Goal: Task Accomplishment & Management: Manage account settings

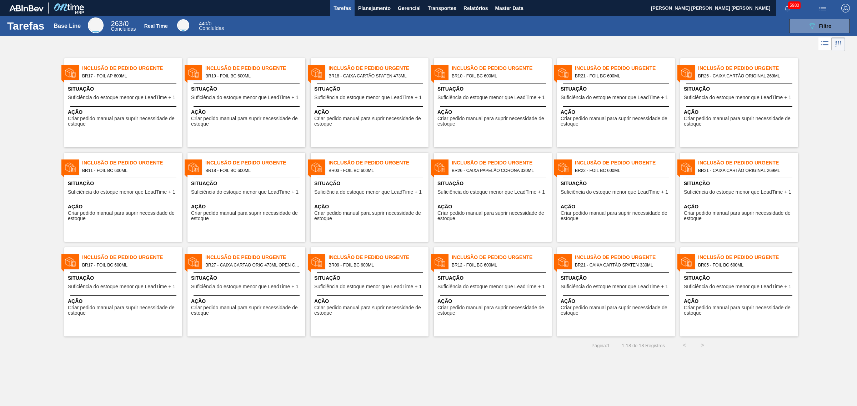
drag, startPoint x: 611, startPoint y: 195, endPoint x: 486, endPoint y: 186, distance: 125.2
click at [386, 8] on span "Planejamento" at bounding box center [374, 8] width 32 height 9
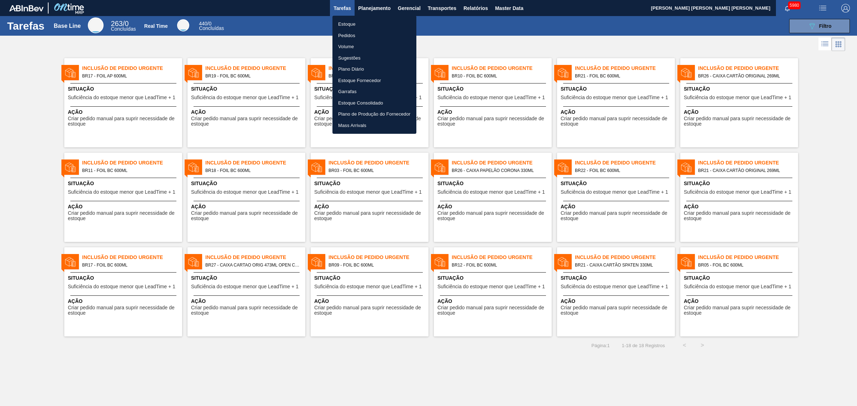
click at [361, 25] on li "Estoque" at bounding box center [374, 24] width 84 height 11
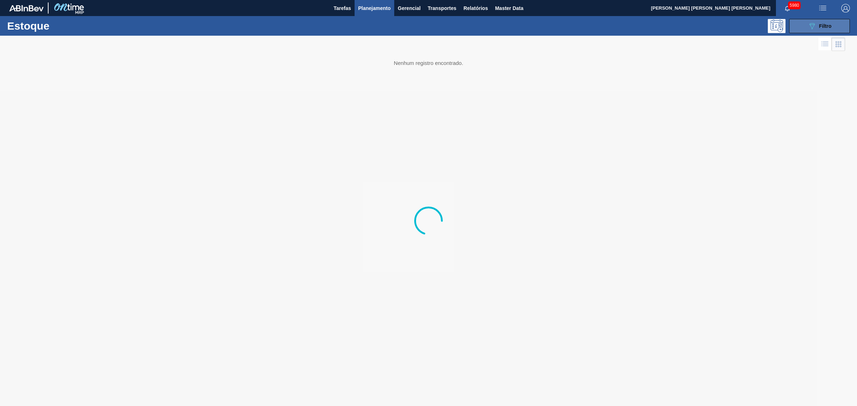
click at [811, 26] on icon "089F7B8B-B2A5-4AFE-B5C0-19BA573D28AC" at bounding box center [812, 26] width 9 height 9
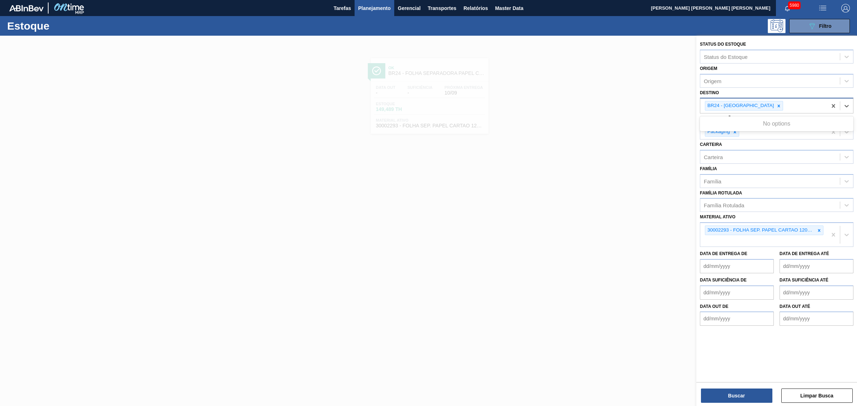
click at [753, 105] on div "BR24 - Ponta Grossa" at bounding box center [740, 105] width 70 height 9
click at [776, 105] on icon at bounding box center [778, 106] width 5 height 5
type input "cebras"
type input "juat"
click at [820, 231] on icon at bounding box center [819, 230] width 5 height 5
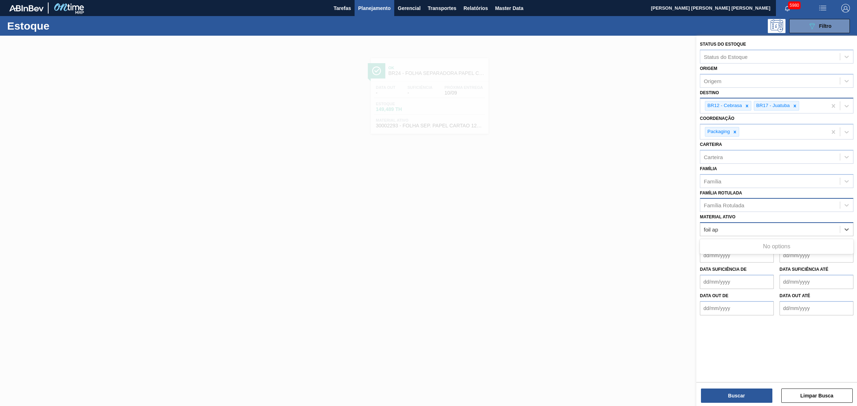
type ativo "foil ap"
click at [746, 204] on div "Família Rotulada" at bounding box center [770, 205] width 140 height 10
type Rotulada "foil ap"
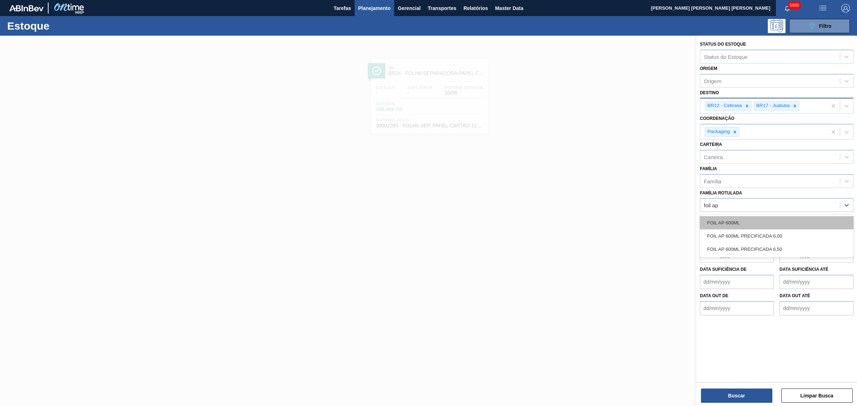
click at [755, 224] on div "FOIL AP 600ML" at bounding box center [777, 222] width 154 height 13
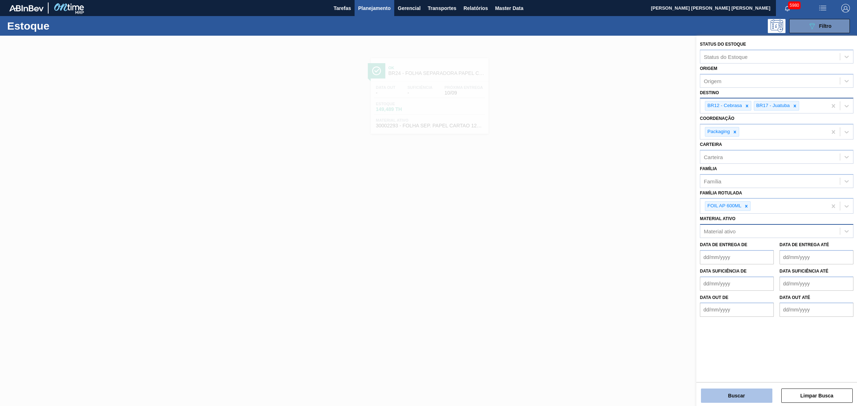
click at [737, 394] on button "Buscar" at bounding box center [736, 396] width 71 height 14
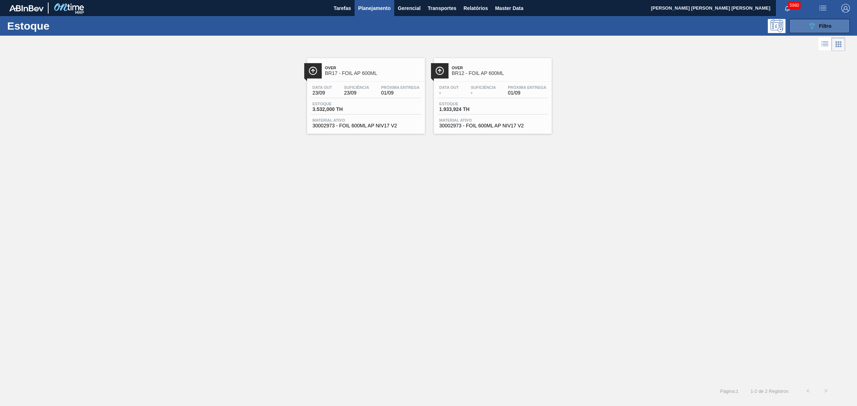
click at [823, 22] on div "089F7B8B-B2A5-4AFE-B5C0-19BA573D28AC Filtro" at bounding box center [820, 26] width 24 height 9
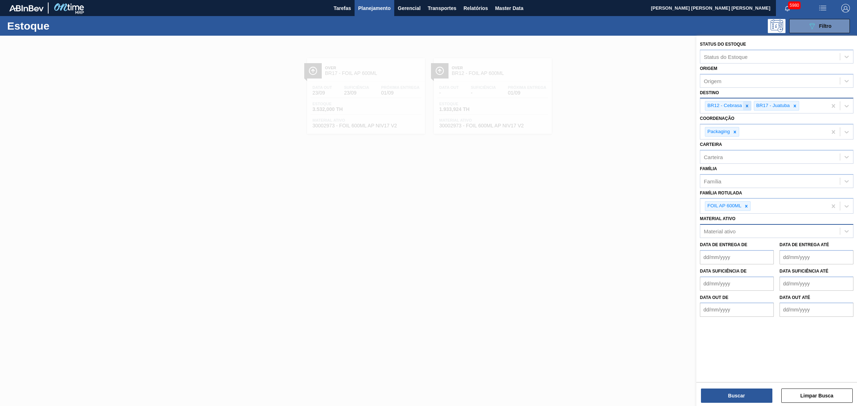
click at [748, 104] on icon at bounding box center [746, 106] width 5 height 5
click at [765, 206] on div "FOIL AP 600ML" at bounding box center [763, 206] width 127 height 15
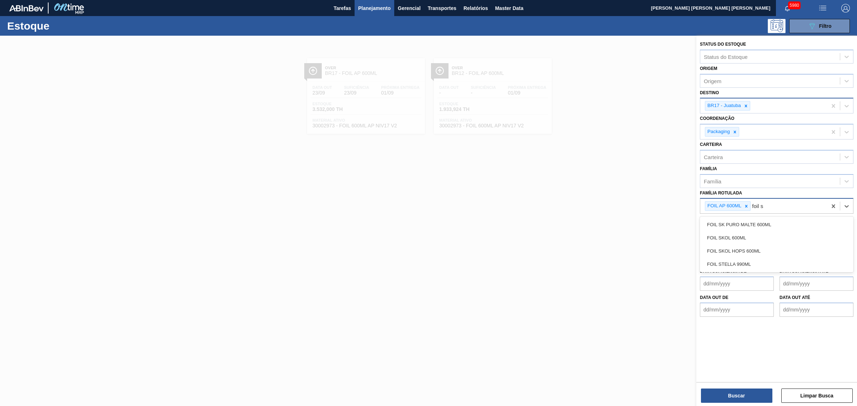
type Rotulada "foil sk"
click at [749, 239] on div "FOIL SKOL 600ML" at bounding box center [777, 237] width 154 height 13
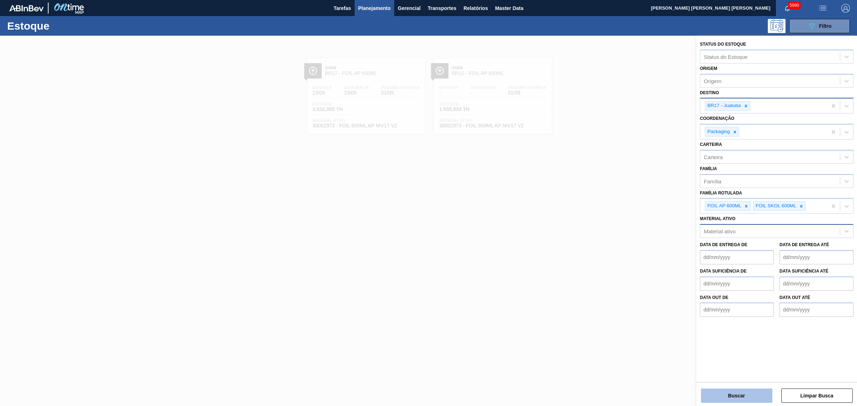
click at [764, 390] on button "Buscar" at bounding box center [736, 396] width 71 height 14
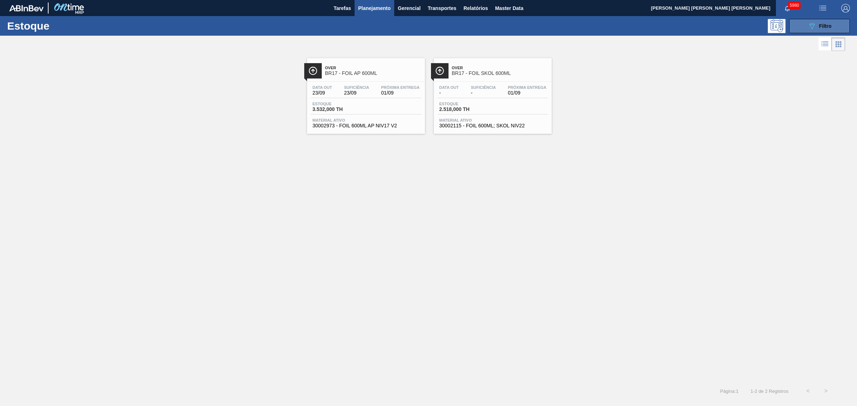
click at [803, 25] on button "089F7B8B-B2A5-4AFE-B5C0-19BA573D28AC Filtro" at bounding box center [819, 26] width 61 height 14
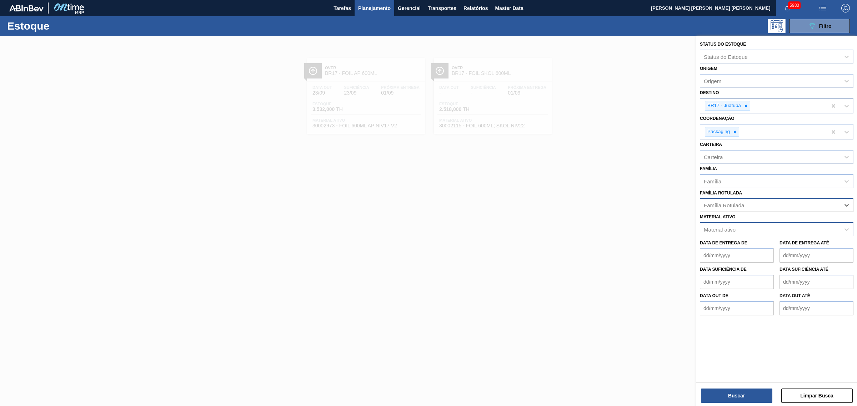
paste Rotulada "CAIXA CARTÃO SPATEN 473ML"
type Rotulada "CAIXA CARTÃO SPATEN 473ML"
click at [804, 220] on div "CAIXA CARTÃO SPATEN 473ML" at bounding box center [777, 222] width 154 height 13
click at [747, 106] on icon at bounding box center [746, 106] width 2 height 2
click at [747, 396] on button "Buscar" at bounding box center [736, 396] width 71 height 14
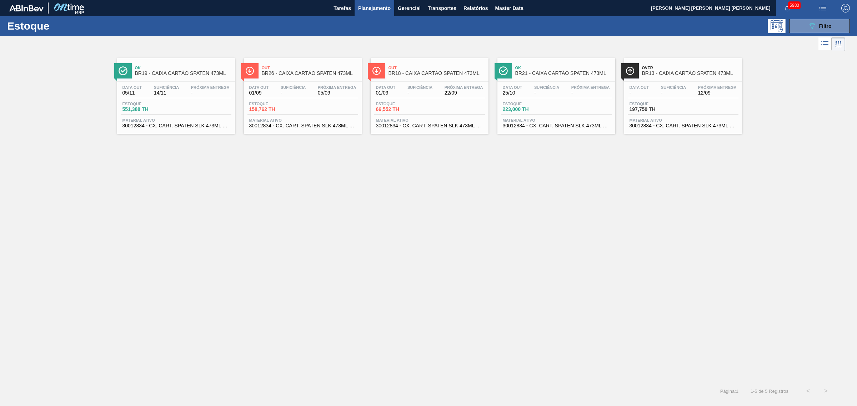
drag, startPoint x: 436, startPoint y: 91, endPoint x: 317, endPoint y: 95, distance: 119.0
click at [807, 33] on div "Estoque 089F7B8B-B2A5-4AFE-B5C0-19BA573D28AC Filtro" at bounding box center [428, 26] width 857 height 20
click at [804, 27] on button "089F7B8B-B2A5-4AFE-B5C0-19BA573D28AC Filtro" at bounding box center [819, 26] width 61 height 14
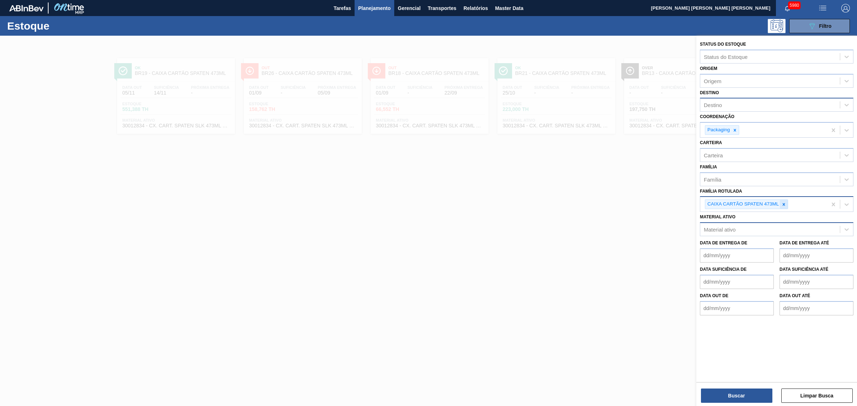
click at [785, 202] on icon at bounding box center [783, 204] width 5 height 5
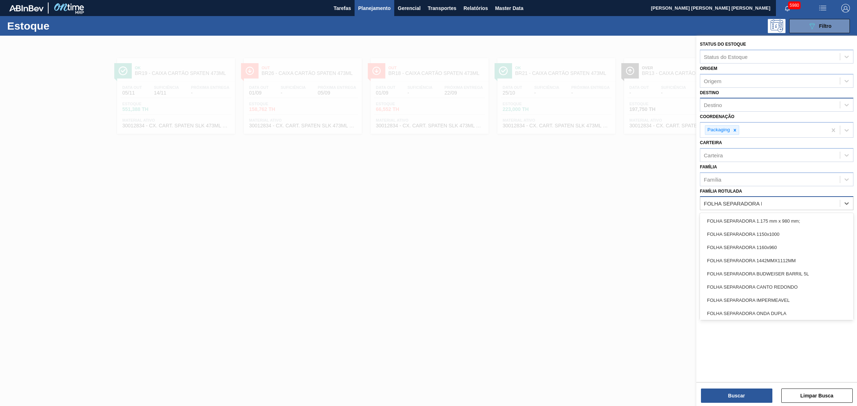
type Rotulada "FOLHA SEPARADORA PAP"
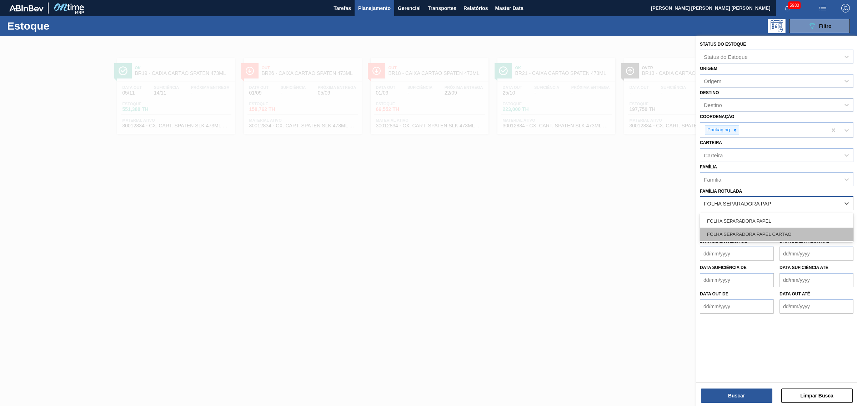
click at [790, 229] on div "FOLHA SEPARADORA PAPEL CARTÃO" at bounding box center [777, 234] width 154 height 13
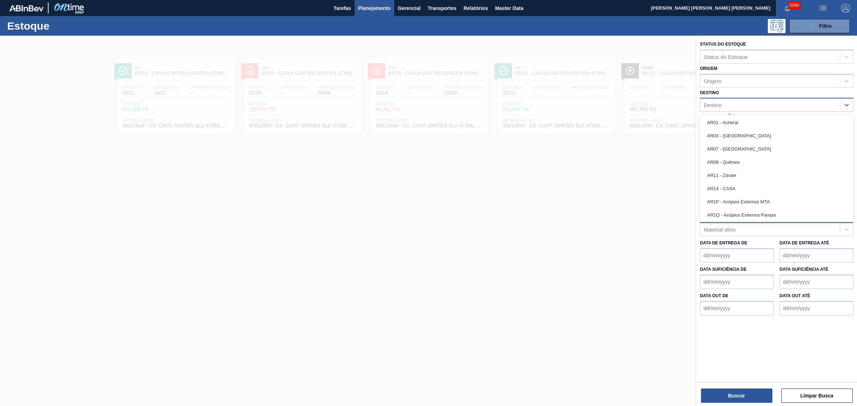
click at [738, 107] on div "Destino" at bounding box center [770, 105] width 140 height 10
type input "CUIA"
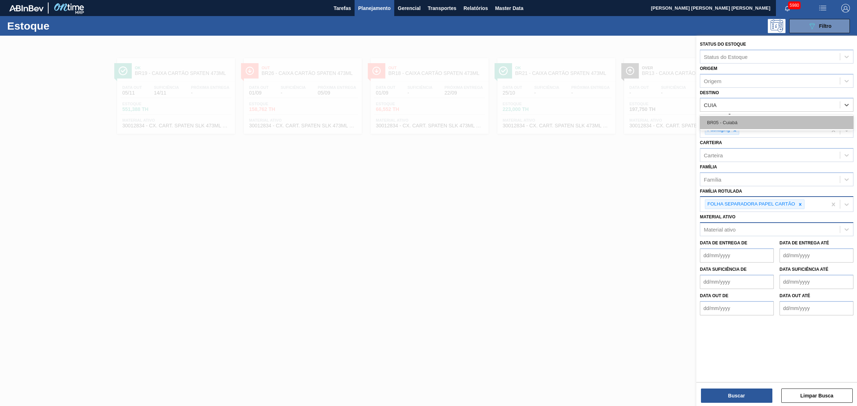
click at [742, 123] on div "BR05 - Cuiabá" at bounding box center [777, 122] width 154 height 13
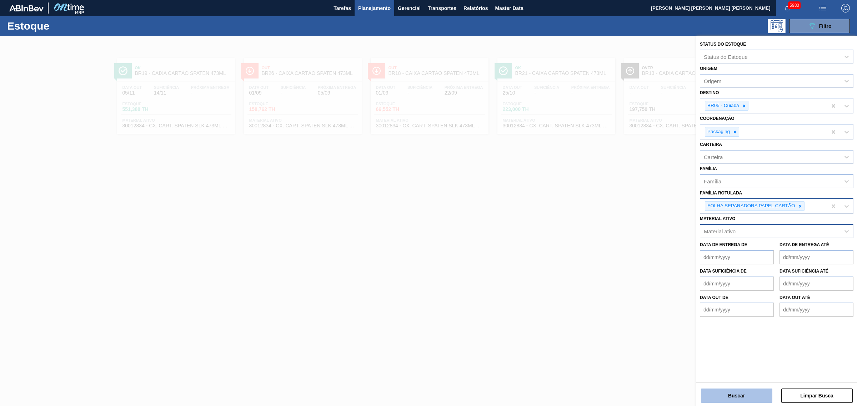
click at [747, 390] on div "Buscar Limpar Busca" at bounding box center [776, 392] width 161 height 20
click at [747, 390] on button "Buscar" at bounding box center [736, 396] width 71 height 14
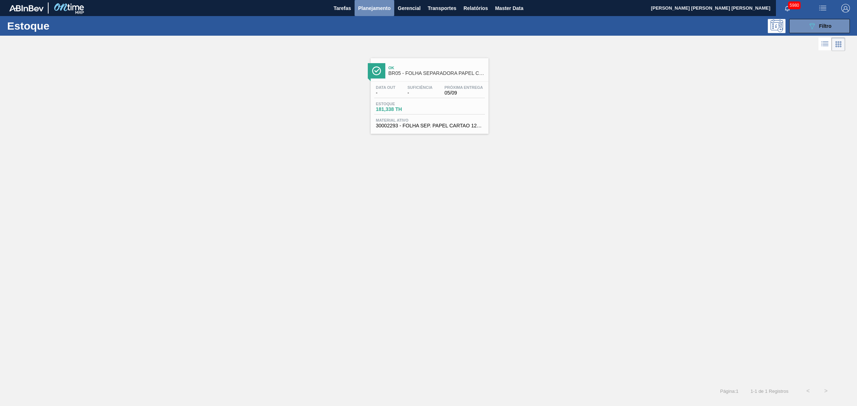
click at [369, 12] on button "Planejamento" at bounding box center [375, 8] width 40 height 16
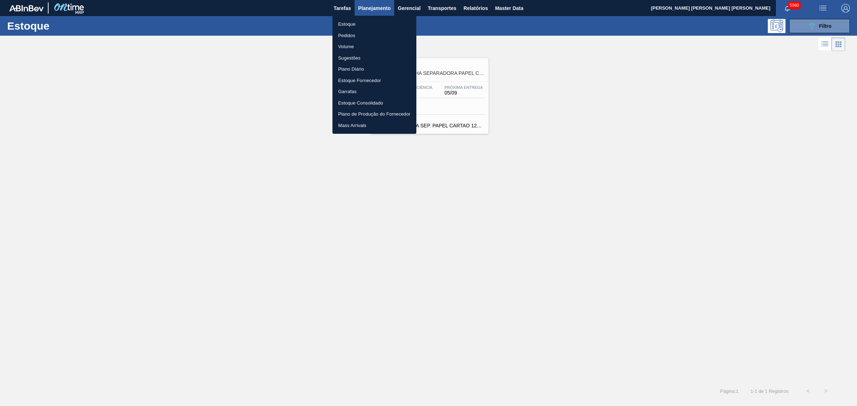
click at [349, 35] on li "Pedidos" at bounding box center [374, 35] width 84 height 11
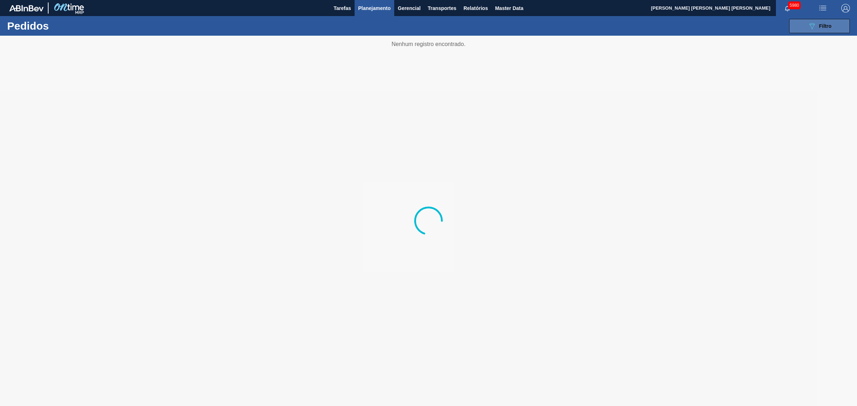
click at [812, 24] on icon "089F7B8B-B2A5-4AFE-B5C0-19BA573D28AC" at bounding box center [812, 26] width 9 height 9
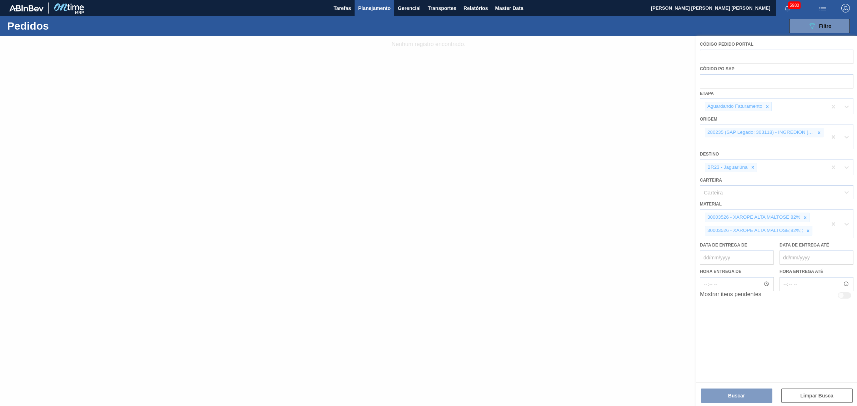
click at [766, 104] on div at bounding box center [428, 221] width 857 height 371
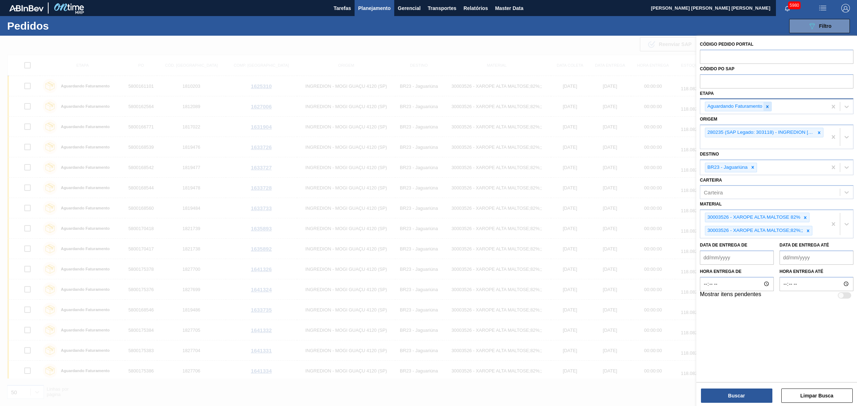
click at [766, 104] on div at bounding box center [767, 106] width 8 height 9
click at [820, 129] on icon at bounding box center [819, 131] width 5 height 5
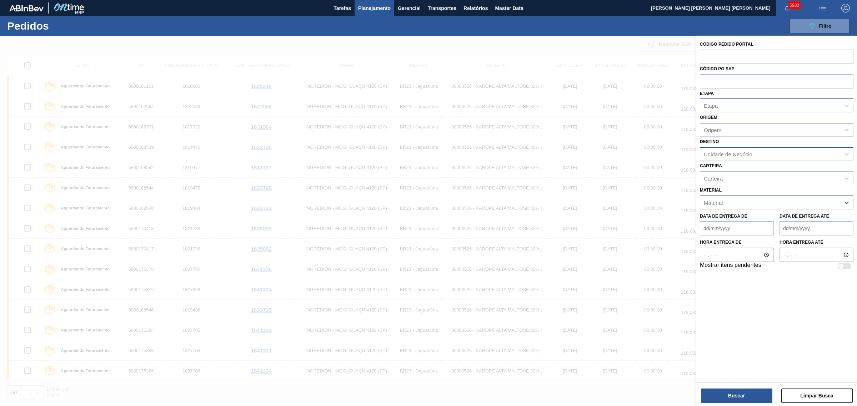
drag, startPoint x: 830, startPoint y: 208, endPoint x: 830, endPoint y: 202, distance: 6.1
click at [721, 56] on input "text" at bounding box center [777, 57] width 154 height 14
paste input "text"
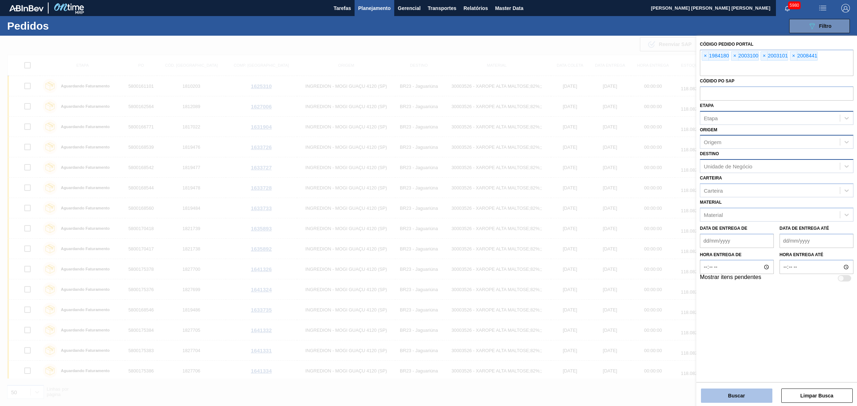
click at [752, 398] on button "Buscar" at bounding box center [736, 396] width 71 height 14
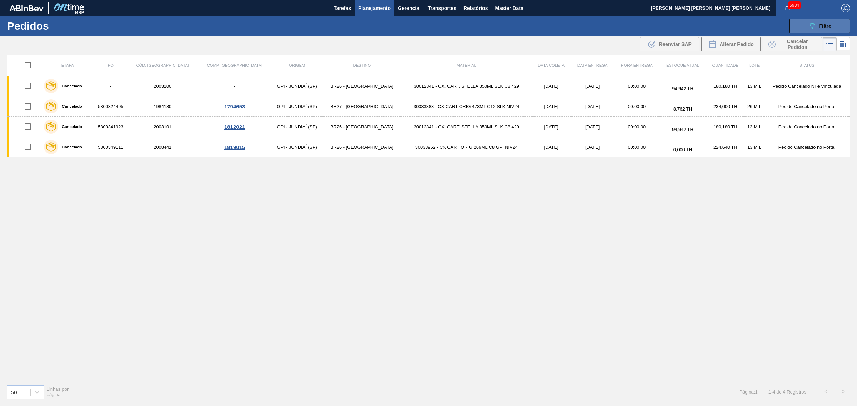
click at [809, 26] on icon "089F7B8B-B2A5-4AFE-B5C0-19BA573D28AC" at bounding box center [812, 26] width 9 height 9
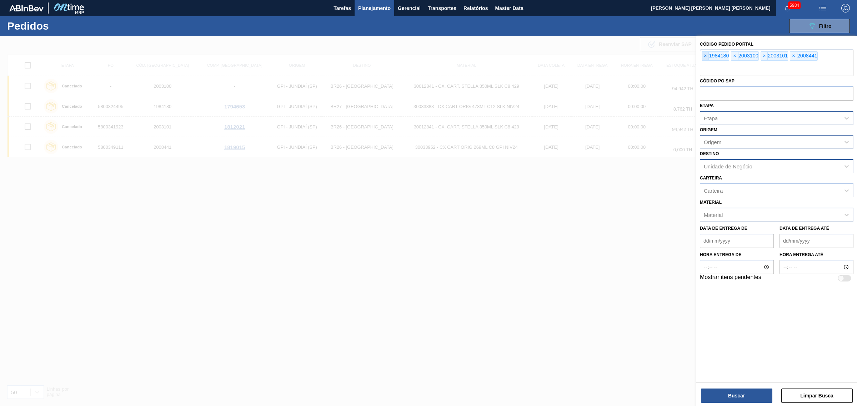
click at [704, 55] on span "×" at bounding box center [705, 56] width 7 height 9
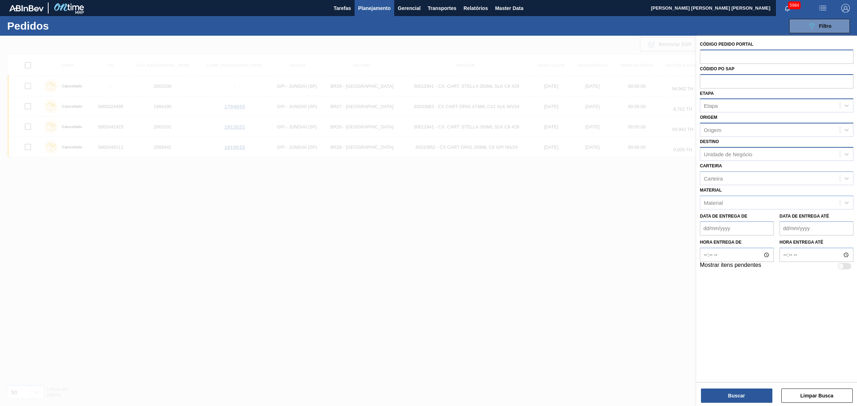
click at [715, 81] on input "text" at bounding box center [777, 81] width 154 height 14
paste input "5800343091"
type input "5800343091"
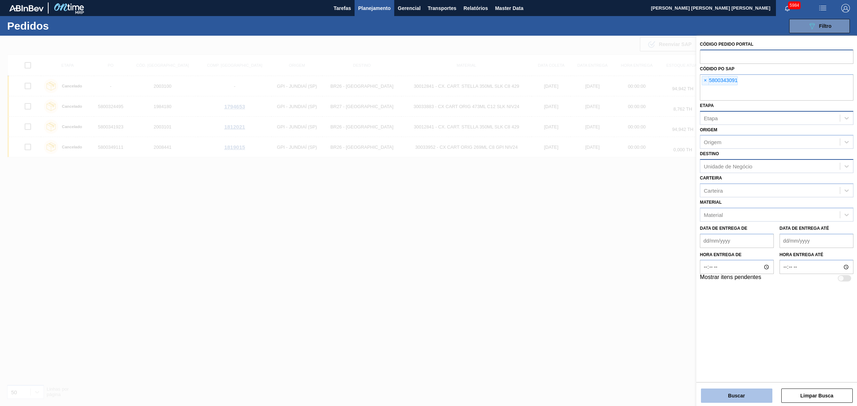
click at [751, 400] on button "Buscar" at bounding box center [736, 396] width 71 height 14
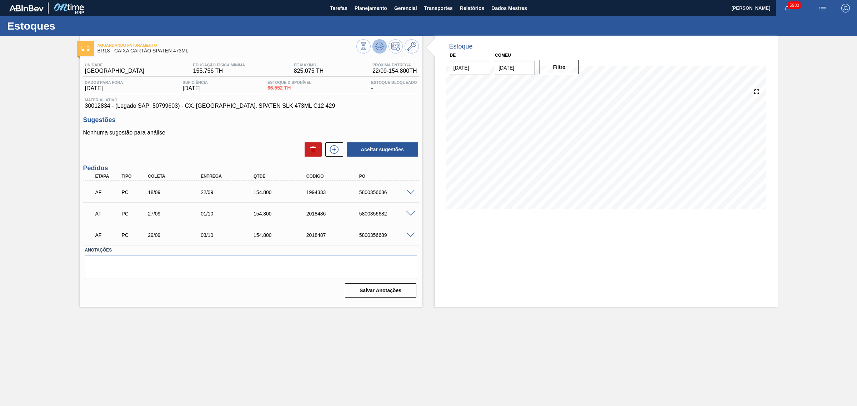
click at [381, 45] on icon at bounding box center [380, 46] width 1 height 3
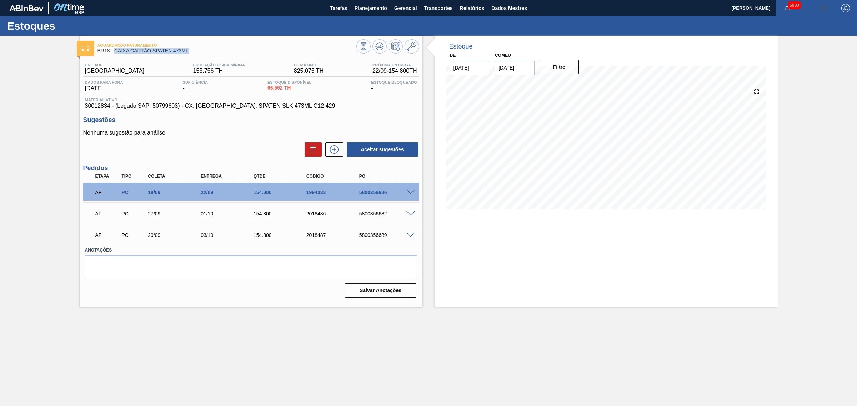
drag, startPoint x: 190, startPoint y: 50, endPoint x: 114, endPoint y: 56, distance: 76.7
click at [114, 56] on div "Aguardando Faturamento BR18 - CAIXA CARTÃO SPATEN 473ML" at bounding box center [226, 48] width 259 height 16
copy font "CAIXA CARTÃO SPATEN 473ML"
click at [328, 358] on main "Tarefas Planejamento Gerencial Transportes Relatórios Dados Mestres CEZAR LEÃO …" at bounding box center [428, 203] width 857 height 406
click at [410, 192] on span at bounding box center [410, 192] width 9 height 5
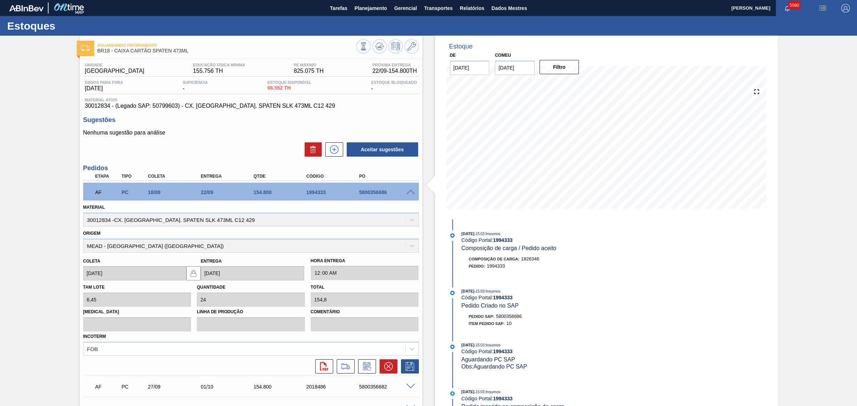
click at [408, 192] on span at bounding box center [410, 192] width 9 height 5
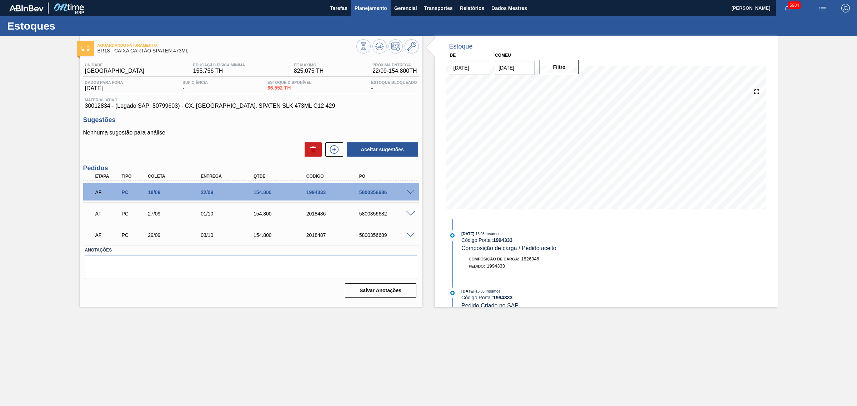
click at [360, 6] on font "Planejamento" at bounding box center [371, 8] width 32 height 6
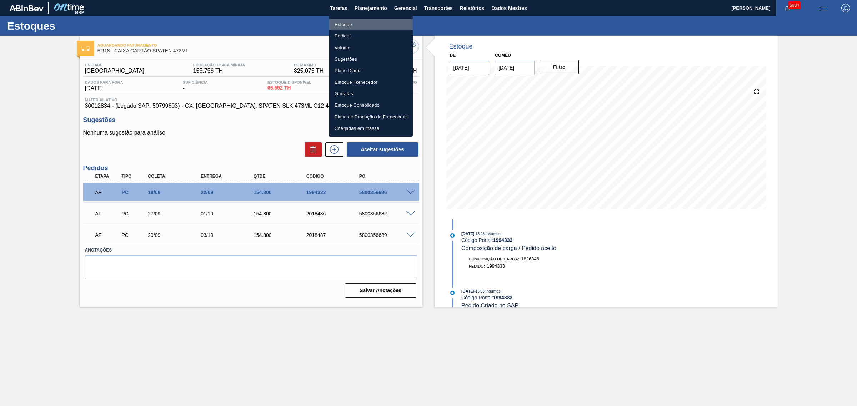
click at [349, 24] on font "Estoque" at bounding box center [343, 24] width 17 height 5
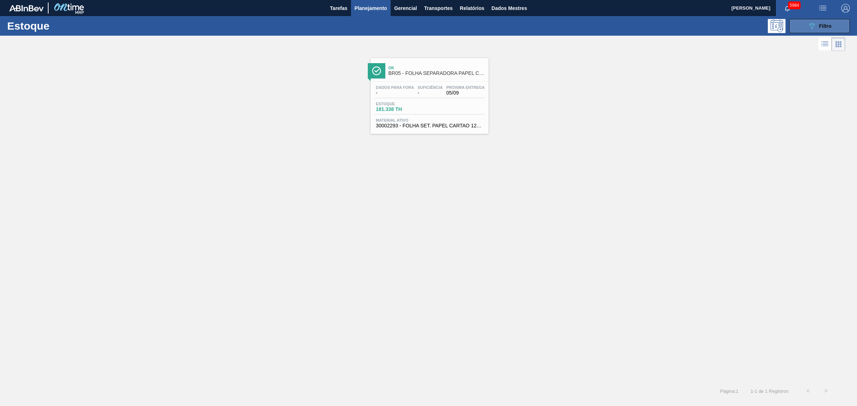
click at [814, 22] on icon "089F7B8B-B2A5-4AFE-B5C0-19BA573D28AC" at bounding box center [812, 26] width 9 height 9
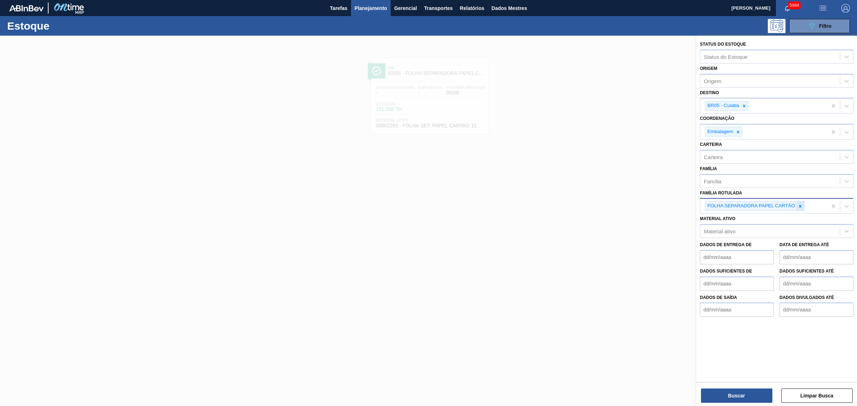
click at [801, 206] on icon at bounding box center [800, 206] width 2 height 2
type Rotulada "SPATEN 269"
click at [744, 105] on icon at bounding box center [744, 106] width 2 height 2
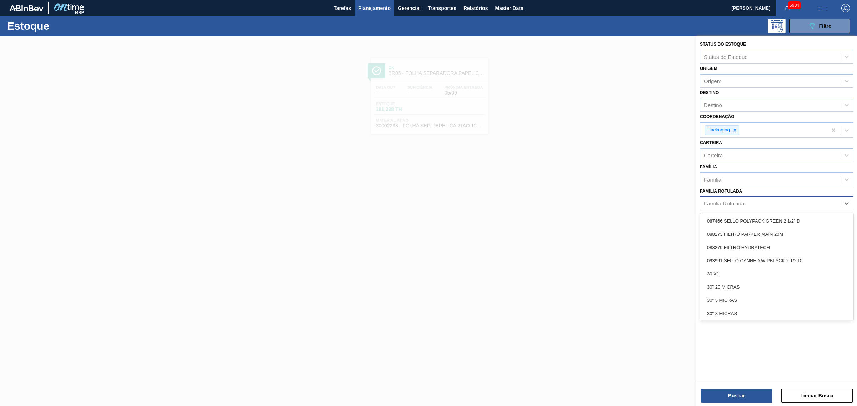
click at [734, 201] on div "Família Rotulada" at bounding box center [724, 204] width 40 height 6
type Rotulada "SPATEN 269"
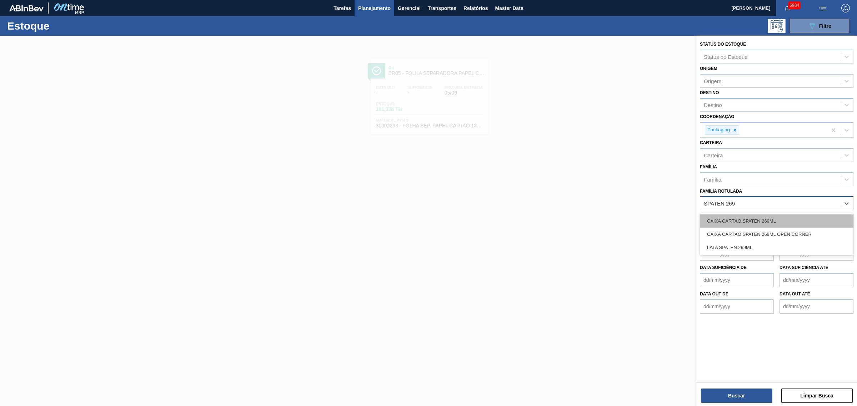
click at [755, 218] on div "CAIXA CARTÃO SPATEN 269ML" at bounding box center [777, 221] width 154 height 13
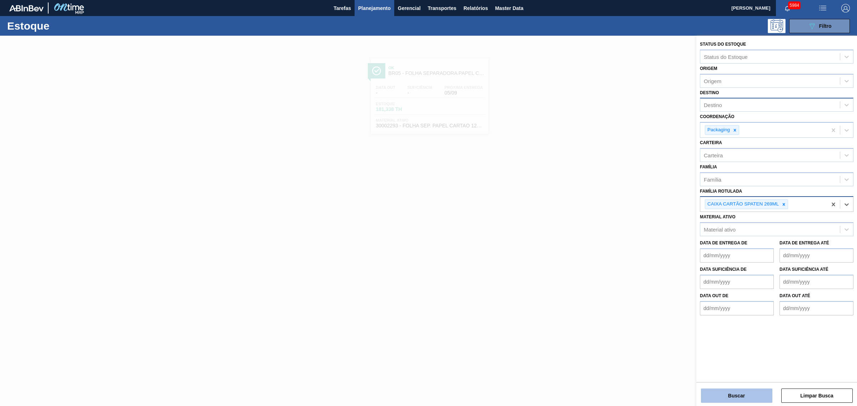
click at [740, 395] on button "Buscar" at bounding box center [736, 396] width 71 height 14
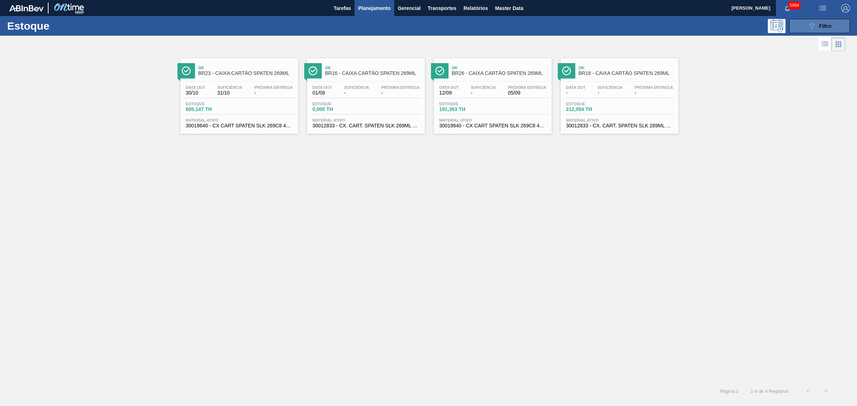
click at [814, 28] on icon "089F7B8B-B2A5-4AFE-B5C0-19BA573D28AC" at bounding box center [812, 26] width 9 height 9
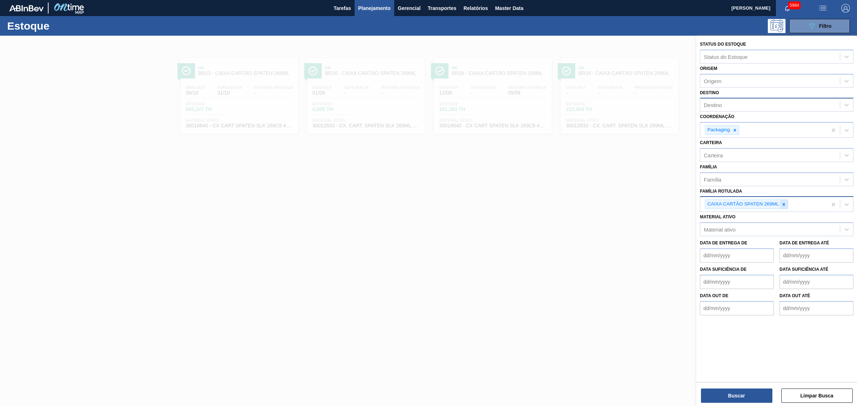
click at [786, 205] on icon at bounding box center [783, 204] width 5 height 5
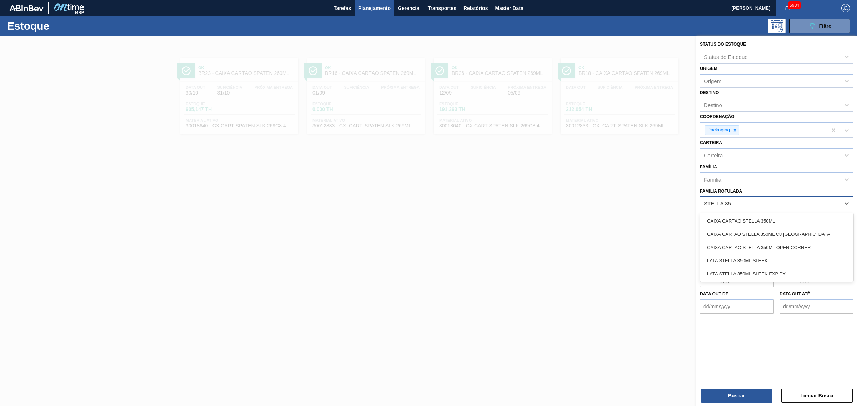
type Rotulada "STELLA 350"
click at [791, 225] on div "CAIXA CARTÃO STELLA 350ML" at bounding box center [777, 221] width 154 height 13
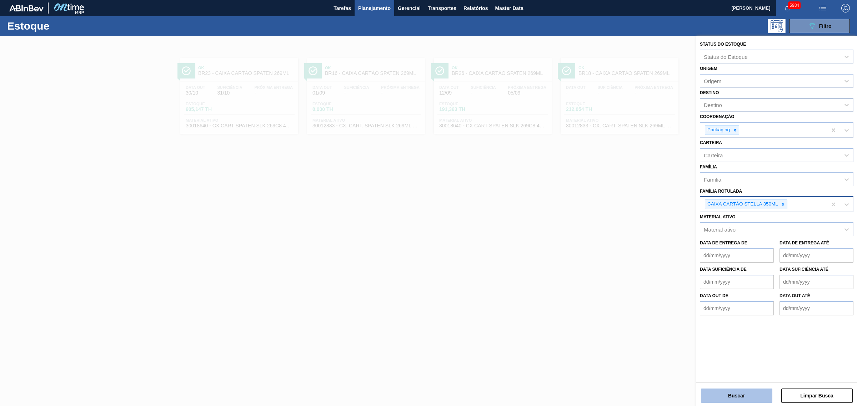
click at [759, 395] on button "Buscar" at bounding box center [736, 396] width 71 height 14
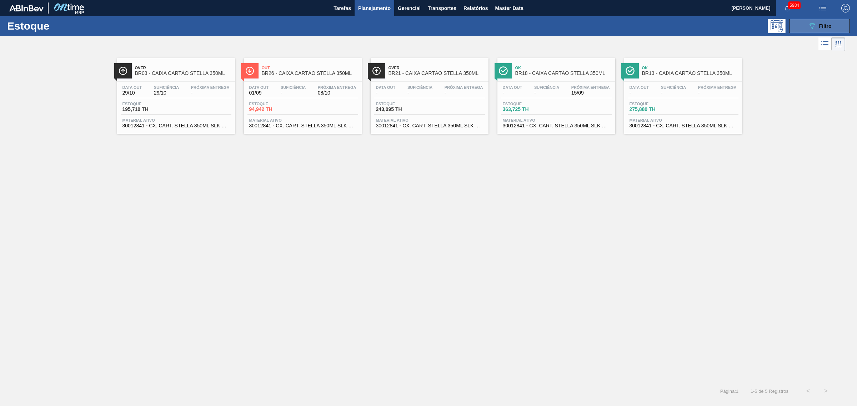
click at [809, 20] on button "089F7B8B-B2A5-4AFE-B5C0-19BA573D28AC Filtro" at bounding box center [819, 26] width 61 height 14
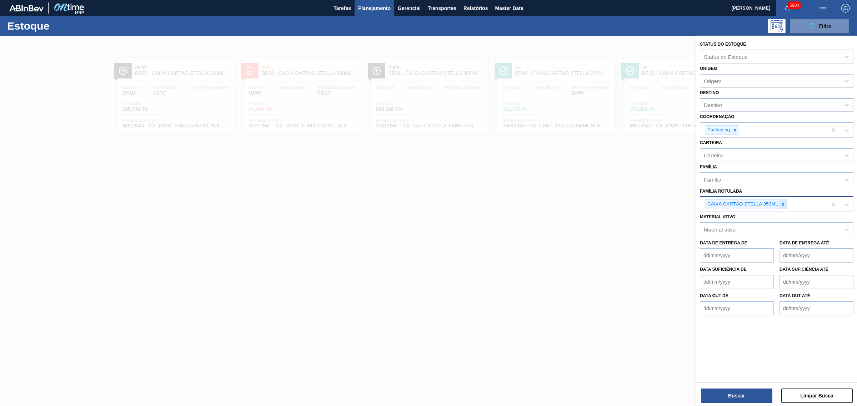
click at [784, 206] on icon at bounding box center [783, 204] width 5 height 5
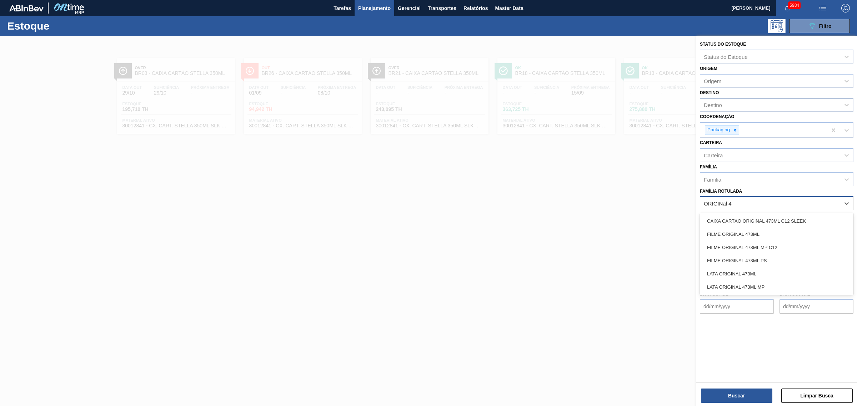
type Rotulada "ORIGINal 473"
click at [781, 216] on div "CAIXA CARTÃO ORIGINAL 473ML C12 SLEEK" at bounding box center [777, 221] width 154 height 13
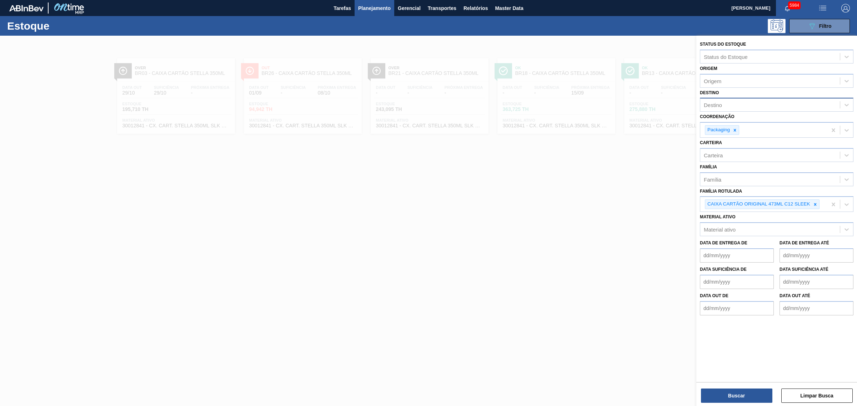
click at [747, 388] on div "Buscar Limpar Busca" at bounding box center [776, 392] width 161 height 20
click at [746, 395] on button "Buscar" at bounding box center [736, 396] width 71 height 14
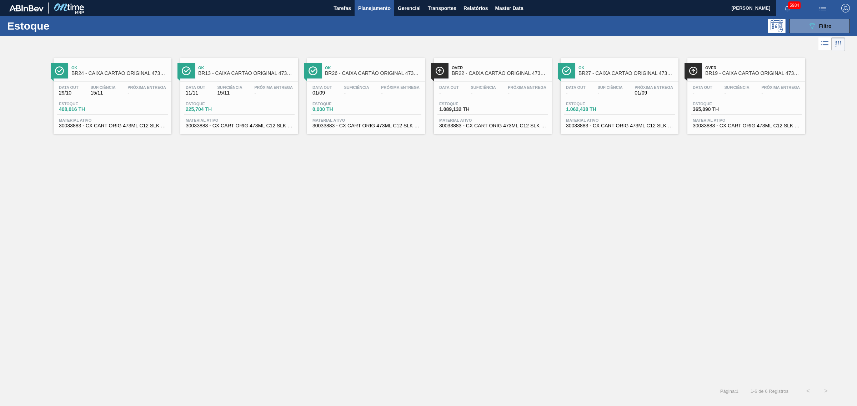
drag, startPoint x: 411, startPoint y: 97, endPoint x: 514, endPoint y: 86, distance: 103.8
click at [836, 24] on button "089F7B8B-B2A5-4AFE-B5C0-19BA573D28AC Filtro" at bounding box center [819, 26] width 61 height 14
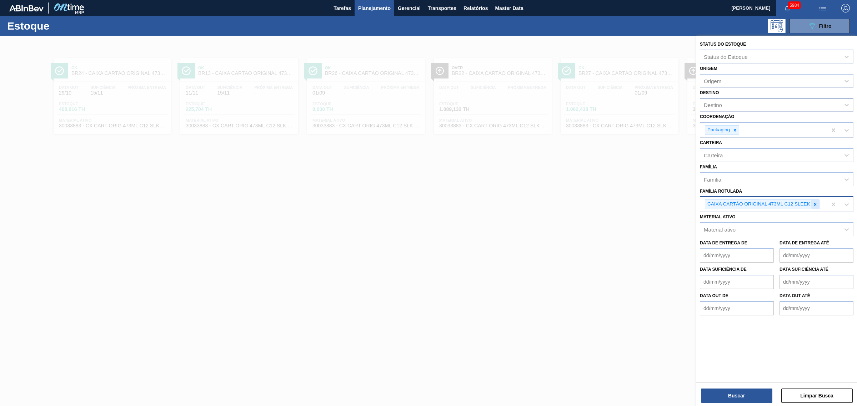
click at [816, 202] on icon at bounding box center [815, 204] width 5 height 5
click at [722, 154] on div "Carteira" at bounding box center [713, 155] width 19 height 6
type input "bag in b"
click at [734, 168] on div "Bag in Box" at bounding box center [777, 172] width 154 height 13
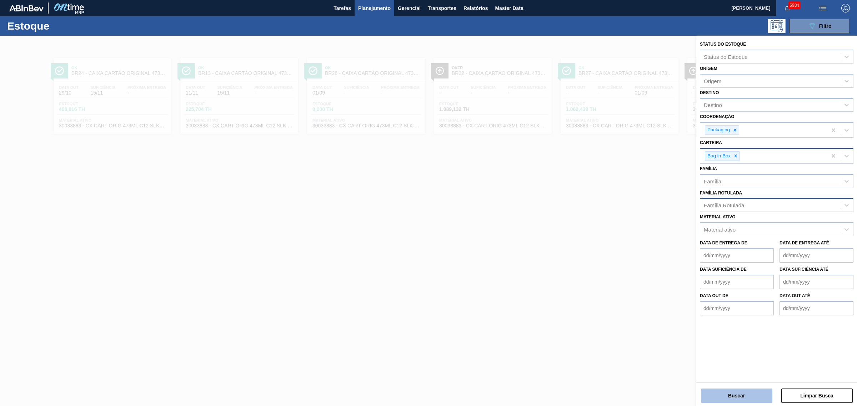
click at [754, 399] on button "Buscar" at bounding box center [736, 396] width 71 height 14
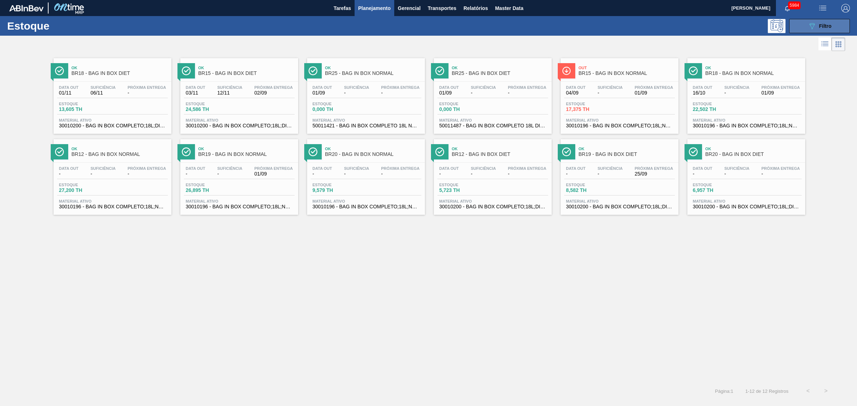
click at [819, 27] on span "Filtro" at bounding box center [825, 26] width 12 height 6
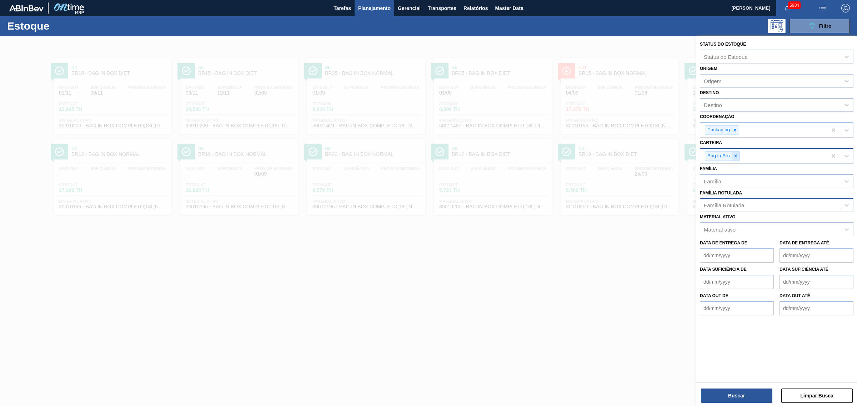
click at [739, 158] on div at bounding box center [736, 156] width 8 height 9
click at [734, 195] on div "Família Rotulada Família Rotulada" at bounding box center [777, 198] width 154 height 24
click at [778, 202] on div "Família Rotulada" at bounding box center [770, 204] width 140 height 10
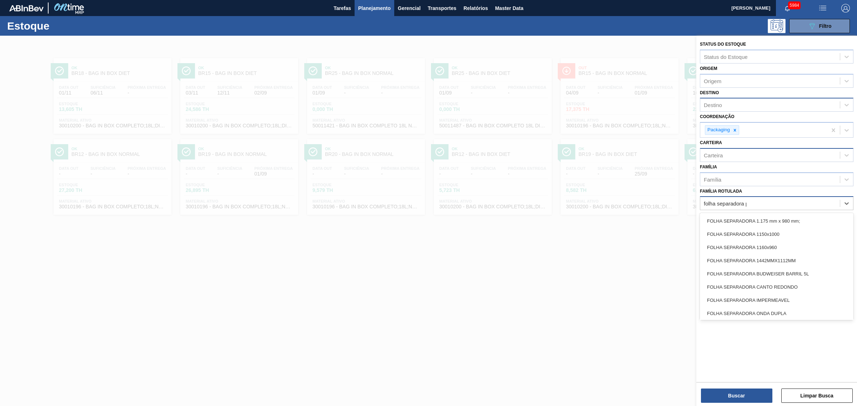
type Rotulada "folha separadora pap"
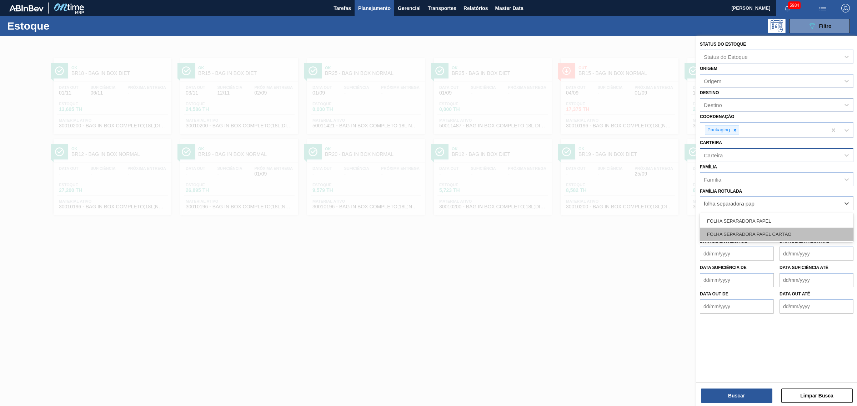
click at [772, 228] on div "FOLHA SEPARADORA PAPEL CARTÃO" at bounding box center [777, 234] width 154 height 13
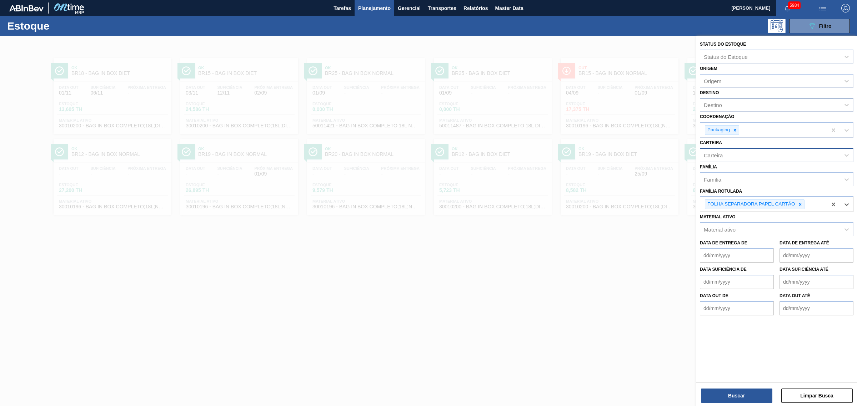
click at [729, 102] on div "Destino" at bounding box center [770, 105] width 140 height 10
type input "cebr"
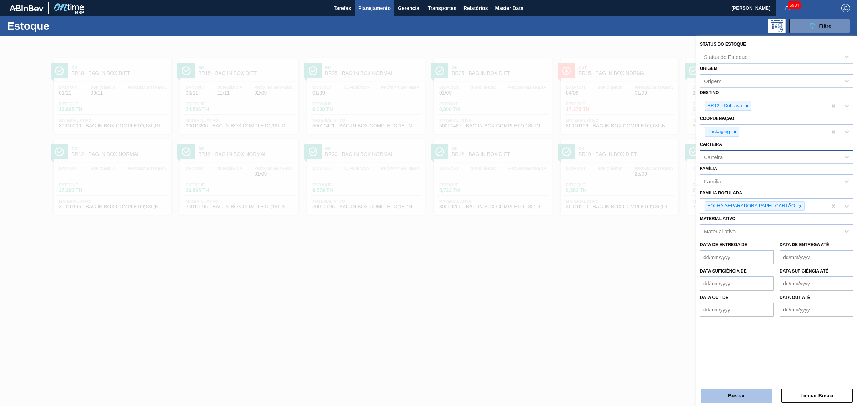
click at [746, 397] on button "Buscar" at bounding box center [736, 396] width 71 height 14
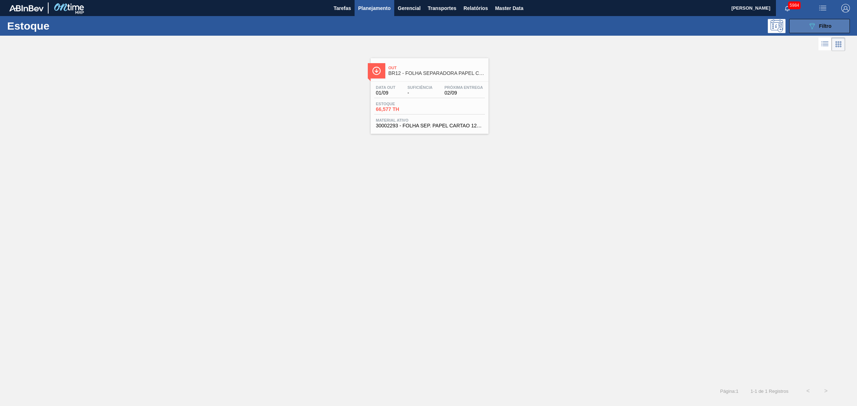
click at [813, 18] on div "Estoque 089F7B8B-B2A5-4AFE-B5C0-19BA573D28AC Filtro" at bounding box center [428, 26] width 857 height 20
click at [814, 23] on icon "089F7B8B-B2A5-4AFE-B5C0-19BA573D28AC" at bounding box center [812, 26] width 9 height 9
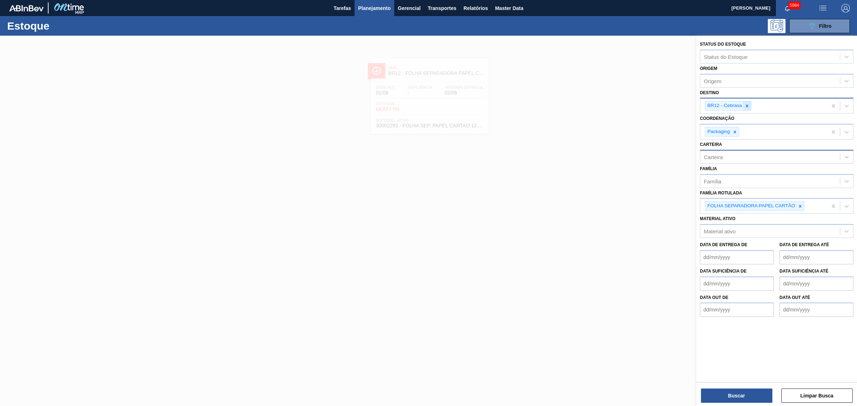
click at [751, 107] on div at bounding box center [747, 105] width 8 height 9
type input "mana"
click at [800, 206] on icon at bounding box center [800, 206] width 2 height 2
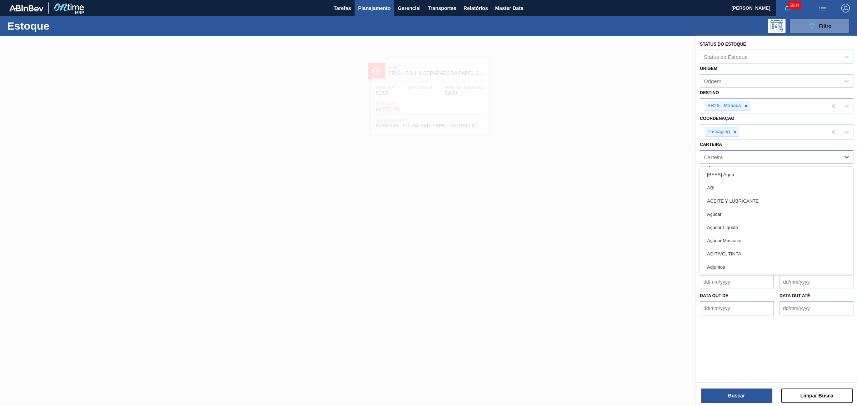
click at [737, 160] on div "Carteira" at bounding box center [770, 157] width 140 height 10
type input "lacre"
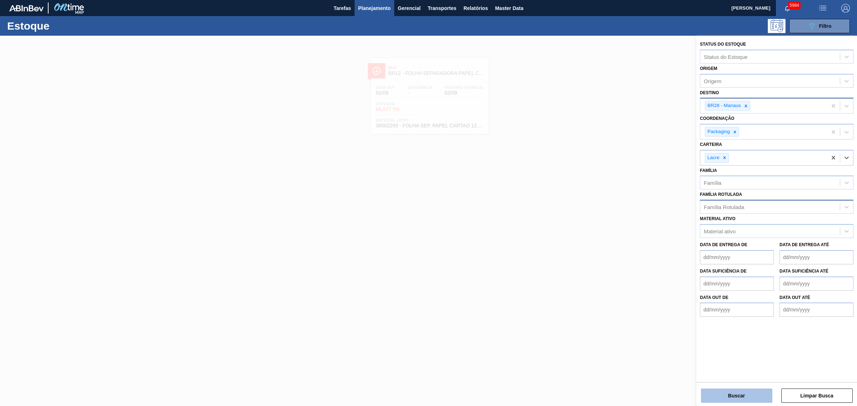
click at [724, 391] on button "Buscar" at bounding box center [736, 396] width 71 height 14
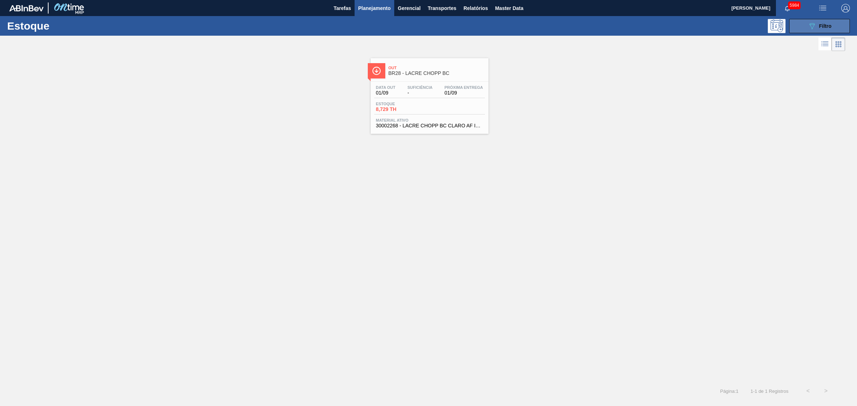
click at [822, 29] on div "089F7B8B-B2A5-4AFE-B5C0-19BA573D28AC Filtro" at bounding box center [820, 26] width 24 height 9
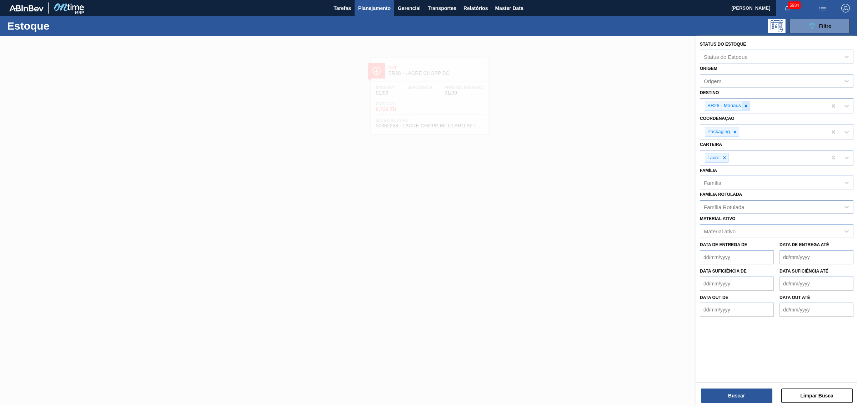
click at [750, 103] on div at bounding box center [746, 105] width 8 height 9
type input "jund"
click at [727, 158] on div at bounding box center [725, 158] width 8 height 9
click at [720, 155] on div "Carteira" at bounding box center [713, 157] width 19 height 6
type input "folha se"
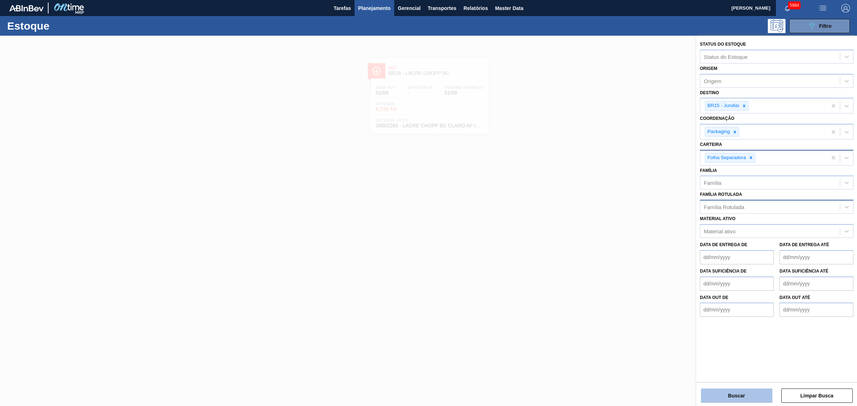
click at [744, 394] on button "Buscar" at bounding box center [736, 396] width 71 height 14
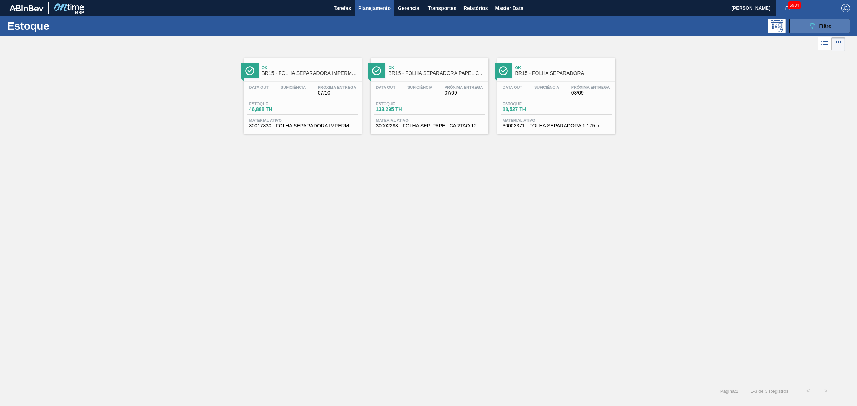
click at [794, 22] on button "089F7B8B-B2A5-4AFE-B5C0-19BA573D28AC Filtro" at bounding box center [819, 26] width 61 height 14
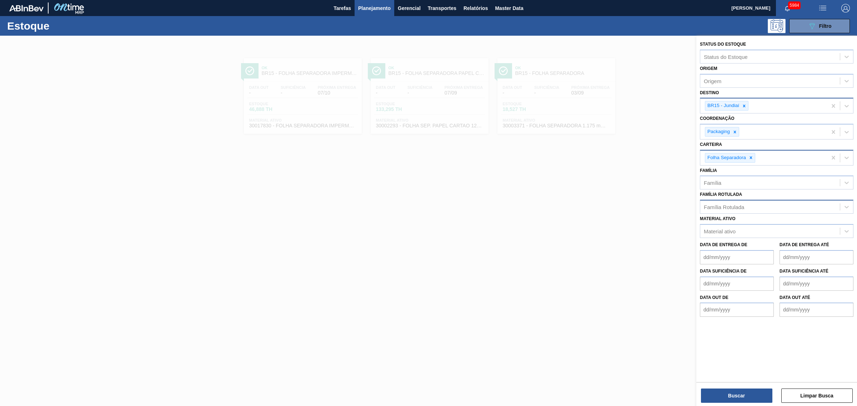
click at [749, 111] on div "BR15 - Jundiaí" at bounding box center [763, 106] width 127 height 15
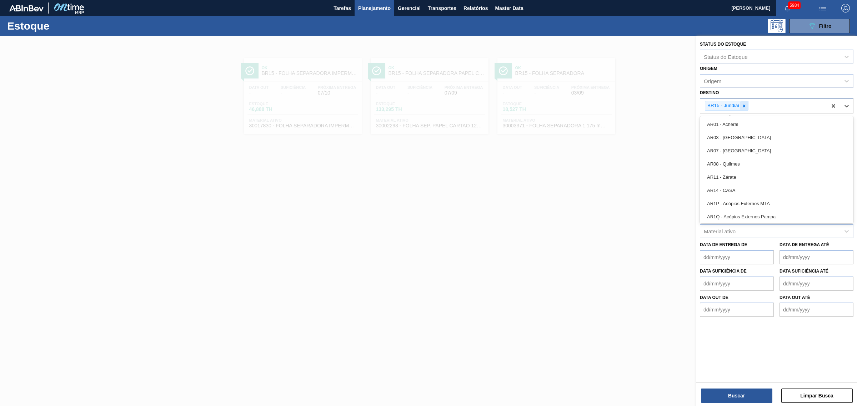
click at [745, 107] on icon at bounding box center [744, 106] width 5 height 5
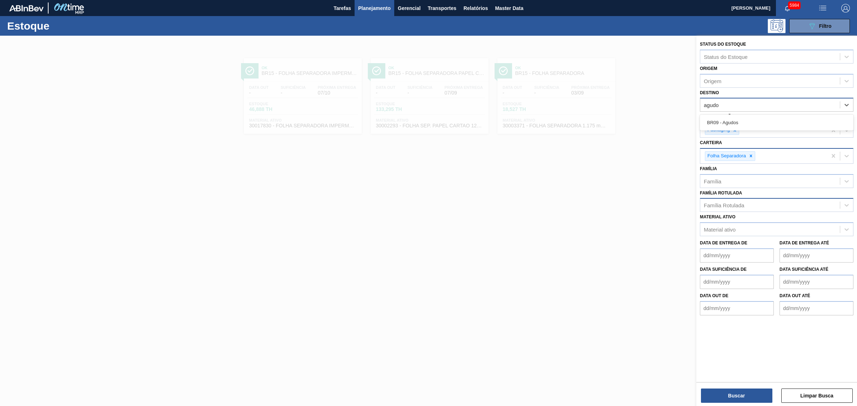
type input "agudos"
click at [759, 398] on button "Buscar" at bounding box center [736, 396] width 71 height 14
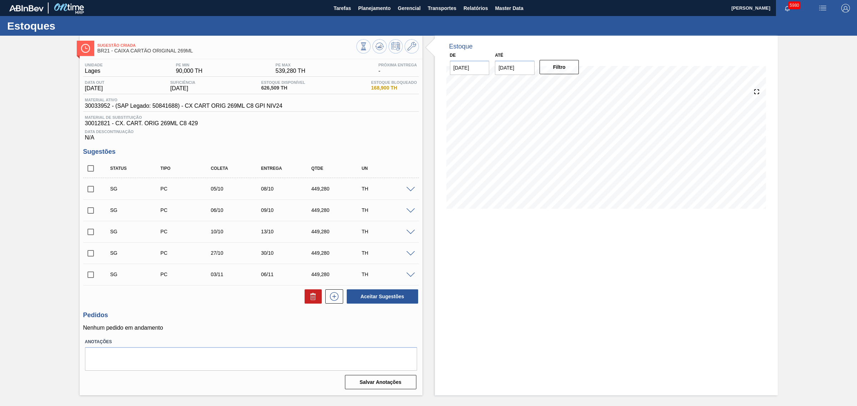
click at [408, 194] on div "SG PC 05/10 08/10 449,280 TH" at bounding box center [251, 189] width 336 height 18
click at [408, 192] on span at bounding box center [410, 189] width 9 height 5
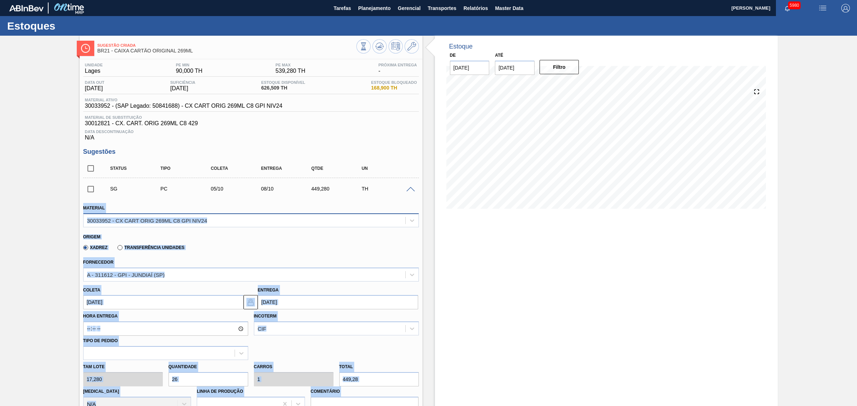
click at [329, 222] on div "30033952 - CX CART ORIG 269ML C8 GPI NIV24" at bounding box center [245, 220] width 322 height 10
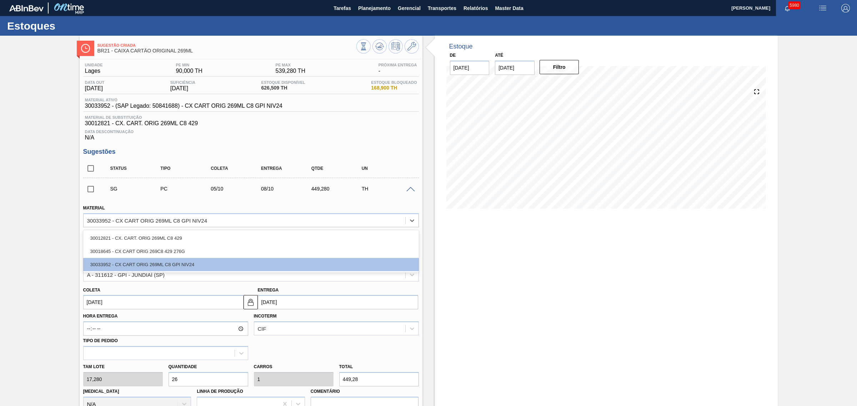
click at [362, 141] on div "Data Descontinuação N/A" at bounding box center [251, 134] width 336 height 14
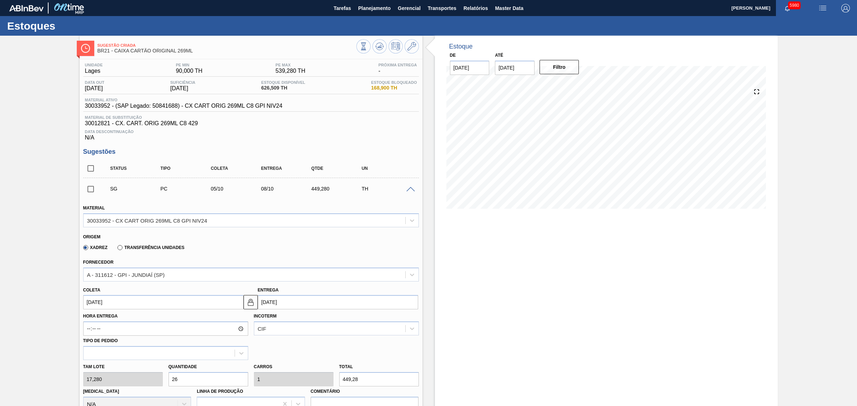
click at [409, 192] on span at bounding box center [410, 189] width 9 height 5
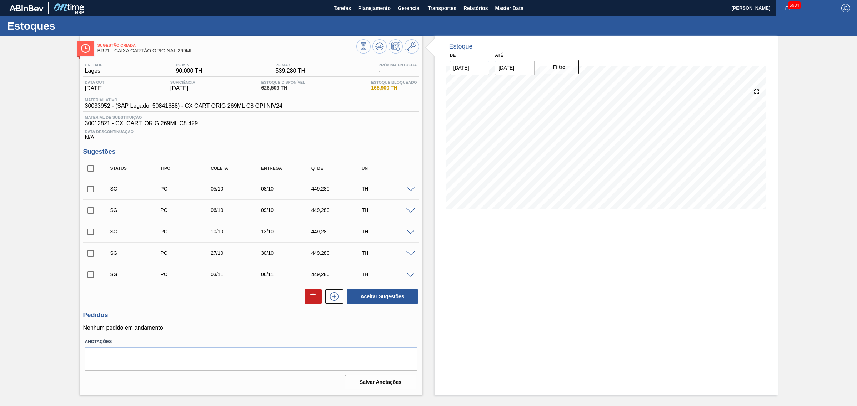
click at [585, 272] on div "Estoque De [DATE] Até [DATE] Filtro 10/10 Projeção de Estoque 450.102 [DOMAIN_N…" at bounding box center [606, 216] width 343 height 360
click at [92, 172] on input "checkbox" at bounding box center [90, 168] width 15 height 15
checkbox input "true"
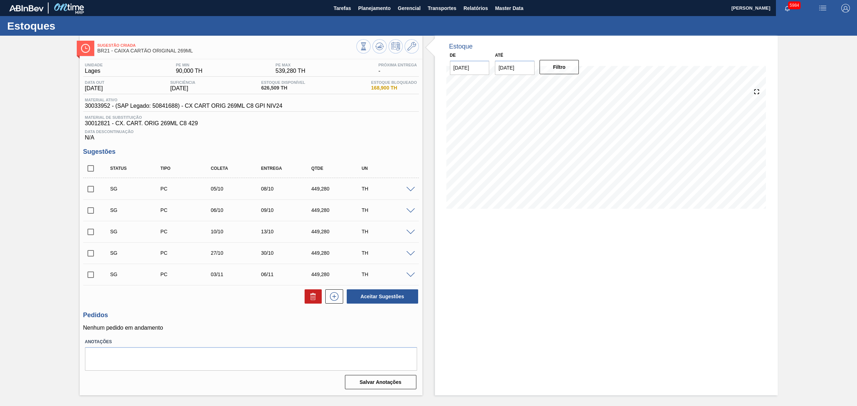
checkbox input "true"
click at [311, 295] on icon at bounding box center [312, 294] width 5 height 1
checkbox input "false"
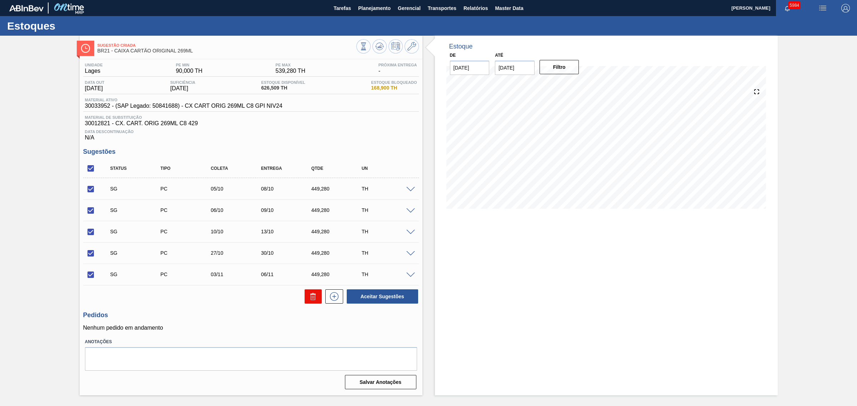
checkbox input "false"
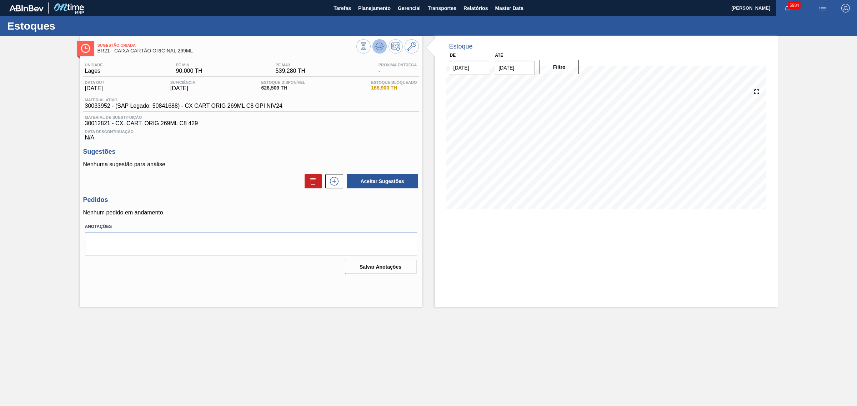
click at [378, 46] on icon at bounding box center [379, 46] width 9 height 9
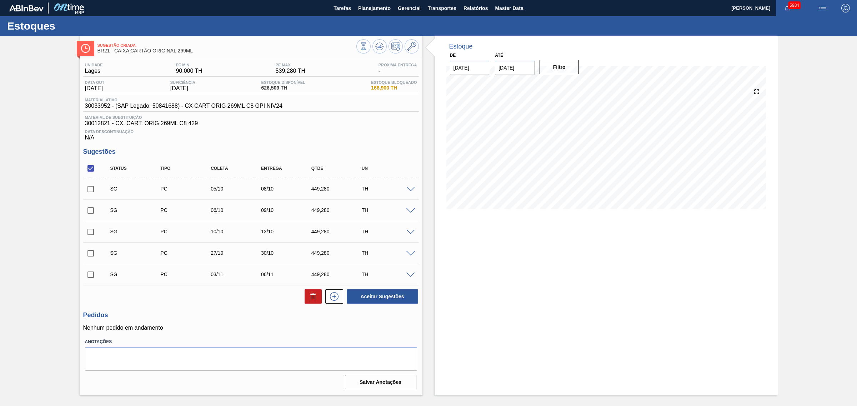
click at [409, 190] on span at bounding box center [410, 189] width 9 height 5
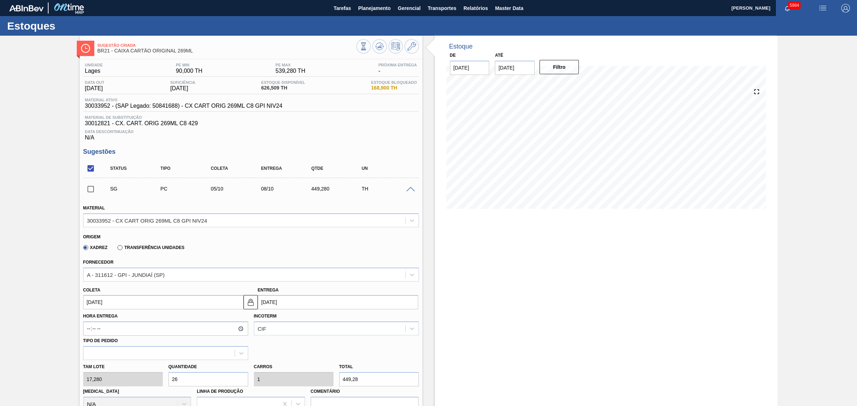
click at [409, 190] on span at bounding box center [410, 189] width 9 height 5
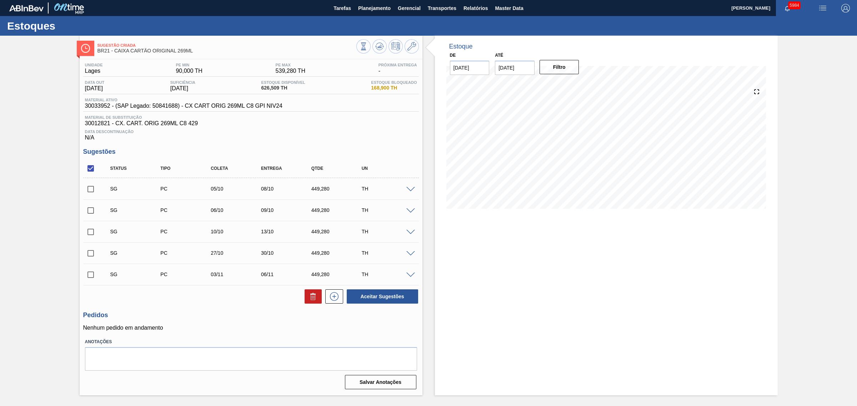
click at [411, 189] on span at bounding box center [410, 189] width 9 height 5
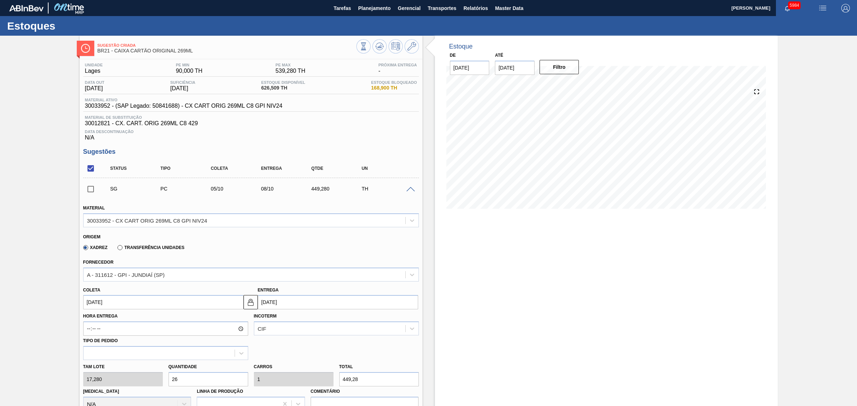
click at [411, 189] on span at bounding box center [410, 189] width 9 height 5
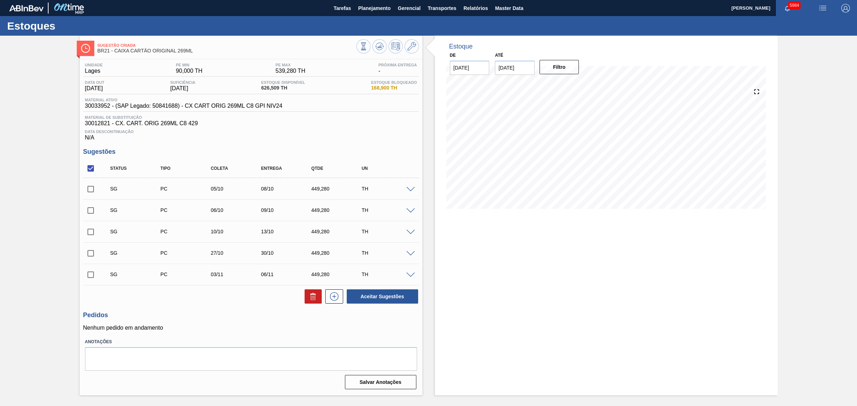
click at [93, 189] on input "checkbox" at bounding box center [90, 189] width 15 height 15
click at [411, 192] on span at bounding box center [410, 189] width 9 height 5
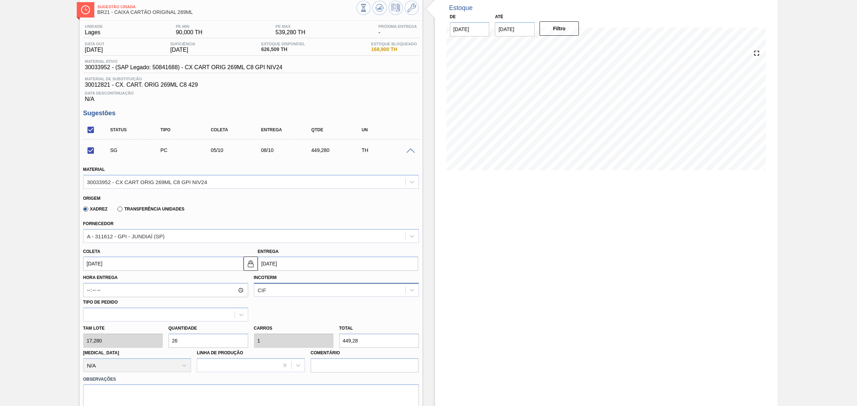
scroll to position [89, 0]
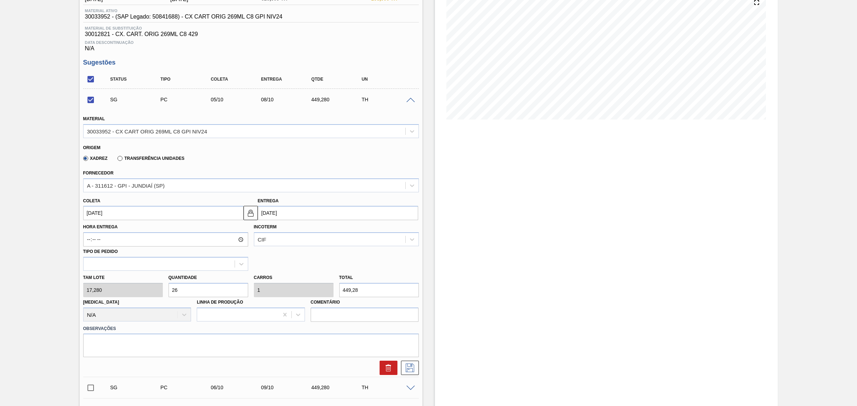
click at [360, 293] on input "449,28" at bounding box center [379, 290] width 80 height 14
checkbox input "false"
click at [291, 55] on div "Unidade Lages PE MIN 90,000 TH PE MAX 539,280 TH Próxima Entrega - Data out [DA…" at bounding box center [251, 270] width 343 height 600
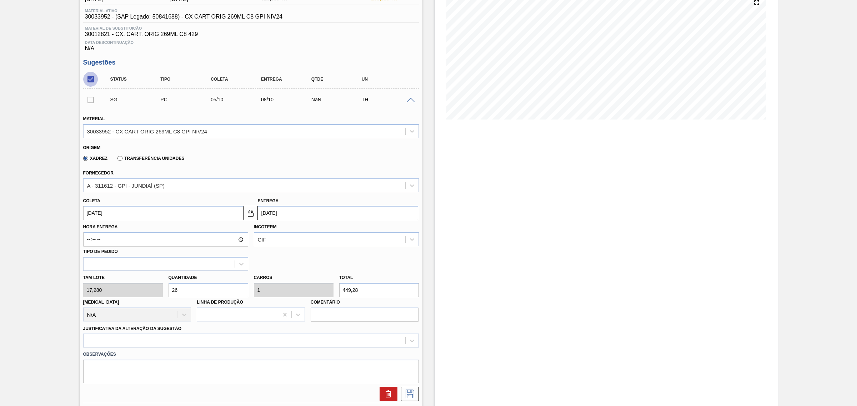
click at [94, 80] on input "checkbox" at bounding box center [90, 79] width 15 height 15
checkbox input "true"
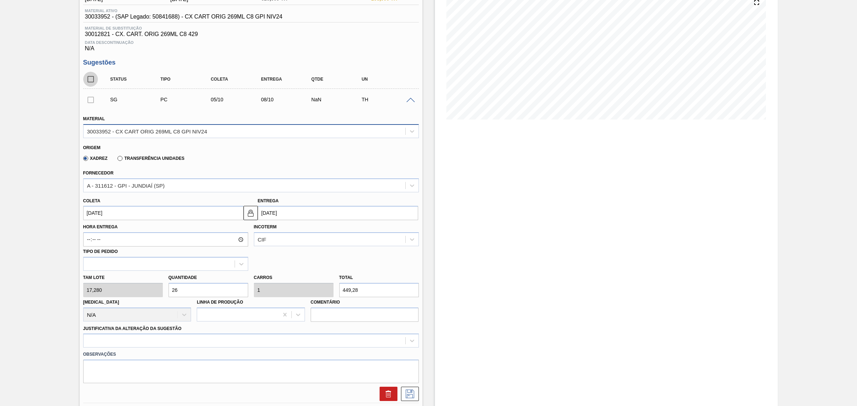
checkbox input "true"
click at [88, 85] on input "checkbox" at bounding box center [90, 79] width 15 height 15
checkbox input "false"
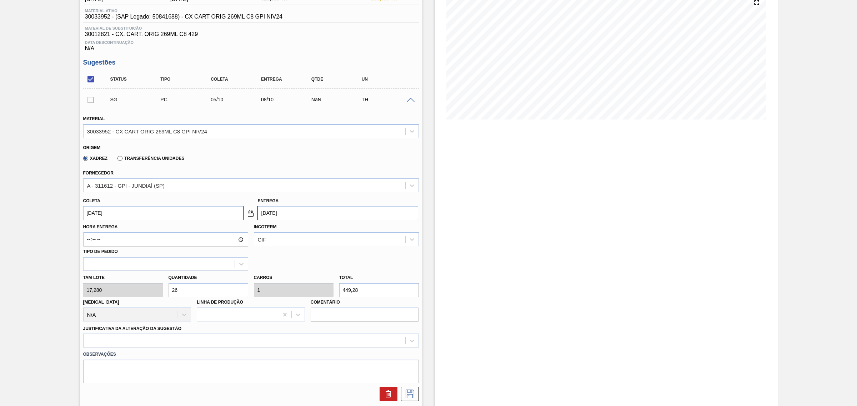
checkbox input "false"
click at [407, 103] on span at bounding box center [410, 100] width 9 height 5
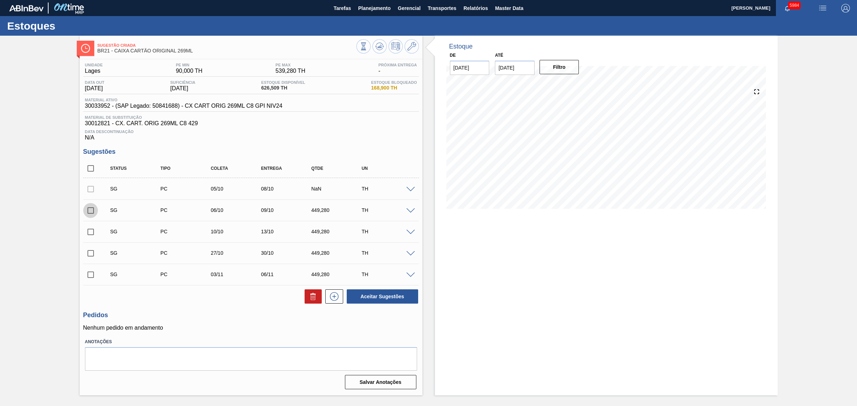
click at [89, 213] on input "checkbox" at bounding box center [90, 210] width 15 height 15
checkbox input "true"
click at [381, 299] on button "Aceitar Sugestões" at bounding box center [382, 297] width 71 height 14
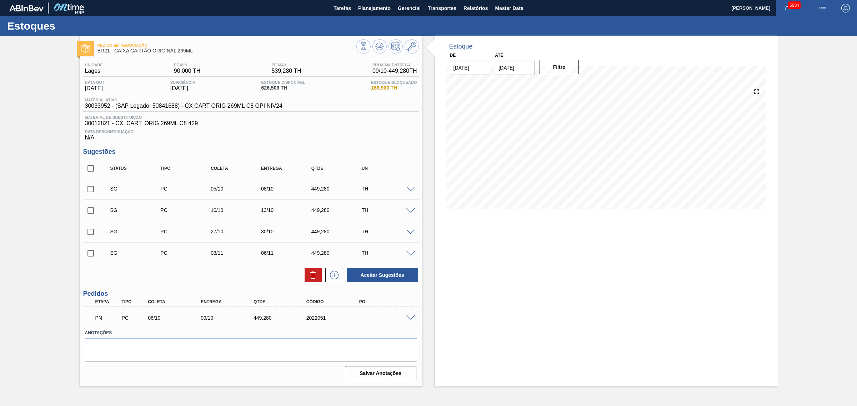
click at [381, 38] on div "Pedido em Negociação BR21 - CAIXA CARTÃO ORIGINAL 269ML" at bounding box center [251, 46] width 343 height 20
click at [381, 49] on icon at bounding box center [379, 48] width 7 height 4
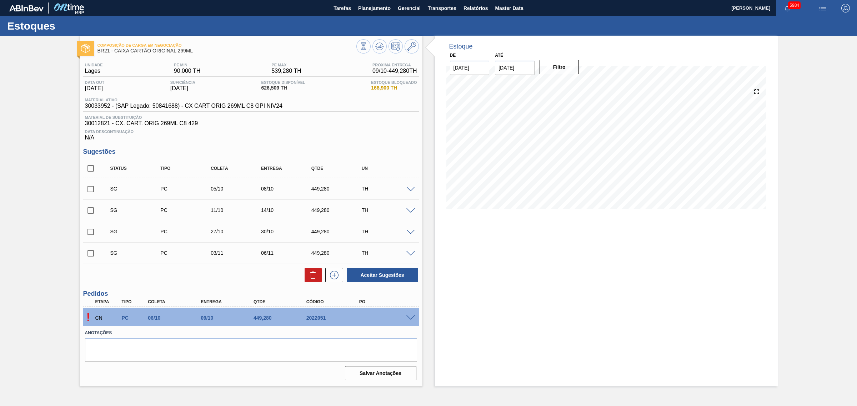
click at [406, 318] on span at bounding box center [410, 318] width 9 height 5
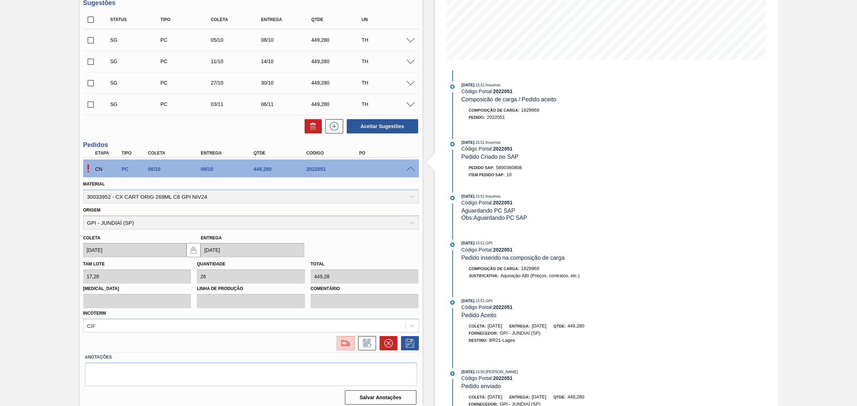
scroll to position [154, 0]
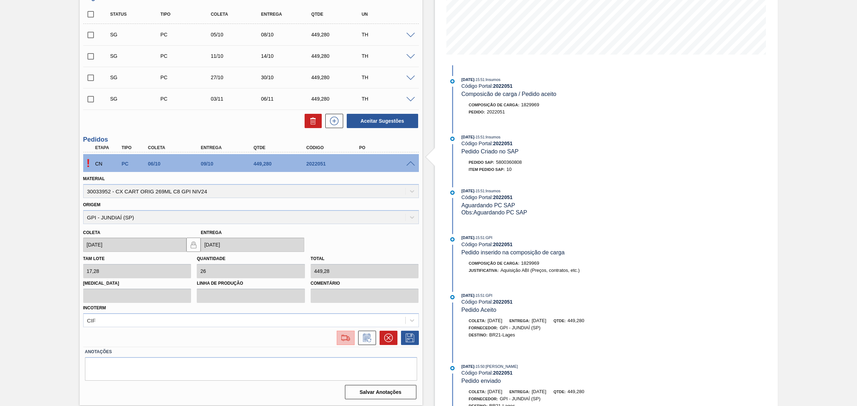
click at [343, 341] on img at bounding box center [345, 338] width 11 height 9
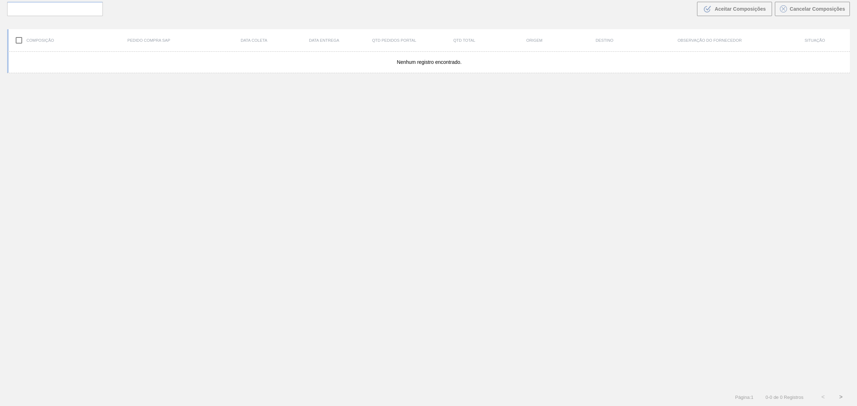
scroll to position [51, 0]
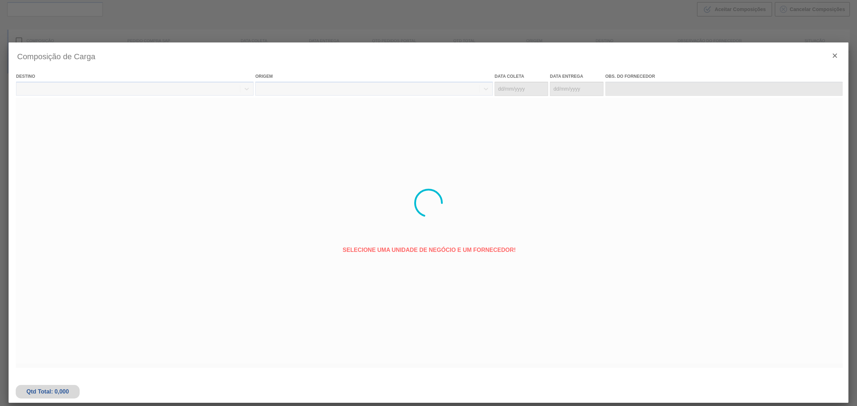
type coleta "[DATE]"
type entrega "[DATE]"
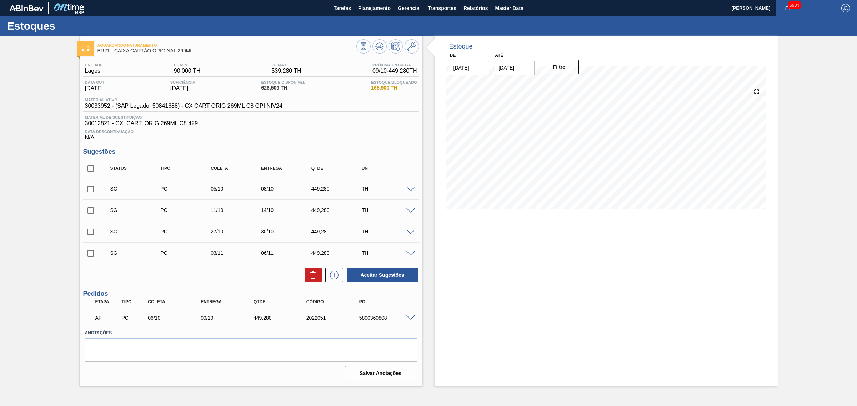
click at [90, 170] on input "checkbox" at bounding box center [90, 168] width 15 height 15
checkbox input "true"
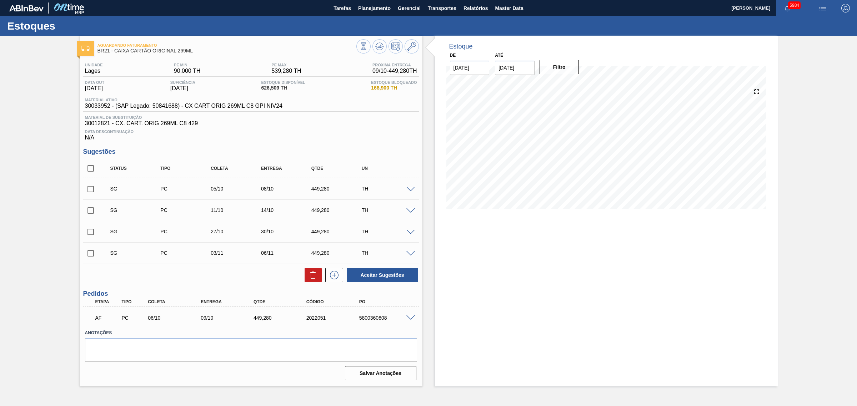
checkbox input "true"
click at [302, 274] on div at bounding box center [311, 275] width 21 height 14
click at [304, 275] on div at bounding box center [311, 275] width 21 height 14
click at [307, 275] on button at bounding box center [313, 275] width 17 height 14
checkbox input "false"
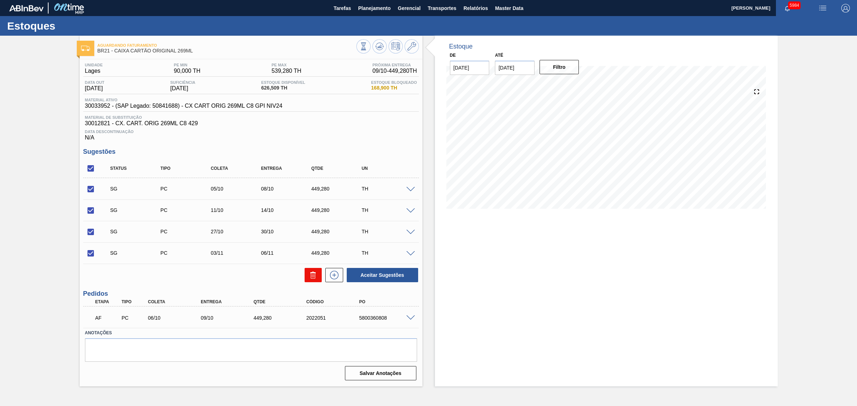
checkbox input "false"
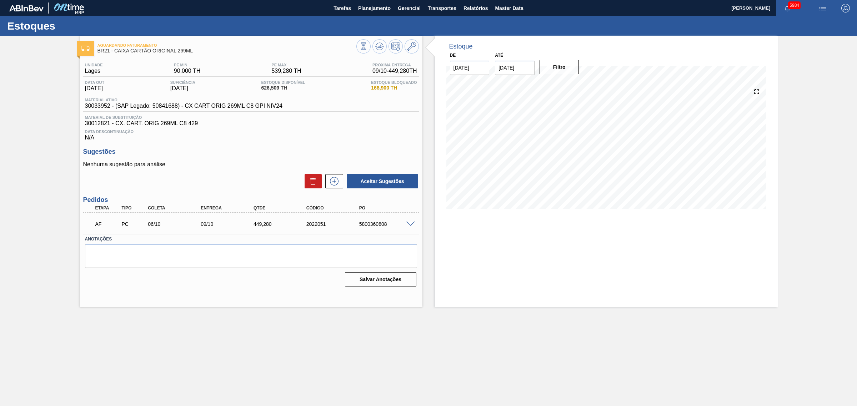
click at [411, 227] on span at bounding box center [410, 224] width 9 height 5
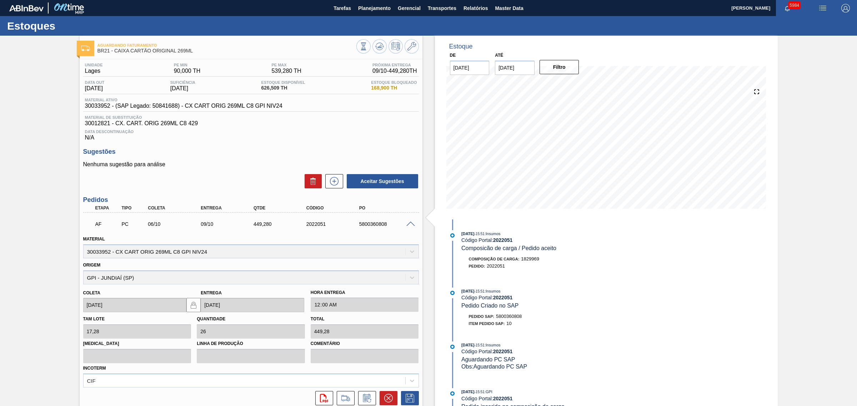
click at [369, 397] on icon at bounding box center [366, 398] width 11 height 9
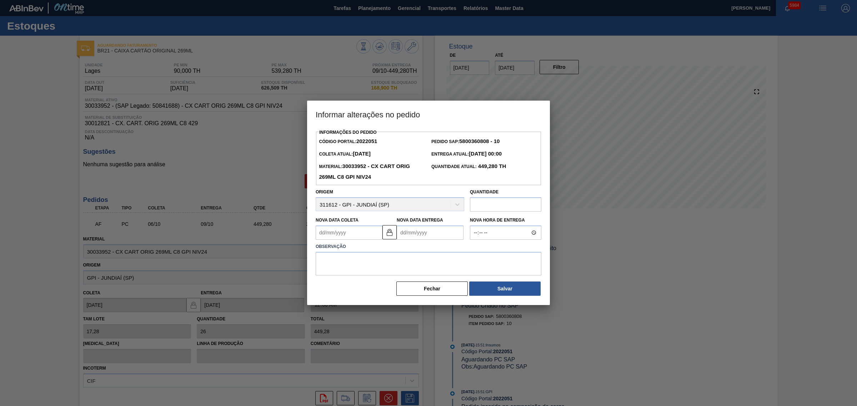
click at [410, 236] on Entrega2022051 "Nova Data Entrega" at bounding box center [430, 233] width 67 height 14
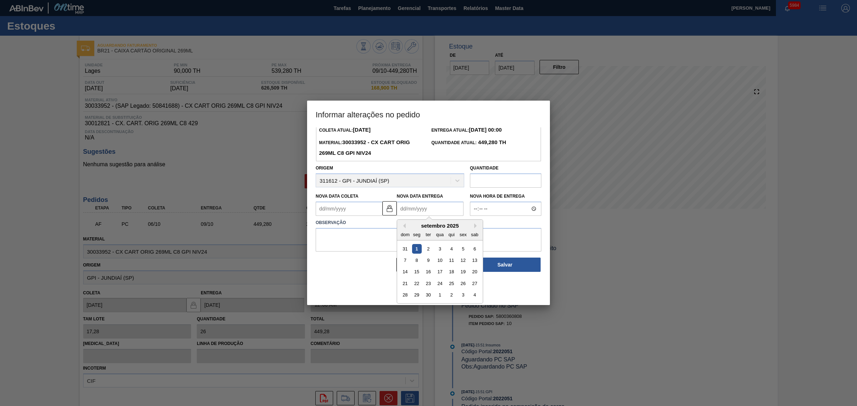
click at [355, 208] on div "Informações do Pedido Código Portal: 2022051 Pedido SAP: 5800360808 - 10 Coleta…" at bounding box center [429, 188] width 226 height 169
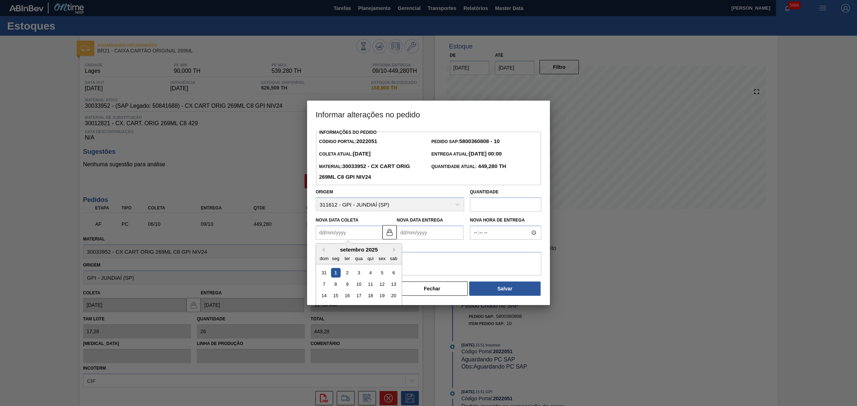
click at [342, 274] on div "2" at bounding box center [347, 273] width 10 height 10
type Coleta2022051 "02/09/2025"
type Entrega2022051 "05/09/2025"
click at [347, 272] on textarea at bounding box center [429, 264] width 226 height 24
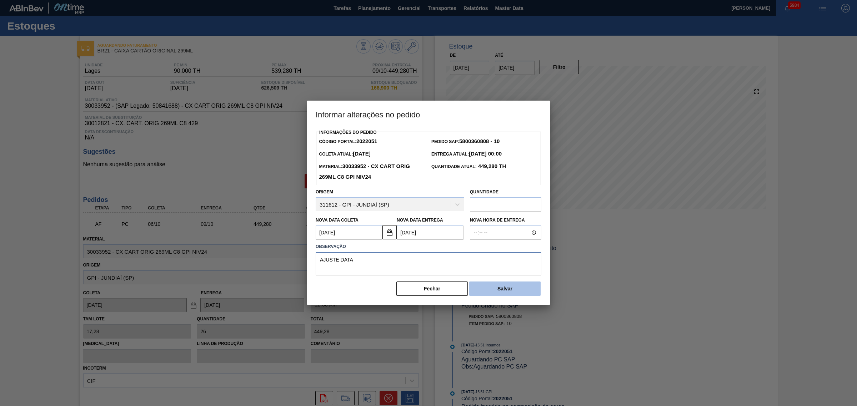
type textarea "AJUSTE DATA"
click at [497, 290] on button "Salvar" at bounding box center [504, 289] width 71 height 14
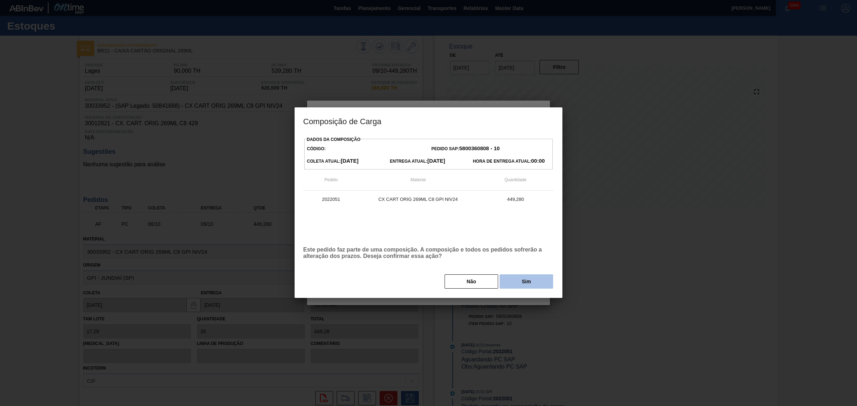
click at [515, 282] on button "Sim" at bounding box center [527, 282] width 54 height 14
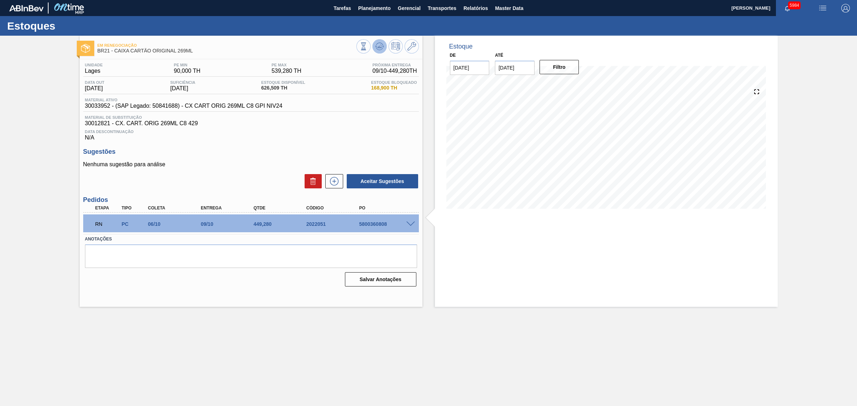
click at [380, 47] on icon at bounding box center [379, 46] width 5 height 3
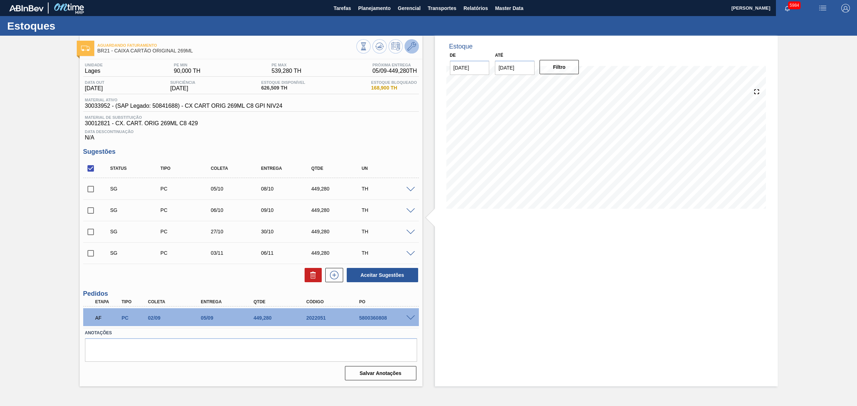
click at [413, 52] on button at bounding box center [412, 46] width 14 height 14
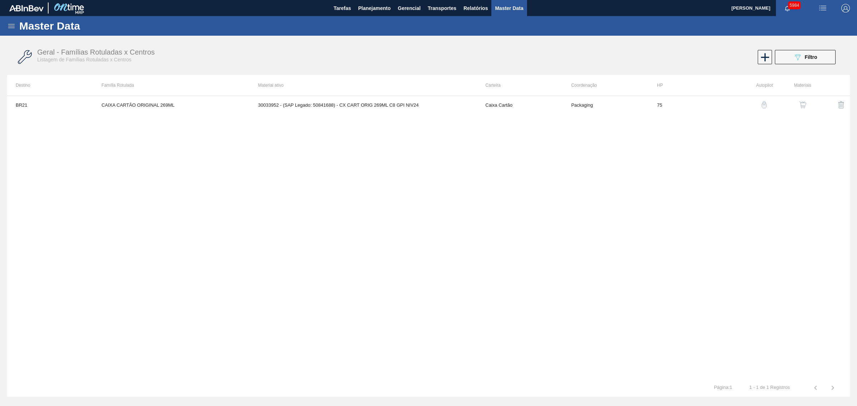
click at [807, 102] on button "button" at bounding box center [802, 104] width 17 height 17
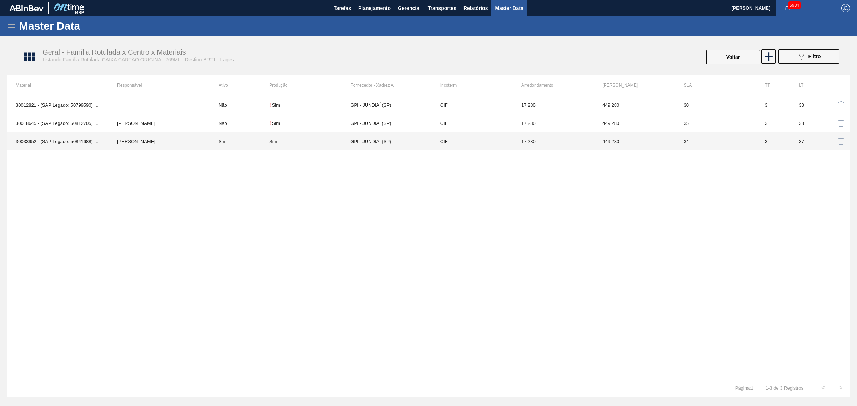
click at [235, 139] on td "Sim" at bounding box center [239, 141] width 59 height 18
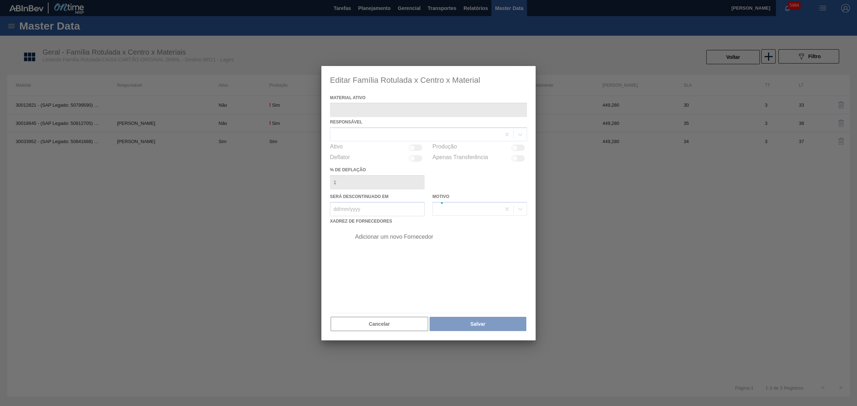
type ativo "30033952 - (SAP Legado: 50841688) - CX CART ORIG 269ML C8 GPI NIV24"
checkbox input "true"
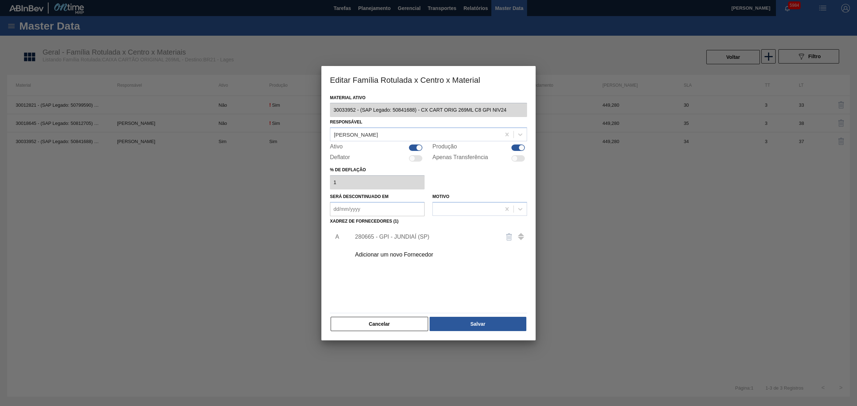
click at [421, 235] on div "280665 - GPI - JUNDIAÍ (SP)" at bounding box center [425, 237] width 140 height 6
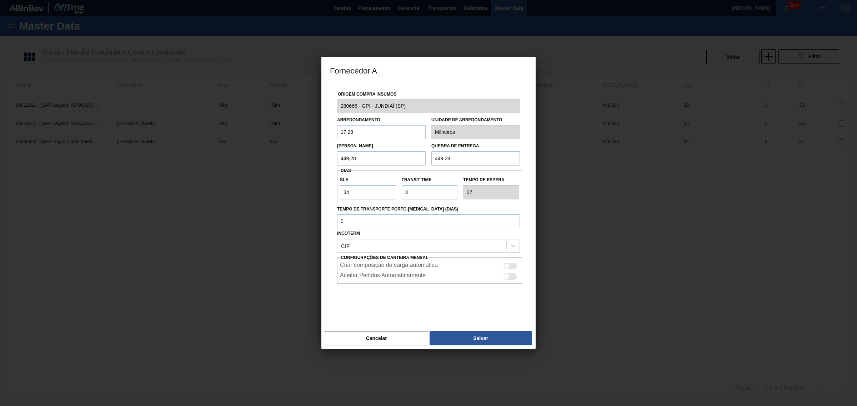
click at [383, 152] on input "449,28" at bounding box center [381, 158] width 89 height 14
type input "224,64"
click at [495, 341] on button "Salvar" at bounding box center [481, 338] width 102 height 14
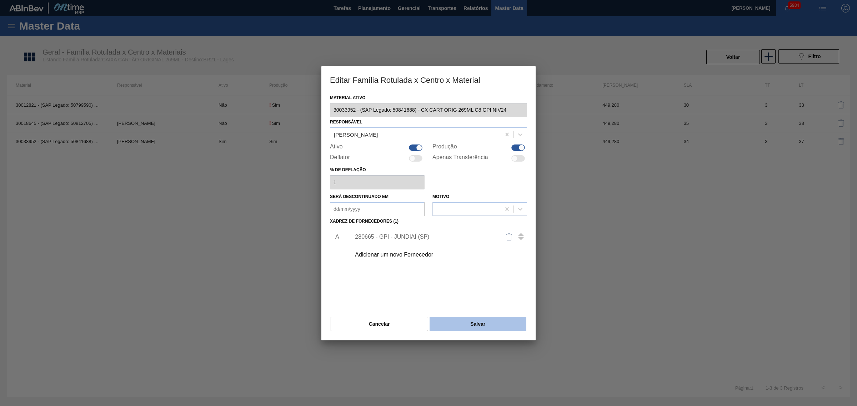
click at [495, 330] on button "Salvar" at bounding box center [478, 324] width 97 height 14
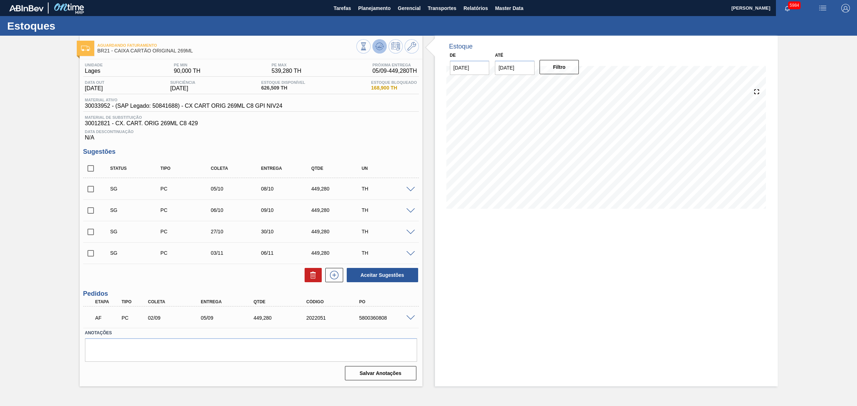
click at [383, 42] on icon at bounding box center [379, 46] width 9 height 9
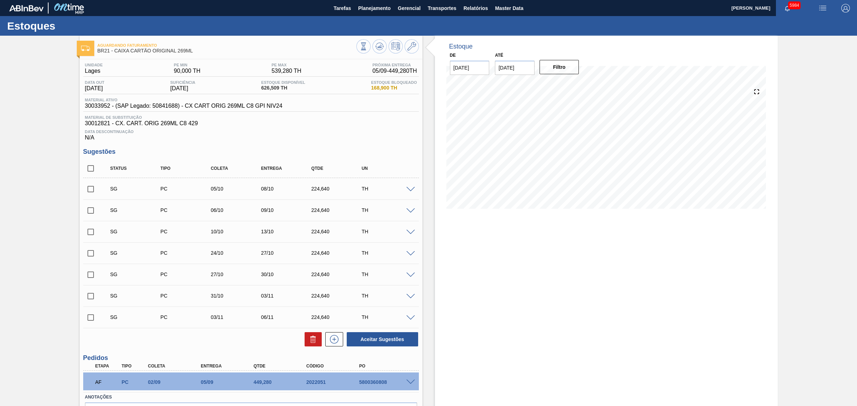
click at [92, 191] on input "checkbox" at bounding box center [90, 189] width 15 height 15
click at [376, 340] on button "Aceitar Sugestões" at bounding box center [382, 339] width 71 height 14
checkbox input "false"
click at [92, 234] on input "checkbox" at bounding box center [90, 232] width 15 height 15
click at [392, 343] on button "Aceitar Sugestões" at bounding box center [382, 339] width 71 height 14
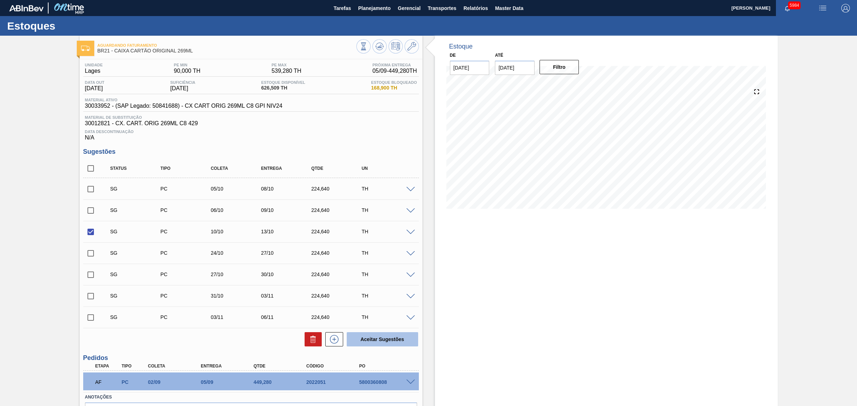
checkbox input "false"
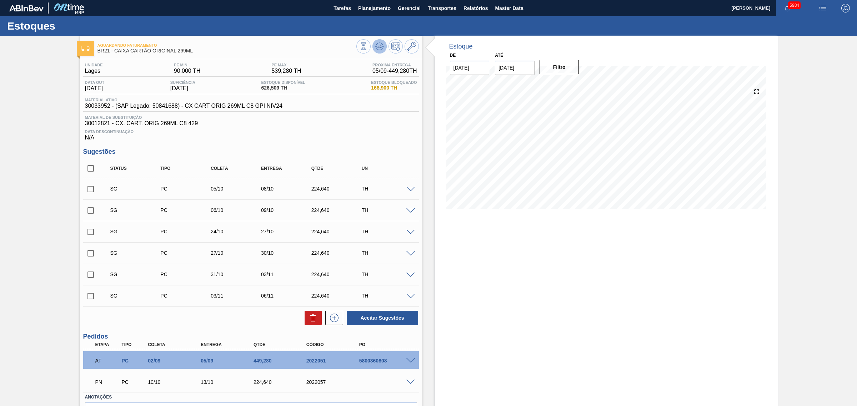
click at [378, 47] on icon at bounding box center [379, 46] width 5 height 3
click at [90, 192] on input "checkbox" at bounding box center [90, 189] width 15 height 15
click at [370, 320] on button "Aceitar Sugestões" at bounding box center [382, 318] width 71 height 14
checkbox input "false"
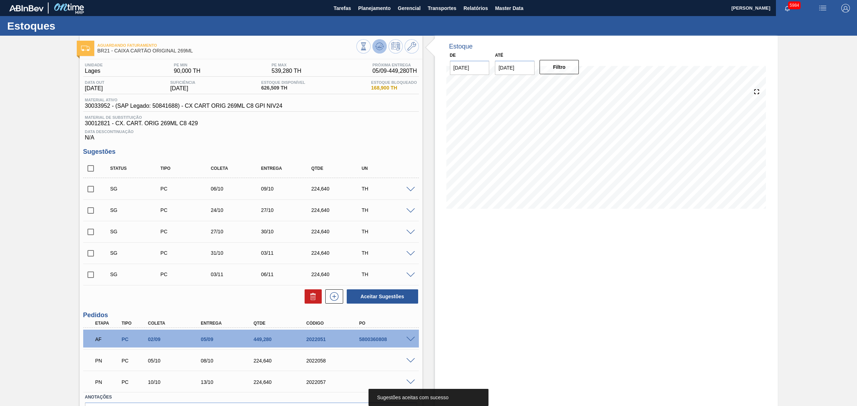
click at [379, 47] on icon at bounding box center [379, 46] width 9 height 9
click at [90, 171] on input "checkbox" at bounding box center [90, 168] width 15 height 15
checkbox input "true"
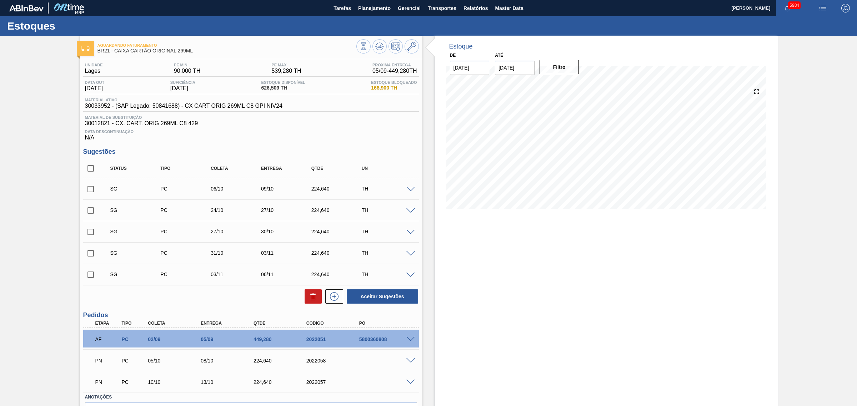
checkbox input "true"
click at [307, 301] on button at bounding box center [313, 297] width 17 height 14
checkbox input "false"
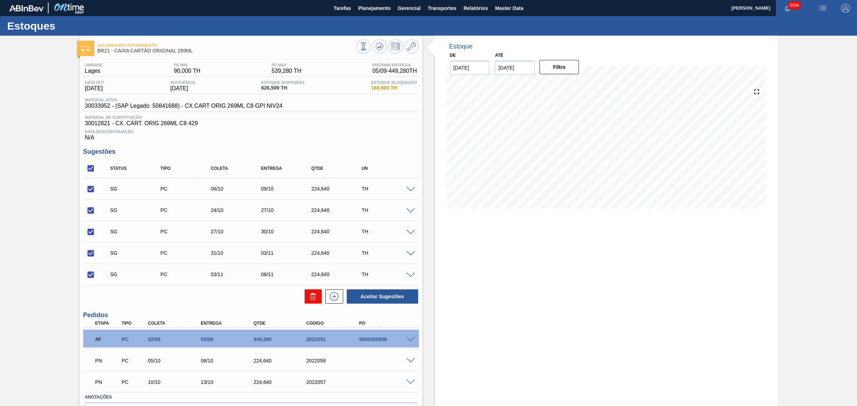
checkbox input "false"
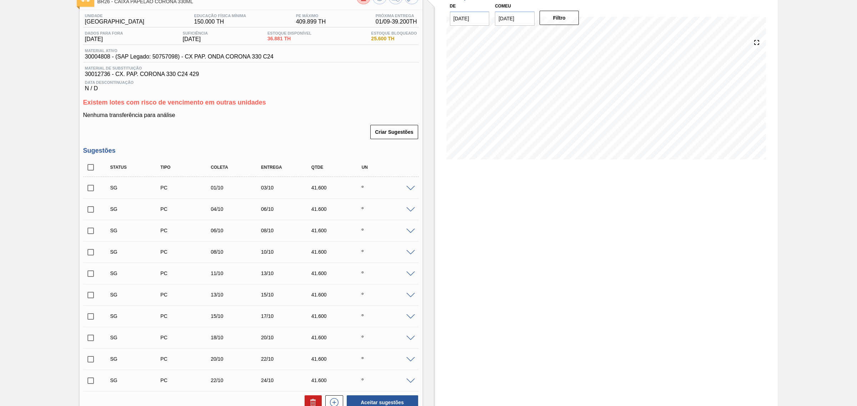
scroll to position [45, 0]
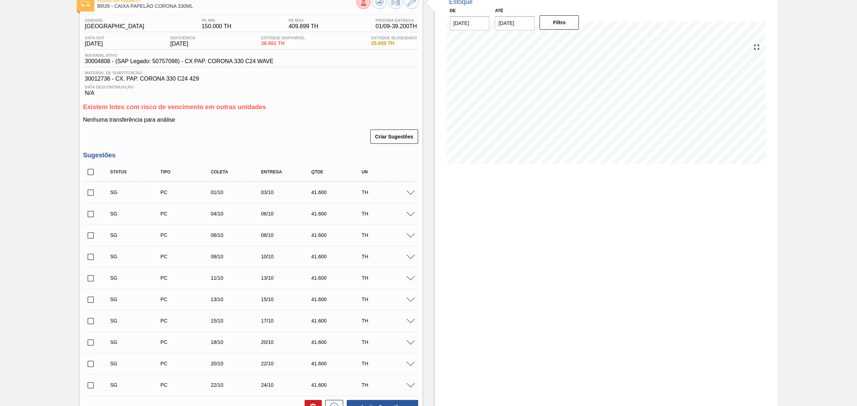
click at [411, 194] on span at bounding box center [410, 193] width 9 height 5
type input "0,800"
type input "41,6"
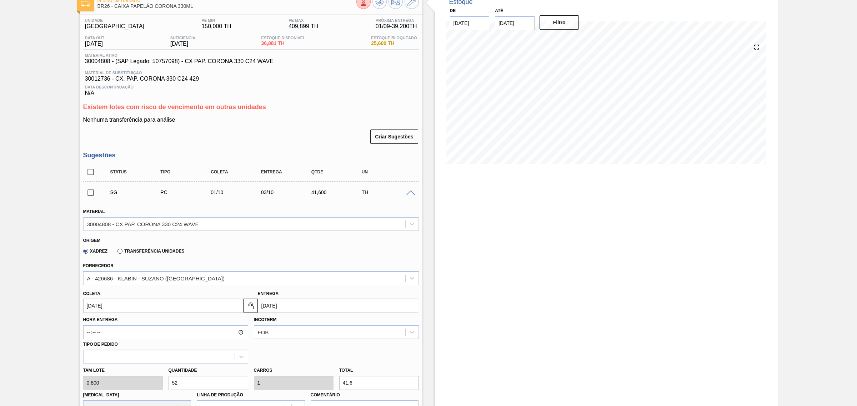
click at [411, 194] on span at bounding box center [410, 193] width 9 height 5
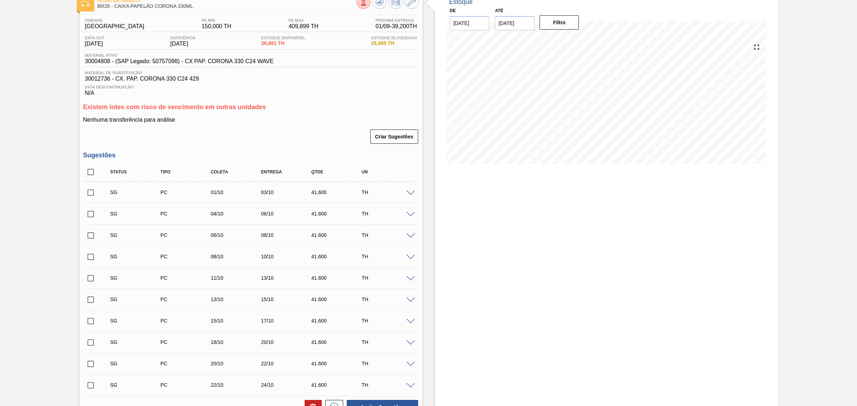
click at [89, 174] on input "checkbox" at bounding box center [90, 172] width 15 height 15
checkbox input "true"
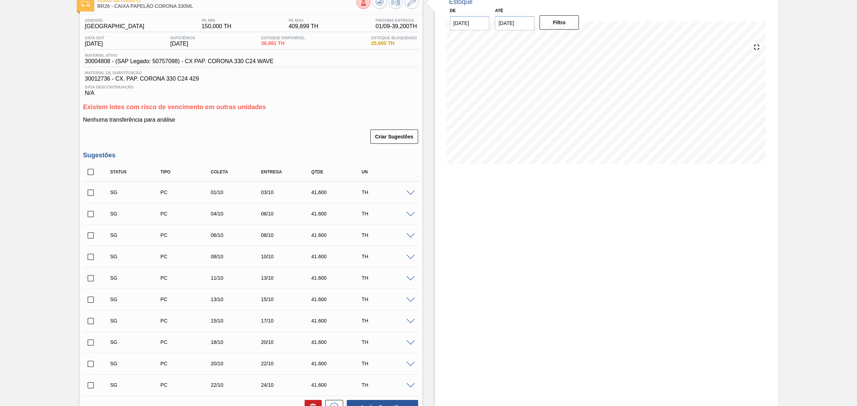
checkbox input "true"
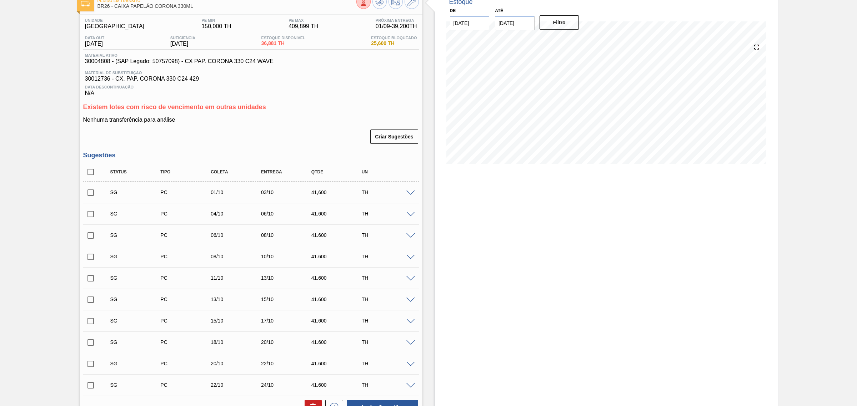
checkbox input "true"
click at [92, 214] on input "checkbox" at bounding box center [90, 214] width 15 height 15
checkbox input "false"
click at [90, 260] on input "checkbox" at bounding box center [90, 257] width 15 height 15
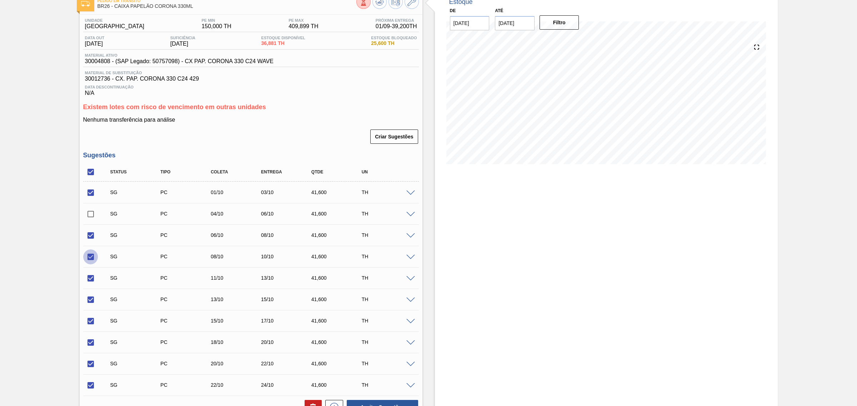
checkbox input "false"
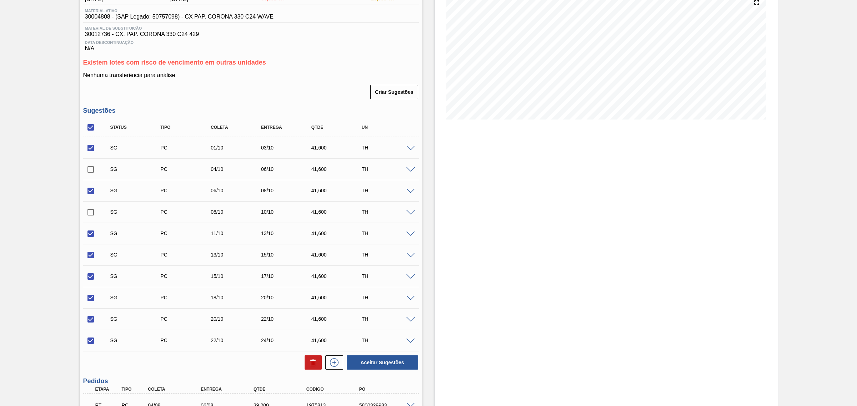
click at [91, 259] on input "checkbox" at bounding box center [90, 255] width 15 height 15
checkbox input "false"
click at [91, 300] on input "checkbox" at bounding box center [90, 298] width 15 height 15
checkbox input "false"
click at [87, 325] on input "checkbox" at bounding box center [90, 319] width 15 height 15
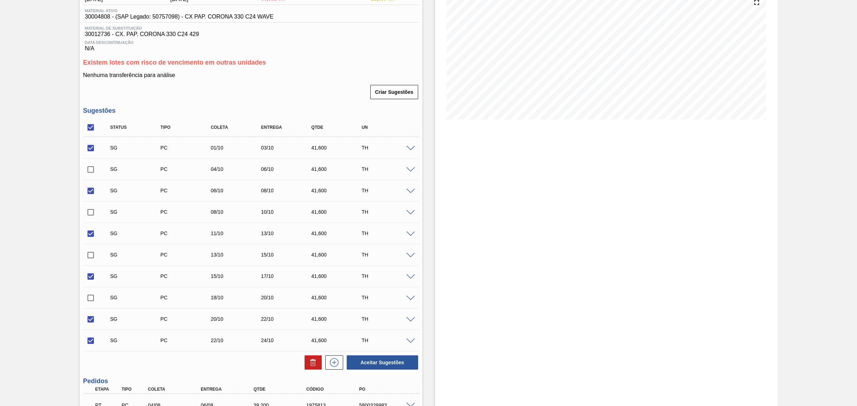
checkbox input "false"
click at [393, 362] on button "Aceitar Sugestões" at bounding box center [382, 363] width 71 height 14
checkbox input "false"
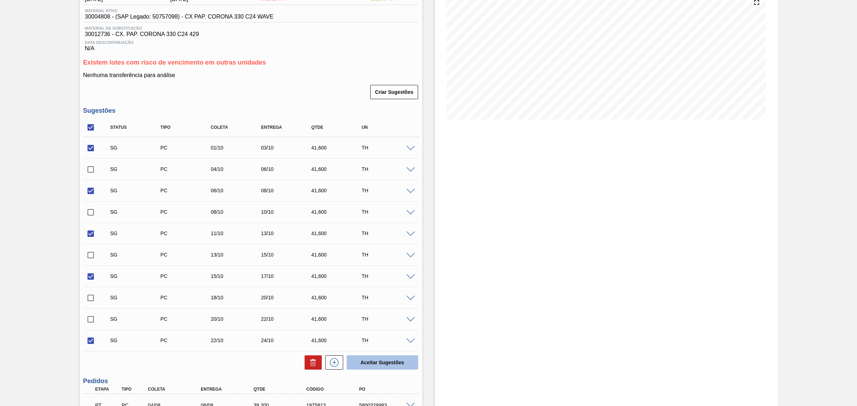
checkbox input "false"
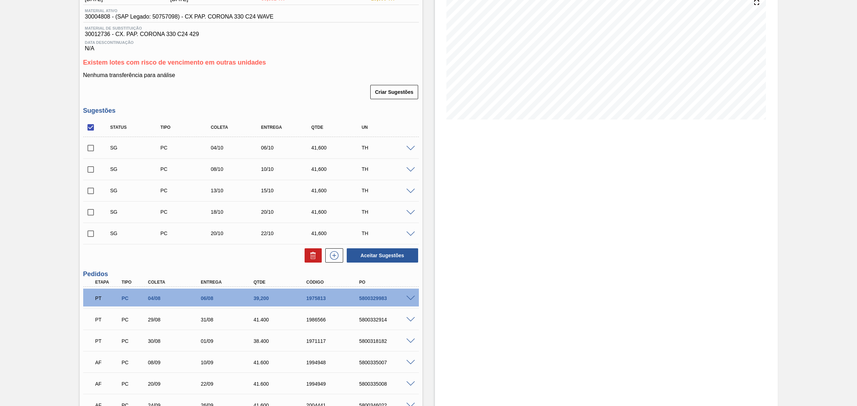
scroll to position [0, 0]
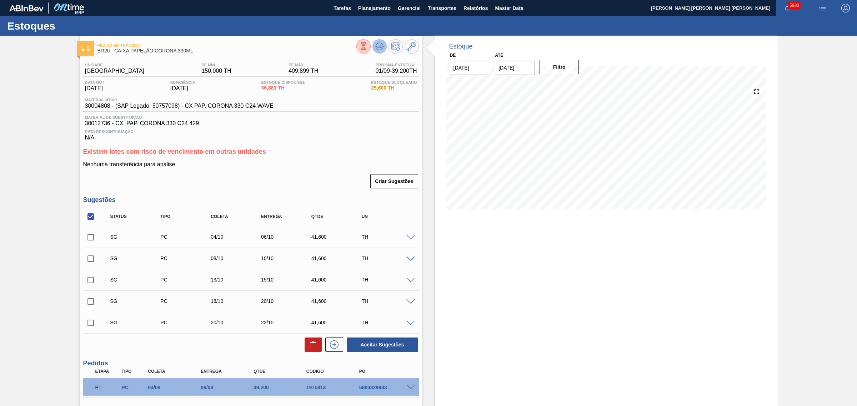
click at [379, 43] on icon at bounding box center [379, 45] width 7 height 4
click at [93, 218] on input "checkbox" at bounding box center [90, 216] width 15 height 15
checkbox input "true"
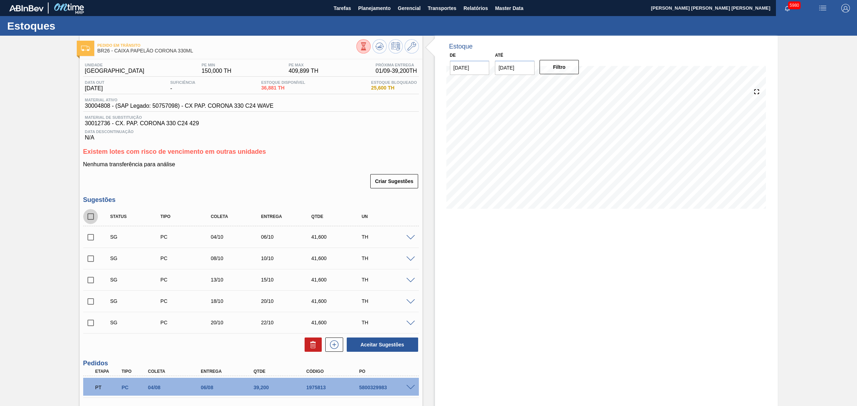
checkbox input "true"
click at [311, 344] on icon at bounding box center [313, 345] width 9 height 9
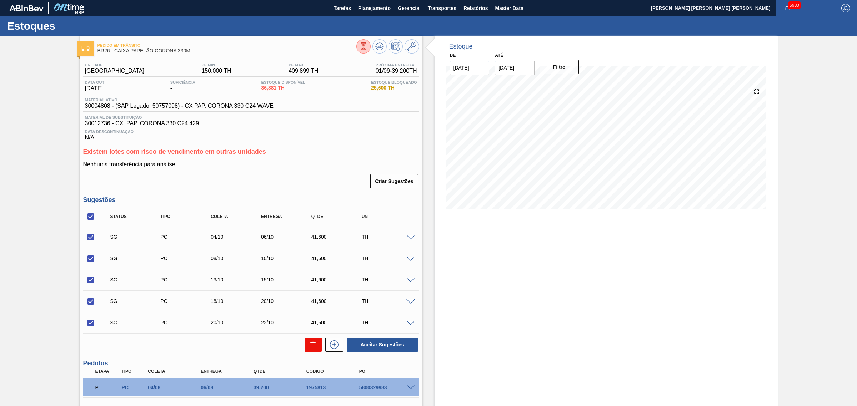
checkbox input "false"
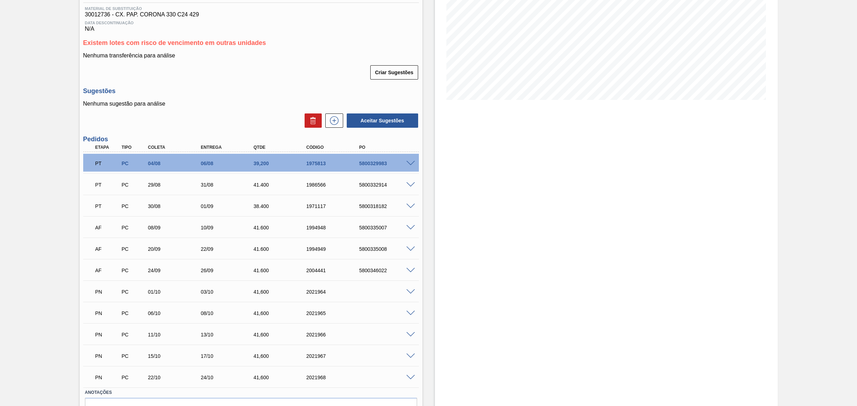
scroll to position [61, 0]
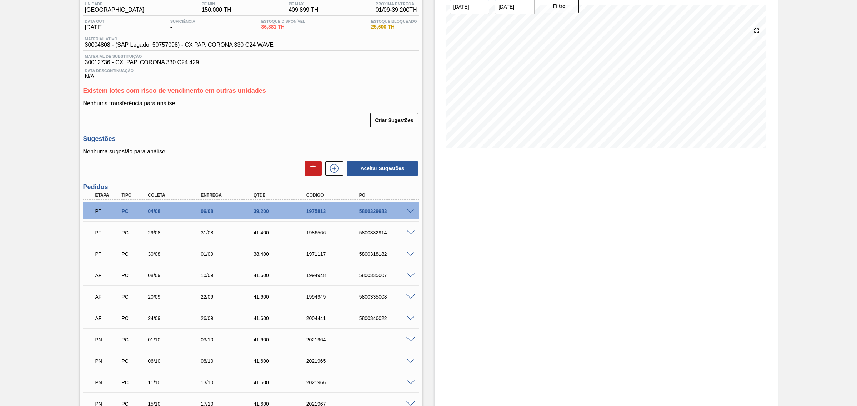
click at [410, 235] on span at bounding box center [410, 232] width 9 height 5
type input "0,8"
type input "51,75"
type input "41,4"
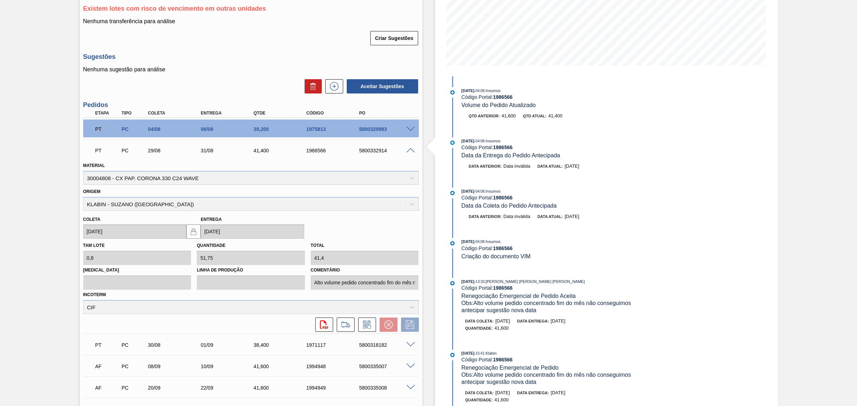
scroll to position [150, 0]
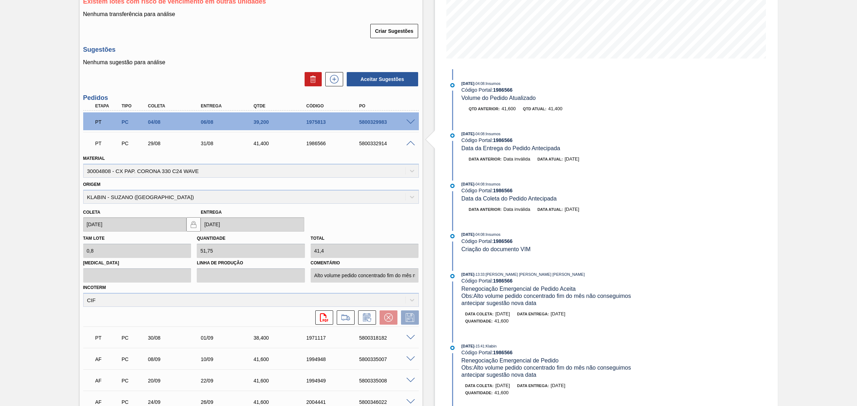
click at [407, 144] on span at bounding box center [410, 143] width 9 height 5
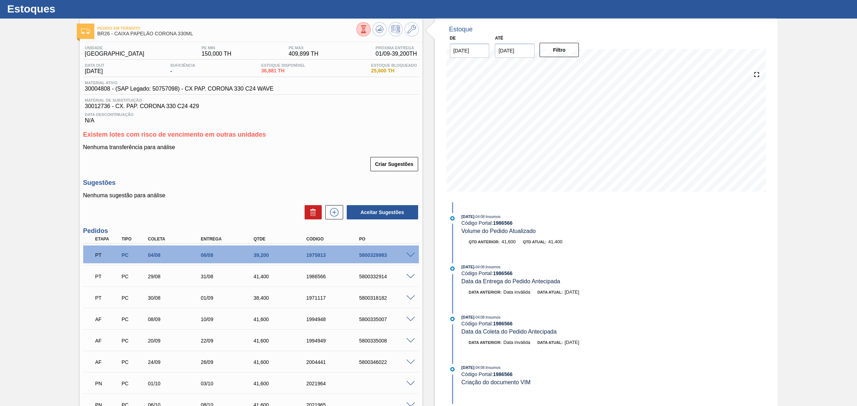
scroll to position [16, 0]
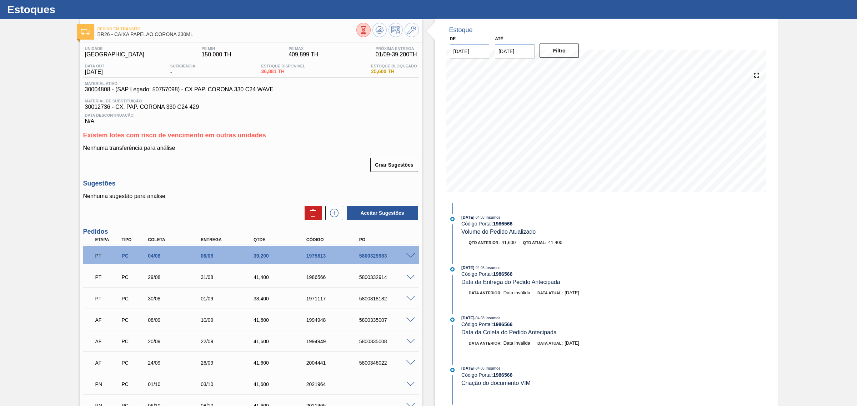
click at [410, 255] on span at bounding box center [410, 256] width 9 height 5
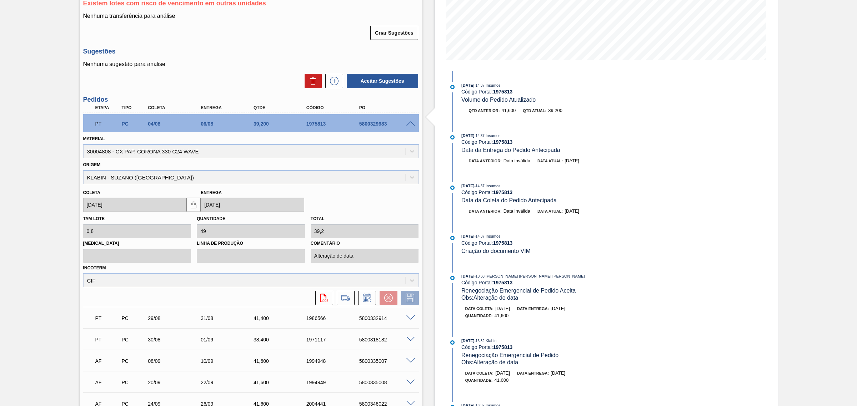
scroll to position [150, 0]
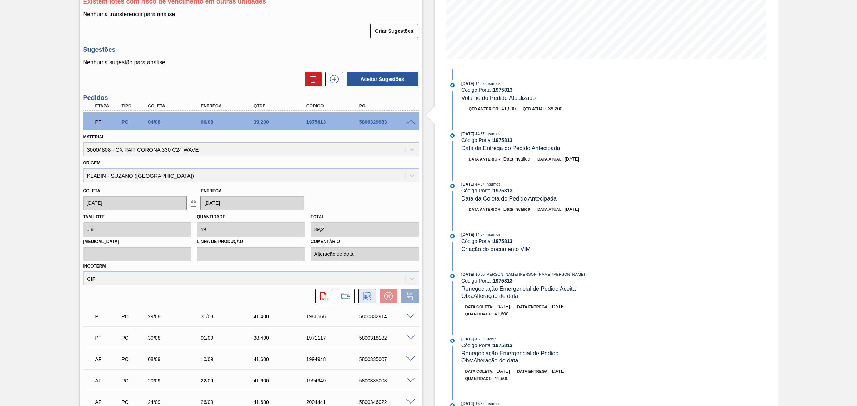
click at [365, 298] on icon at bounding box center [366, 296] width 11 height 9
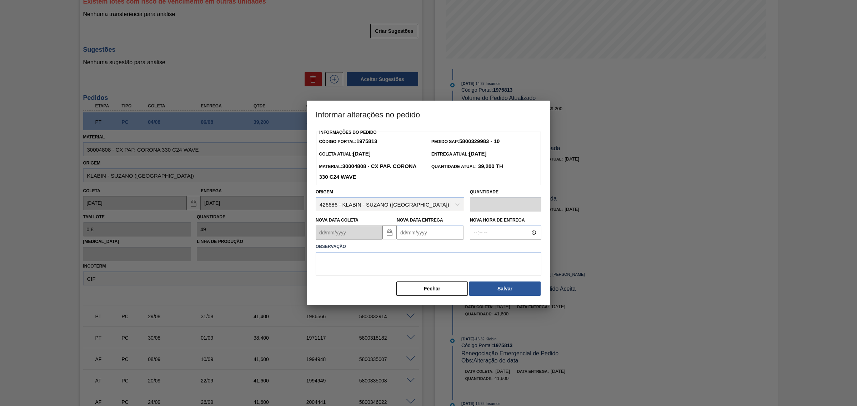
click at [415, 235] on Entrega1975813 "Nova Data Entrega" at bounding box center [430, 233] width 67 height 14
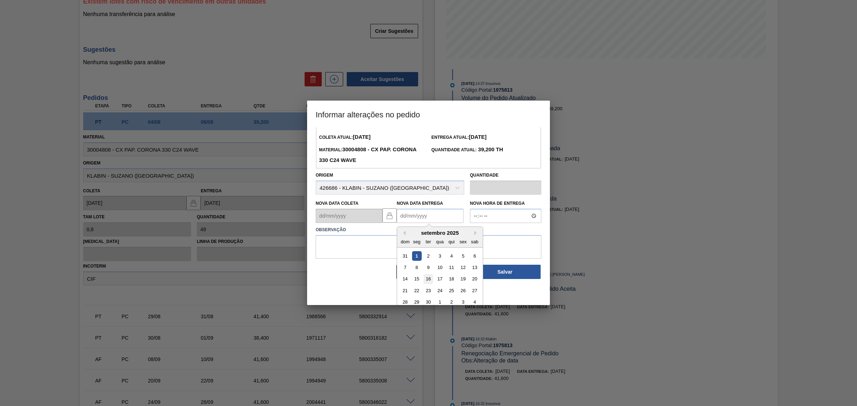
scroll to position [24, 0]
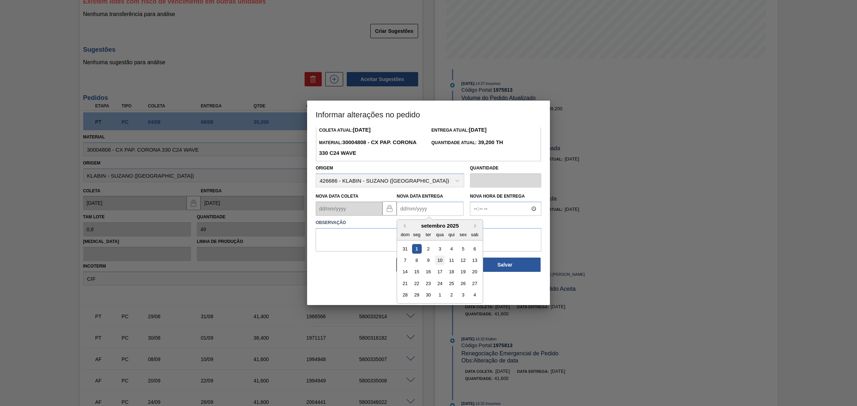
click at [437, 263] on div "10" at bounding box center [440, 261] width 10 height 10
type Entrega1975813 "10/09/2025"
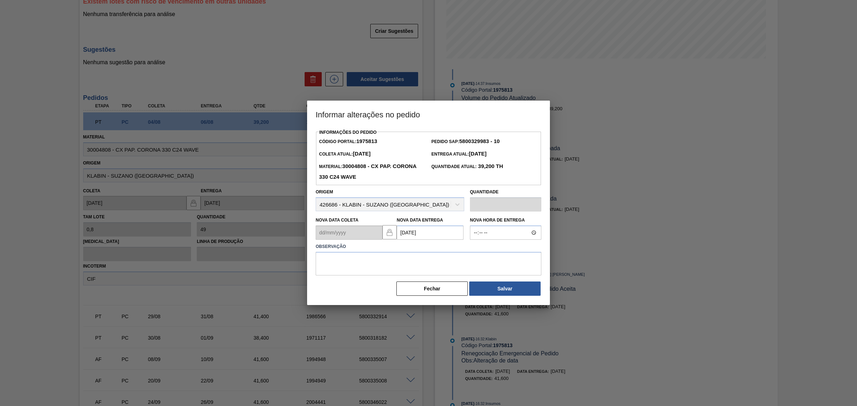
scroll to position [0, 0]
click at [417, 258] on textarea at bounding box center [429, 264] width 226 height 24
type textarea "AJUSTE DATA"
click at [503, 291] on button "Salvar" at bounding box center [504, 289] width 71 height 14
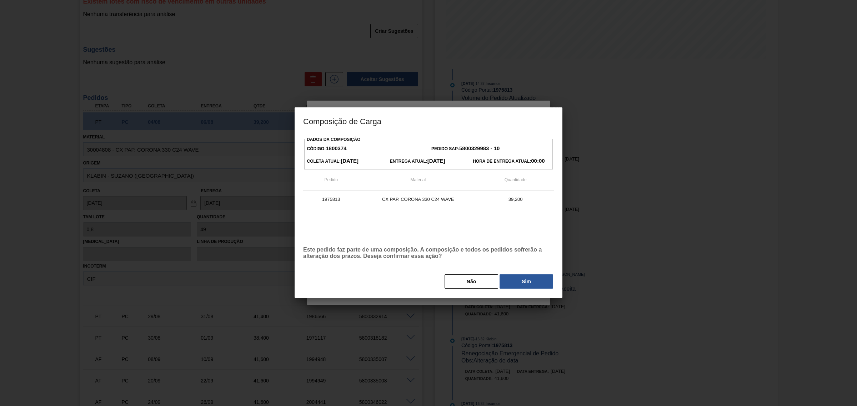
click at [514, 283] on button "Sim" at bounding box center [527, 282] width 54 height 14
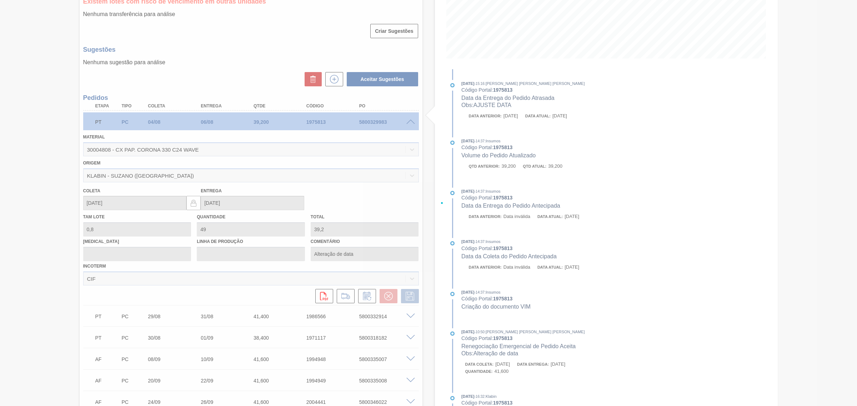
type input "AJUSTE DATA"
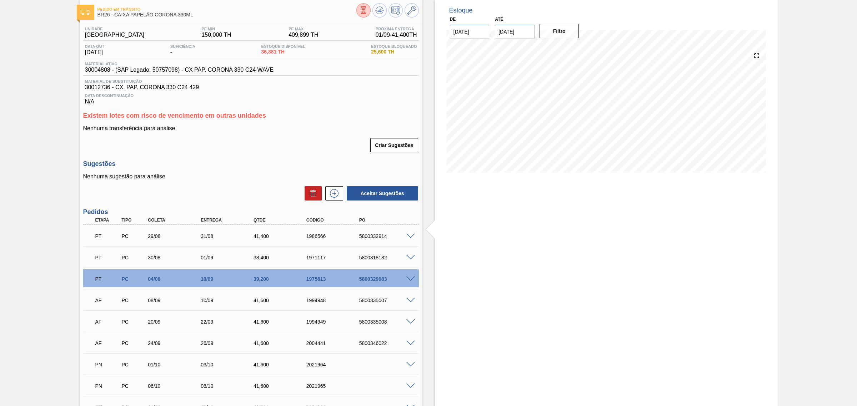
scroll to position [16, 0]
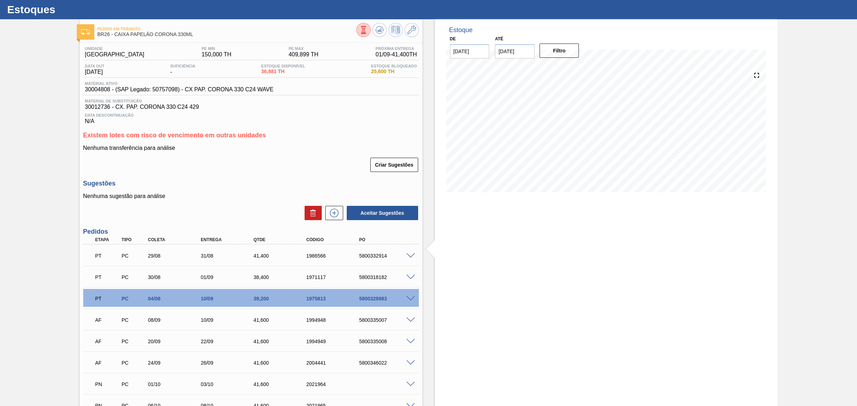
click at [496, 289] on div "Estoque De 01/09/2025 Até 06/12/2025 Filtro" at bounding box center [606, 279] width 343 height 520
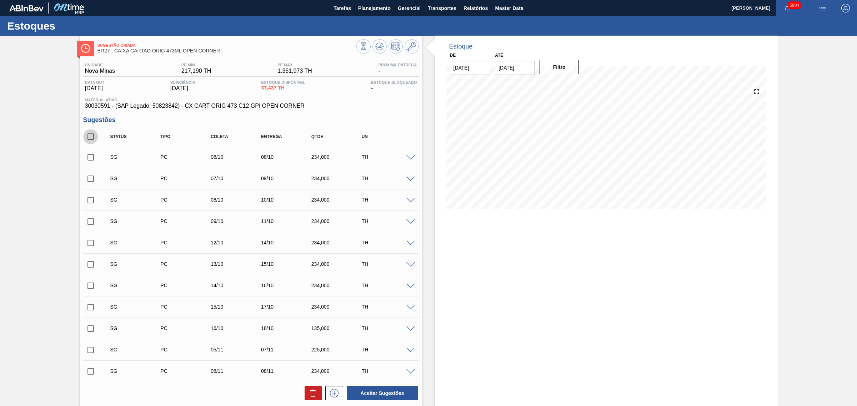
click at [94, 137] on input "checkbox" at bounding box center [90, 136] width 15 height 15
checkbox input "true"
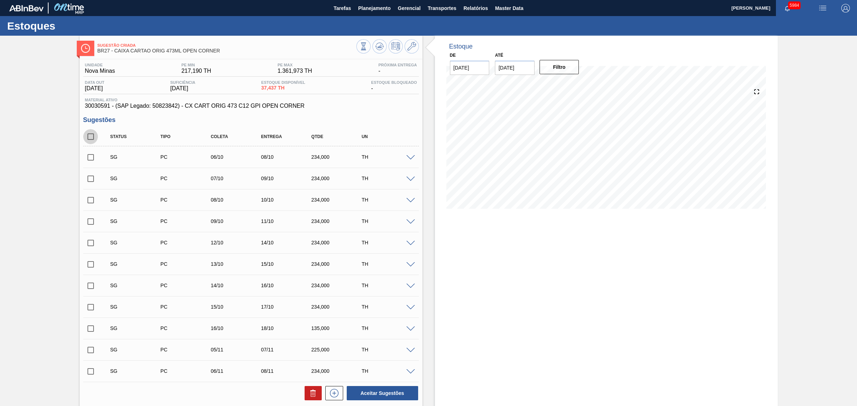
checkbox input "true"
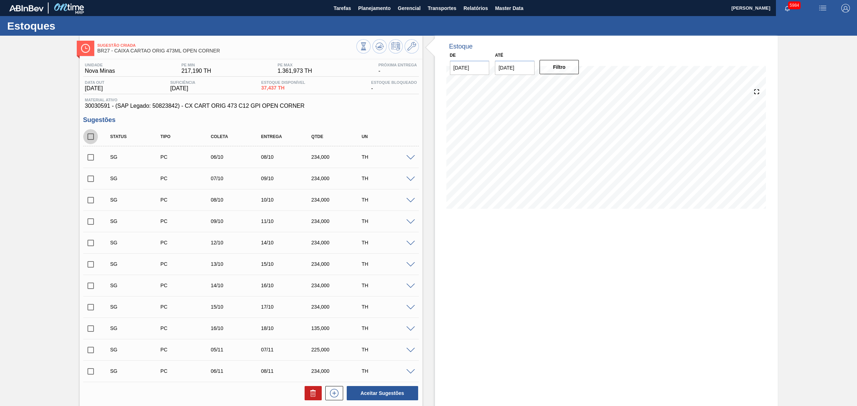
checkbox input "true"
click at [312, 390] on icon at bounding box center [313, 393] width 9 height 9
checkbox input "false"
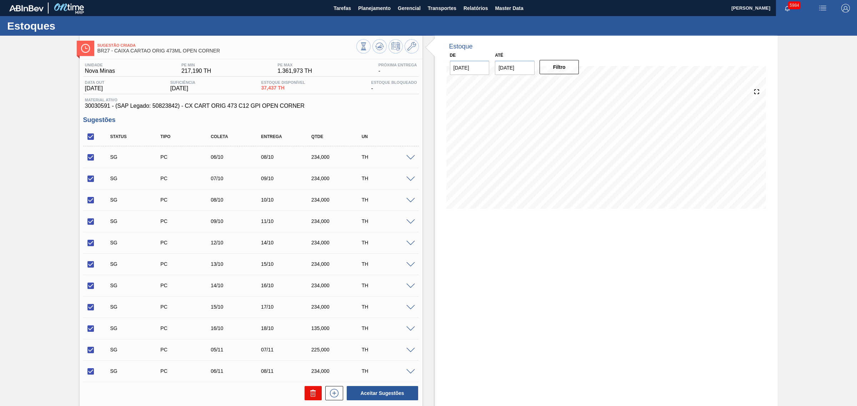
checkbox input "false"
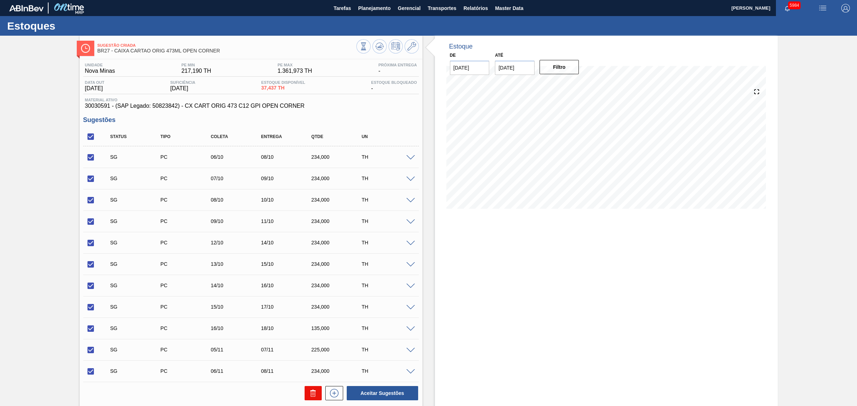
checkbox input "false"
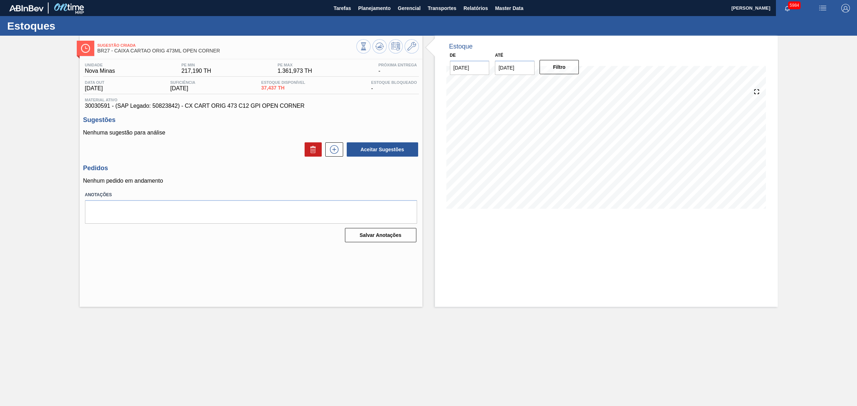
click at [121, 377] on main "Tarefas Planejamento Gerencial Transportes Relatórios Master Data CEZAR LEAO PE…" at bounding box center [428, 203] width 857 height 406
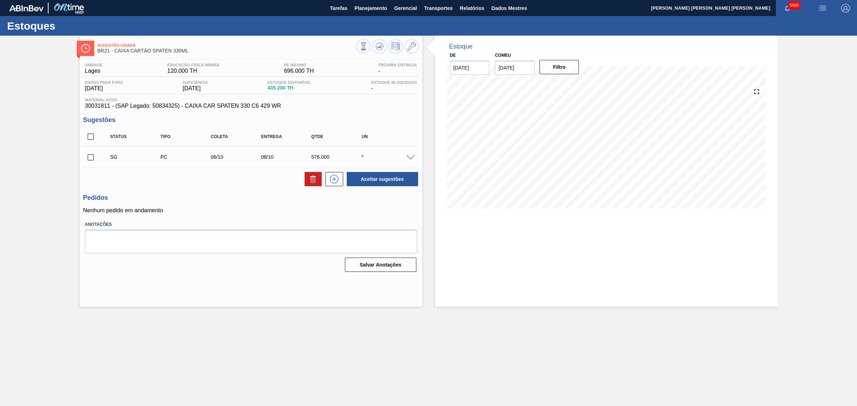
click at [413, 154] on div "SG PC 06/10 08/10 576.000 º" at bounding box center [251, 157] width 336 height 18
click at [410, 158] on span at bounding box center [410, 157] width 9 height 5
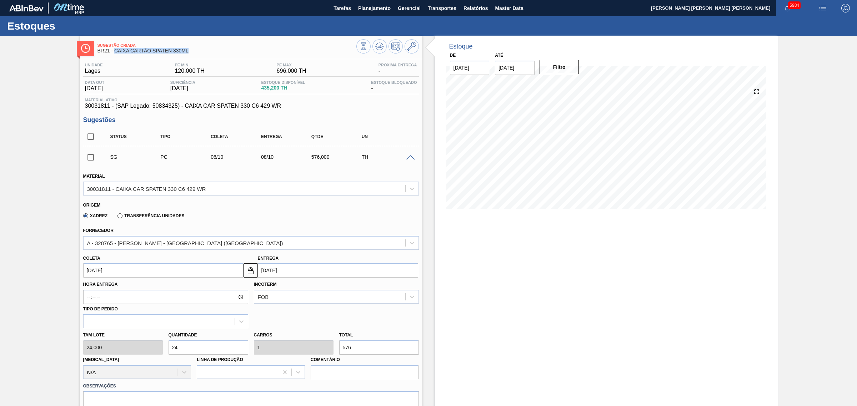
drag, startPoint x: 190, startPoint y: 50, endPoint x: 114, endPoint y: 50, distance: 76.4
click at [114, 50] on span "BR21 - CAIXA CARTÃO SPATEN 330ML" at bounding box center [226, 50] width 259 height 5
copy span "CAIXA CARTÃO SPATEN 330ML"
click at [213, 48] on span "BR21 - CAIXA CARTÃO SPATEN 330ML" at bounding box center [226, 50] width 259 height 5
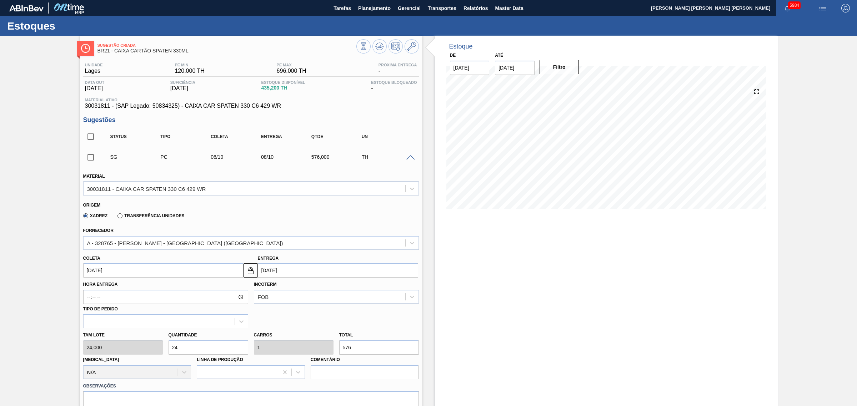
click at [225, 190] on div "30031811 - CAIXA CAR SPATEN 330 C6 429 WR" at bounding box center [245, 189] width 322 height 10
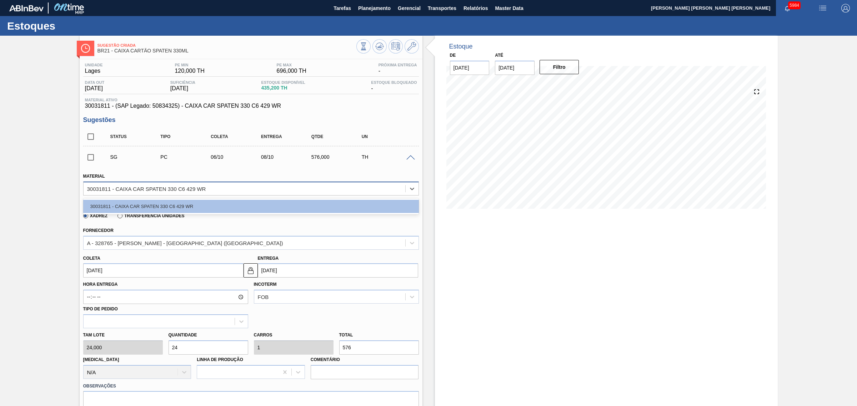
click at [225, 190] on div "30031811 - CAIXA CAR SPATEN 330 C6 429 WR" at bounding box center [245, 189] width 322 height 10
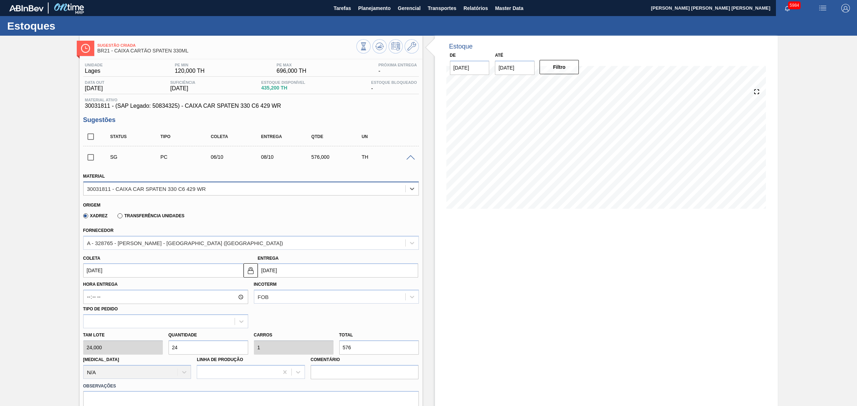
click at [225, 190] on div "30031811 - CAIXA CAR SPATEN 330 C6 429 WR" at bounding box center [245, 189] width 322 height 10
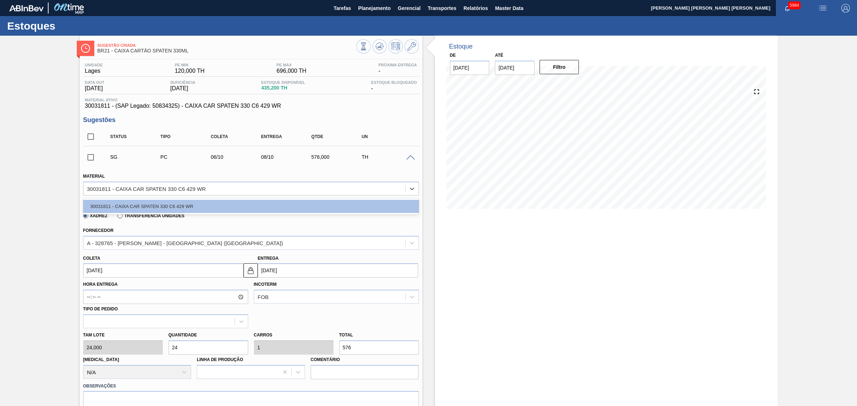
click at [255, 172] on div "Material option 30031811 - CAIXA CAR SPATEN 330 C6 429 WR focused, 1 of 1. 1 re…" at bounding box center [251, 183] width 336 height 24
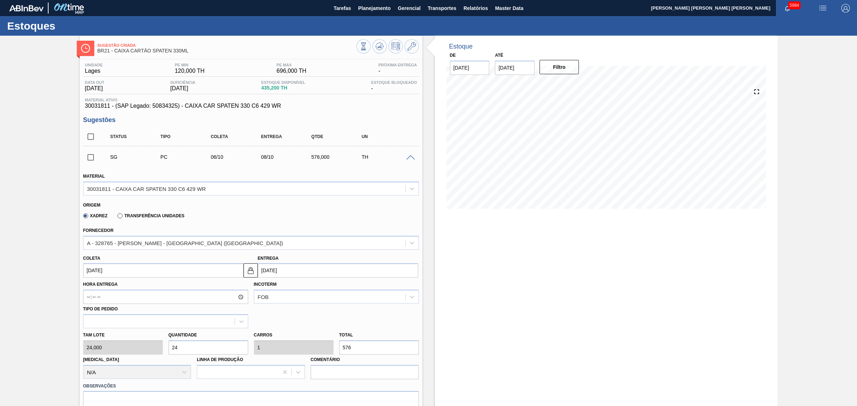
click at [411, 156] on span at bounding box center [410, 157] width 9 height 5
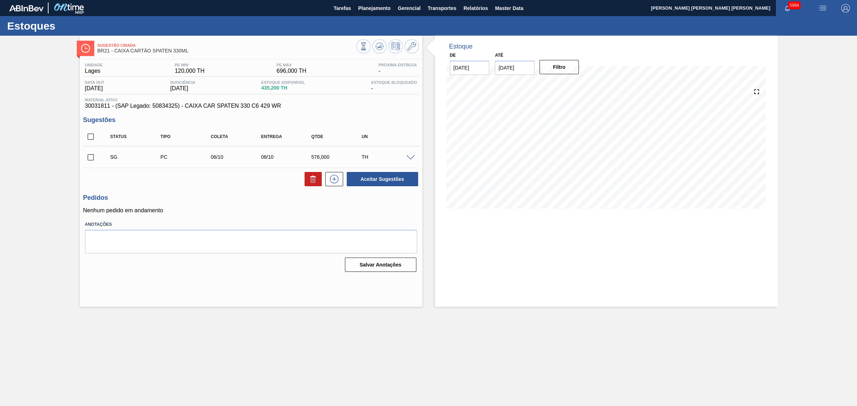
click at [409, 157] on span at bounding box center [410, 157] width 9 height 5
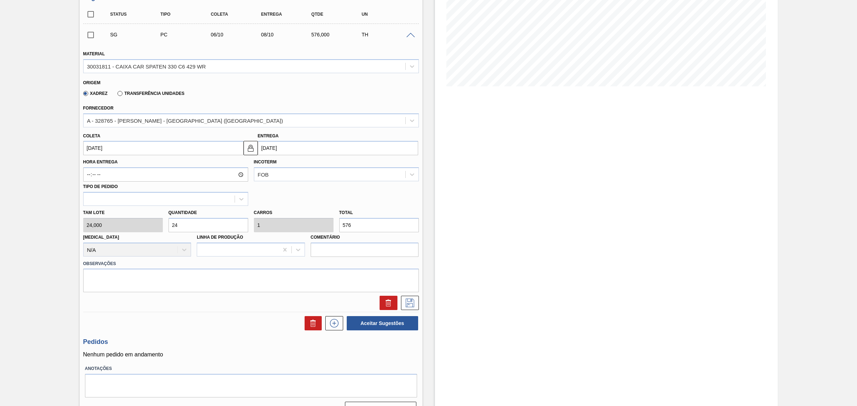
scroll to position [134, 0]
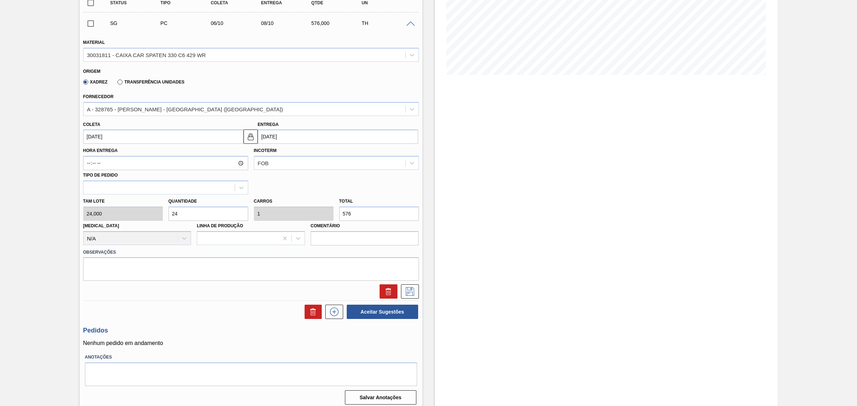
click at [358, 216] on input "576" at bounding box center [379, 214] width 80 height 14
type input "2"
type input "0,083"
type input "0,003"
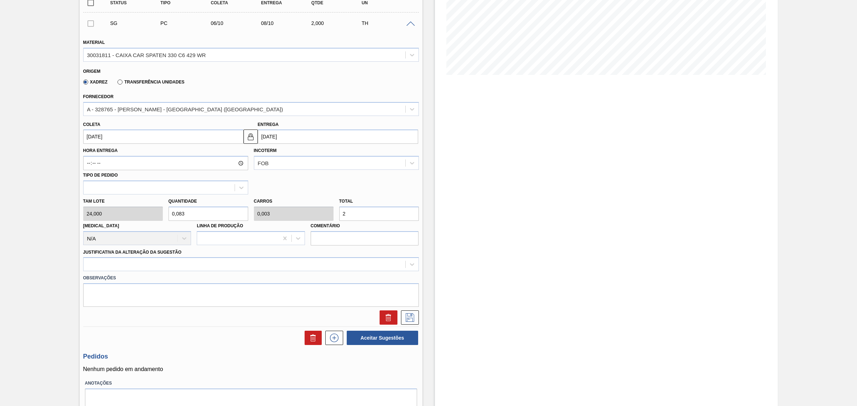
type input "1,167"
type input "0,049"
type input "28"
type input "12"
type input "0,5"
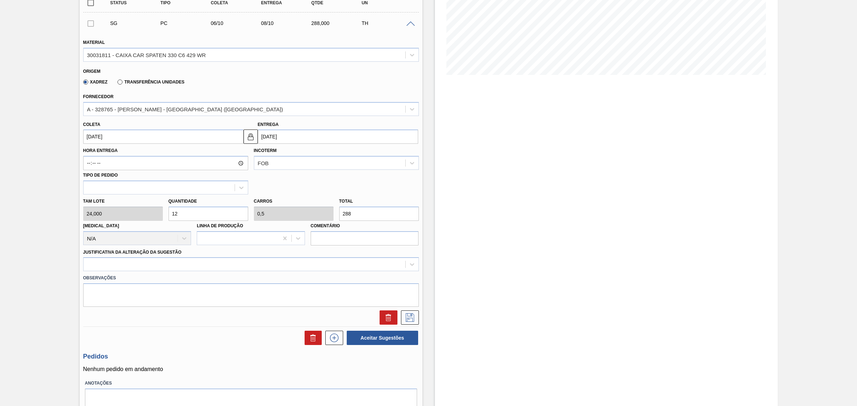
type input "288"
click at [275, 129] on div "Entrega 08/10/2025" at bounding box center [338, 132] width 160 height 25
click at [279, 137] on input "08/10/2025" at bounding box center [338, 137] width 160 height 14
click at [265, 154] on button "Previous Month" at bounding box center [264, 153] width 5 height 5
click at [300, 191] on div "10" at bounding box center [301, 189] width 10 height 10
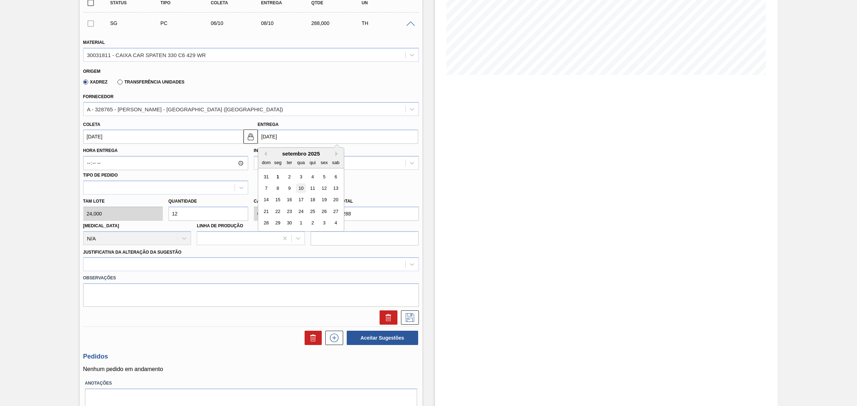
type input "08/09/2025"
type input "10/09/2025"
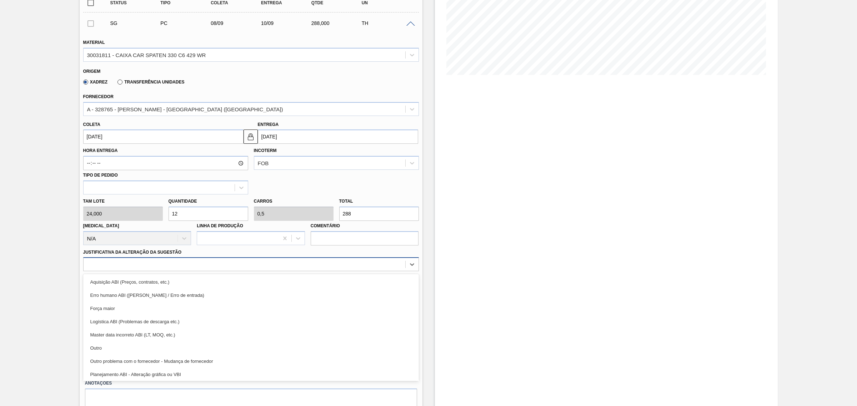
click at [234, 269] on div at bounding box center [245, 265] width 322 height 10
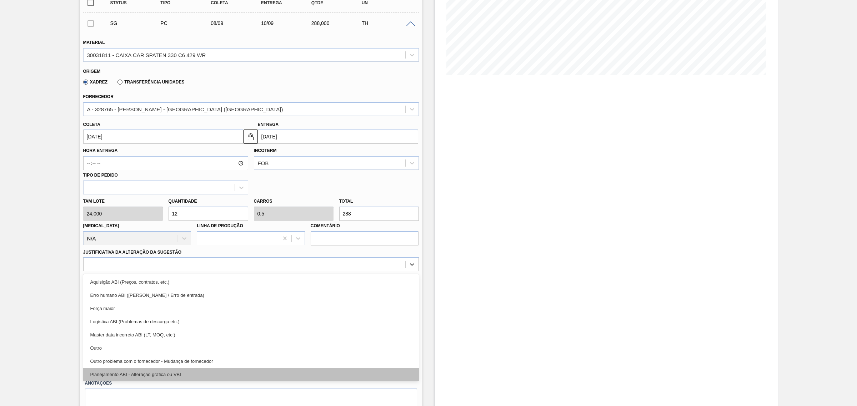
click at [229, 372] on div "Planejamento ABI - Alteração gráfica ou VBI" at bounding box center [251, 374] width 336 height 13
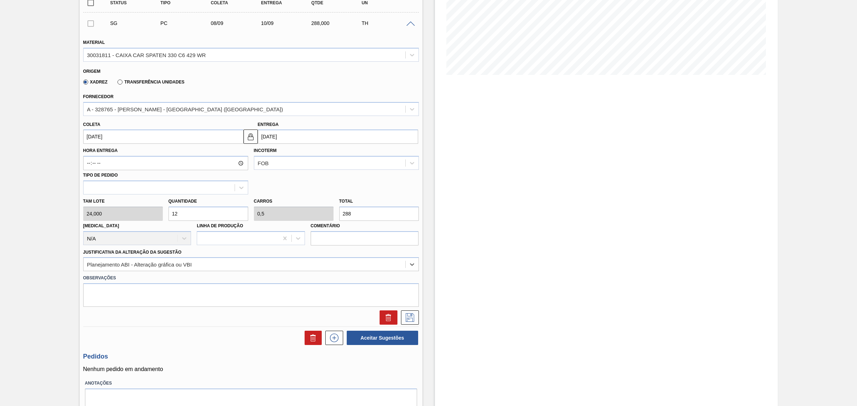
click at [296, 138] on input "10/09/2025" at bounding box center [338, 137] width 160 height 14
click at [277, 202] on div "15" at bounding box center [278, 200] width 10 height 10
type input "13/09/2025"
type input "15/09/2025"
click at [409, 320] on icon at bounding box center [409, 318] width 11 height 9
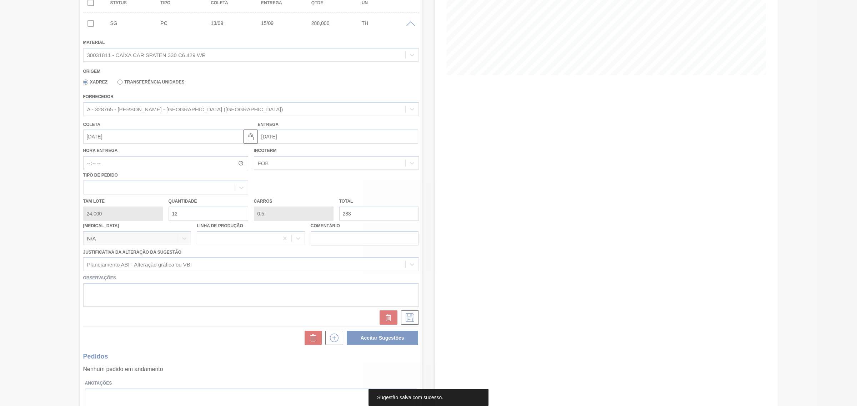
scroll to position [0, 0]
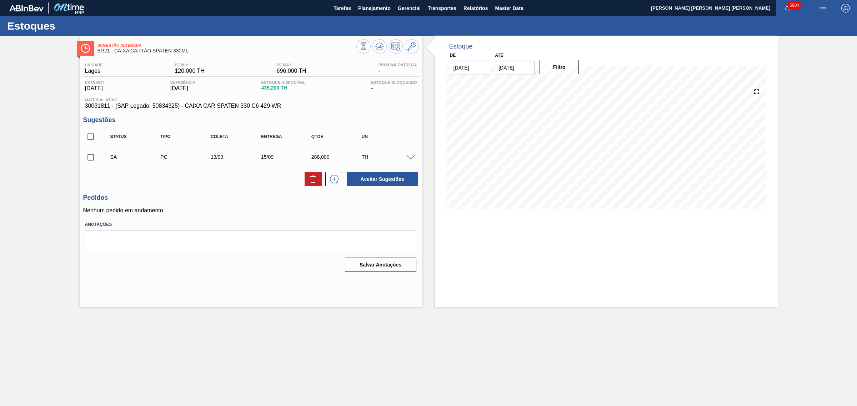
click at [413, 157] on span at bounding box center [410, 157] width 9 height 5
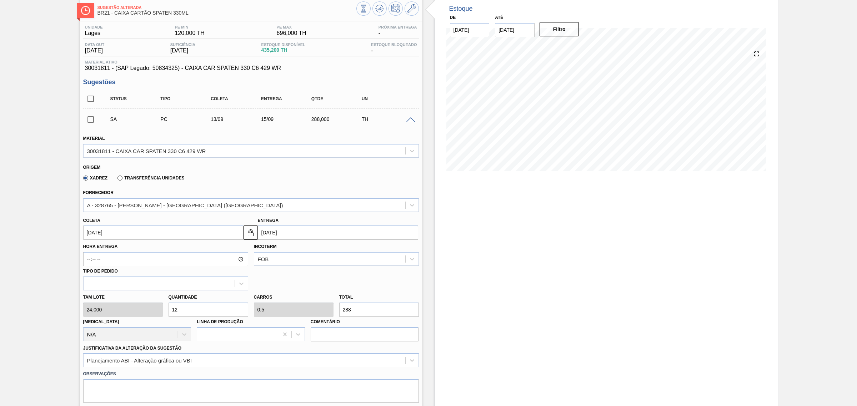
scroll to position [89, 0]
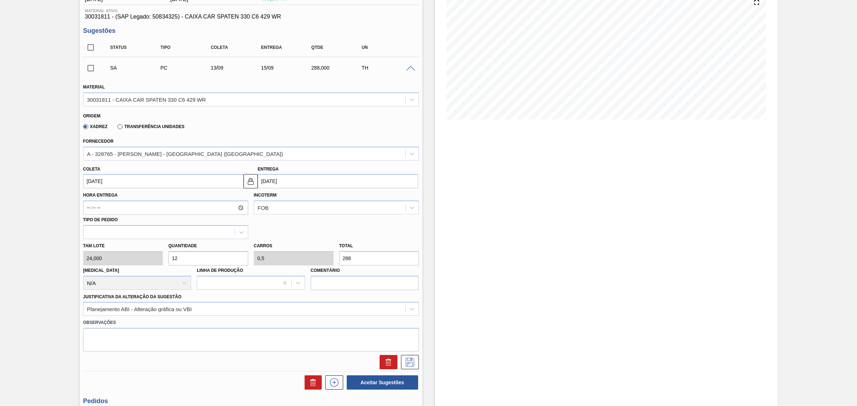
click at [289, 185] on input "15/09/2025" at bounding box center [338, 181] width 160 height 14
click at [249, 311] on div "Planejamento ABI - Alteração gráfica ou VBI" at bounding box center [251, 309] width 336 height 14
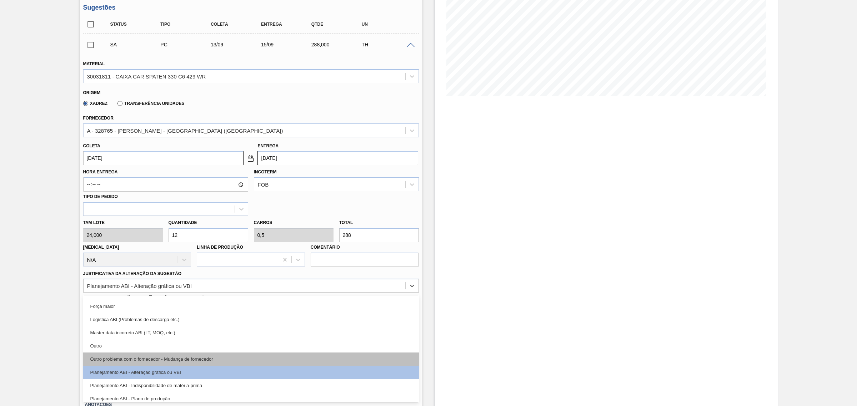
scroll to position [45, 0]
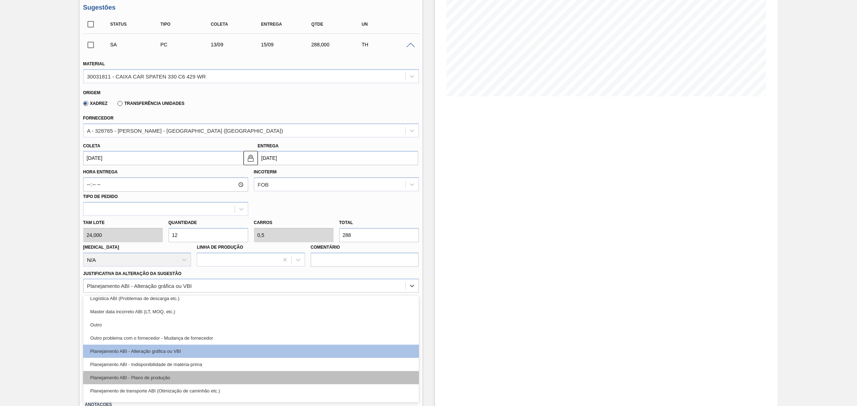
click at [222, 378] on div "Planejamento ABI - Plano de produção" at bounding box center [251, 377] width 336 height 13
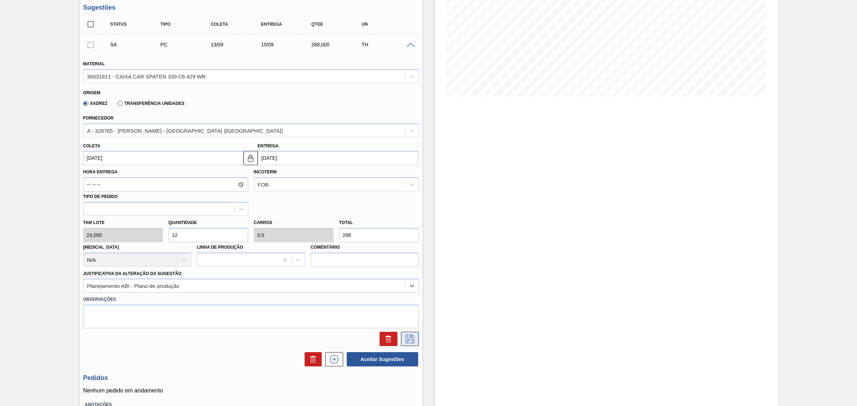
click at [411, 338] on icon at bounding box center [409, 339] width 11 height 9
click at [413, 341] on icon at bounding box center [409, 339] width 11 height 9
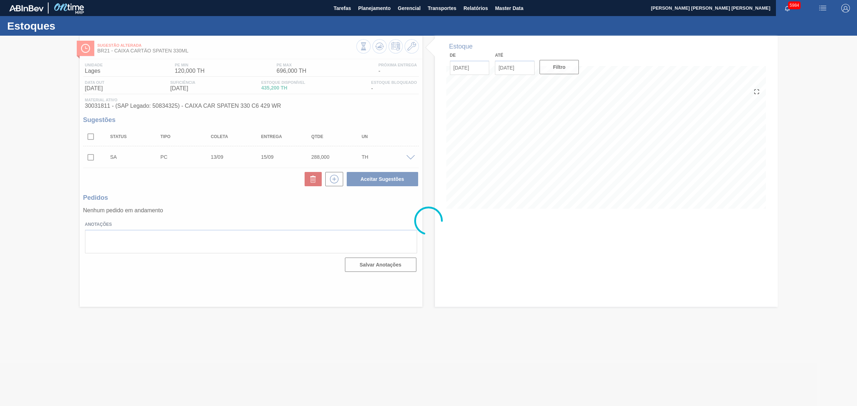
scroll to position [0, 0]
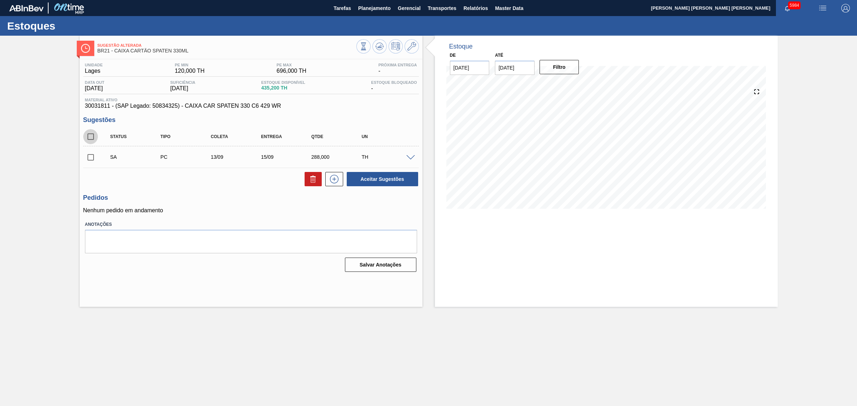
drag, startPoint x: 86, startPoint y: 137, endPoint x: 96, endPoint y: 140, distance: 10.4
click at [86, 137] on input "checkbox" at bounding box center [90, 136] width 15 height 15
checkbox input "true"
click at [373, 176] on button "Aceitar Sugestões" at bounding box center [382, 179] width 71 height 14
checkbox input "false"
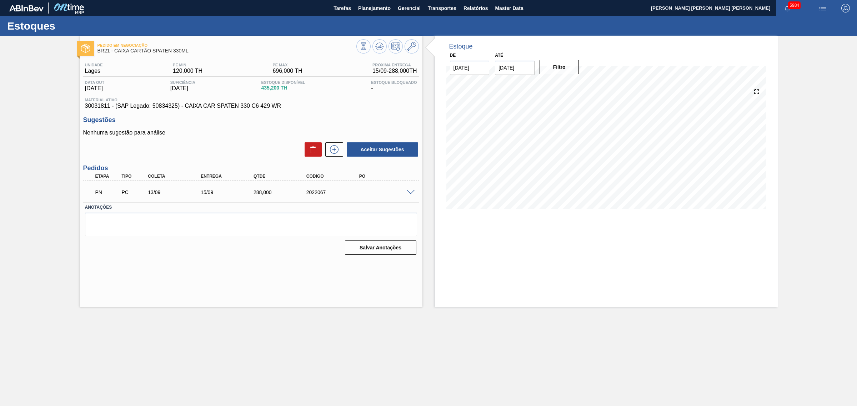
click at [320, 190] on div "PN PC 13/09 15/09 288,000 2022067" at bounding box center [249, 192] width 317 height 14
copy div "2022067"
click at [377, 42] on icon at bounding box center [379, 46] width 9 height 9
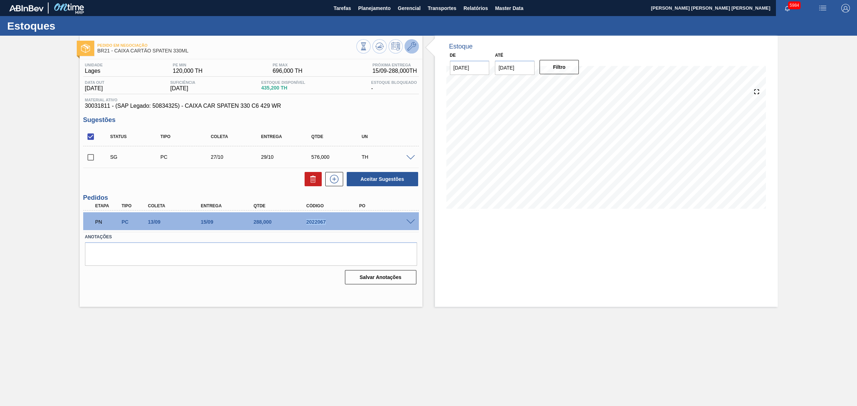
click at [416, 45] on button at bounding box center [412, 46] width 14 height 14
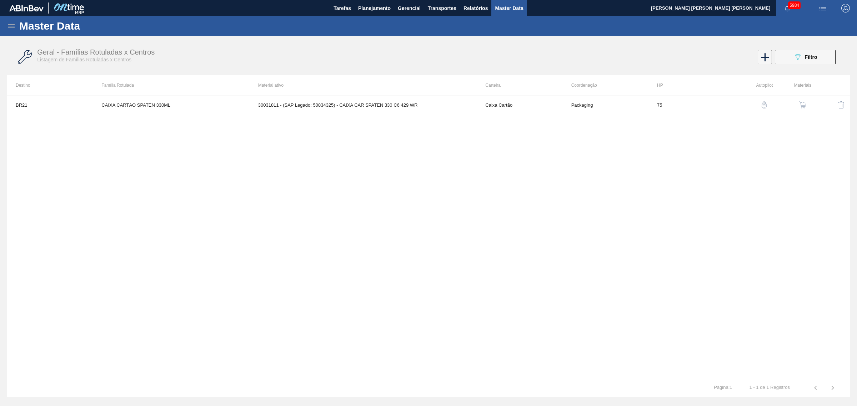
click at [801, 105] on img "button" at bounding box center [802, 104] width 7 height 7
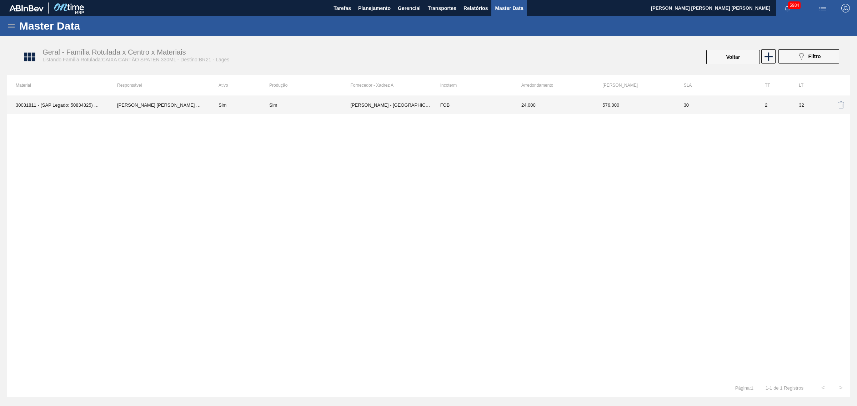
click at [354, 105] on td "MEAD - SÃO PAULO (SP)" at bounding box center [390, 105] width 81 height 18
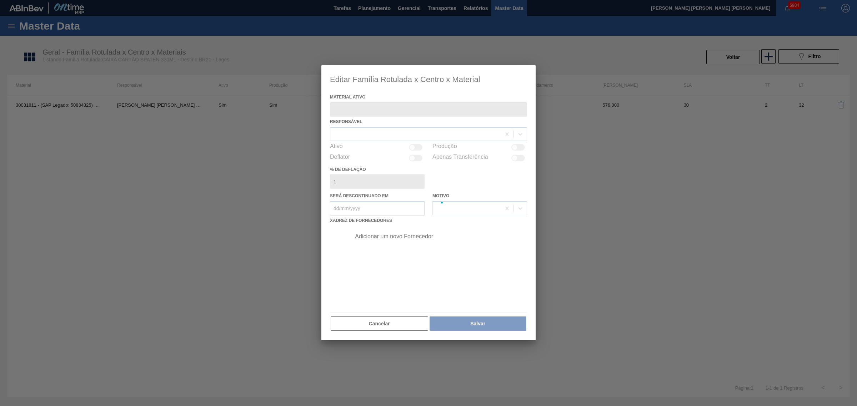
type ativo "30031811 - (SAP Legado: 50834325) - CAIXA CAR SPATEN 330 C6 429 WR"
checkbox input "true"
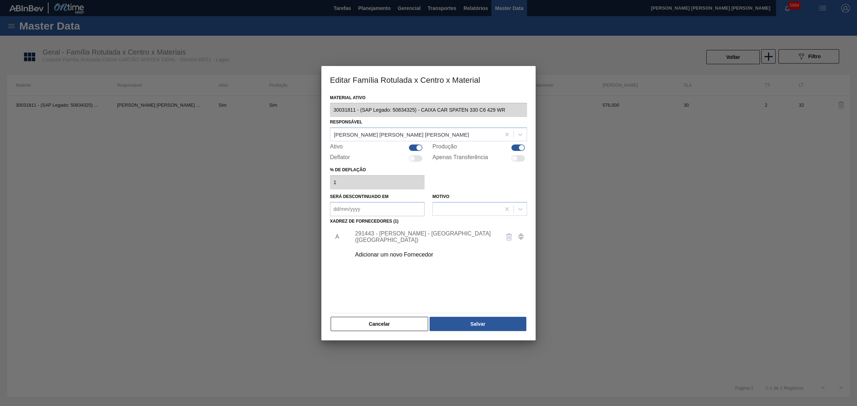
click at [397, 240] on div "291443 - MEAD - SÃO PAULO (SP)" at bounding box center [425, 237] width 140 height 13
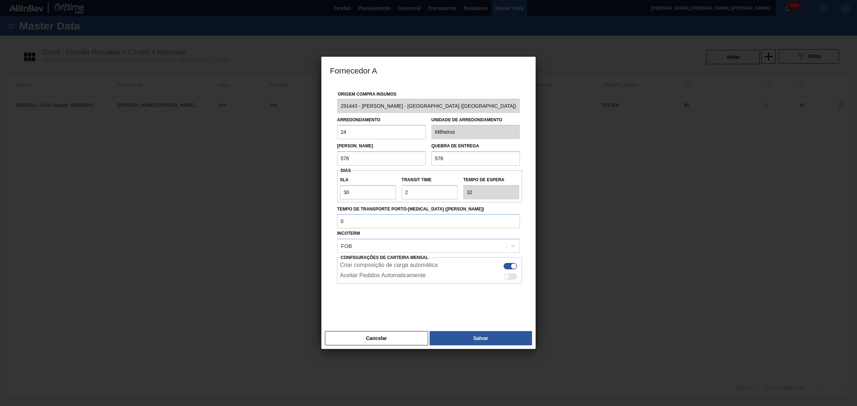
click at [362, 155] on input "576" at bounding box center [381, 158] width 89 height 14
type input "288"
click at [507, 335] on button "Salvar" at bounding box center [481, 338] width 102 height 14
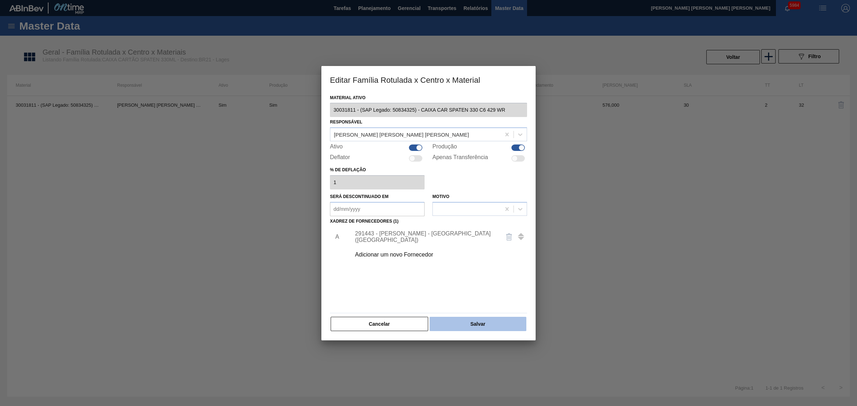
click at [497, 318] on button "Salvar" at bounding box center [478, 324] width 97 height 14
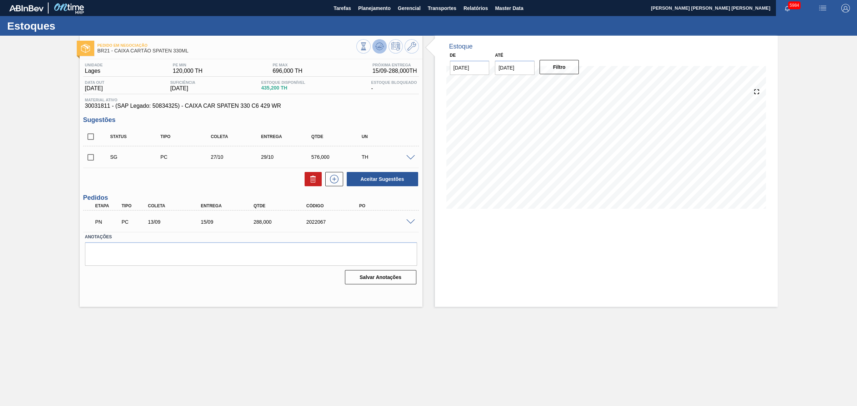
click at [382, 48] on icon at bounding box center [379, 46] width 9 height 9
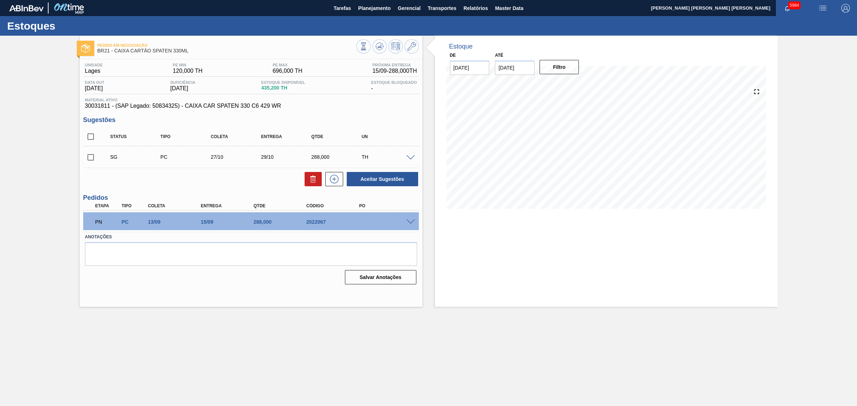
click at [88, 139] on input "checkbox" at bounding box center [90, 136] width 15 height 15
checkbox input "true"
click at [368, 177] on button "Aceitar Sugestões" at bounding box center [382, 179] width 71 height 14
checkbox input "false"
click at [382, 49] on icon at bounding box center [379, 46] width 9 height 9
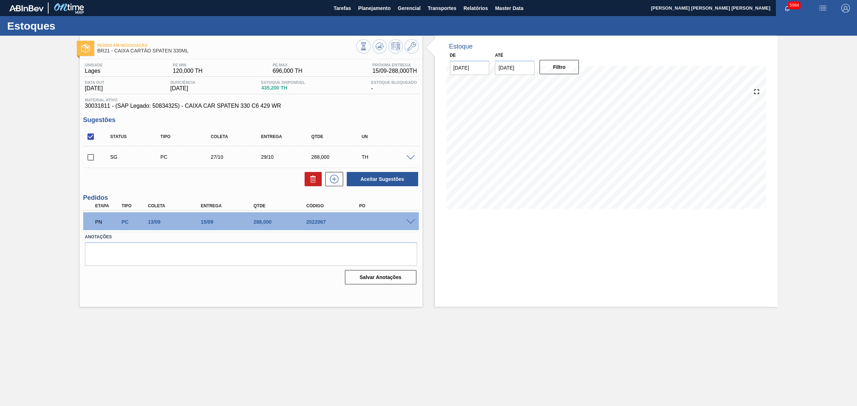
click at [95, 136] on input "checkbox" at bounding box center [90, 136] width 15 height 15
checkbox input "true"
click at [390, 184] on button "Aceitar Sugestões" at bounding box center [382, 179] width 71 height 14
checkbox input "false"
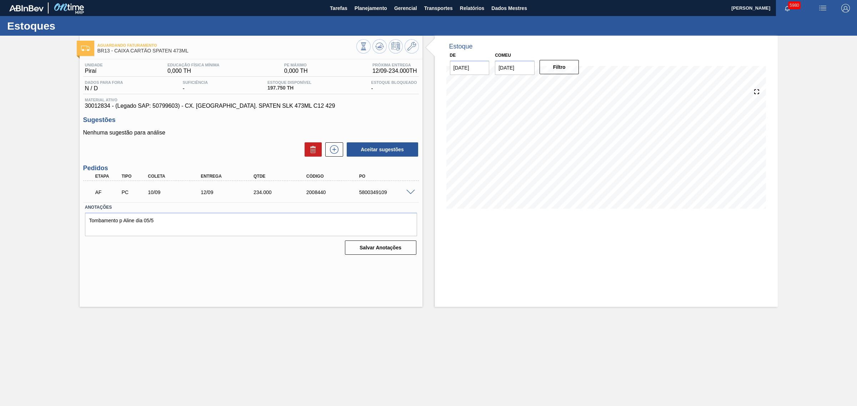
click at [411, 193] on span at bounding box center [410, 192] width 9 height 5
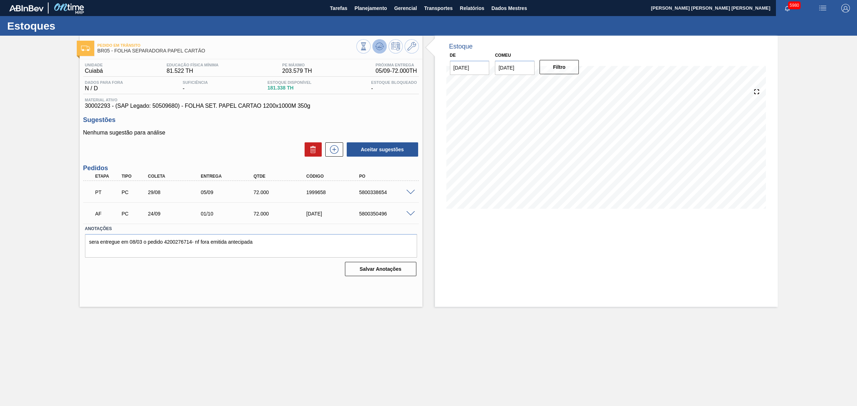
click at [381, 44] on icon at bounding box center [379, 46] width 9 height 9
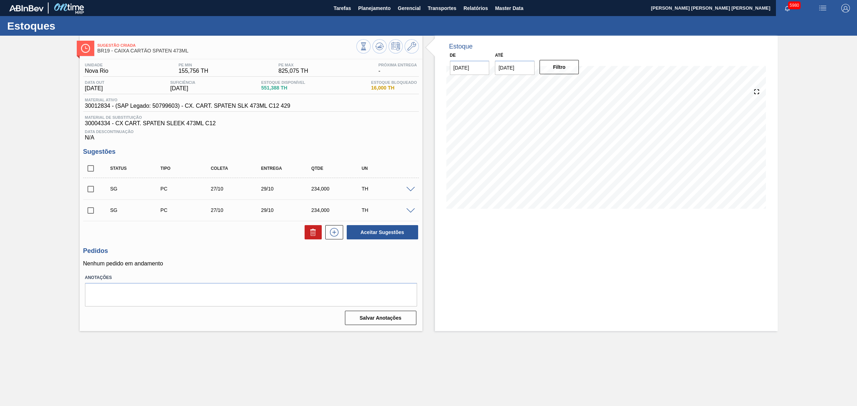
click at [408, 190] on span at bounding box center [410, 189] width 9 height 5
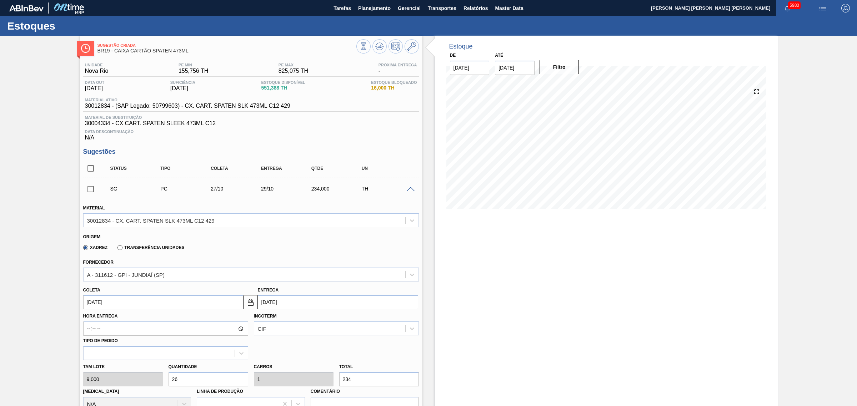
click at [408, 190] on span at bounding box center [410, 189] width 9 height 5
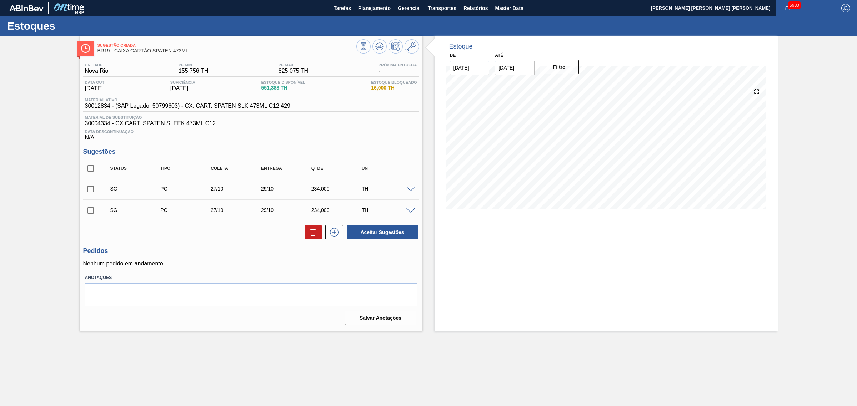
click at [90, 174] on input "checkbox" at bounding box center [90, 168] width 15 height 15
checkbox input "true"
click at [94, 188] on input "checkbox" at bounding box center [90, 189] width 15 height 15
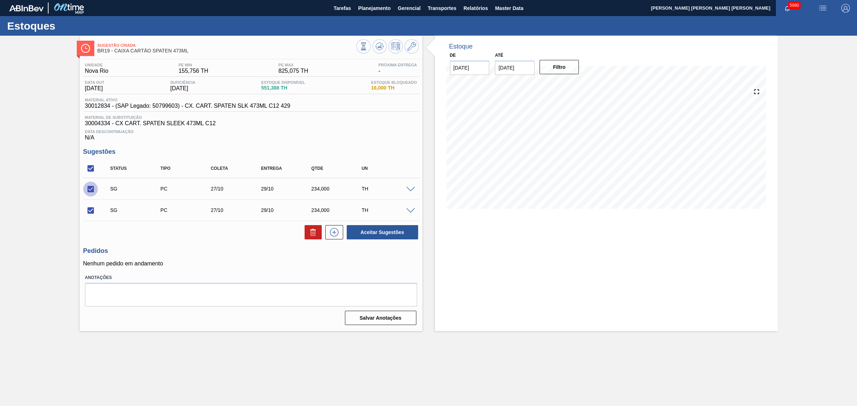
checkbox input "false"
click at [375, 231] on button "Aceitar Sugestões" at bounding box center [382, 232] width 71 height 14
checkbox input "false"
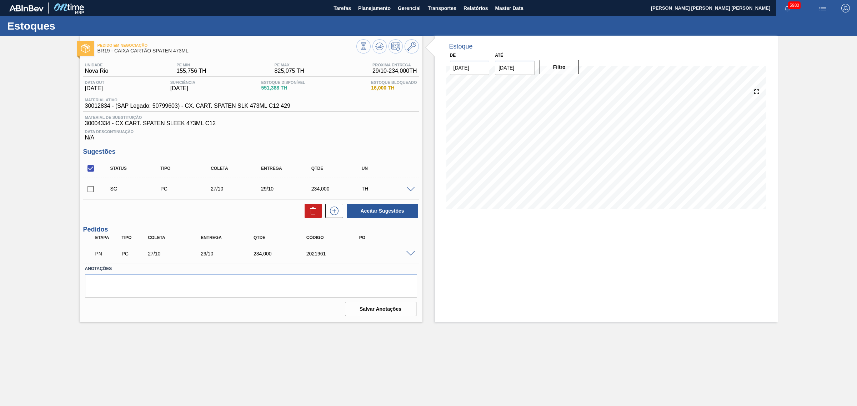
click at [409, 192] on span at bounding box center [410, 189] width 9 height 5
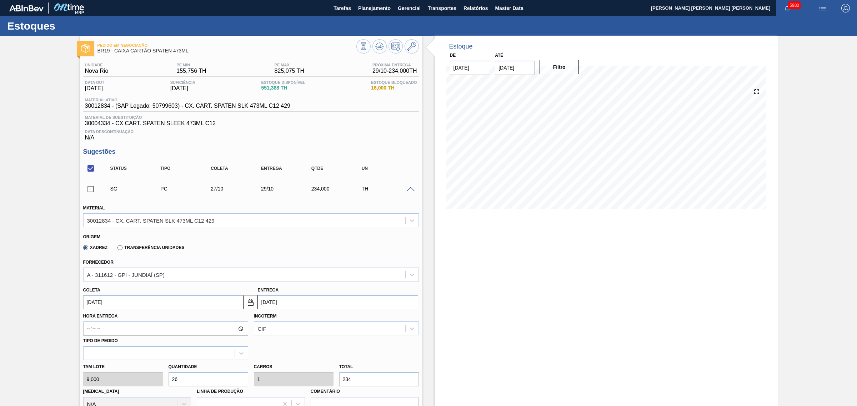
click at [409, 192] on span at bounding box center [410, 189] width 9 height 5
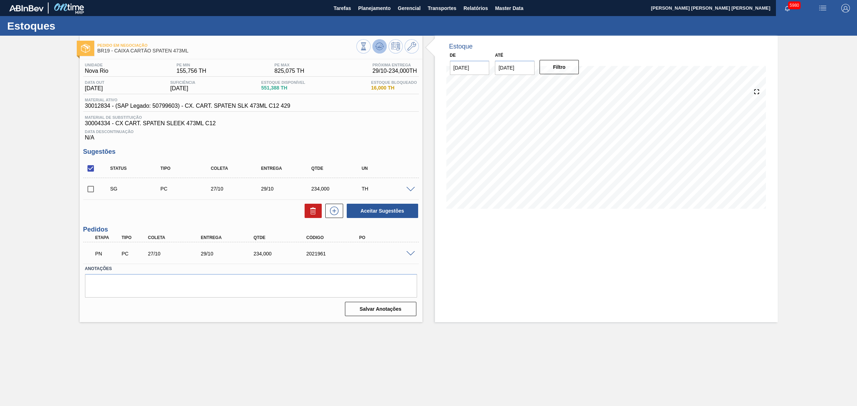
click at [377, 42] on icon at bounding box center [379, 46] width 9 height 9
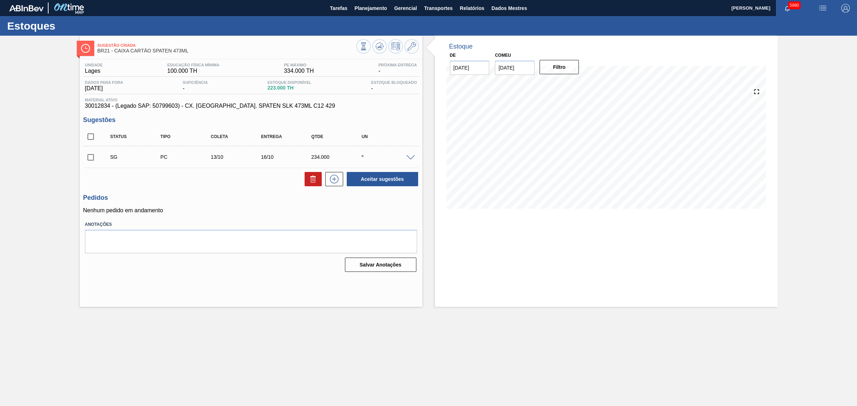
click at [407, 161] on span at bounding box center [410, 157] width 9 height 5
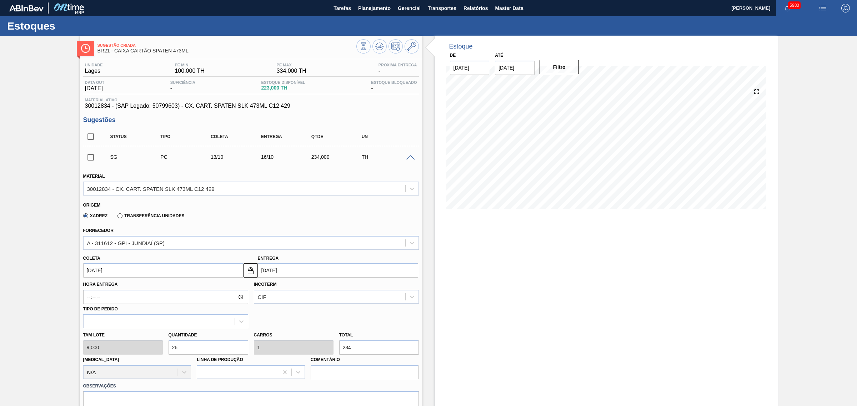
click at [413, 158] on span at bounding box center [410, 157] width 9 height 5
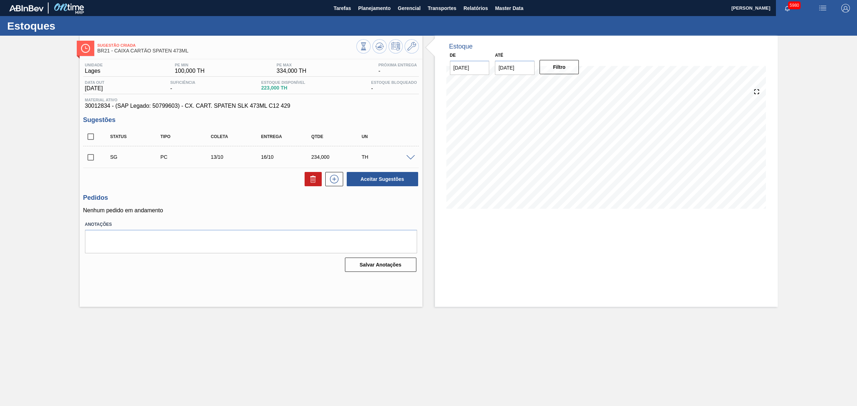
click at [410, 156] on span at bounding box center [410, 157] width 9 height 5
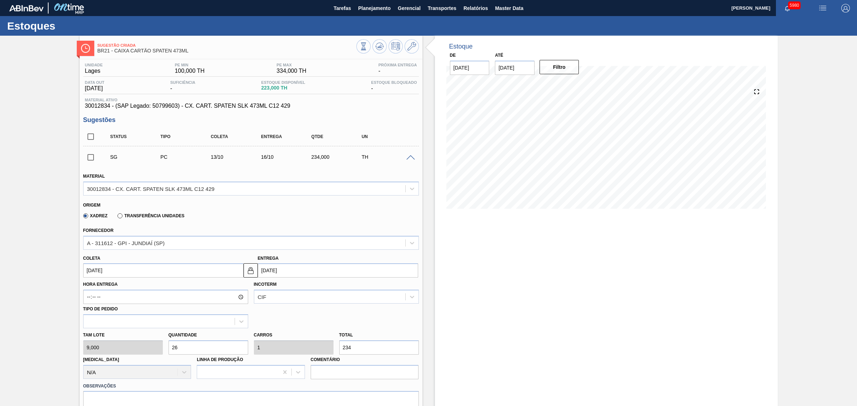
click at [410, 156] on span at bounding box center [410, 157] width 9 height 5
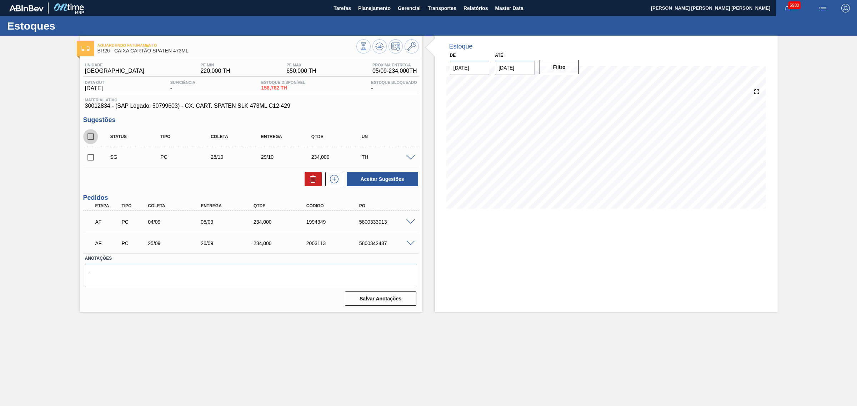
click at [93, 138] on input "checkbox" at bounding box center [90, 136] width 15 height 15
checkbox input "true"
click at [376, 177] on button "Aceitar Sugestões" at bounding box center [382, 179] width 71 height 14
checkbox input "false"
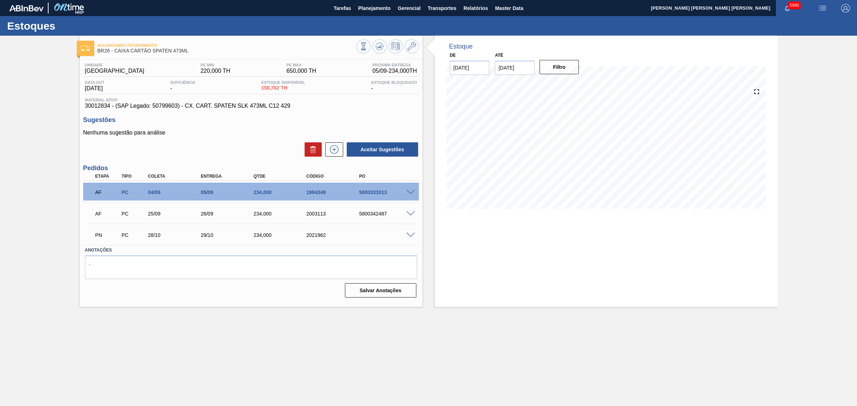
click at [409, 192] on span at bounding box center [410, 192] width 9 height 5
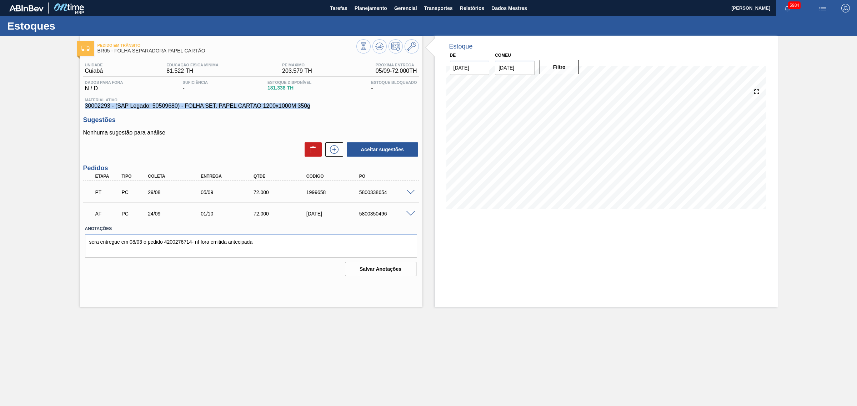
drag, startPoint x: 316, startPoint y: 110, endPoint x: 82, endPoint y: 106, distance: 233.9
click at [82, 106] on div "Unidade Cuiabá Educação Física Mínima 81.522 TH PE MÁXIMO 203.579 TH Próxima En…" at bounding box center [251, 169] width 343 height 220
copy font "30002293 - (SAP Legado: 50509680) - FOLHA SET. PAPEL CARTAO 1200x1000M 350g"
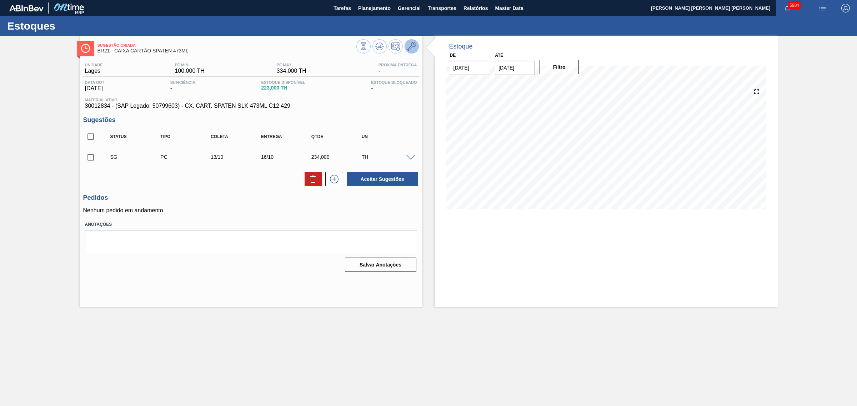
click at [415, 49] on icon at bounding box center [411, 46] width 9 height 9
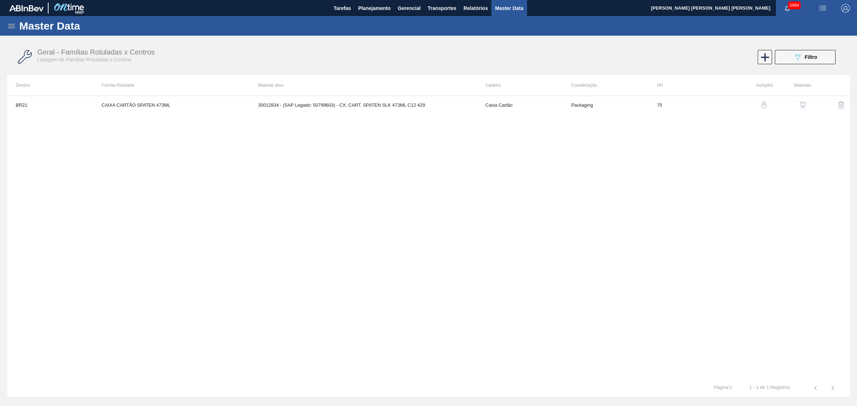
click at [804, 104] on img "button" at bounding box center [802, 104] width 7 height 7
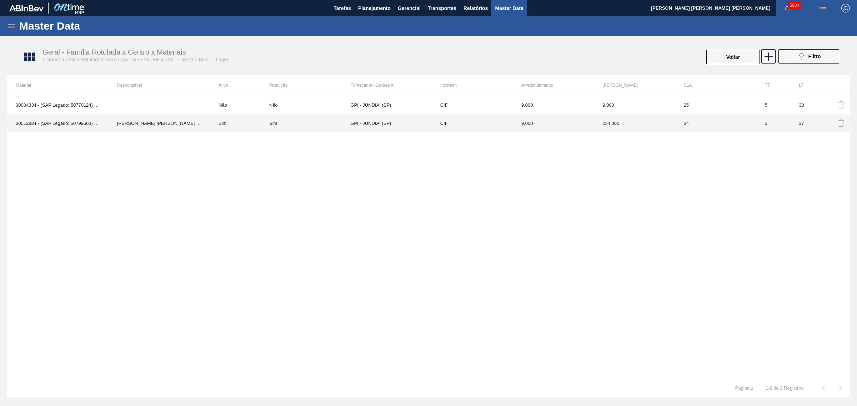
click at [276, 122] on div "Sim" at bounding box center [273, 123] width 8 height 5
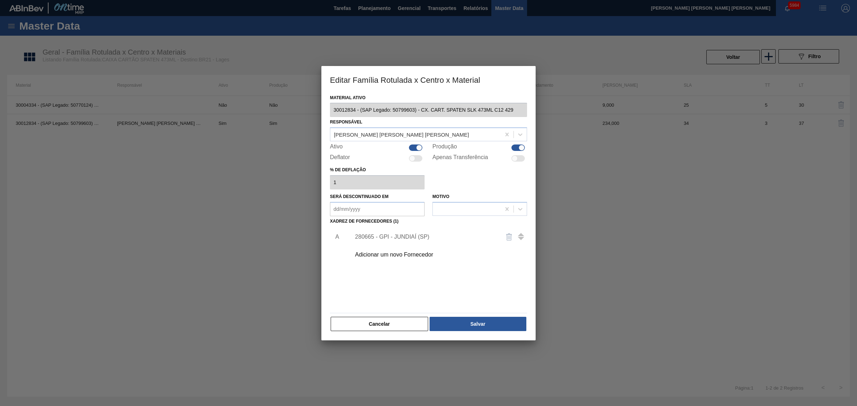
click at [372, 235] on div "280665 - GPI - JUNDIAÍ (SP)" at bounding box center [425, 237] width 140 height 6
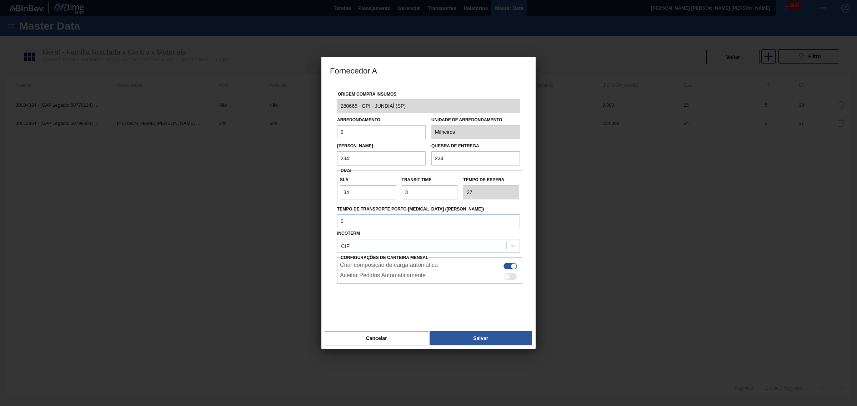
click at [368, 161] on input "234" at bounding box center [381, 158] width 89 height 14
click at [363, 192] on input "34" at bounding box center [368, 192] width 56 height 14
type input "3"
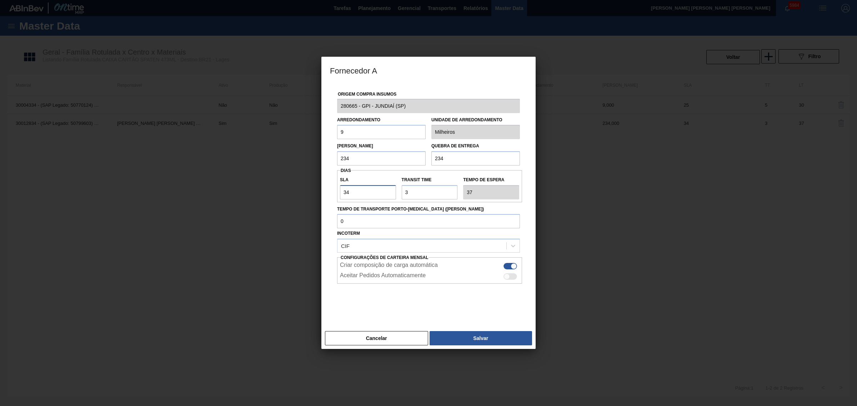
type input "6"
type input "30"
type input "33"
type input "30"
click at [392, 333] on button "Cancelar" at bounding box center [376, 338] width 103 height 14
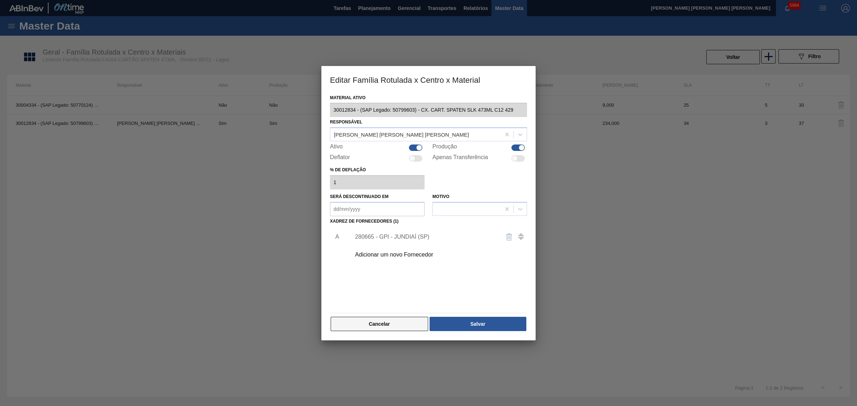
click at [390, 322] on button "Cancelar" at bounding box center [379, 324] width 97 height 14
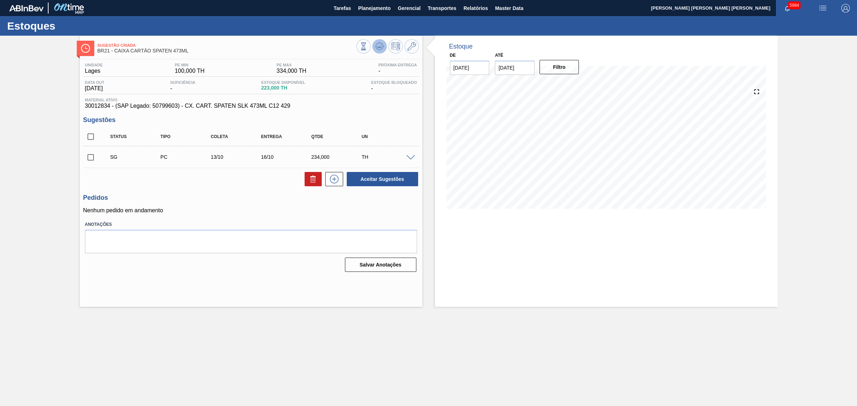
click at [381, 49] on icon at bounding box center [379, 46] width 9 height 9
click at [411, 47] on icon at bounding box center [411, 46] width 9 height 9
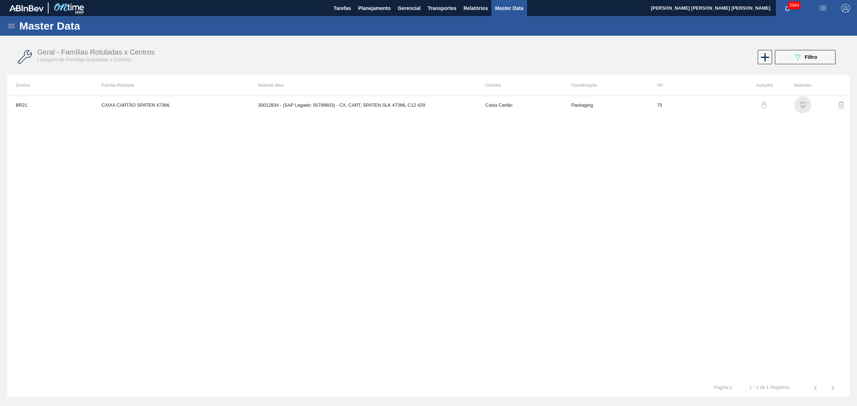
click at [806, 103] on img "button" at bounding box center [802, 104] width 7 height 7
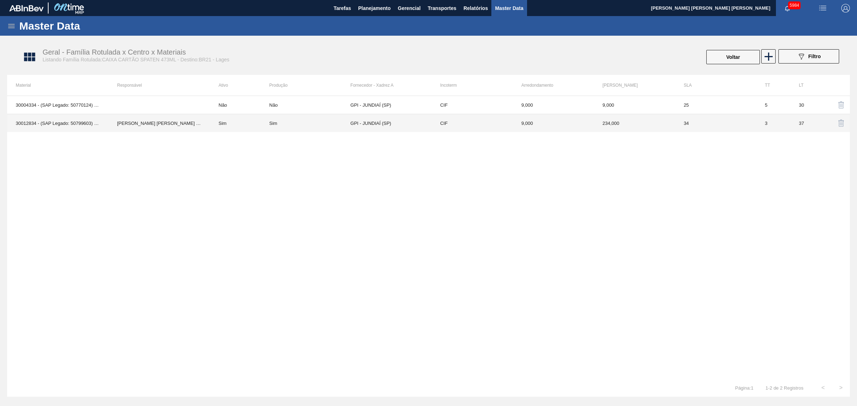
click at [334, 124] on div "Sim" at bounding box center [309, 123] width 81 height 5
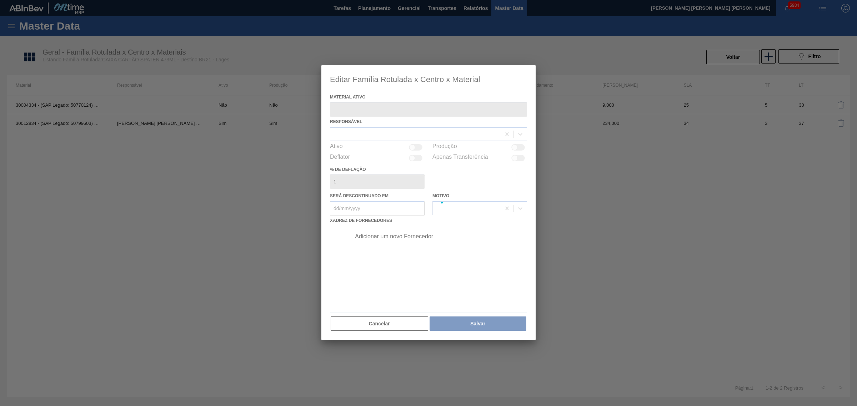
type ativo "30012834 - (SAP Legado: 50799603) - CX. CART. SPATEN SLK 473ML C12 429"
checkbox input "true"
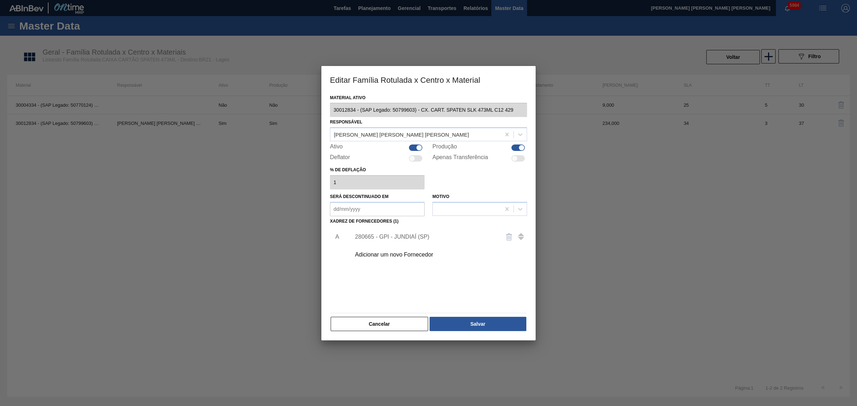
click at [384, 234] on div "280665 - GPI - JUNDIAÍ (SP)" at bounding box center [425, 237] width 140 height 6
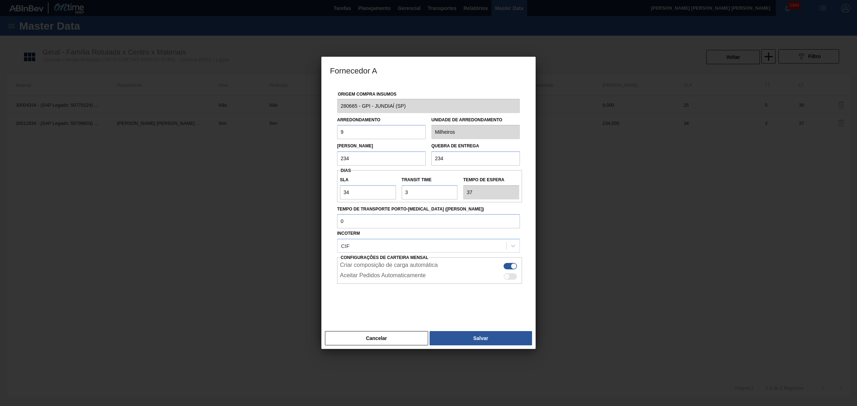
click at [386, 162] on input "234" at bounding box center [381, 158] width 89 height 14
type input "117"
click at [479, 336] on button "Salvar" at bounding box center [481, 338] width 102 height 14
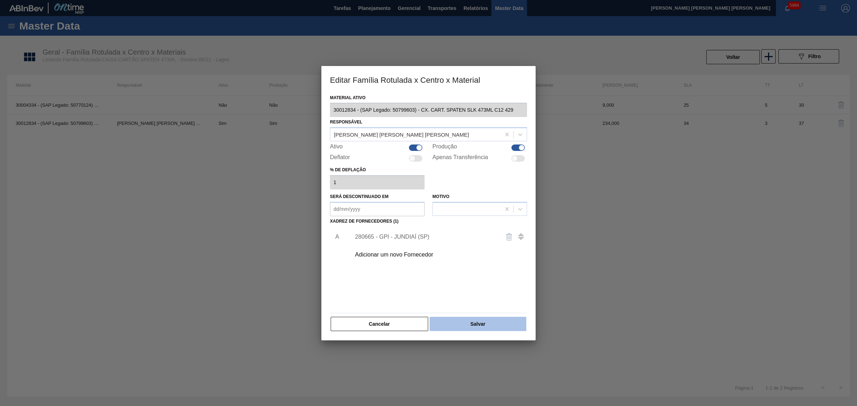
click at [484, 322] on button "Salvar" at bounding box center [478, 324] width 97 height 14
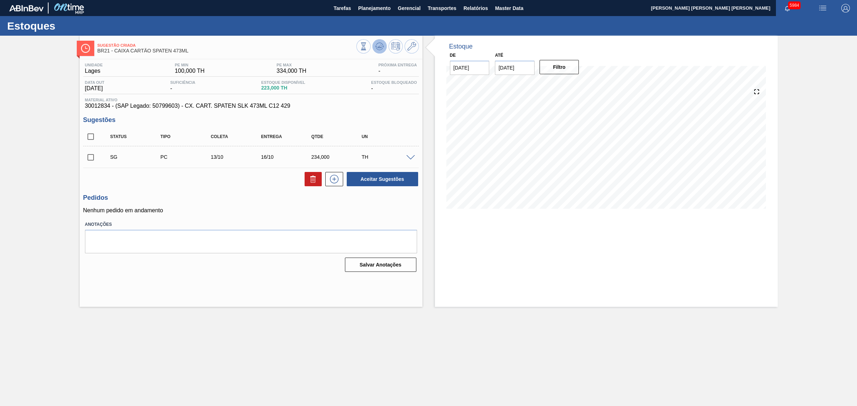
click at [380, 45] on icon at bounding box center [379, 46] width 5 height 3
click at [88, 133] on input "checkbox" at bounding box center [90, 136] width 15 height 15
checkbox input "true"
click at [372, 178] on button "Aceitar Sugestões" at bounding box center [382, 179] width 71 height 14
checkbox input "false"
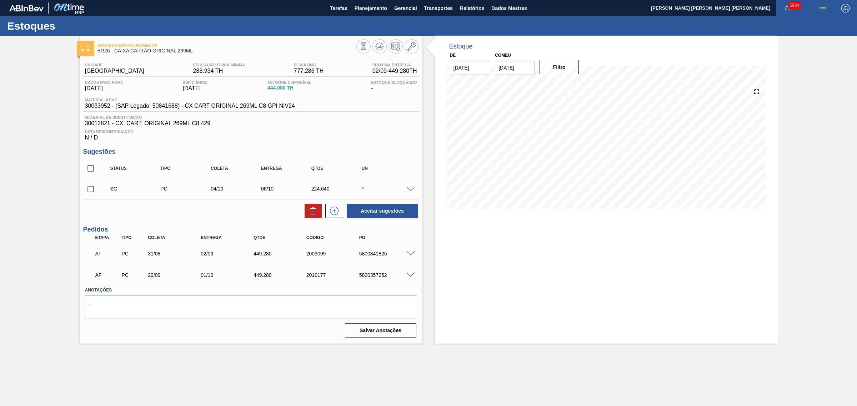
click at [411, 275] on span at bounding box center [410, 275] width 9 height 5
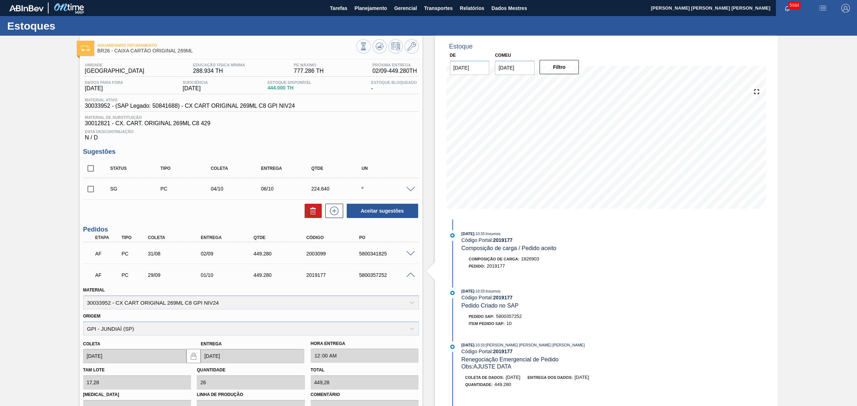
scroll to position [111, 0]
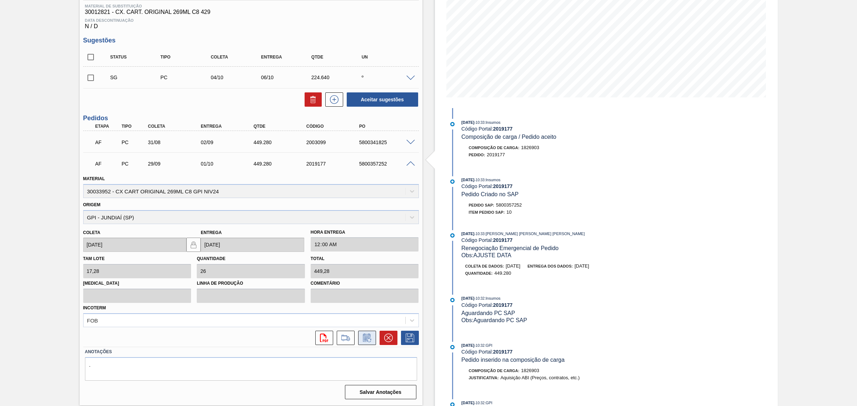
click at [359, 336] on button at bounding box center [367, 338] width 18 height 14
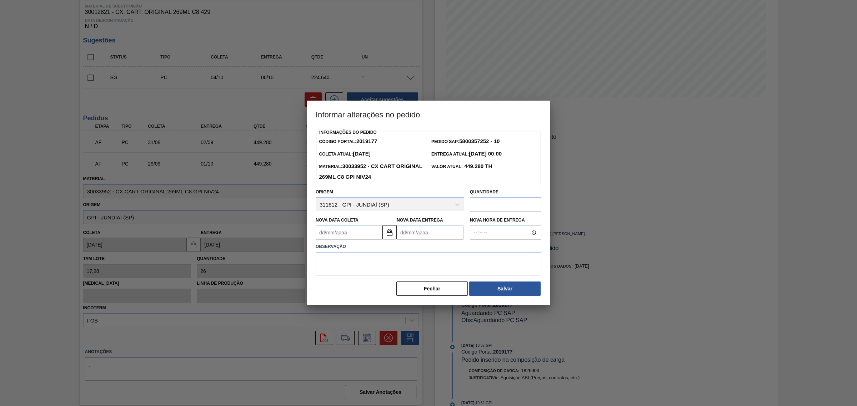
click at [424, 227] on Entrega2019177 "Nova Data Entrega" at bounding box center [430, 233] width 67 height 14
drag, startPoint x: 463, startPoint y: 273, endPoint x: 451, endPoint y: 270, distance: 13.0
click at [463, 273] on font "5" at bounding box center [463, 272] width 2 height 5
type Coleta2019177 "[DATE]"
type Entrega2019177 "[DATE]"
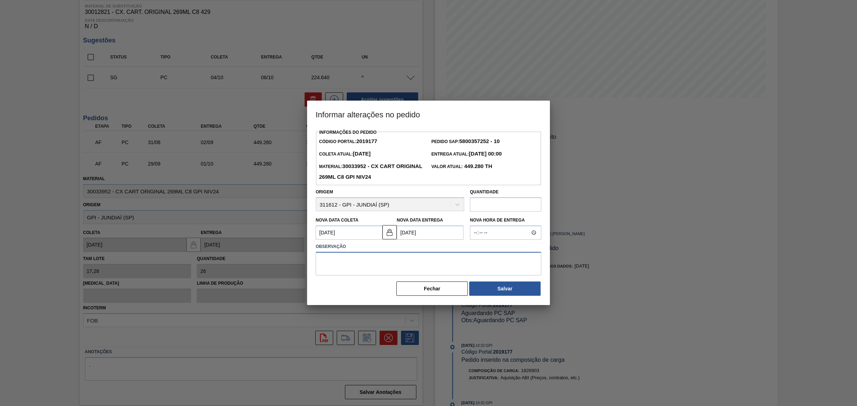
click at [426, 264] on textarea at bounding box center [429, 264] width 226 height 24
type textarea "AJUSTE DATA"
click at [500, 289] on font "Salvar" at bounding box center [504, 289] width 15 height 6
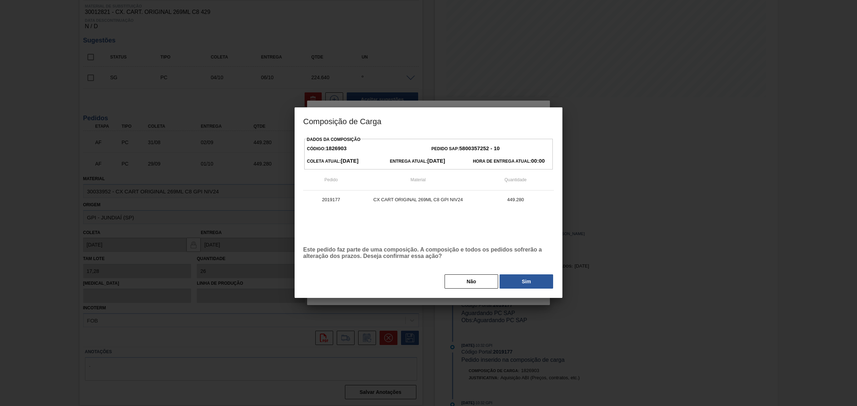
click at [518, 280] on button "Sim" at bounding box center [527, 282] width 54 height 14
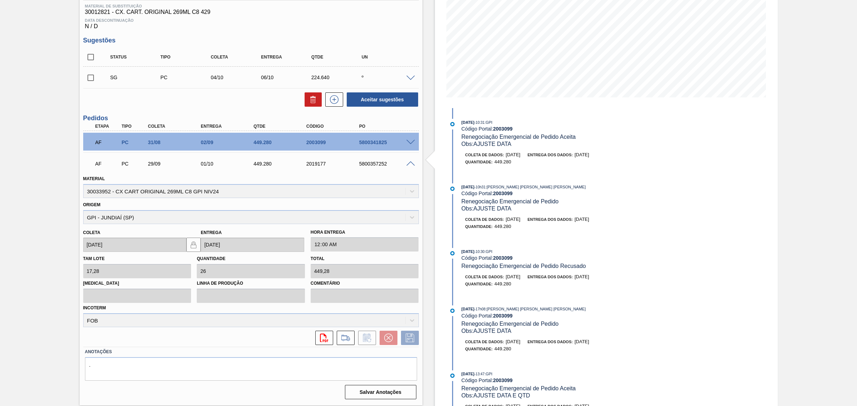
scroll to position [0, 0]
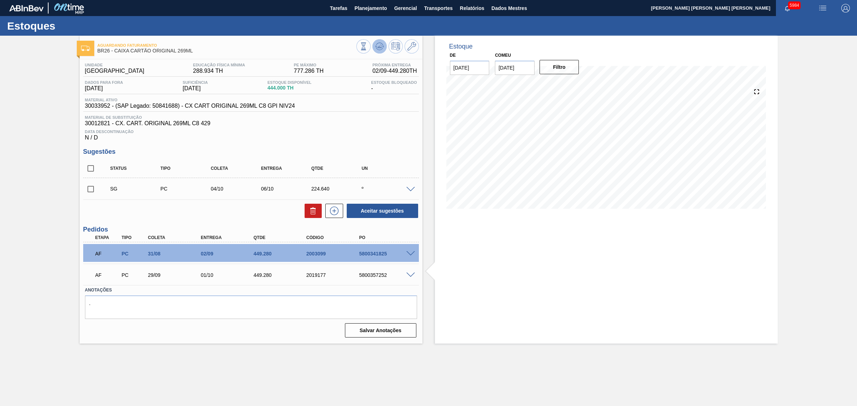
click at [385, 46] on button at bounding box center [379, 46] width 14 height 14
click at [410, 275] on span at bounding box center [410, 275] width 9 height 5
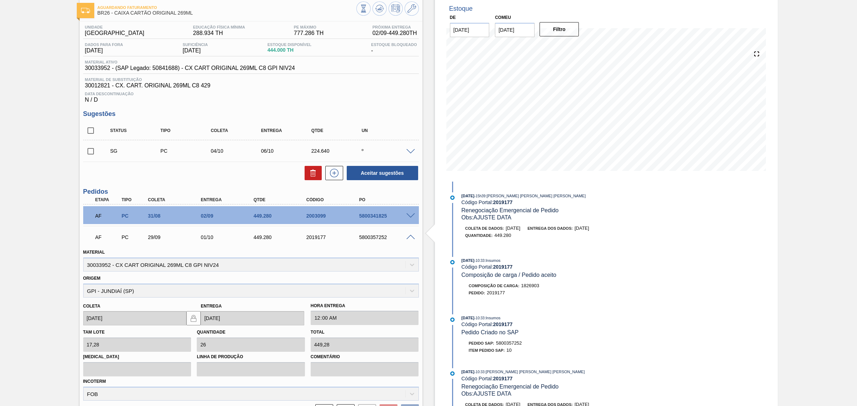
scroll to position [89, 0]
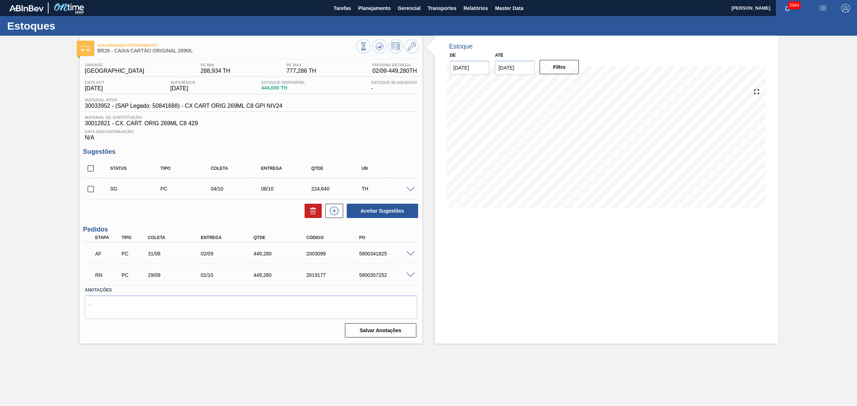
click at [314, 352] on main "Tarefas Planejamento Gerencial Transportes Relatórios Master Data [PERSON_NAME]…" at bounding box center [428, 203] width 857 height 406
click at [413, 255] on span at bounding box center [410, 253] width 9 height 5
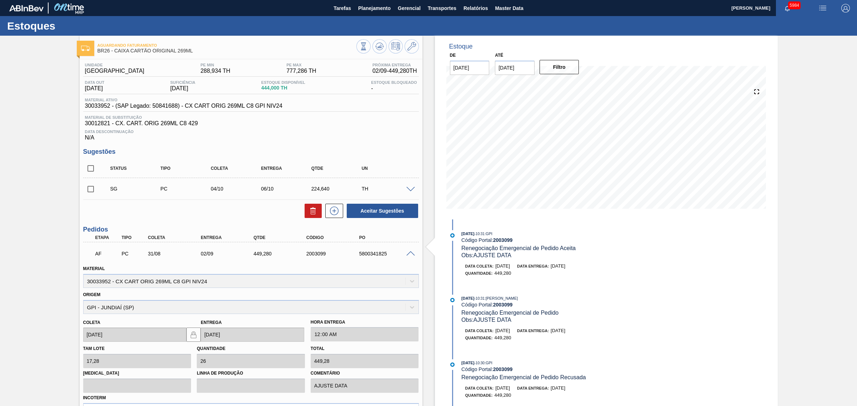
click at [411, 256] on span at bounding box center [410, 253] width 9 height 5
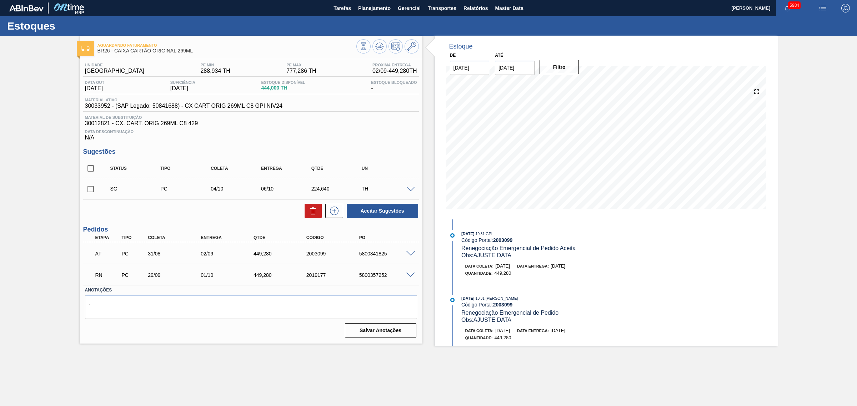
click at [411, 278] on div "5800357252" at bounding box center [387, 275] width 60 height 6
click at [410, 277] on span at bounding box center [410, 275] width 9 height 5
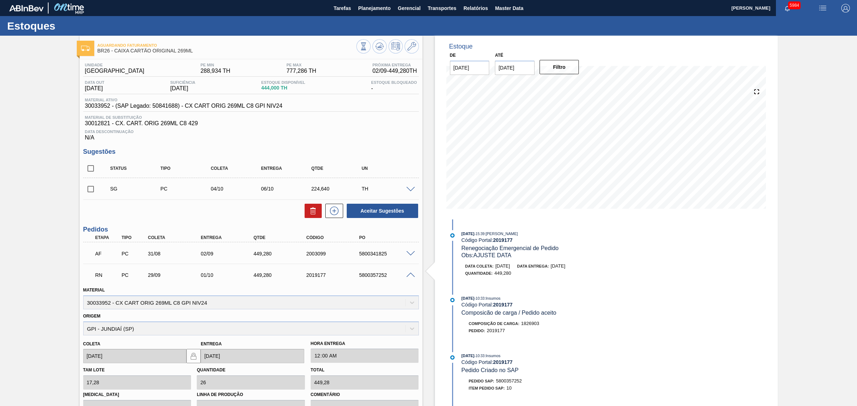
click at [410, 277] on span at bounding box center [410, 275] width 9 height 5
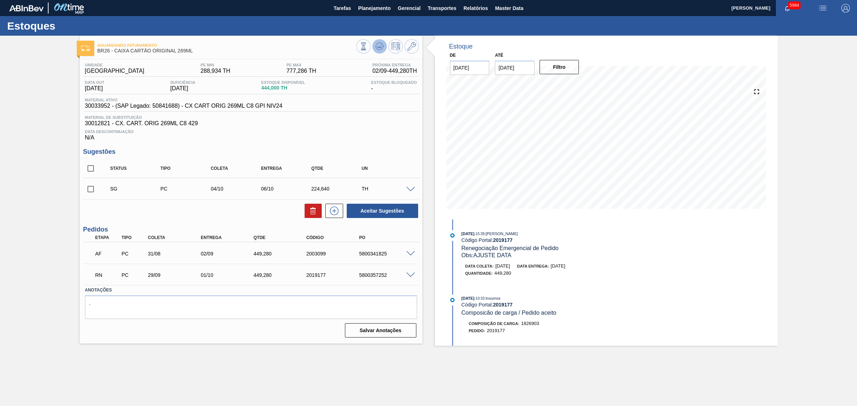
click at [381, 46] on icon at bounding box center [380, 46] width 1 height 3
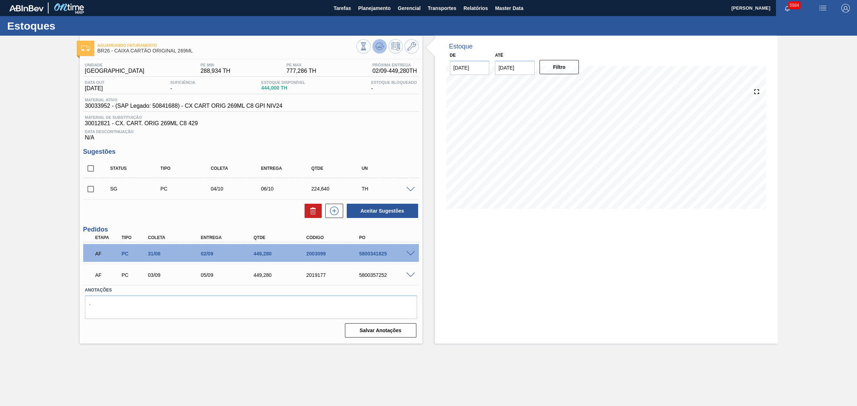
click at [382, 45] on icon at bounding box center [379, 46] width 9 height 9
click at [95, 170] on input "checkbox" at bounding box center [90, 168] width 15 height 15
checkbox input "true"
click at [388, 214] on button "Aceitar Sugestões" at bounding box center [382, 211] width 71 height 14
checkbox input "false"
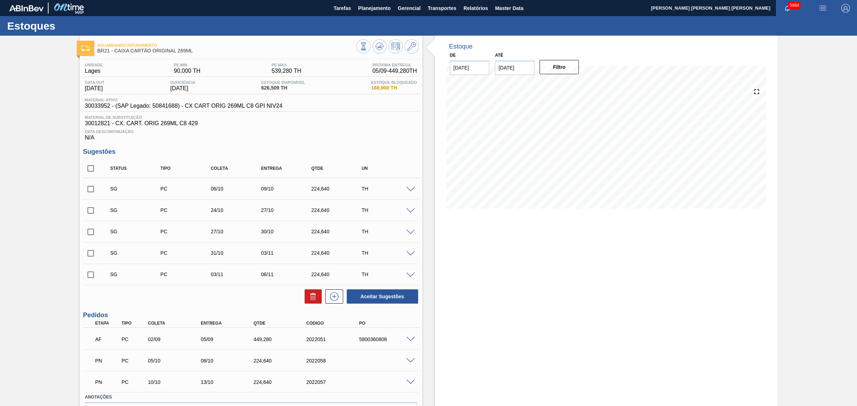
click at [95, 170] on input "checkbox" at bounding box center [90, 168] width 15 height 15
checkbox input "true"
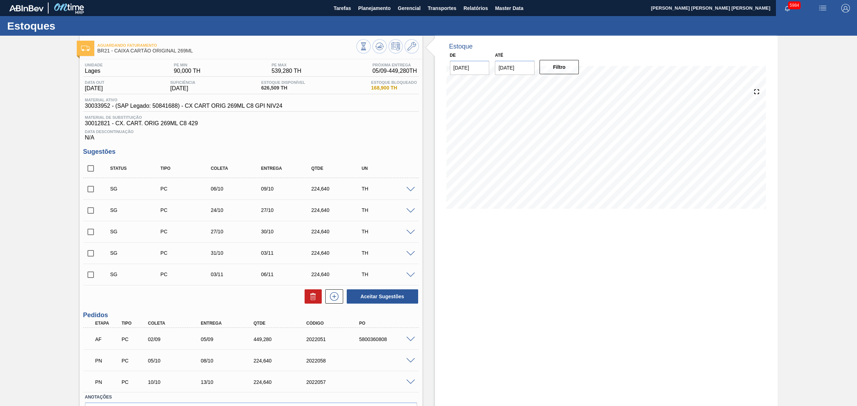
checkbox input "true"
click at [303, 297] on div at bounding box center [311, 297] width 21 height 14
click at [306, 298] on button at bounding box center [313, 297] width 17 height 14
checkbox input "false"
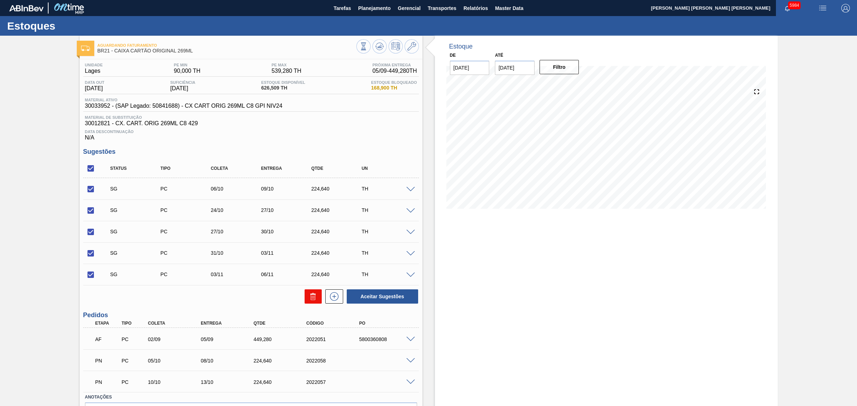
checkbox input "false"
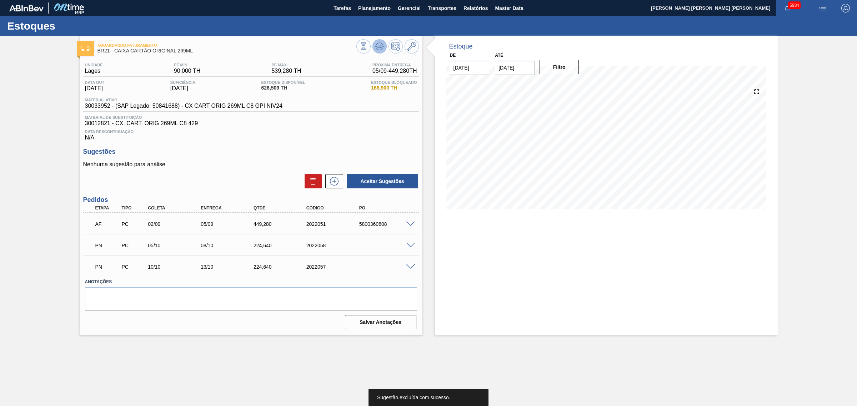
click at [375, 43] on icon at bounding box center [379, 46] width 9 height 9
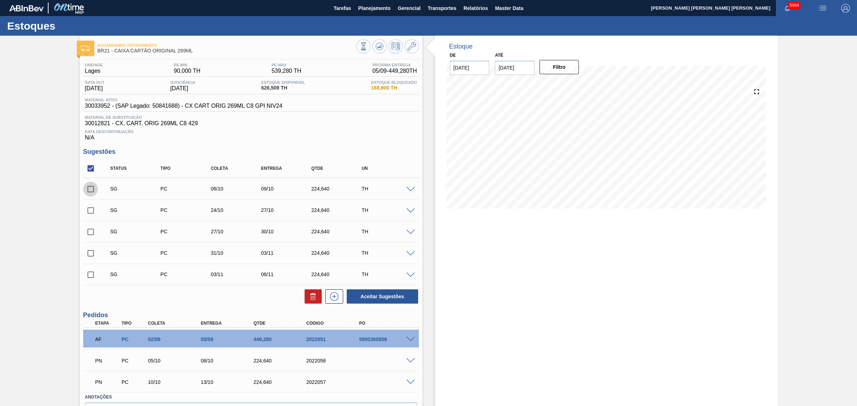
click at [93, 191] on input "checkbox" at bounding box center [90, 189] width 15 height 15
checkbox input "true"
click at [402, 299] on button "Aceitar Sugestões" at bounding box center [382, 297] width 71 height 14
click at [95, 211] on input "checkbox" at bounding box center [90, 210] width 15 height 15
click at [388, 296] on button "Aceitar Sugestões" at bounding box center [382, 297] width 71 height 14
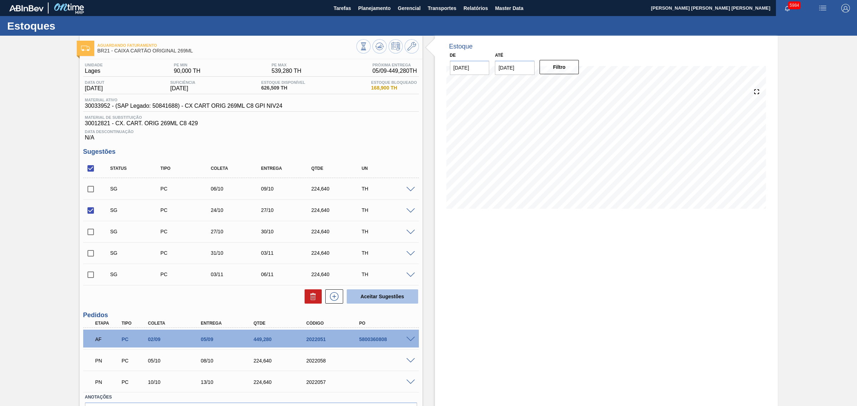
checkbox input "false"
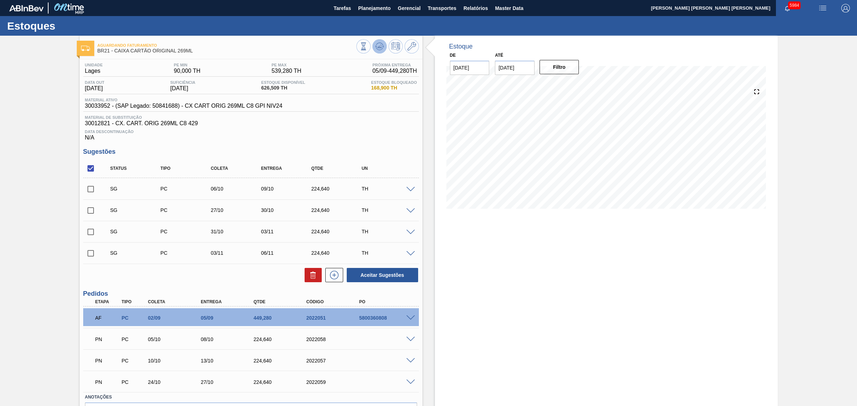
click at [381, 44] on icon at bounding box center [379, 46] width 9 height 9
click at [89, 237] on input "checkbox" at bounding box center [90, 232] width 15 height 15
click at [87, 235] on input "checkbox" at bounding box center [90, 232] width 15 height 15
checkbox input "false"
click at [379, 49] on icon at bounding box center [379, 46] width 9 height 9
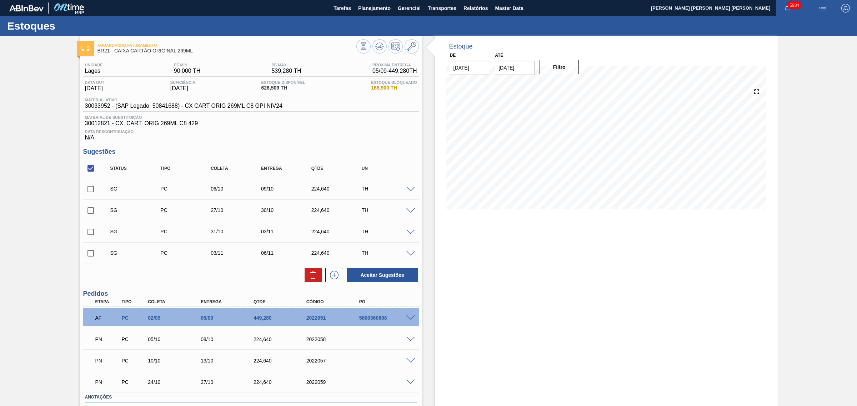
click at [93, 211] on input "checkbox" at bounding box center [90, 210] width 15 height 15
click at [403, 274] on button "Aceitar Sugestões" at bounding box center [382, 275] width 71 height 14
checkbox input "false"
click at [375, 49] on icon at bounding box center [379, 46] width 9 height 9
click at [383, 46] on icon at bounding box center [379, 46] width 9 height 9
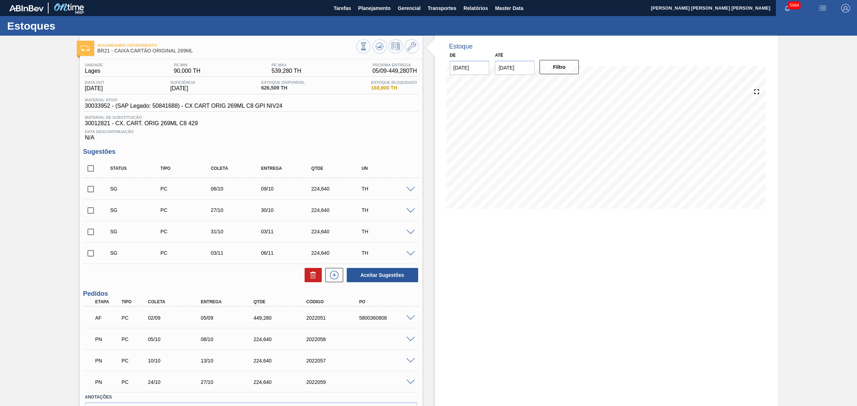
click at [90, 212] on input "checkbox" at bounding box center [90, 210] width 15 height 15
click at [376, 274] on button "Aceitar Sugestões" at bounding box center [382, 275] width 71 height 14
checkbox input "false"
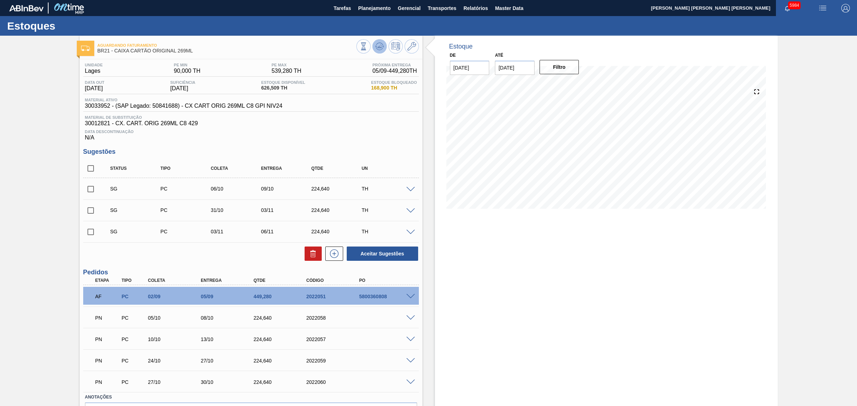
click at [379, 46] on icon at bounding box center [379, 46] width 9 height 9
click at [90, 170] on input "checkbox" at bounding box center [90, 168] width 15 height 15
checkbox input "true"
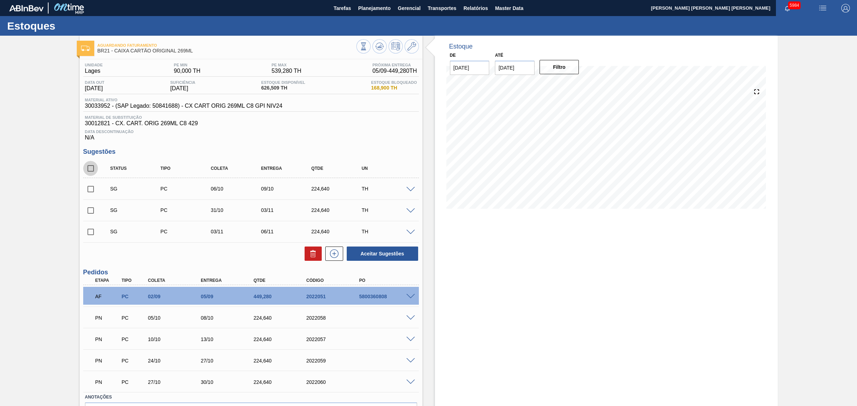
checkbox input "true"
click at [314, 255] on icon at bounding box center [313, 254] width 9 height 9
checkbox input "false"
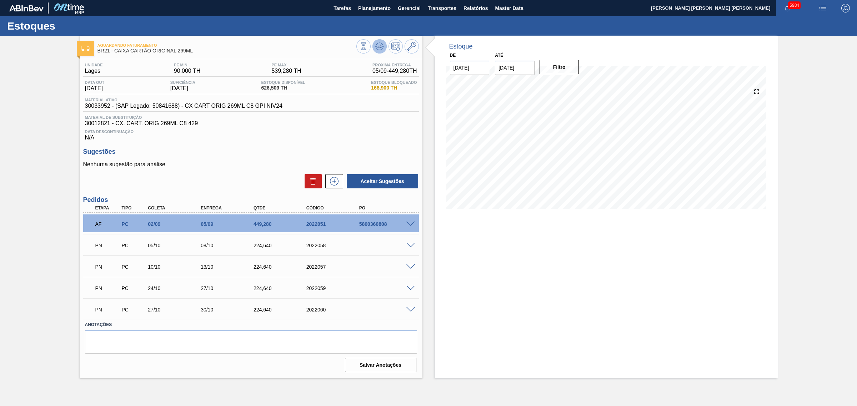
click at [377, 42] on icon at bounding box center [379, 46] width 9 height 9
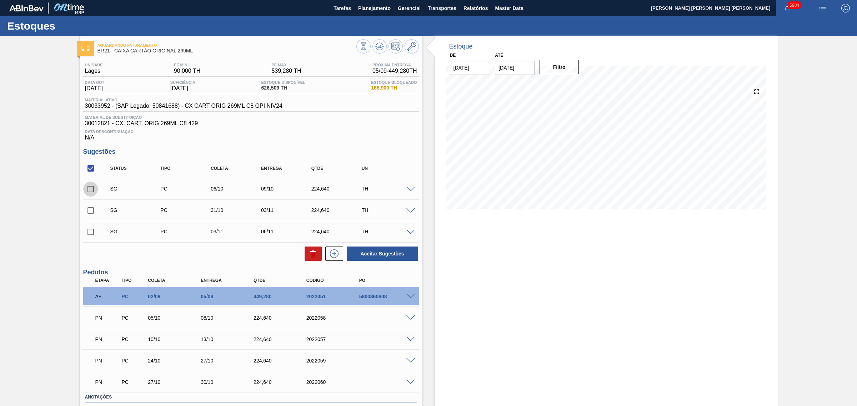
click at [86, 193] on input "checkbox" at bounding box center [90, 189] width 15 height 15
checkbox input "true"
click at [388, 256] on button "Aceitar Sugestões" at bounding box center [382, 254] width 71 height 14
click at [656, 229] on div "Estoque De 01/09/2025 Até 06/12/2025 Filtro 24/10 Projeção de Estoque 132.613 N…" at bounding box center [606, 243] width 343 height 415
click at [90, 192] on input "checkbox" at bounding box center [90, 189] width 15 height 15
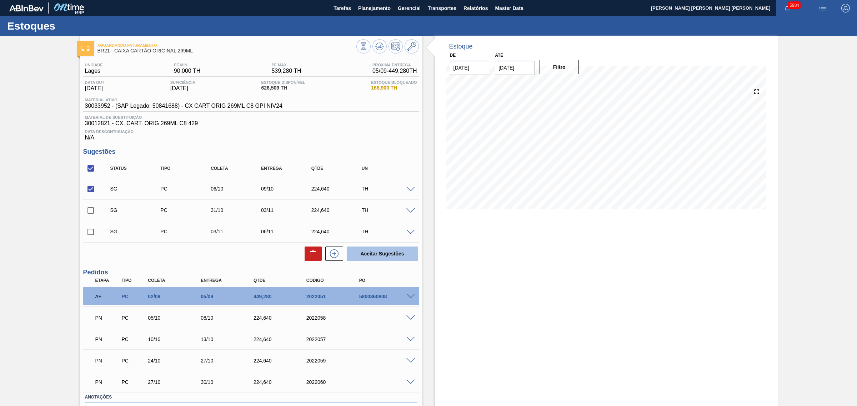
click at [380, 256] on button "Aceitar Sugestões" at bounding box center [382, 254] width 71 height 14
checkbox input "false"
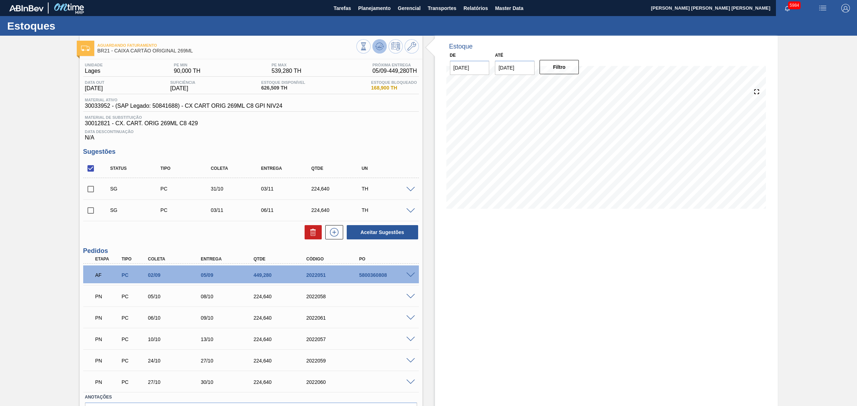
click at [381, 40] on button at bounding box center [379, 46] width 14 height 14
click at [91, 170] on input "checkbox" at bounding box center [90, 168] width 15 height 15
checkbox input "true"
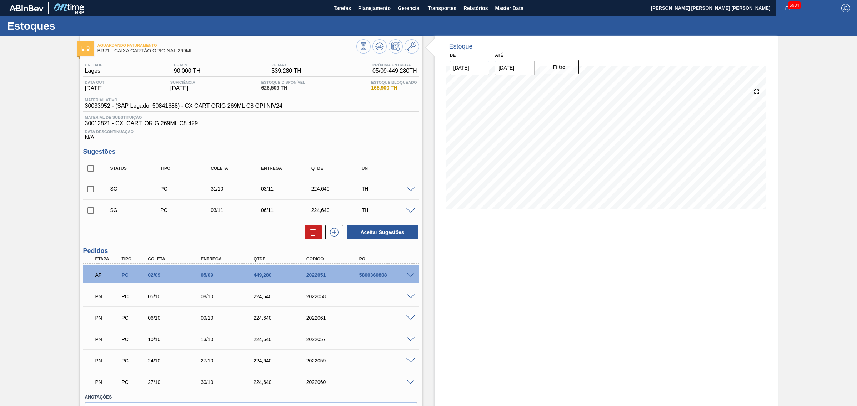
checkbox input "true"
click at [313, 236] on icon at bounding box center [313, 233] width 5 height 5
checkbox input "false"
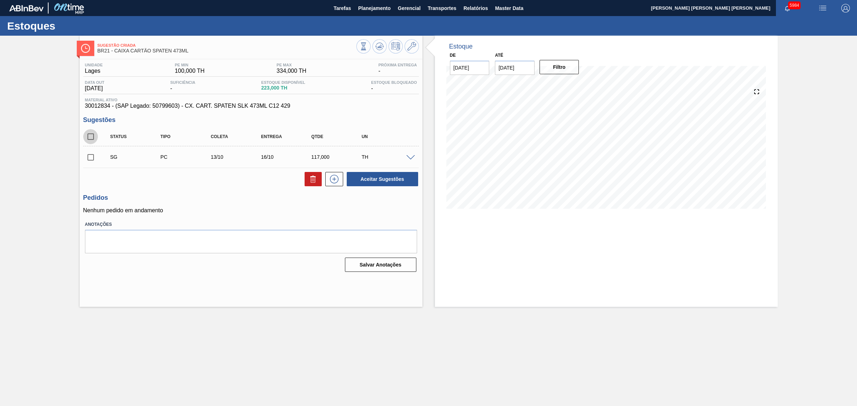
click at [90, 137] on input "checkbox" at bounding box center [90, 136] width 15 height 15
checkbox input "true"
click at [387, 185] on button "Aceitar Sugestões" at bounding box center [382, 179] width 71 height 14
checkbox input "false"
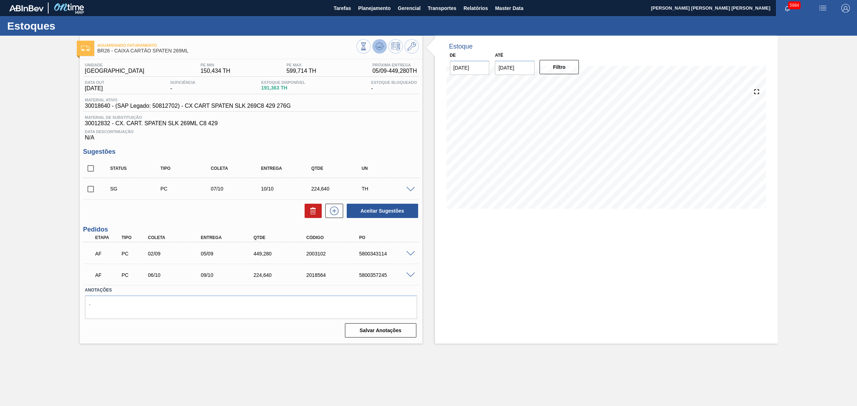
click at [379, 48] on icon at bounding box center [379, 46] width 9 height 9
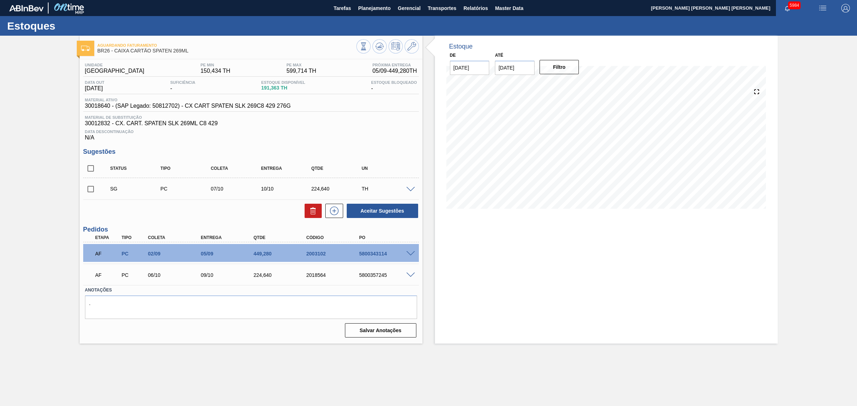
click at [407, 278] on span at bounding box center [410, 275] width 9 height 5
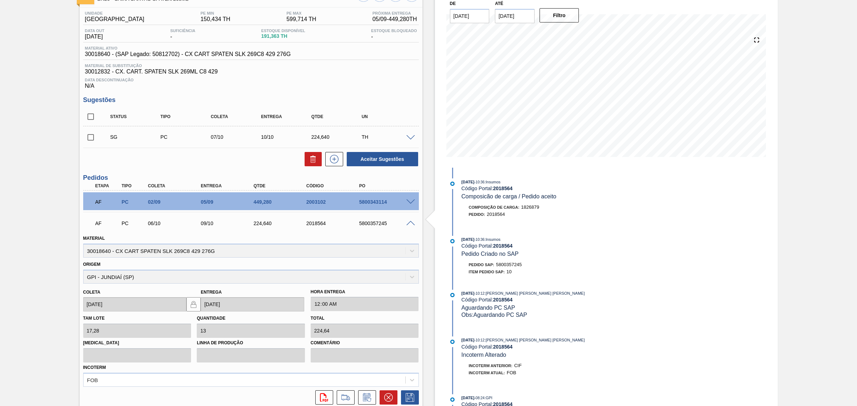
scroll to position [111, 0]
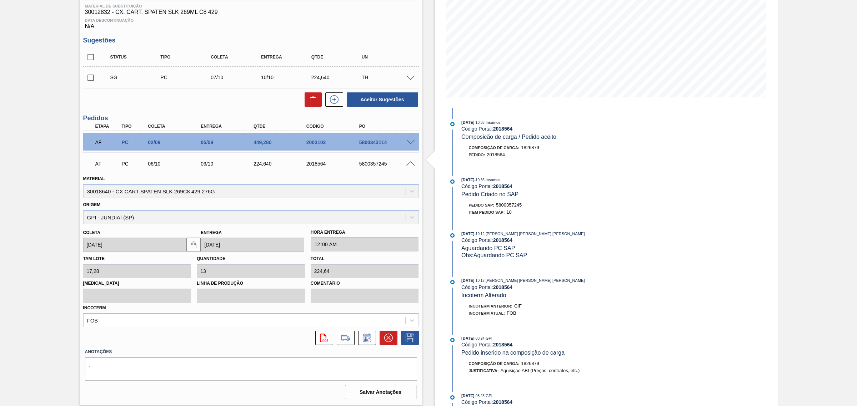
click at [409, 165] on span at bounding box center [410, 163] width 9 height 5
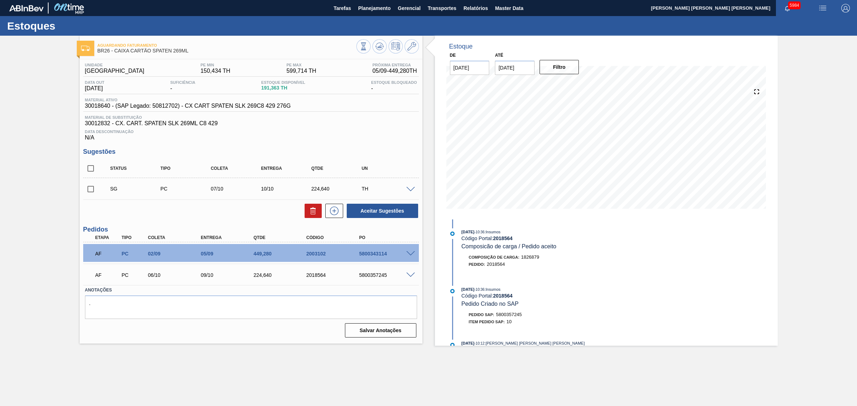
scroll to position [0, 0]
click at [408, 275] on span at bounding box center [410, 275] width 9 height 5
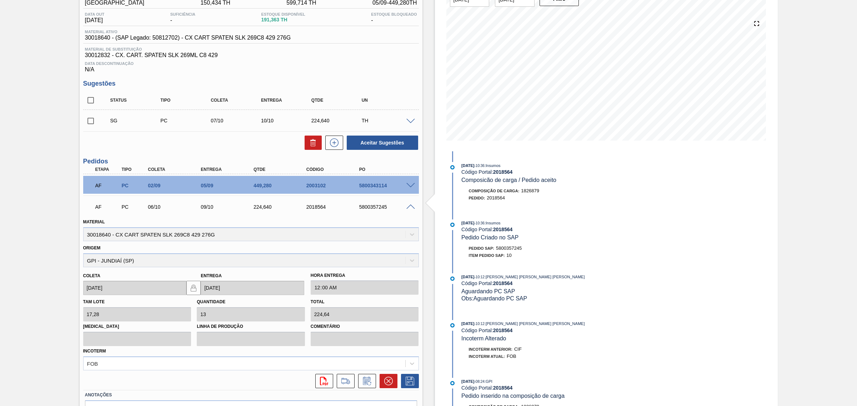
scroll to position [111, 0]
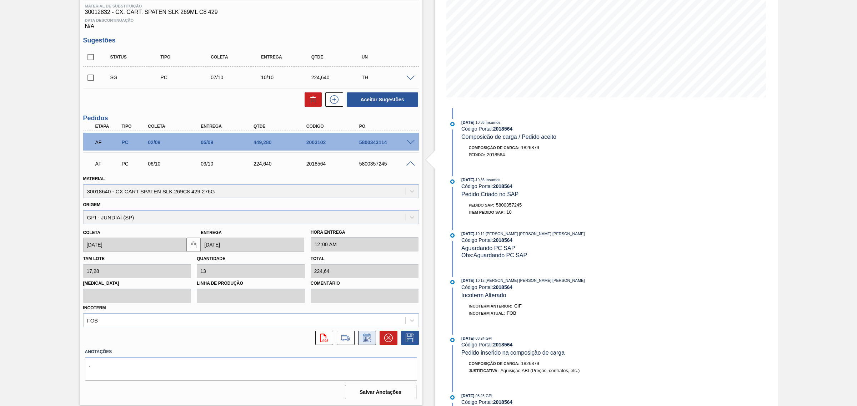
click at [364, 342] on icon at bounding box center [366, 338] width 11 height 9
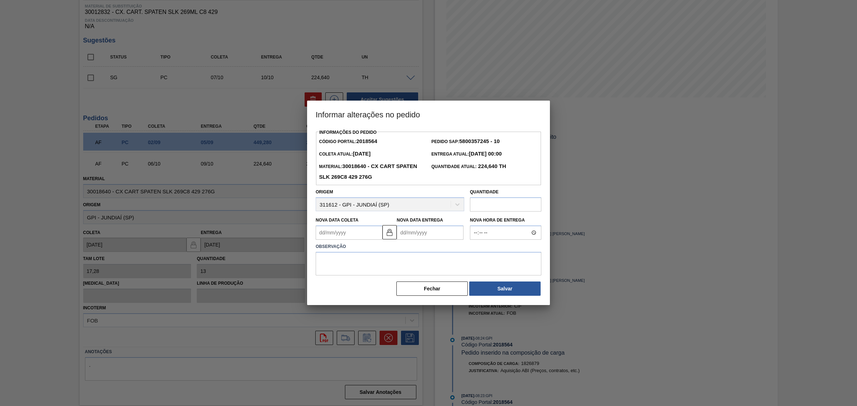
click at [437, 238] on Entrega2018564 "Nova Data Entrega" at bounding box center [430, 233] width 67 height 14
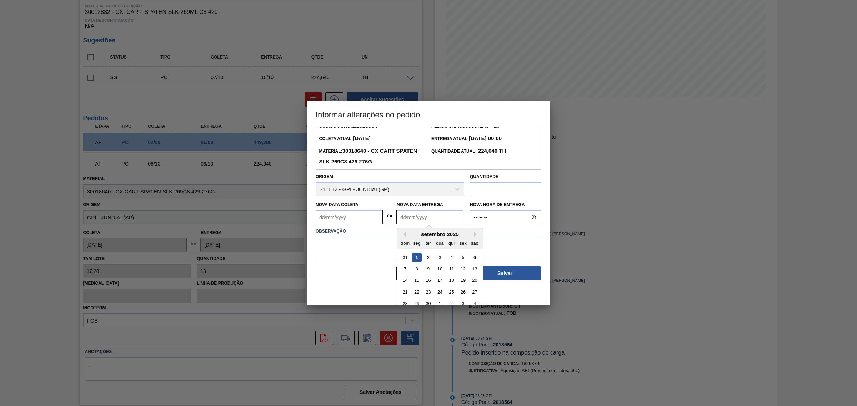
scroll to position [24, 0]
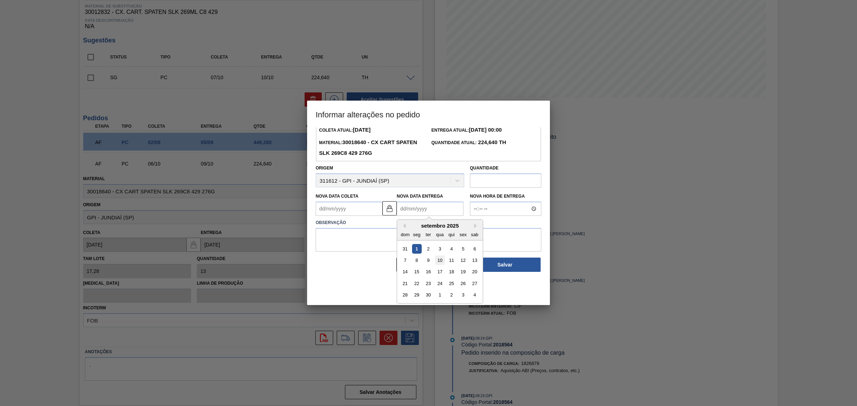
click at [442, 261] on div "10" at bounding box center [440, 261] width 10 height 10
type Coleta2018564 "07/09/2025"
type Entrega2018564 "10/09/2025"
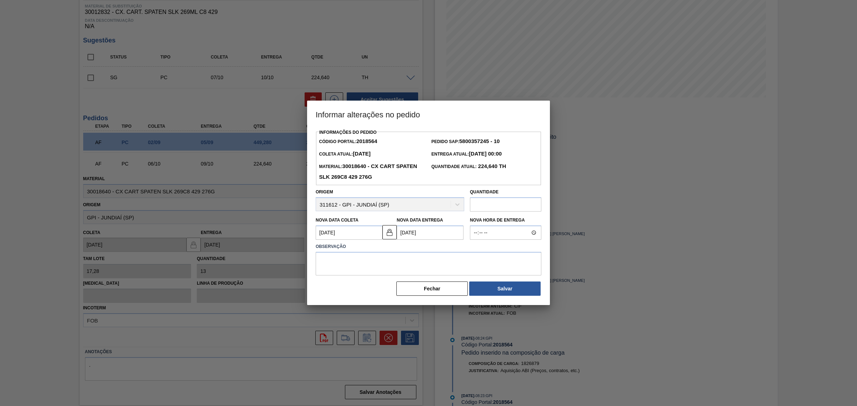
scroll to position [0, 0]
click at [442, 261] on textarea at bounding box center [429, 264] width 226 height 24
type textarea "AJUSTE DATA"
click at [509, 293] on button "Salvar" at bounding box center [504, 289] width 71 height 14
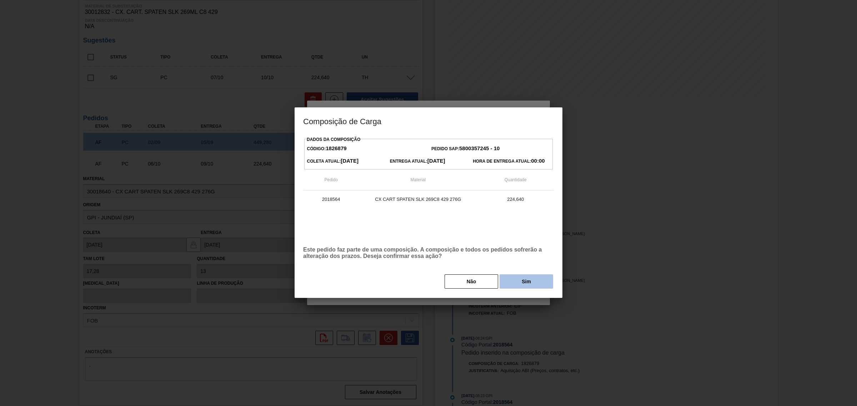
click at [514, 281] on button "Sim" at bounding box center [527, 282] width 54 height 14
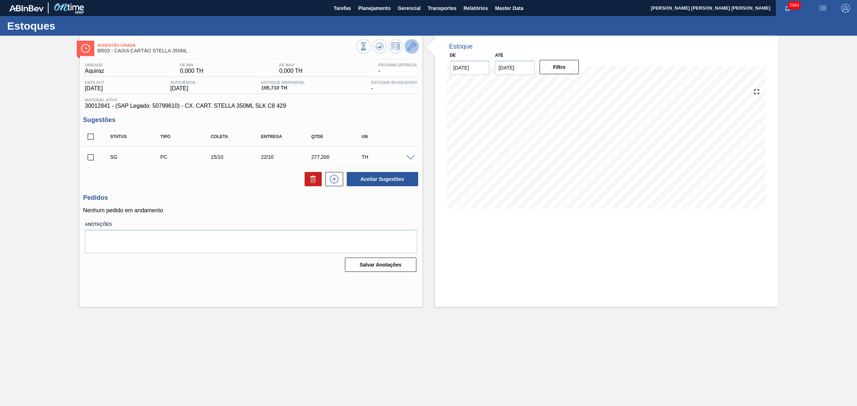
click at [406, 52] on button at bounding box center [412, 46] width 14 height 14
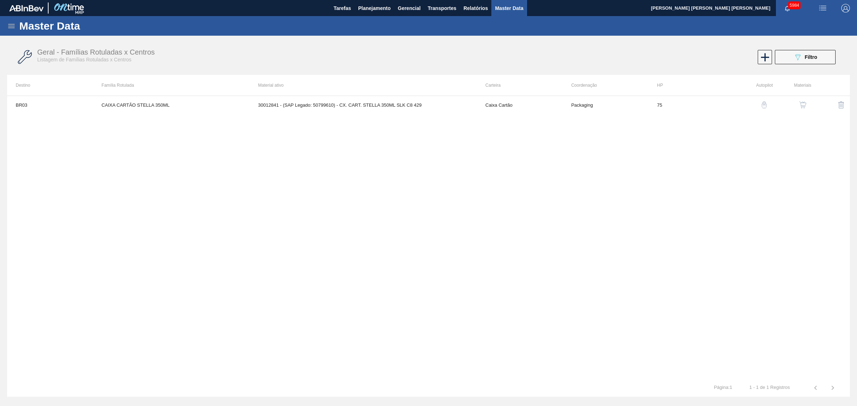
click at [806, 101] on img "button" at bounding box center [802, 104] width 7 height 7
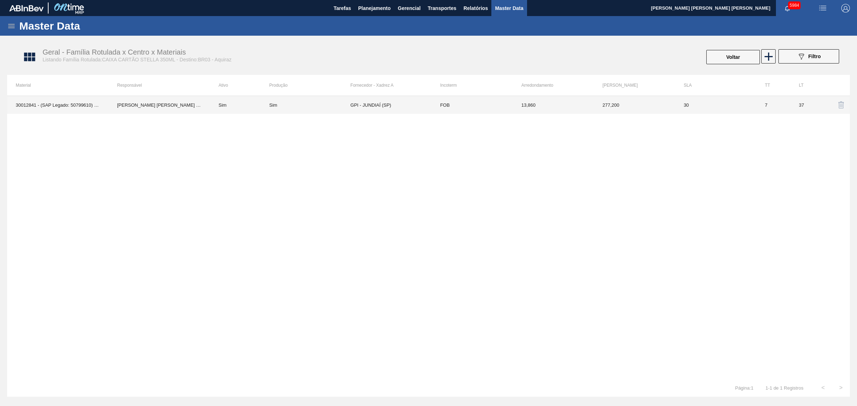
click at [274, 101] on td "Sim" at bounding box center [309, 105] width 81 height 18
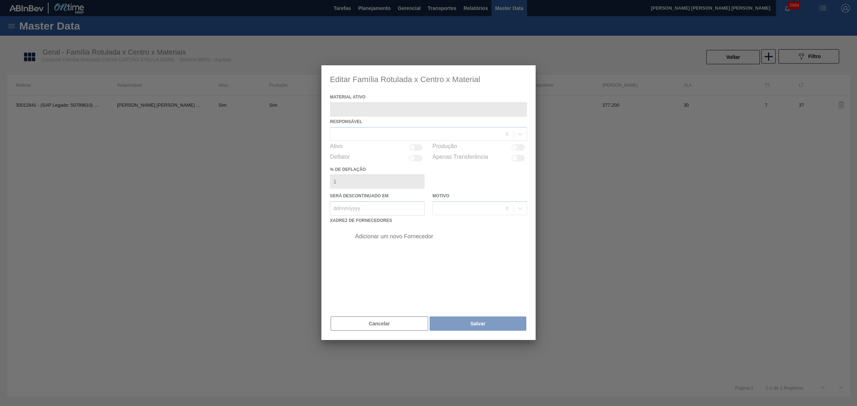
type ativo "30012841 - (SAP Legado: 50799610) - CX. CART. STELLA 350ML SLK C8 429"
checkbox input "true"
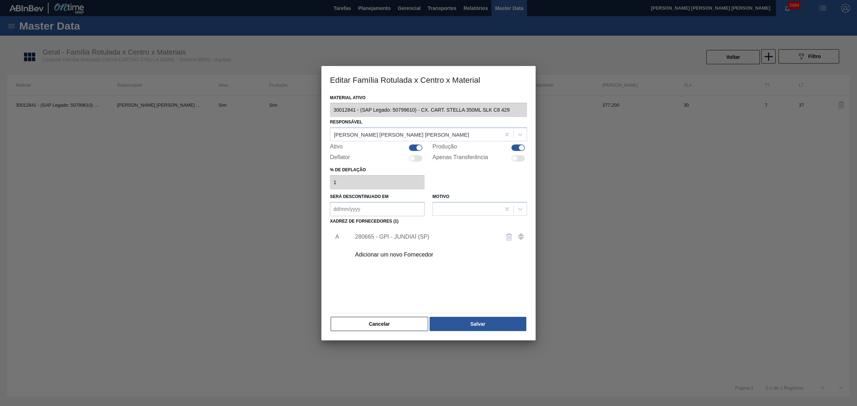
click at [378, 238] on div "280665 - GPI - JUNDIAÍ (SP)" at bounding box center [425, 237] width 140 height 6
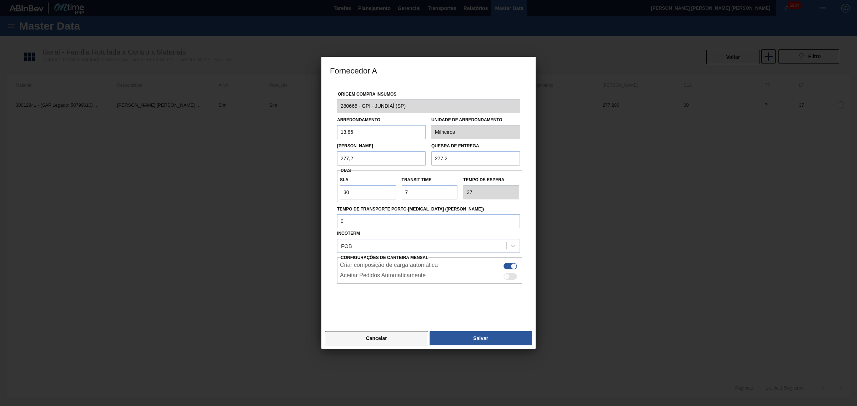
click at [389, 346] on button "Cancelar" at bounding box center [376, 338] width 103 height 14
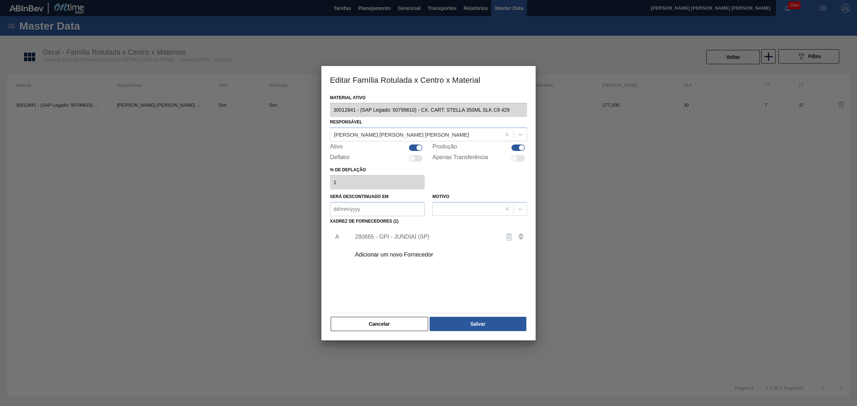
drag, startPoint x: 377, startPoint y: 329, endPoint x: 366, endPoint y: 316, distance: 16.7
click at [377, 328] on button "Cancelar" at bounding box center [379, 324] width 97 height 14
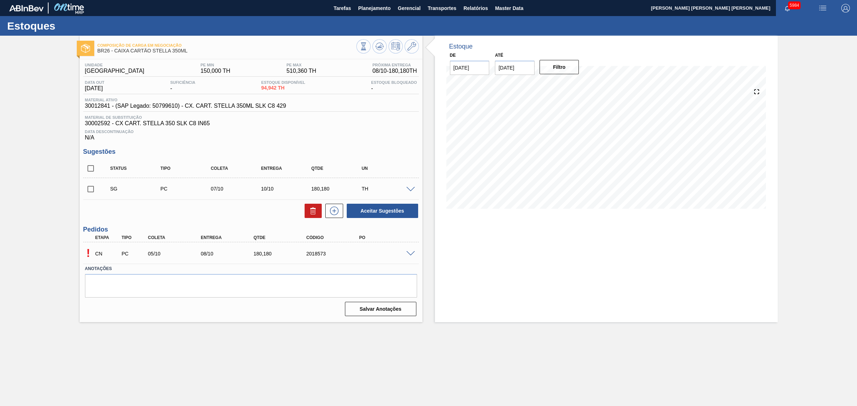
click at [411, 255] on span at bounding box center [410, 253] width 9 height 5
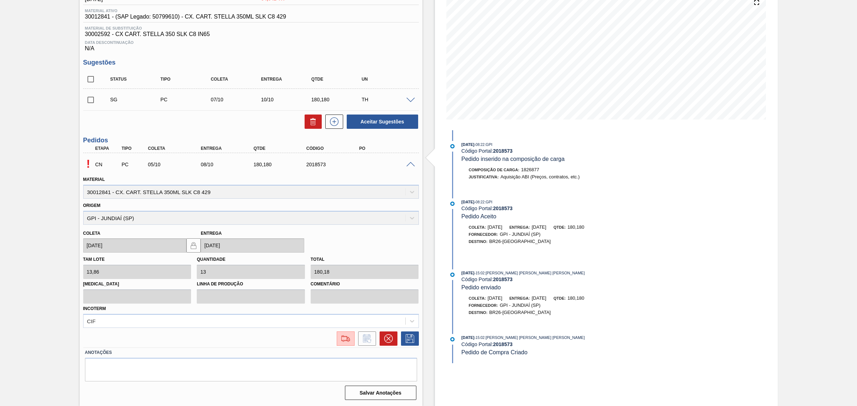
scroll to position [90, 0]
click at [386, 340] on icon at bounding box center [388, 339] width 9 height 9
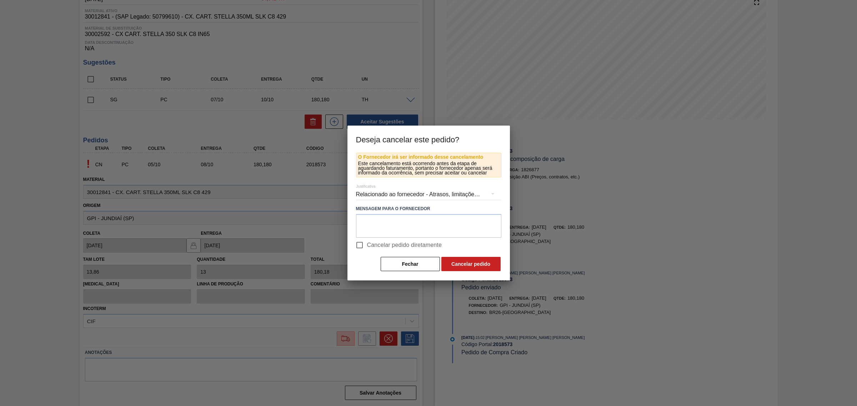
click at [380, 246] on span "Cancelar pedido diretamente" at bounding box center [404, 245] width 75 height 9
click at [367, 246] on input "Cancelar pedido diretamente" at bounding box center [359, 245] width 15 height 15
checkbox input "true"
click at [455, 262] on button "Cancelar pedido" at bounding box center [470, 264] width 59 height 14
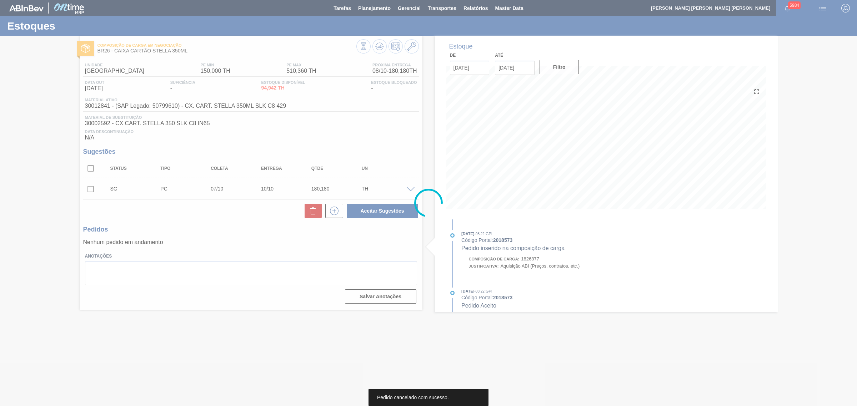
scroll to position [0, 0]
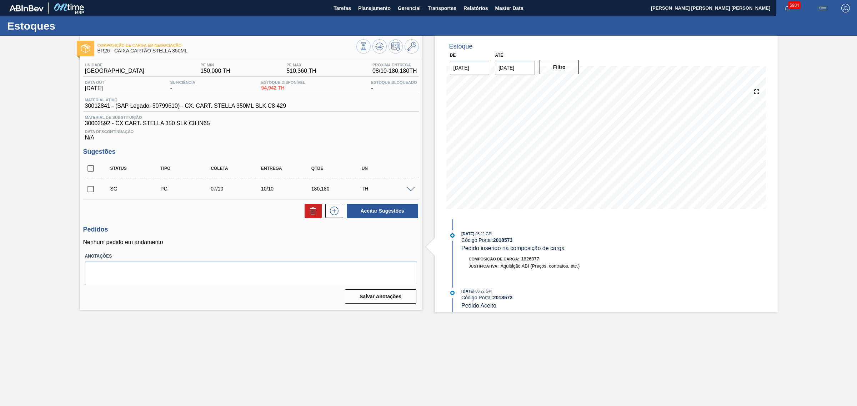
click at [93, 172] on input "checkbox" at bounding box center [90, 168] width 15 height 15
checkbox input "true"
click at [413, 190] on span at bounding box center [410, 189] width 9 height 5
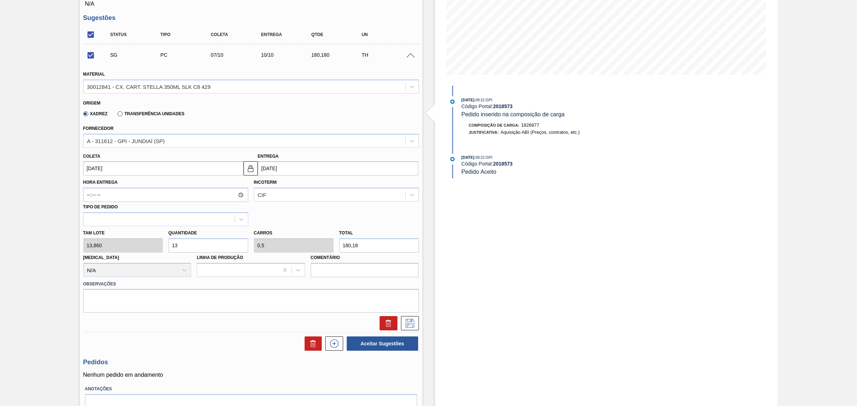
scroll to position [172, 0]
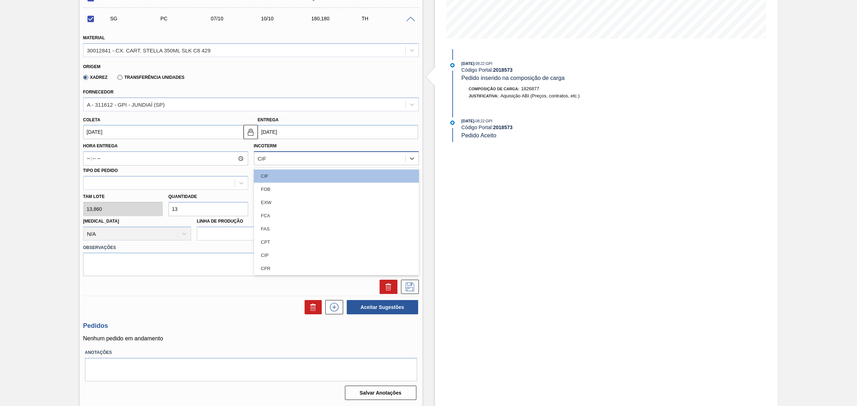
click at [276, 163] on div "CIF" at bounding box center [329, 159] width 151 height 10
click at [281, 186] on div "FOB" at bounding box center [336, 189] width 165 height 13
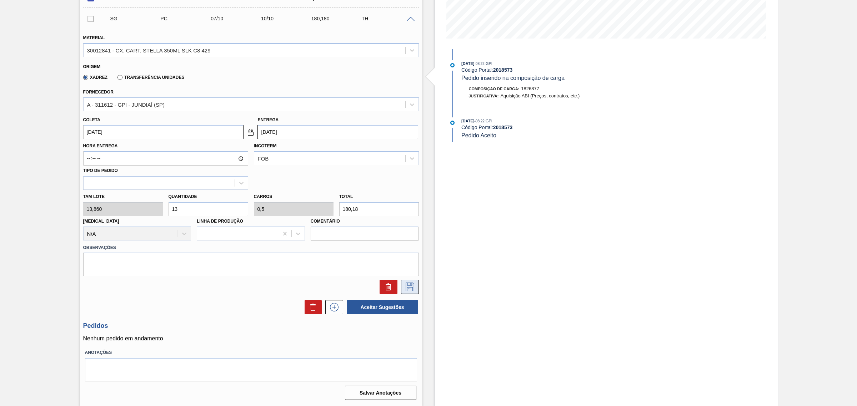
click at [409, 289] on icon at bounding box center [409, 287] width 11 height 9
checkbox input "true"
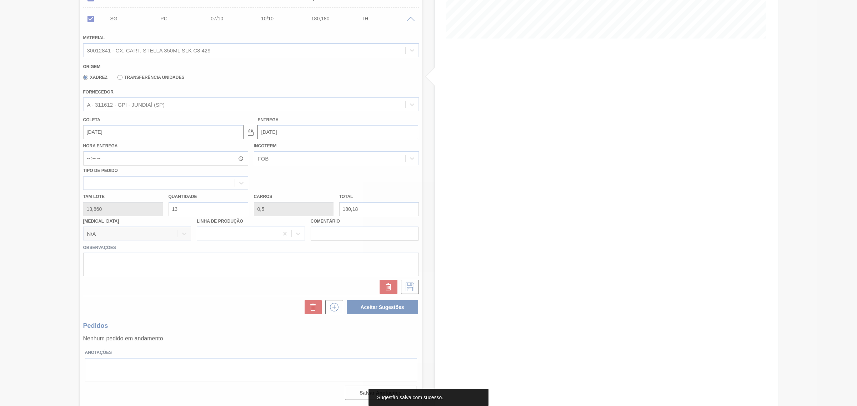
scroll to position [0, 0]
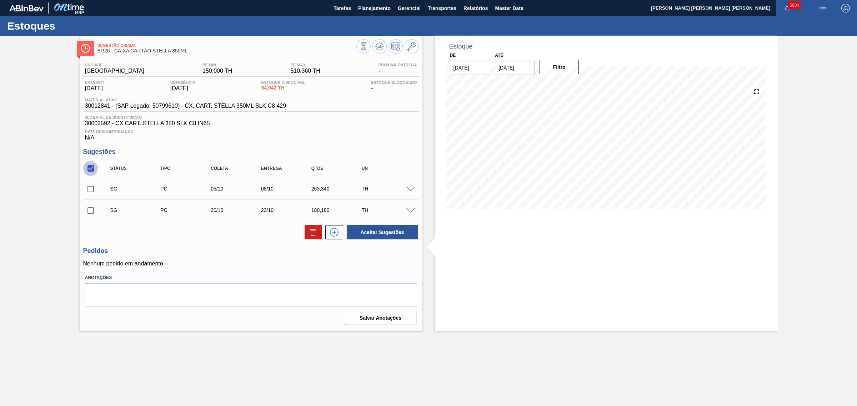
click at [90, 173] on input "checkbox" at bounding box center [90, 168] width 15 height 15
click at [92, 167] on input "checkbox" at bounding box center [90, 168] width 15 height 15
checkbox input "true"
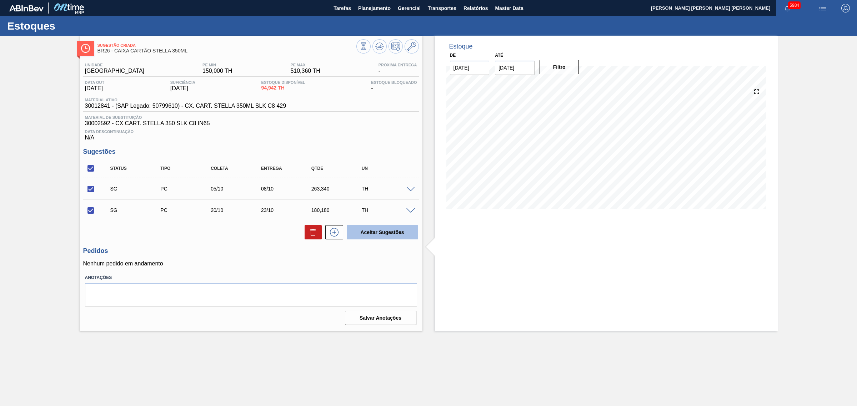
click at [384, 235] on button "Aceitar Sugestões" at bounding box center [382, 232] width 71 height 14
checkbox input "false"
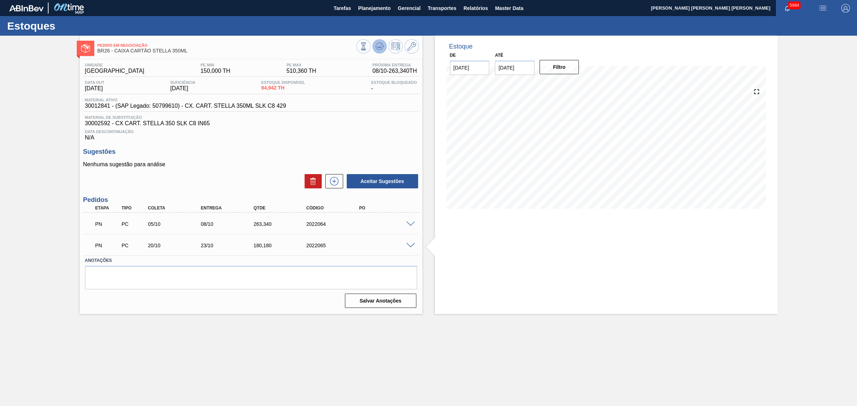
click at [383, 40] on button at bounding box center [379, 46] width 14 height 14
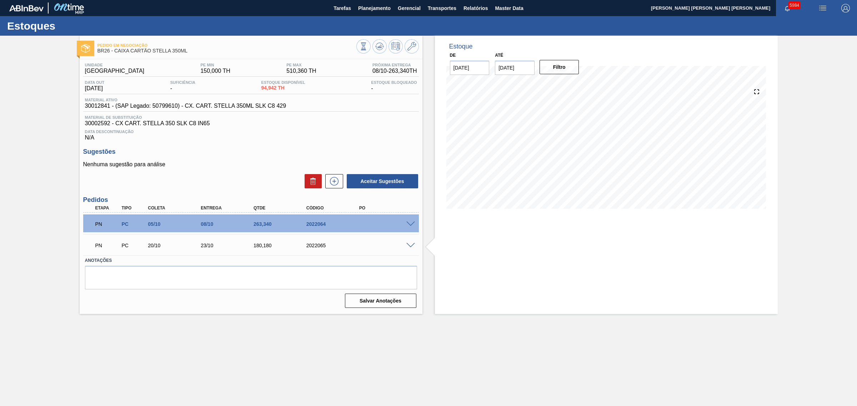
click at [411, 245] on span at bounding box center [410, 245] width 9 height 5
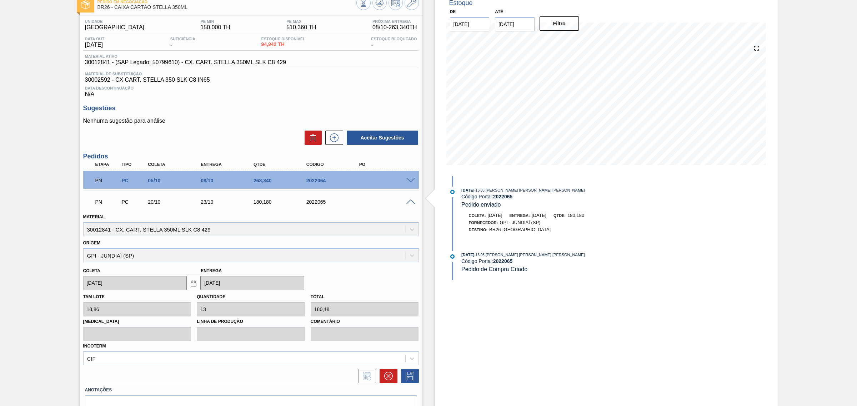
scroll to position [82, 0]
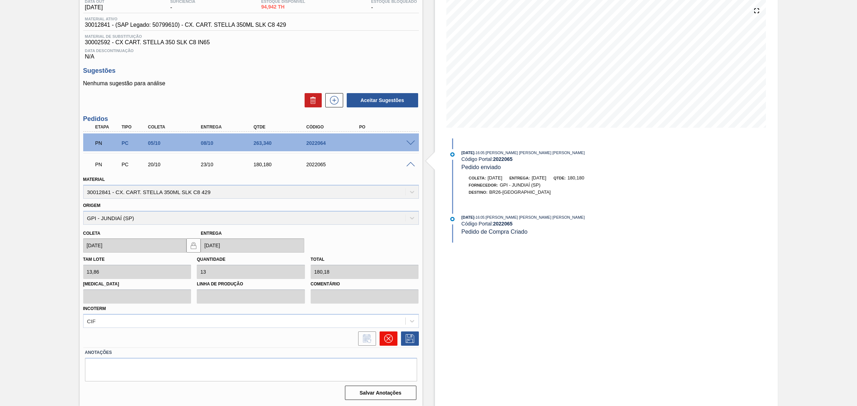
click at [386, 340] on icon at bounding box center [388, 339] width 9 height 9
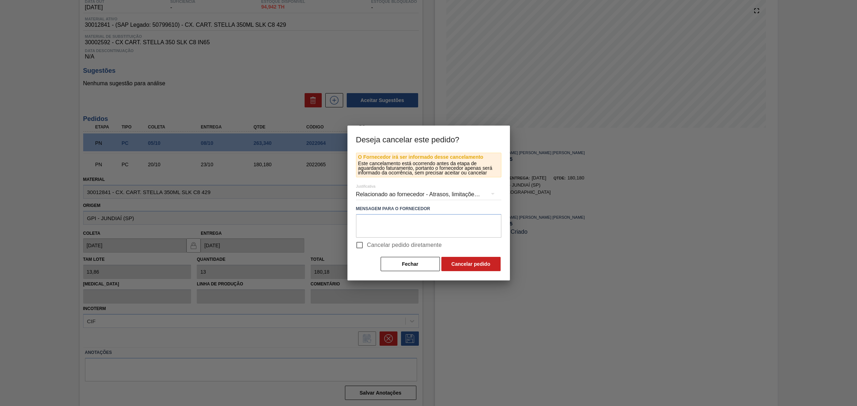
click at [376, 247] on span "Cancelar pedido diretamente" at bounding box center [404, 245] width 75 height 9
click at [367, 247] on input "Cancelar pedido diretamente" at bounding box center [359, 245] width 15 height 15
checkbox input "true"
click at [466, 265] on button "Cancelar pedido" at bounding box center [470, 264] width 59 height 14
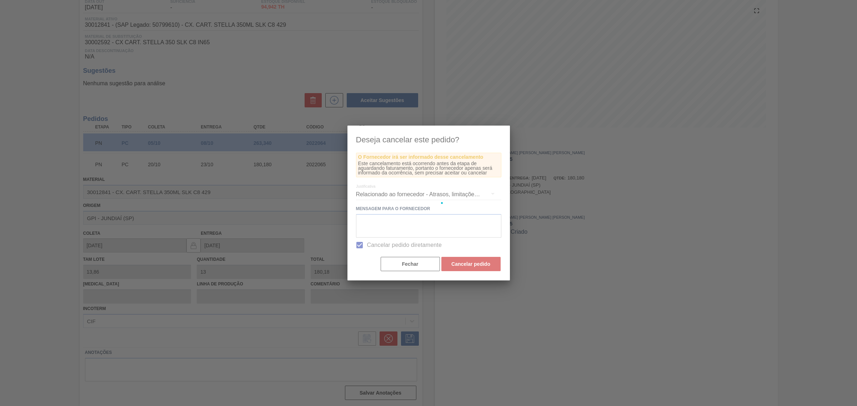
scroll to position [0, 0]
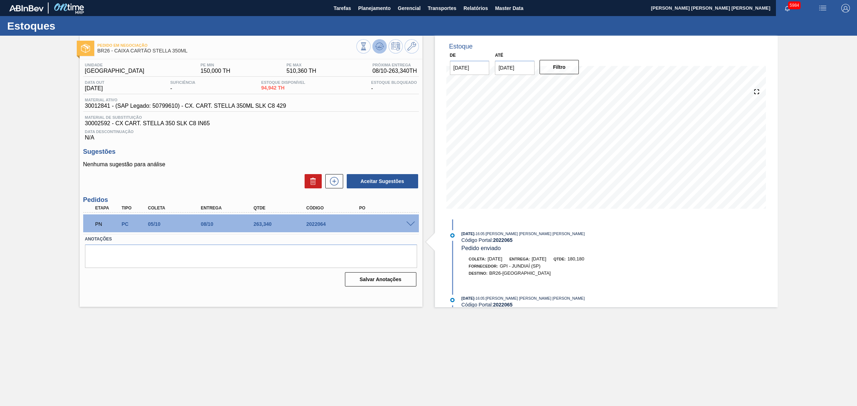
click at [381, 45] on icon at bounding box center [379, 46] width 9 height 9
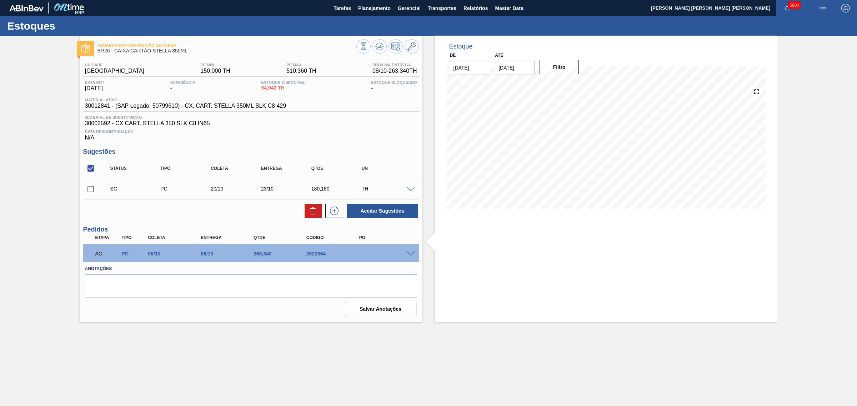
click at [90, 169] on input "checkbox" at bounding box center [90, 168] width 15 height 15
checkbox input "true"
click at [314, 212] on icon at bounding box center [313, 211] width 9 height 9
checkbox input "false"
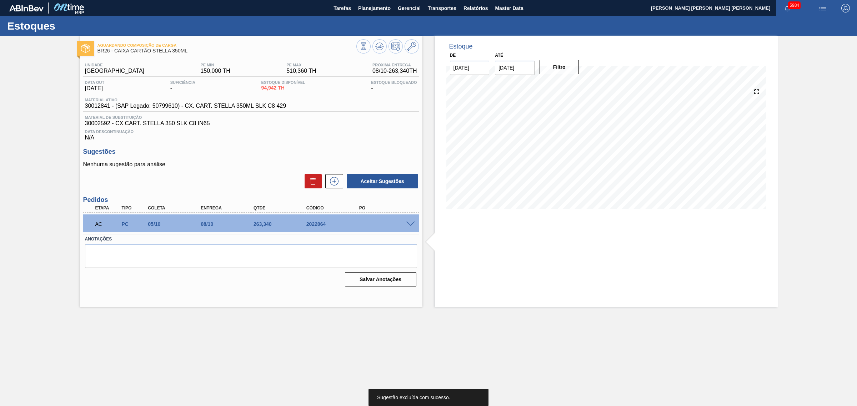
click at [417, 224] on div at bounding box center [412, 223] width 14 height 5
click at [411, 224] on span at bounding box center [410, 224] width 9 height 5
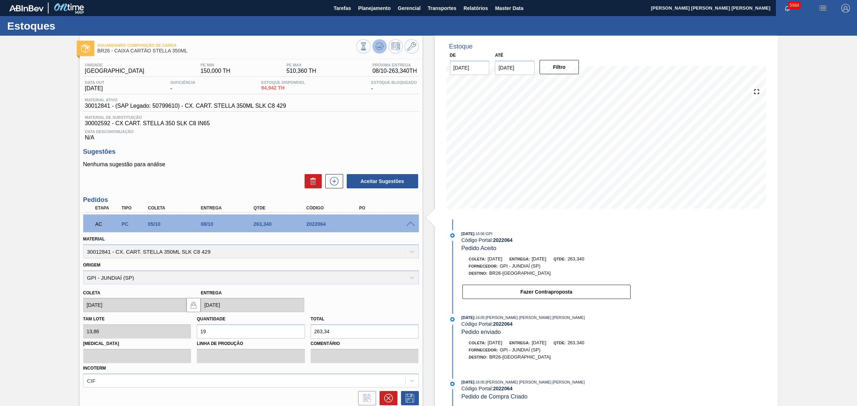
click at [377, 45] on icon at bounding box center [379, 46] width 9 height 9
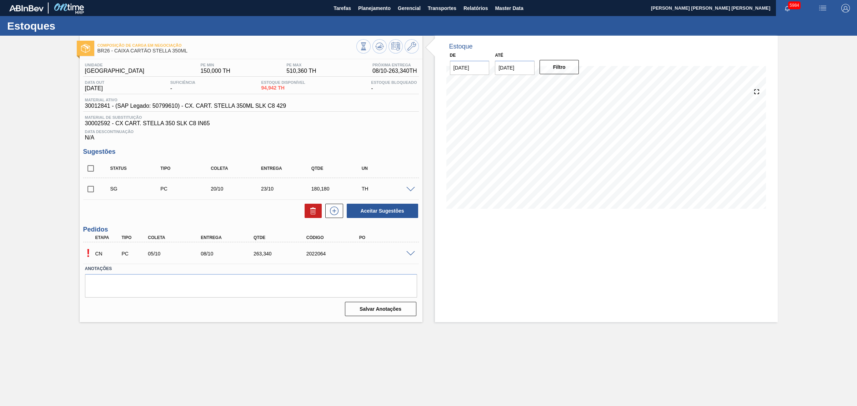
click at [410, 254] on span at bounding box center [410, 253] width 9 height 5
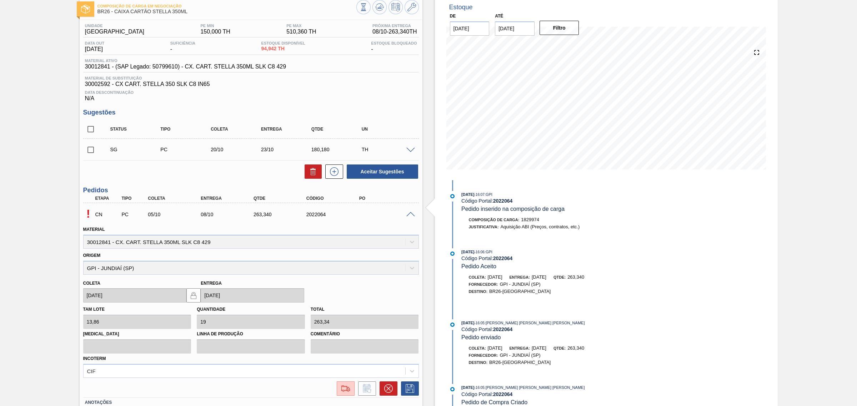
scroll to position [90, 0]
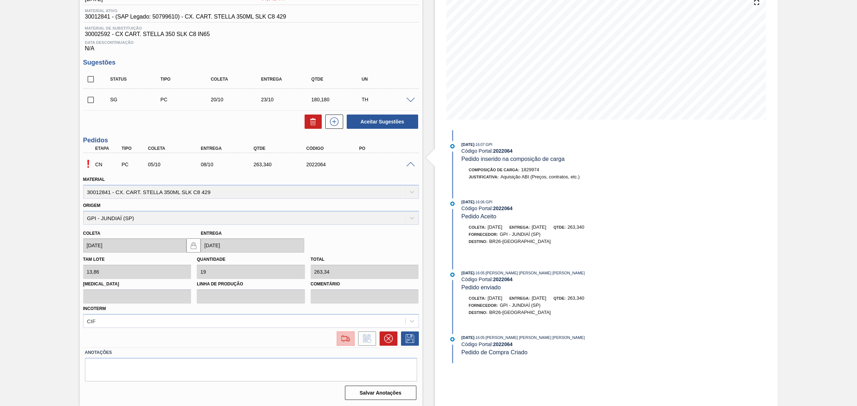
click at [345, 344] on button at bounding box center [346, 339] width 18 height 14
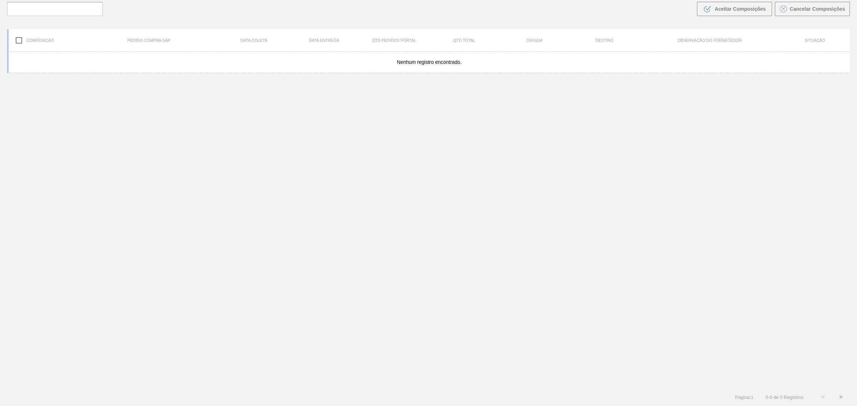
scroll to position [51, 0]
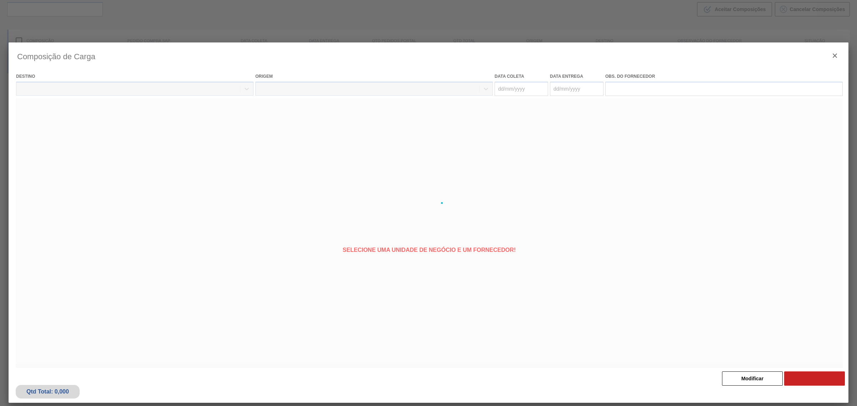
type coleta "[DATE]"
type entrega "[DATE]"
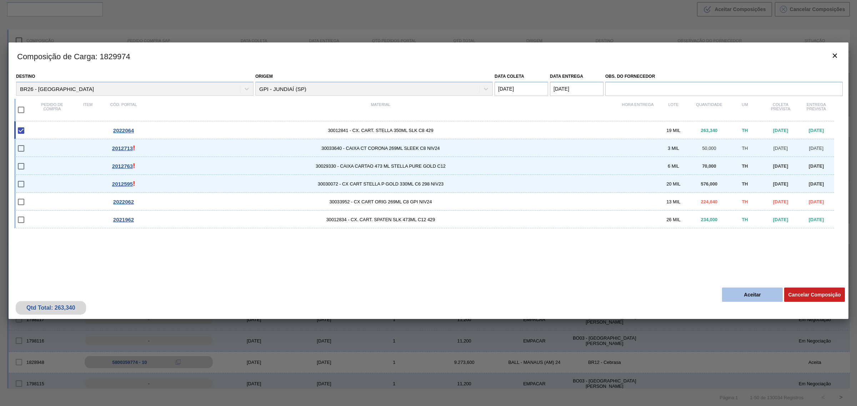
click at [750, 289] on button "Aceitar" at bounding box center [752, 295] width 61 height 14
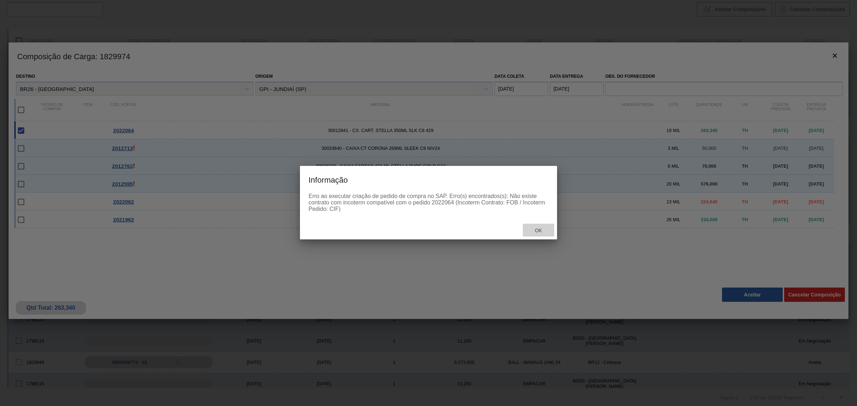
click at [538, 227] on div "Ok" at bounding box center [538, 230] width 31 height 13
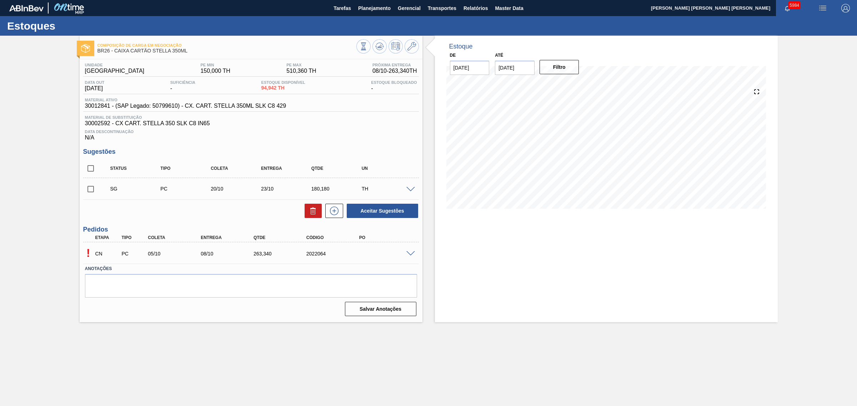
click at [411, 256] on span at bounding box center [410, 253] width 9 height 5
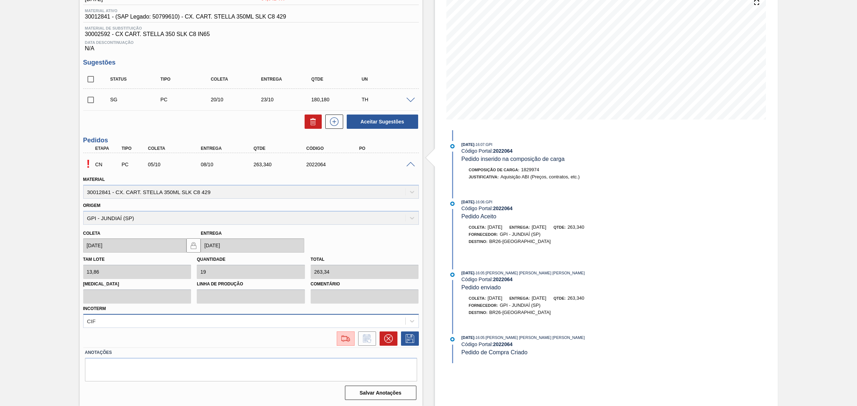
click at [139, 324] on div "CIF" at bounding box center [251, 321] width 336 height 14
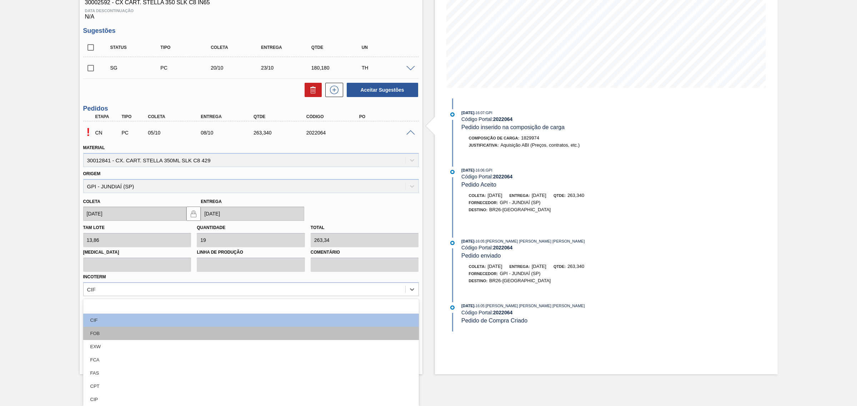
click at [126, 336] on div "FOB" at bounding box center [251, 333] width 336 height 13
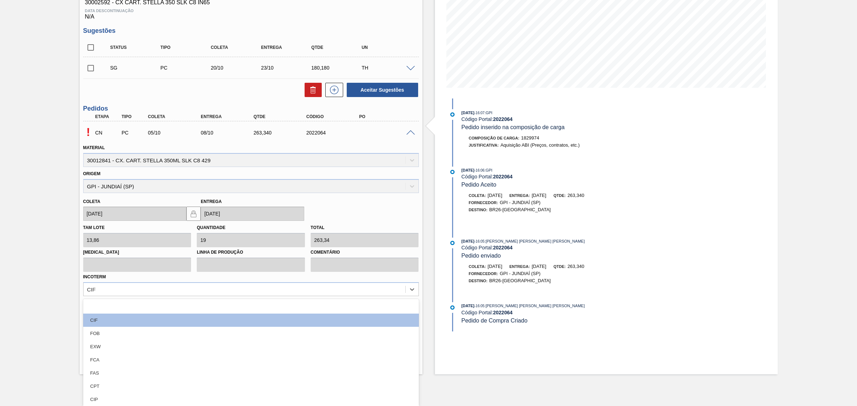
scroll to position [90, 0]
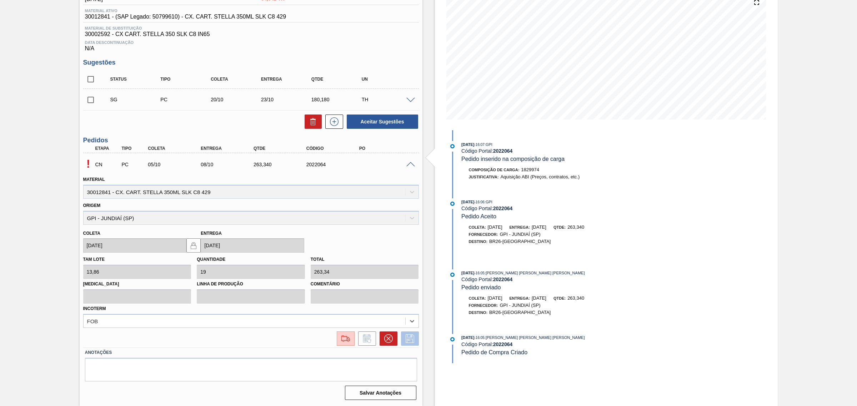
click at [416, 341] on button at bounding box center [410, 339] width 18 height 14
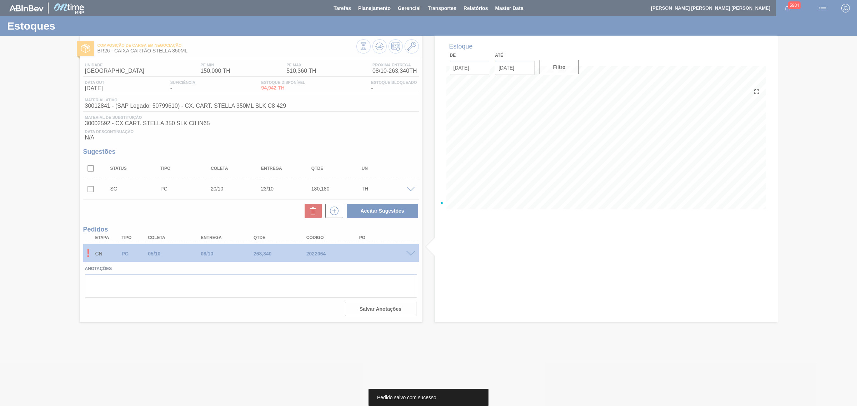
scroll to position [0, 0]
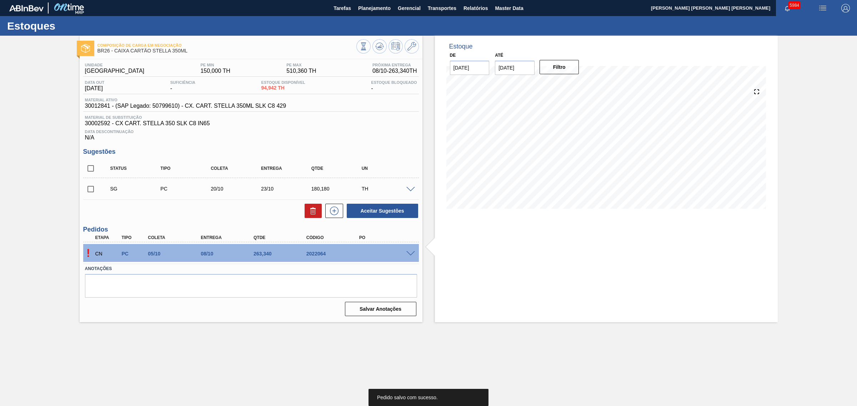
click at [407, 256] on span at bounding box center [410, 253] width 9 height 5
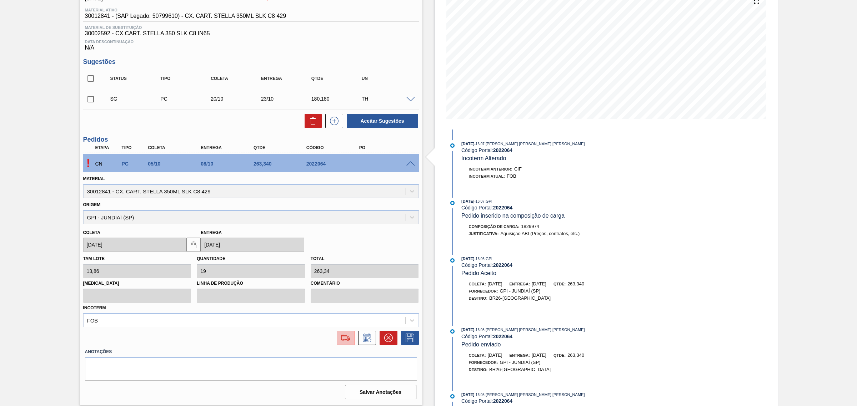
click at [343, 340] on img at bounding box center [345, 338] width 11 height 9
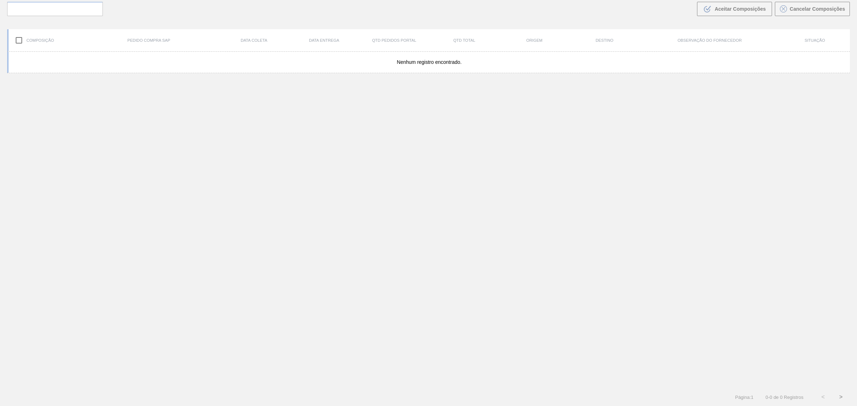
scroll to position [51, 0]
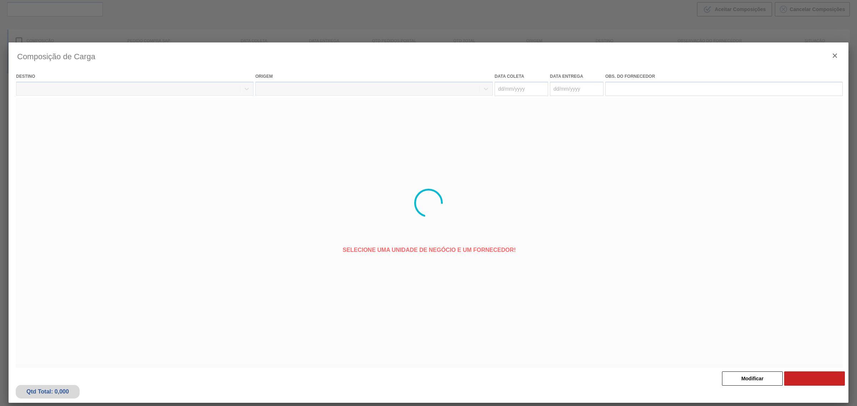
type coleta "[DATE]"
type entrega "[DATE]"
click at [751, 376] on button "Aceitar" at bounding box center [752, 379] width 61 height 14
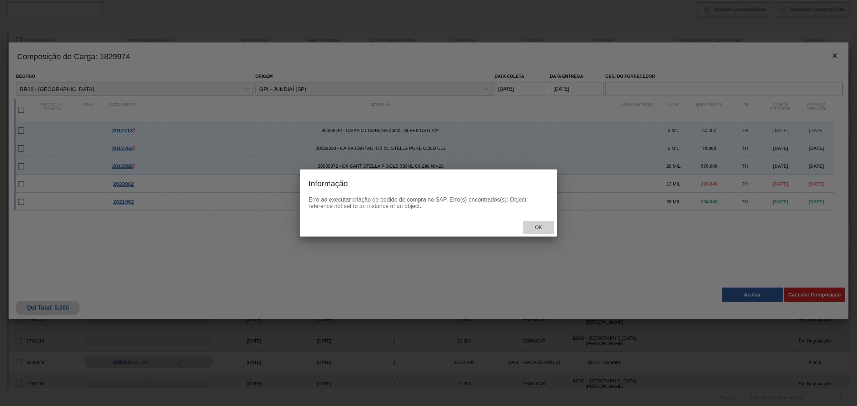
click at [540, 228] on span "Ok" at bounding box center [538, 228] width 19 height 6
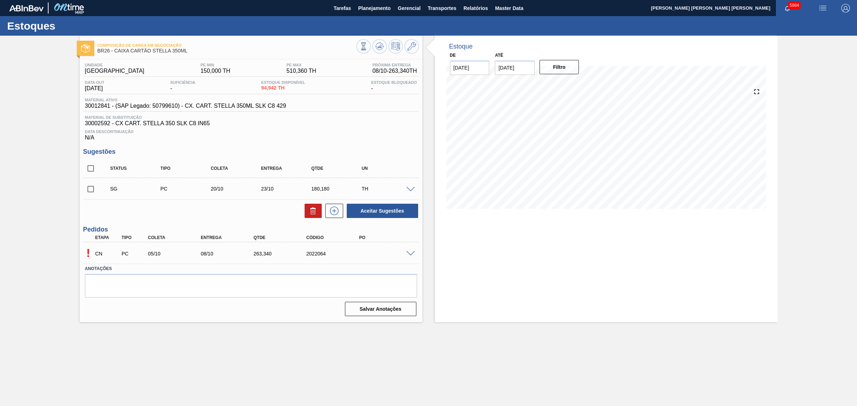
click at [379, 47] on icon at bounding box center [379, 46] width 5 height 3
click at [93, 170] on input "checkbox" at bounding box center [90, 168] width 15 height 15
checkbox input "true"
click at [309, 211] on icon at bounding box center [313, 211] width 9 height 9
checkbox input "false"
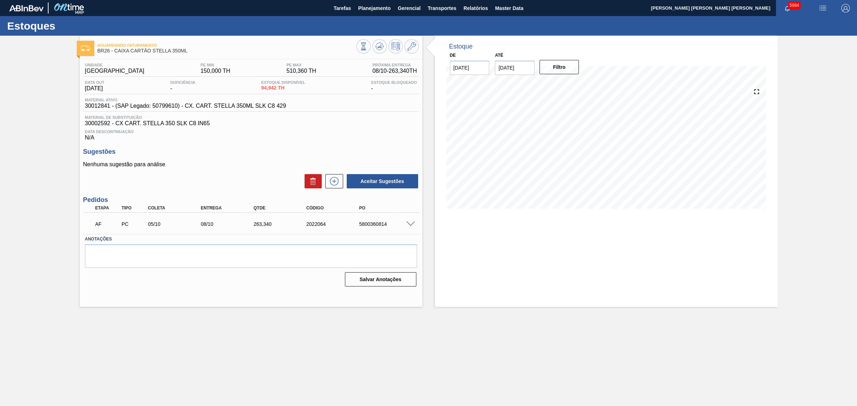
click at [410, 222] on div at bounding box center [412, 223] width 14 height 5
click at [410, 224] on span at bounding box center [410, 224] width 9 height 5
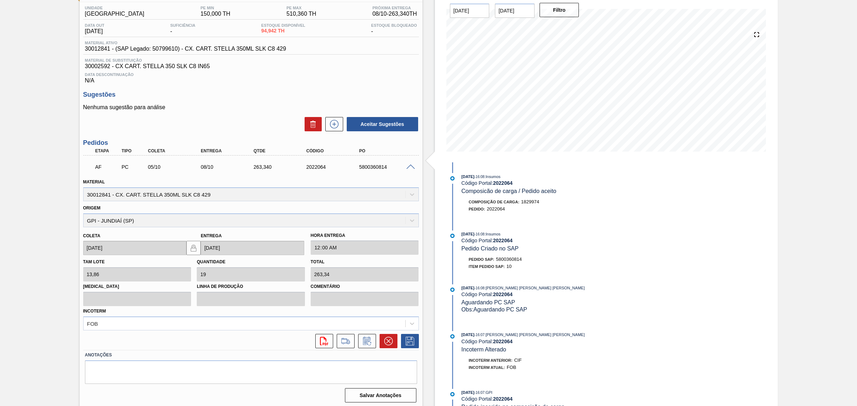
scroll to position [61, 0]
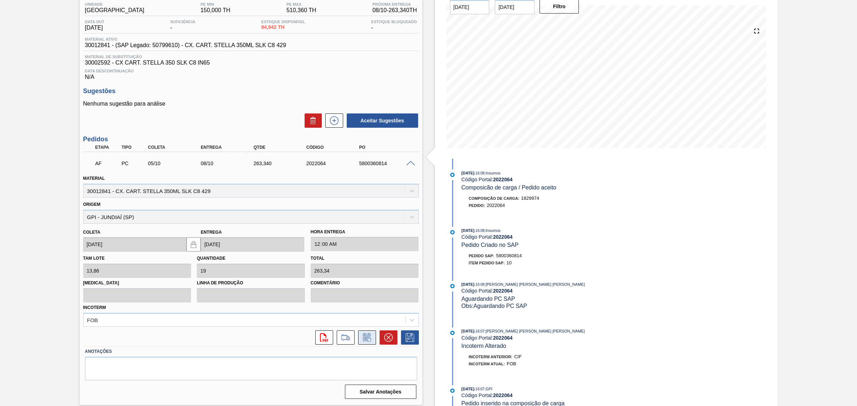
click at [370, 334] on button at bounding box center [367, 338] width 18 height 14
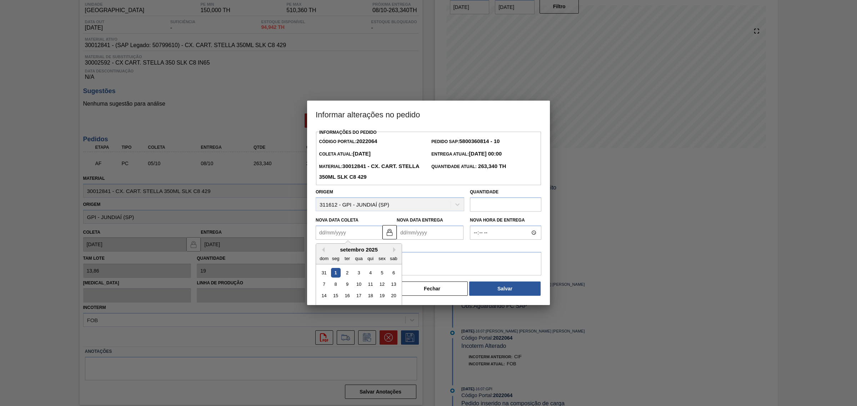
click at [355, 229] on Coleta2022064 "Nova Data Coleta" at bounding box center [349, 233] width 67 height 14
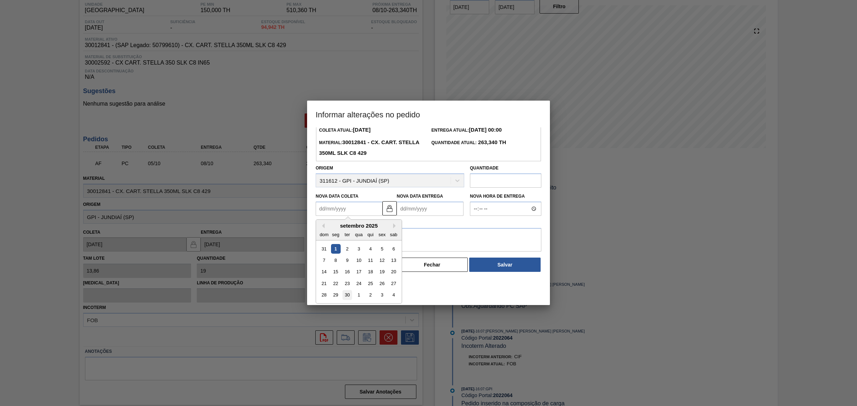
click at [349, 295] on div "30" at bounding box center [347, 296] width 10 height 10
type Coleta2022064 "[DATE]"
type Entrega2022064 "[DATE]"
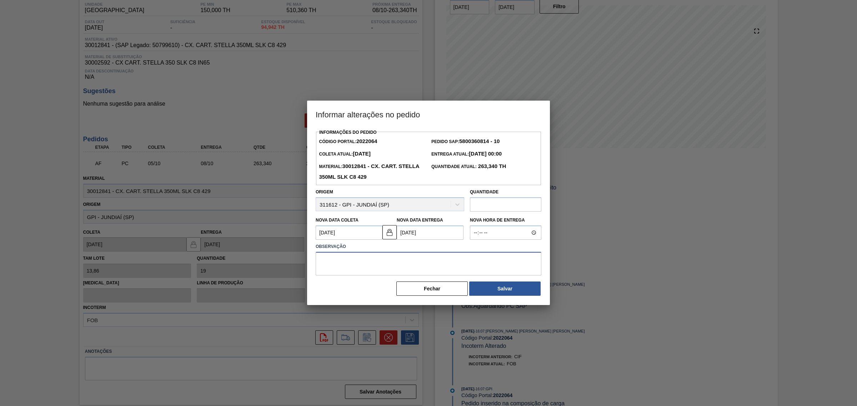
click at [373, 265] on textarea at bounding box center [429, 264] width 226 height 24
type textarea "AJUSTE DATA E QTD"
click at [484, 203] on input "text" at bounding box center [505, 204] width 71 height 14
type input "360,36"
click at [512, 289] on button "Salvar" at bounding box center [504, 289] width 71 height 14
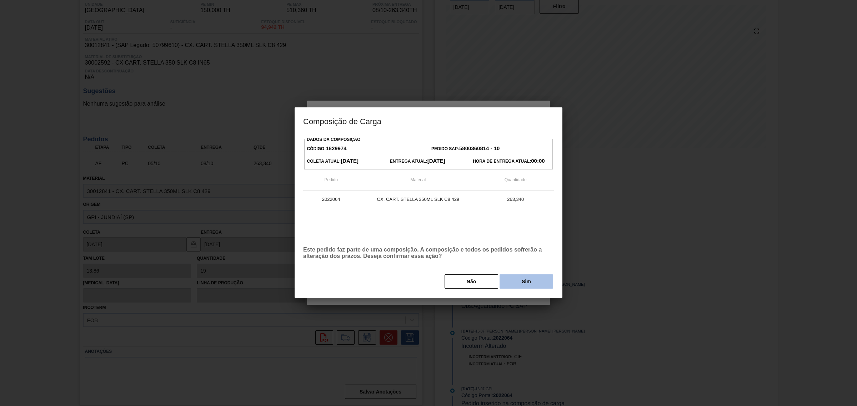
click at [525, 283] on button "Sim" at bounding box center [527, 282] width 54 height 14
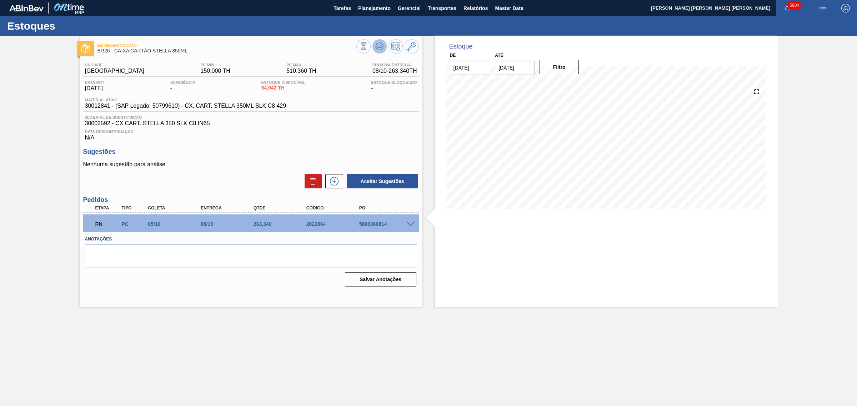
click at [382, 49] on icon at bounding box center [379, 46] width 9 height 9
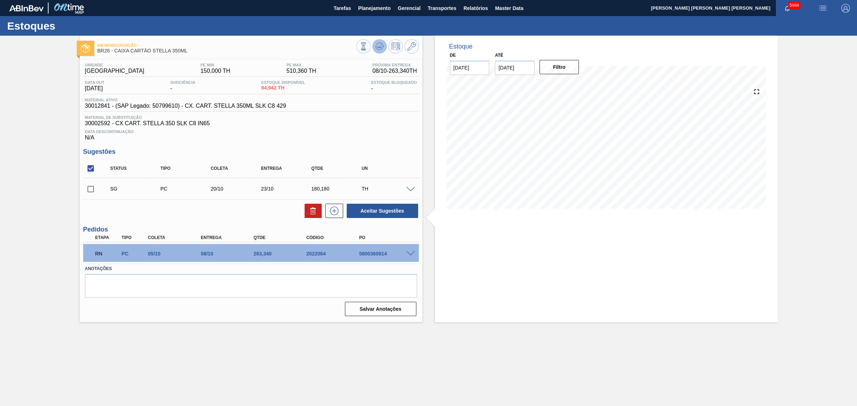
click at [382, 42] on icon at bounding box center [379, 46] width 9 height 9
click at [374, 45] on button at bounding box center [379, 46] width 14 height 14
click at [373, 46] on button at bounding box center [379, 46] width 14 height 14
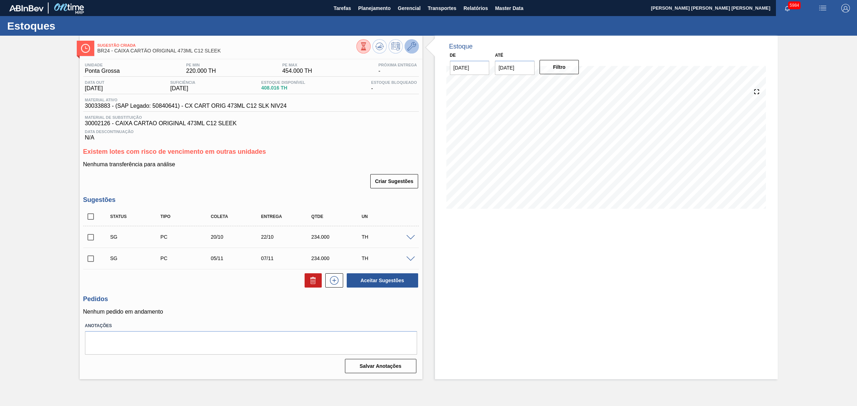
click at [411, 51] on button at bounding box center [412, 46] width 14 height 14
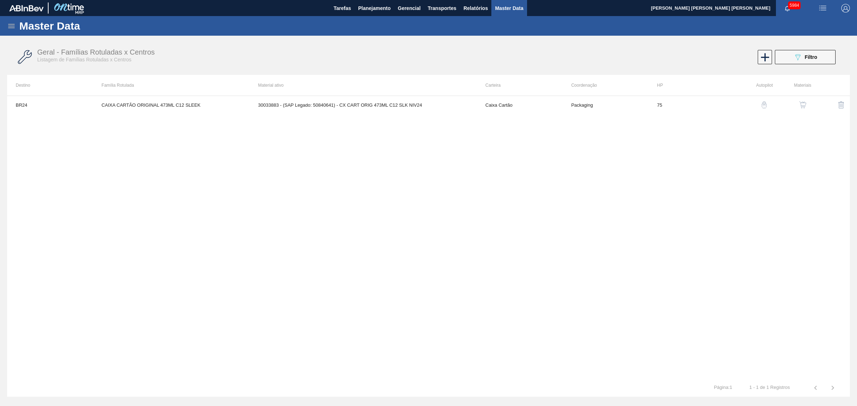
click at [802, 105] on img "button" at bounding box center [802, 104] width 7 height 7
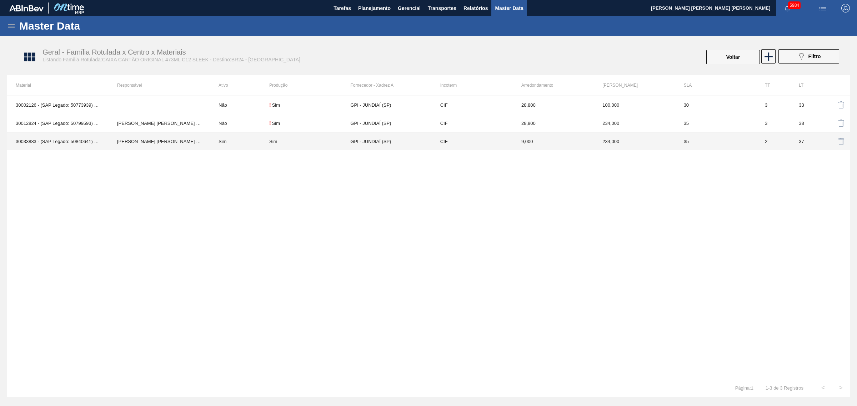
click at [217, 140] on td "Sim" at bounding box center [239, 141] width 59 height 18
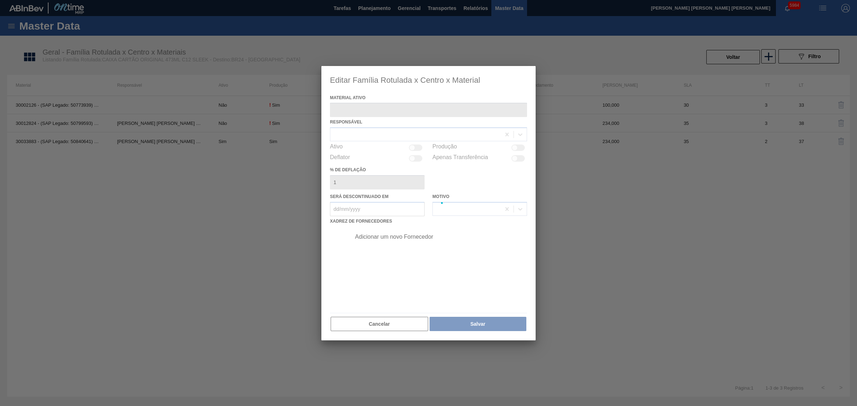
type ativo "30033883 - (SAP Legado: 50840641) - CX CART ORIG 473ML C12 SLK NIV24"
checkbox input "true"
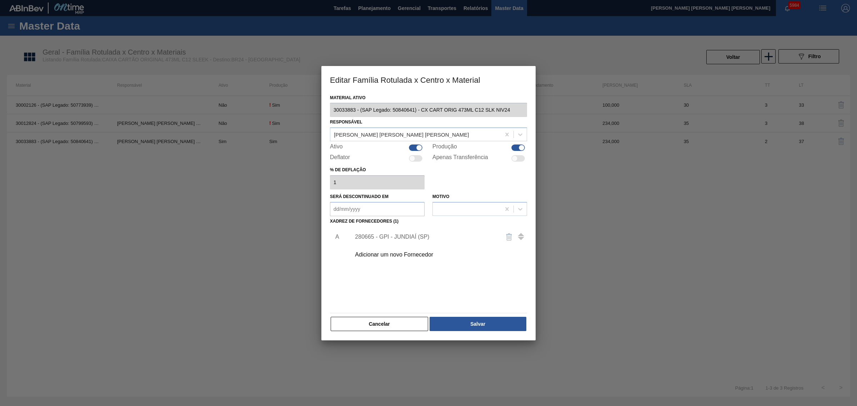
click at [393, 236] on div "280665 - GPI - JUNDIAÍ (SP)" at bounding box center [425, 237] width 140 height 6
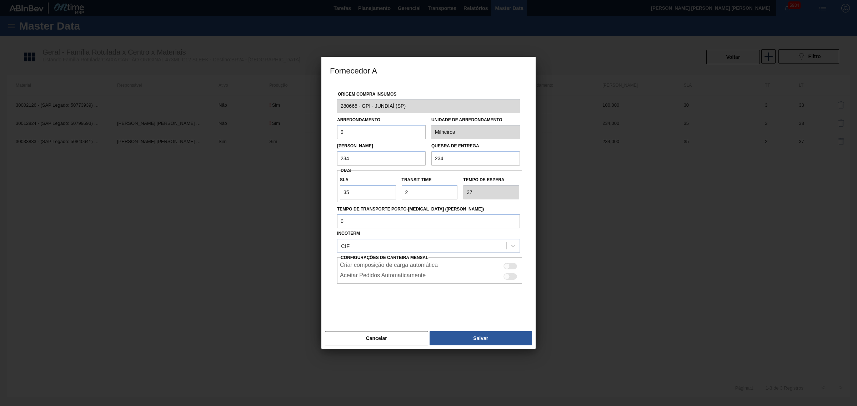
click at [371, 156] on input "234" at bounding box center [381, 158] width 89 height 14
type input "117"
click at [497, 336] on button "Salvar" at bounding box center [481, 338] width 102 height 14
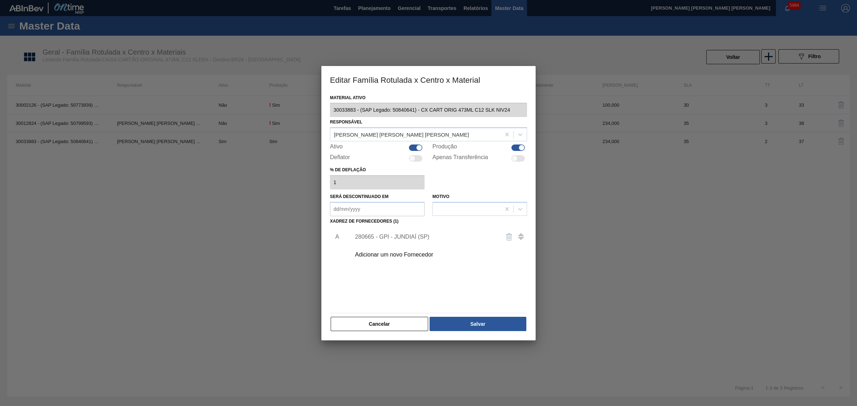
click at [491, 332] on div "Material ativo 30033883 - (SAP Legado: 50840641) - CX CART ORIG 473ML C12 SLK N…" at bounding box center [428, 217] width 214 height 248
click at [485, 327] on button "Salvar" at bounding box center [478, 324] width 97 height 14
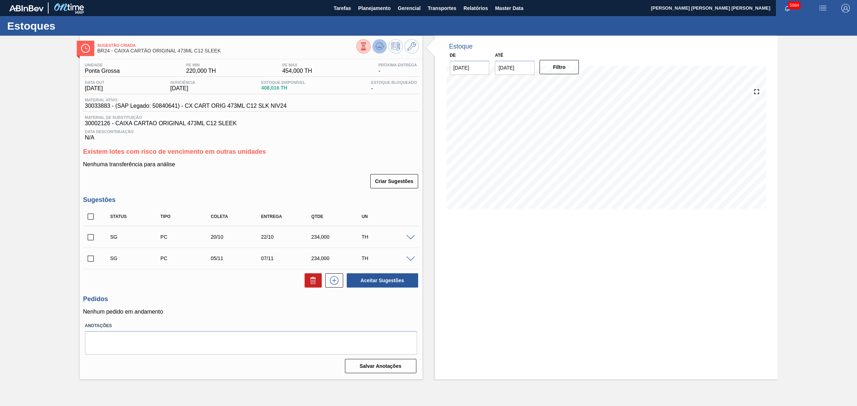
click at [377, 45] on icon at bounding box center [379, 46] width 9 height 9
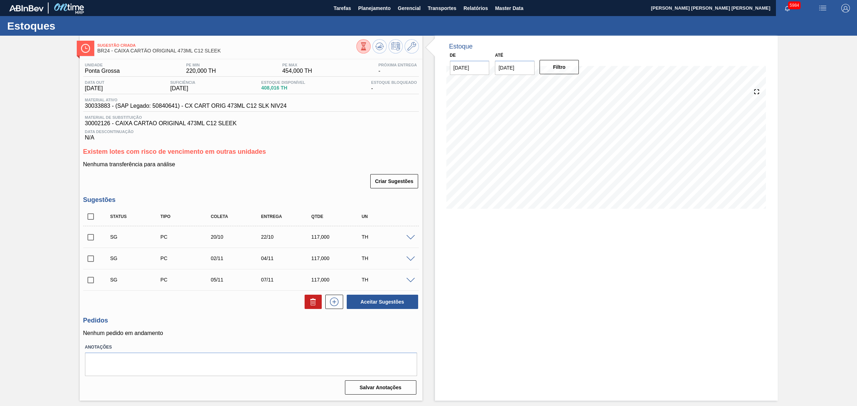
click at [89, 238] on input "checkbox" at bounding box center [90, 237] width 15 height 15
click at [393, 304] on button "Aceitar Sugestões" at bounding box center [382, 302] width 71 height 14
checkbox input "false"
click at [91, 243] on input "checkbox" at bounding box center [90, 237] width 15 height 15
click at [385, 302] on button "Aceitar Sugestões" at bounding box center [382, 302] width 71 height 14
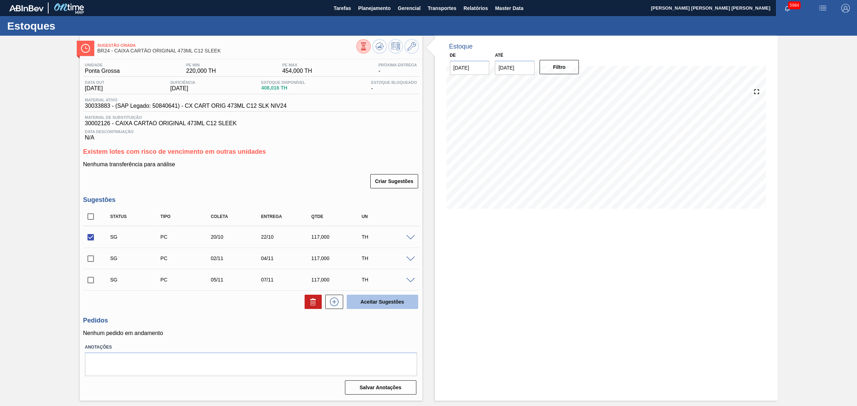
checkbox input "false"
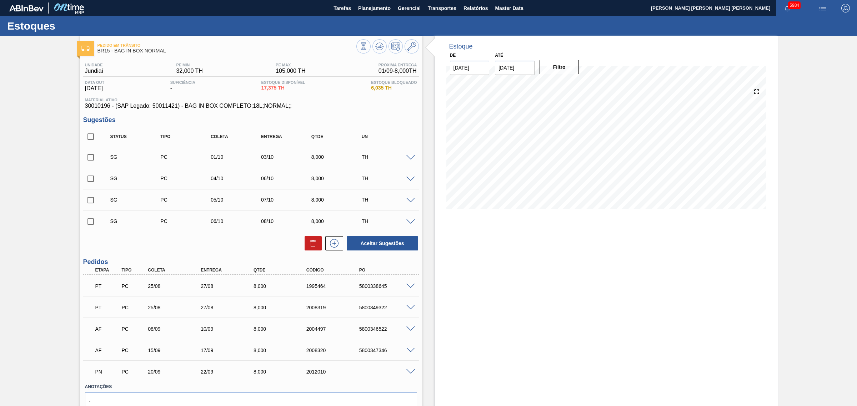
click at [90, 161] on input "checkbox" at bounding box center [90, 157] width 15 height 15
checkbox input "true"
click at [92, 222] on input "checkbox" at bounding box center [90, 221] width 15 height 15
checkbox input "true"
click at [372, 242] on button "Aceitar Sugestões" at bounding box center [382, 243] width 71 height 14
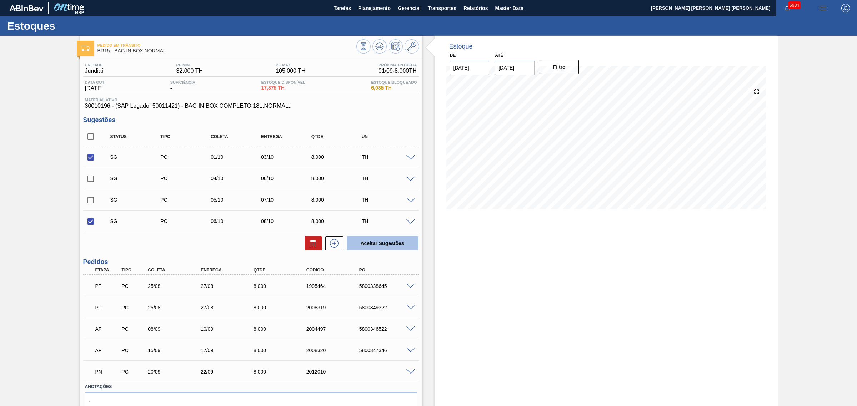
checkbox input "false"
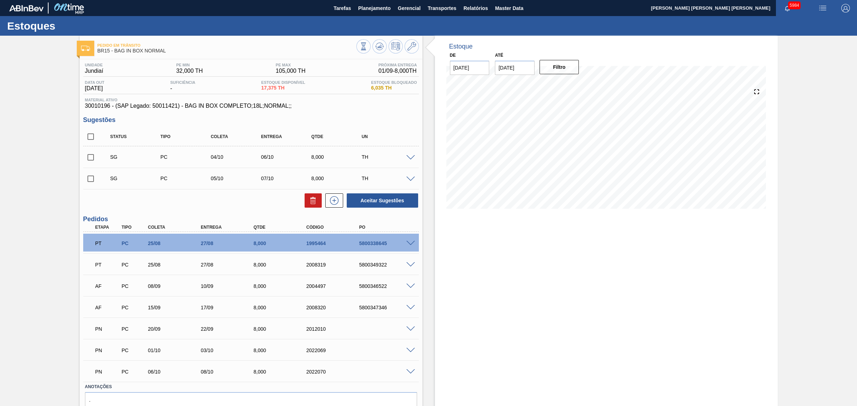
click at [90, 181] on input "checkbox" at bounding box center [90, 178] width 15 height 15
click at [377, 200] on button "Aceitar Sugestões" at bounding box center [382, 201] width 71 height 14
checkbox input "false"
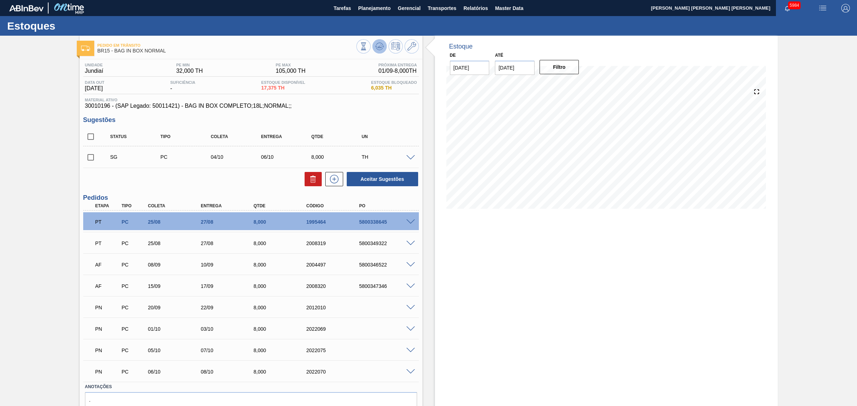
click at [376, 46] on icon at bounding box center [375, 46] width 1 height 1
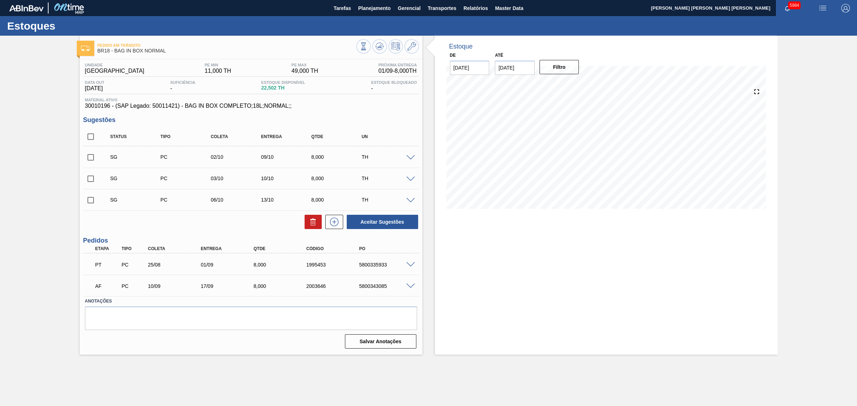
click at [90, 159] on input "checkbox" at bounding box center [90, 157] width 15 height 15
click at [390, 222] on button "Aceitar Sugestões" at bounding box center [382, 222] width 71 height 14
checkbox input "false"
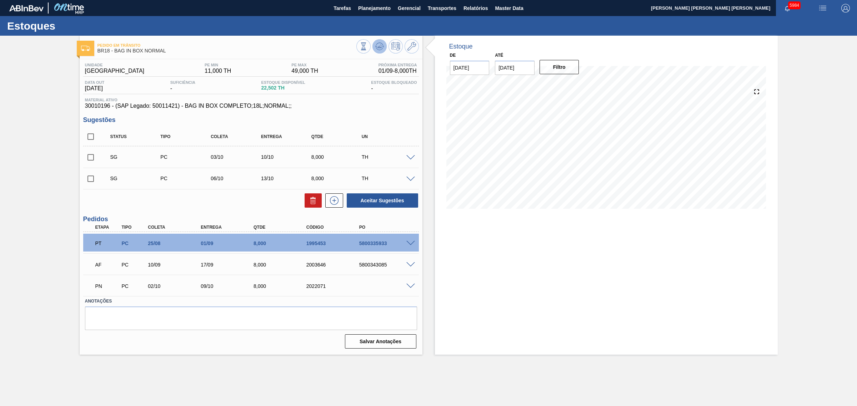
click at [377, 44] on icon at bounding box center [379, 46] width 9 height 9
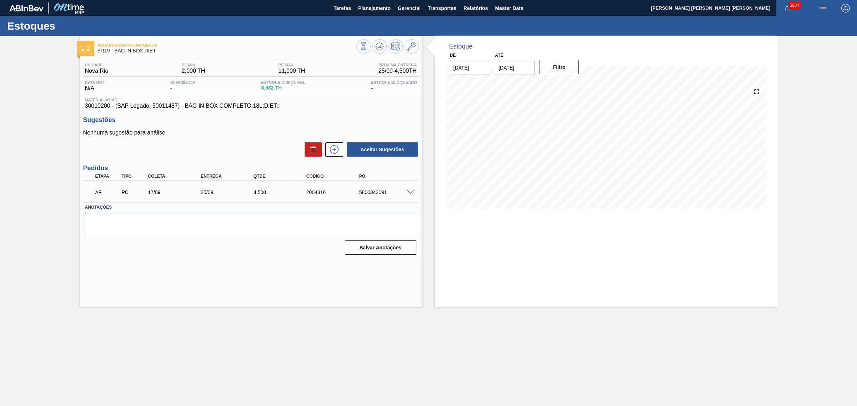
click at [411, 191] on span at bounding box center [410, 192] width 9 height 5
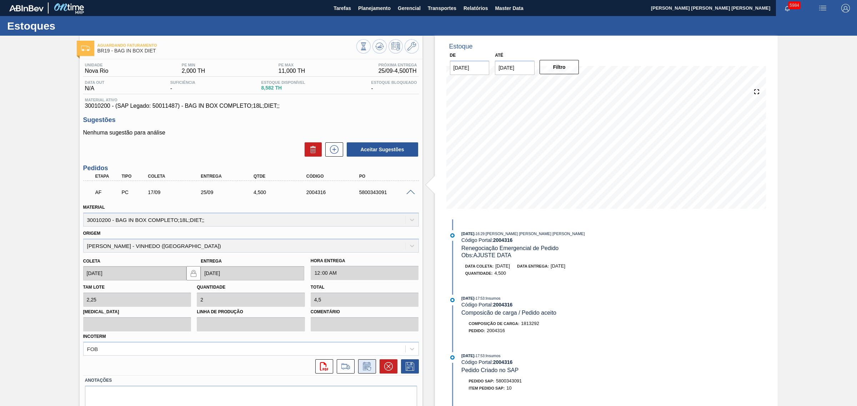
click at [370, 366] on icon at bounding box center [366, 366] width 11 height 9
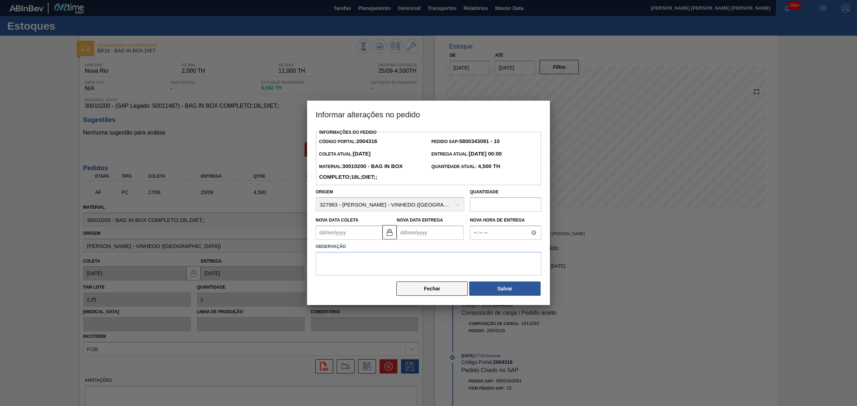
click at [436, 295] on button "Fechar" at bounding box center [431, 289] width 71 height 14
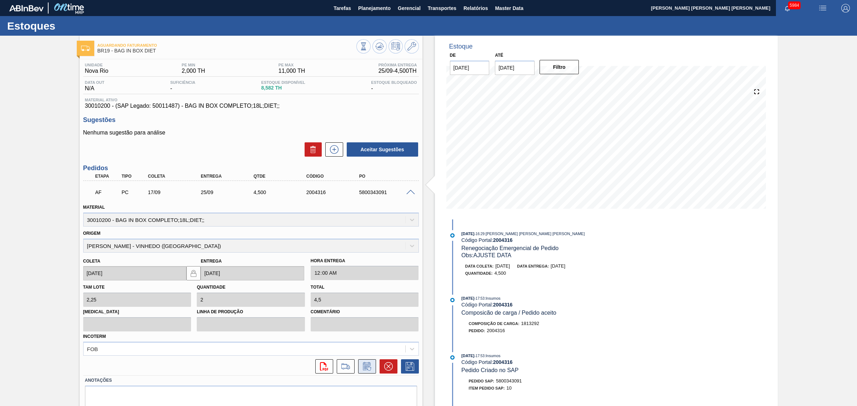
click at [366, 365] on icon at bounding box center [366, 366] width 11 height 9
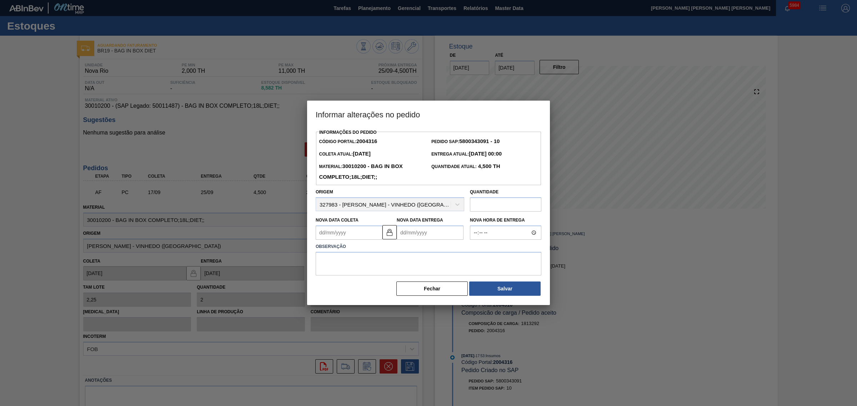
click at [359, 231] on Coleta2004316 "Nova Data Coleta" at bounding box center [349, 233] width 67 height 14
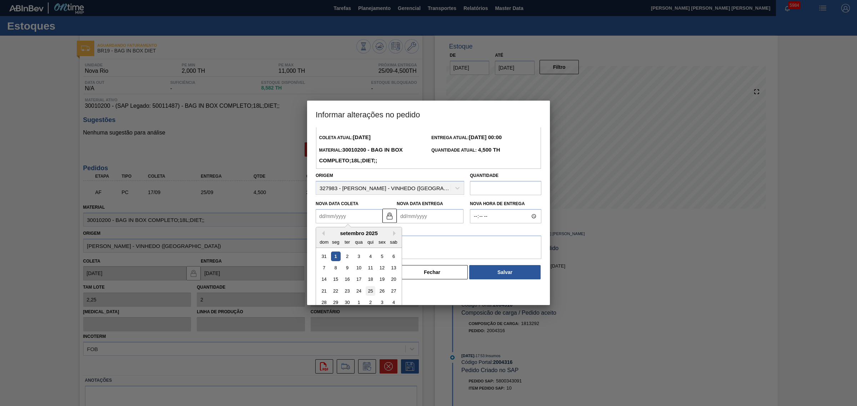
scroll to position [24, 0]
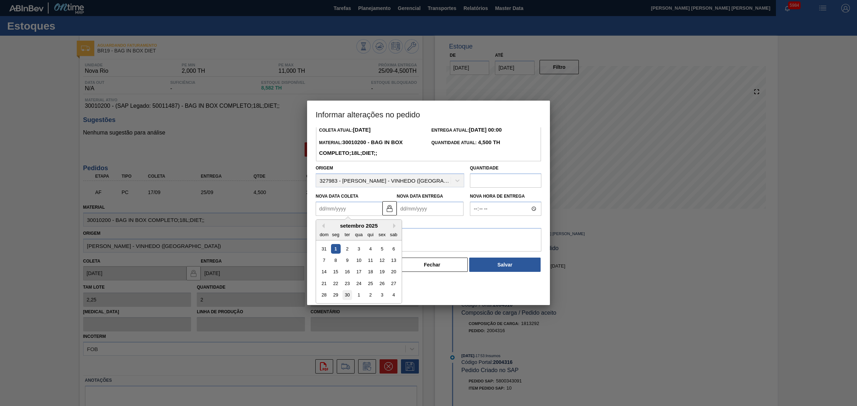
click at [342, 295] on div "30" at bounding box center [347, 296] width 10 height 10
type Coleta2004316 "30/09/2025"
type Entrega2004316 "08/10/2025"
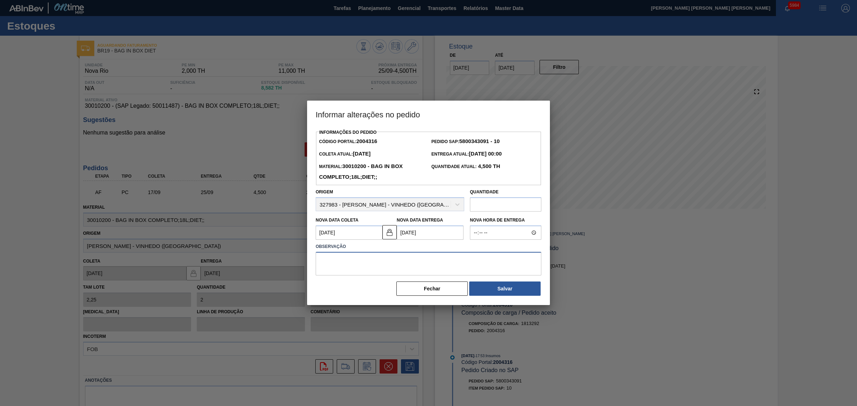
click at [387, 261] on textarea at bounding box center [429, 264] width 226 height 24
type textarea "AJUSTE DATA"
click at [511, 294] on button "Salvar" at bounding box center [504, 289] width 71 height 14
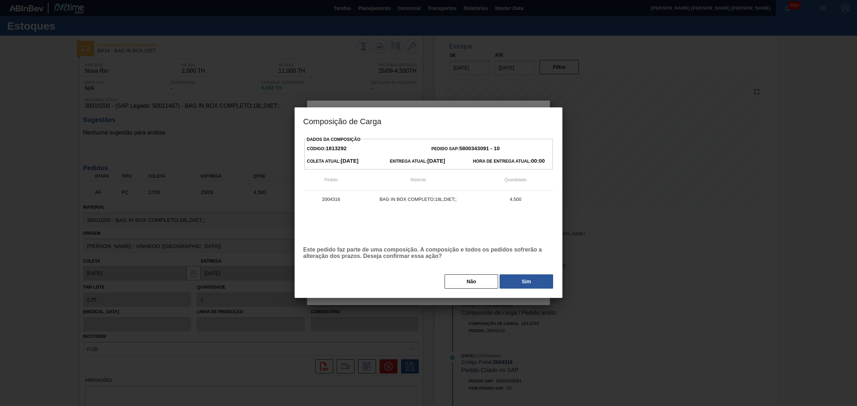
click at [510, 279] on button "Sim" at bounding box center [527, 282] width 54 height 14
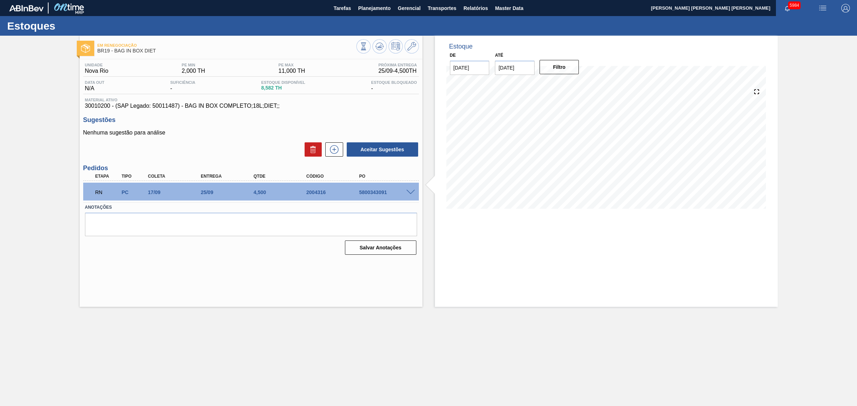
click at [411, 195] on div "5800343091" at bounding box center [387, 193] width 60 height 6
click at [410, 194] on span at bounding box center [410, 192] width 9 height 5
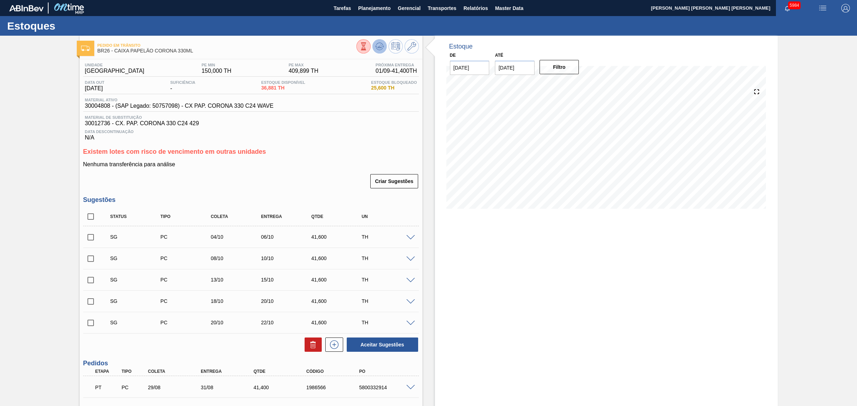
click at [381, 49] on icon at bounding box center [379, 46] width 9 height 9
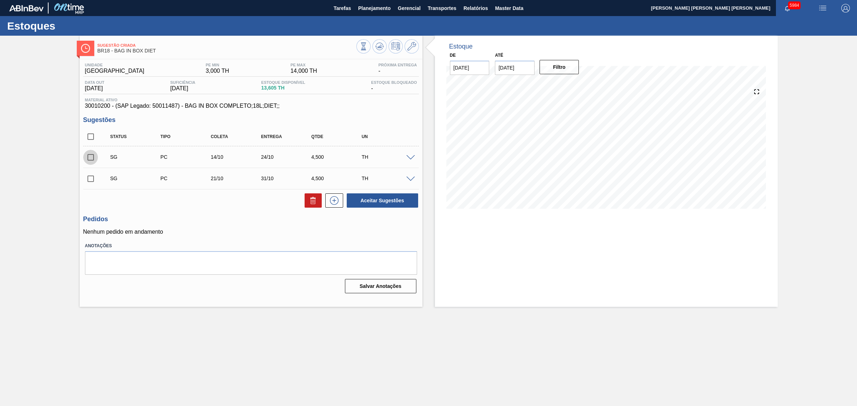
click at [91, 156] on input "checkbox" at bounding box center [90, 157] width 15 height 15
click at [379, 198] on button "Aceitar Sugestões" at bounding box center [382, 201] width 71 height 14
checkbox input "false"
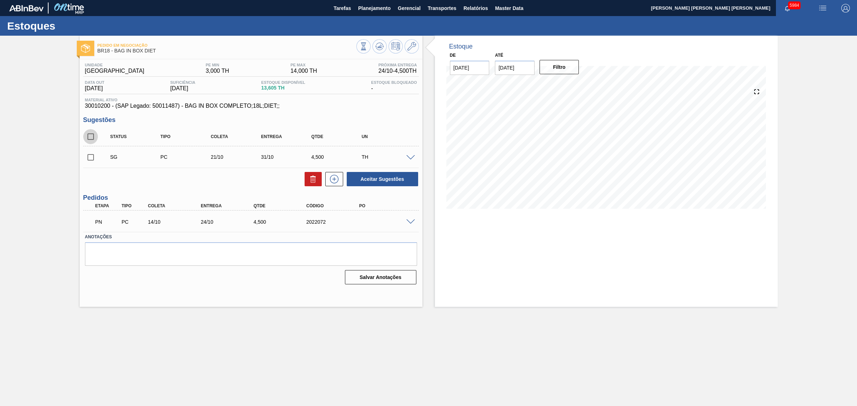
click at [93, 135] on input "checkbox" at bounding box center [90, 136] width 15 height 15
checkbox input "true"
click at [376, 49] on icon at bounding box center [379, 46] width 9 height 9
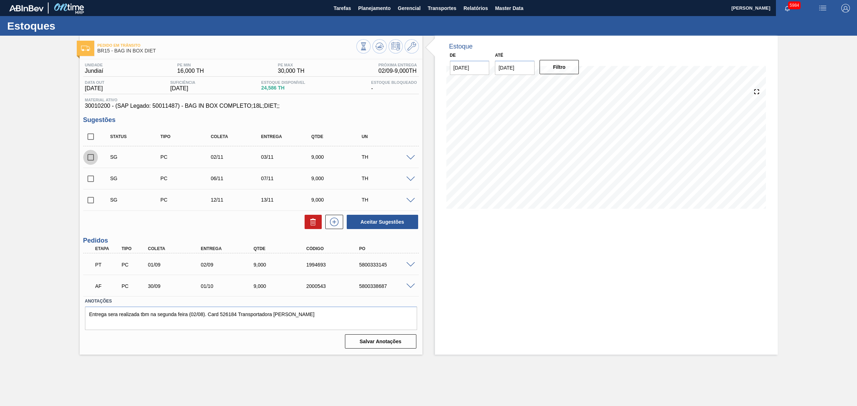
click at [94, 159] on input "checkbox" at bounding box center [90, 157] width 15 height 15
click at [368, 220] on button "Aceitar Sugestões" at bounding box center [382, 222] width 71 height 14
checkbox input "false"
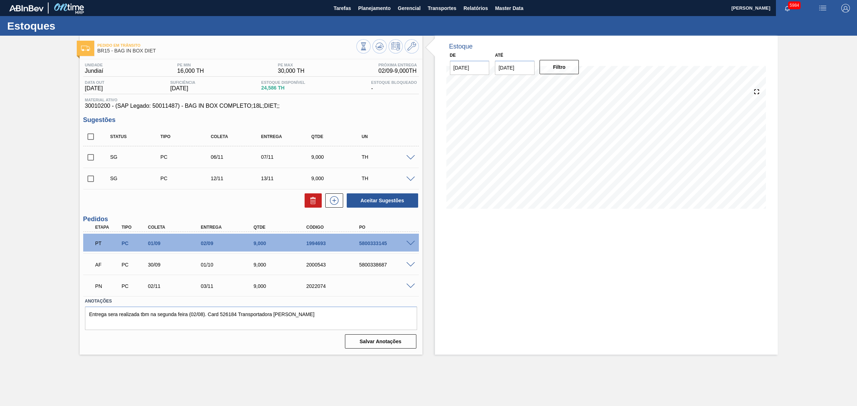
click at [411, 265] on span at bounding box center [410, 264] width 9 height 5
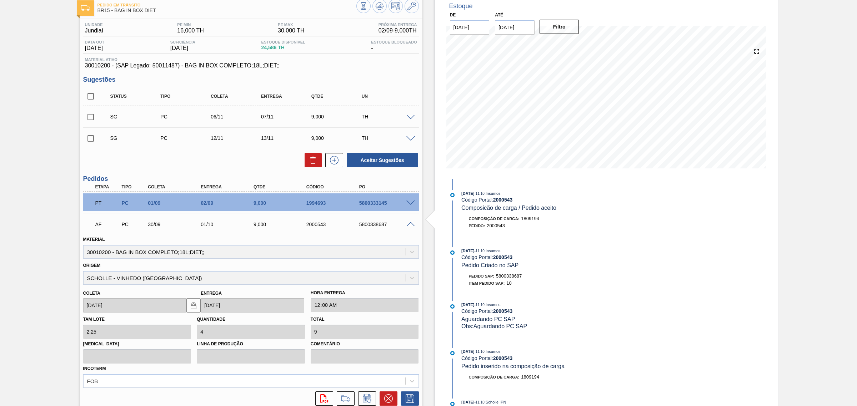
scroll to position [122, 0]
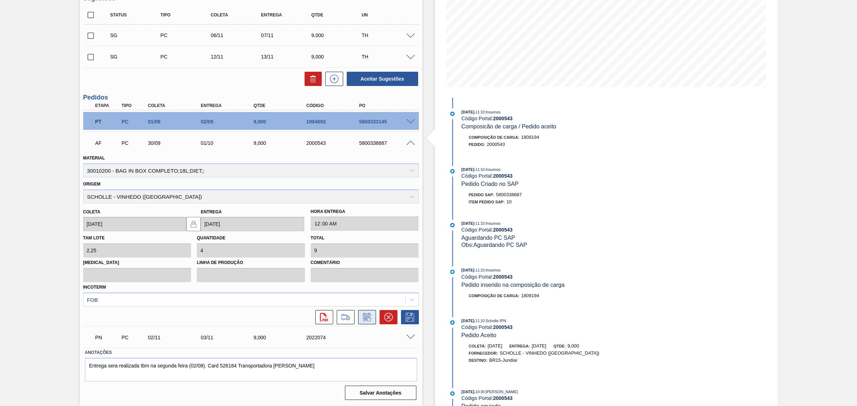
click at [366, 319] on icon at bounding box center [366, 317] width 11 height 9
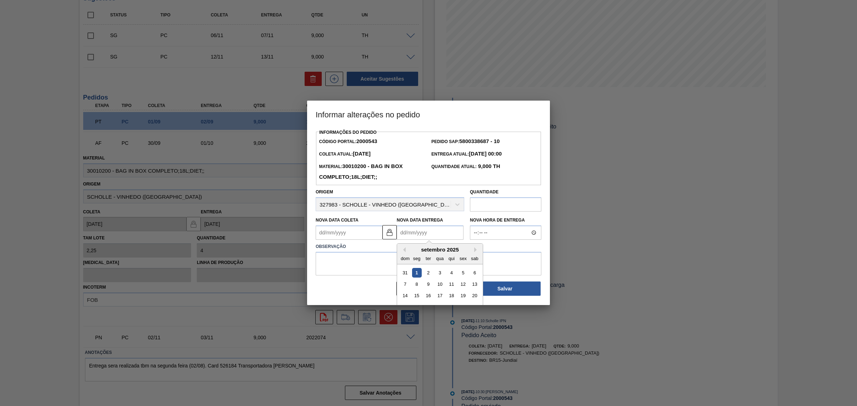
click at [411, 233] on Entrega2000543 "Nova Data Entrega" at bounding box center [430, 233] width 67 height 14
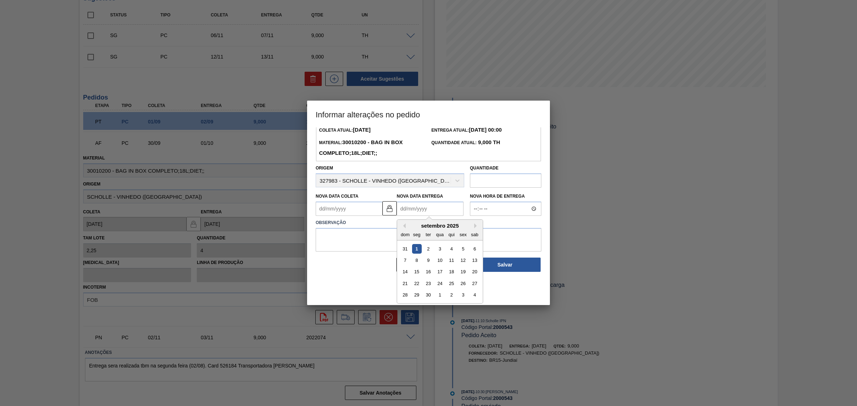
scroll to position [0, 0]
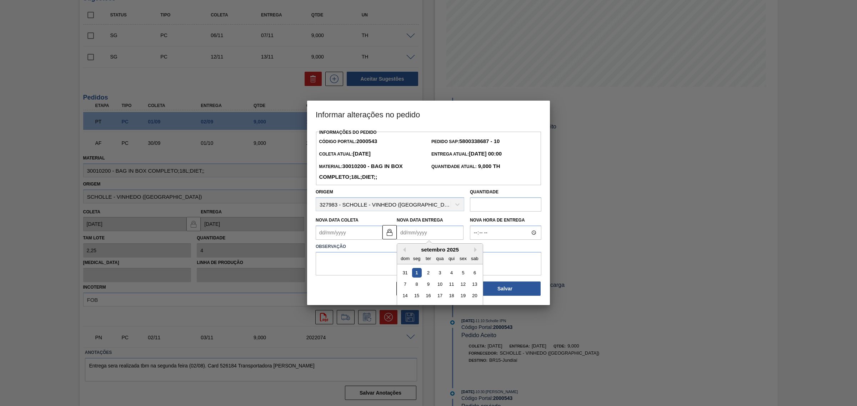
click at [347, 210] on div "Informações do Pedido Código Portal: 2000543 Pedido SAP: 5800338687 - 10 Coleta…" at bounding box center [429, 211] width 226 height 169
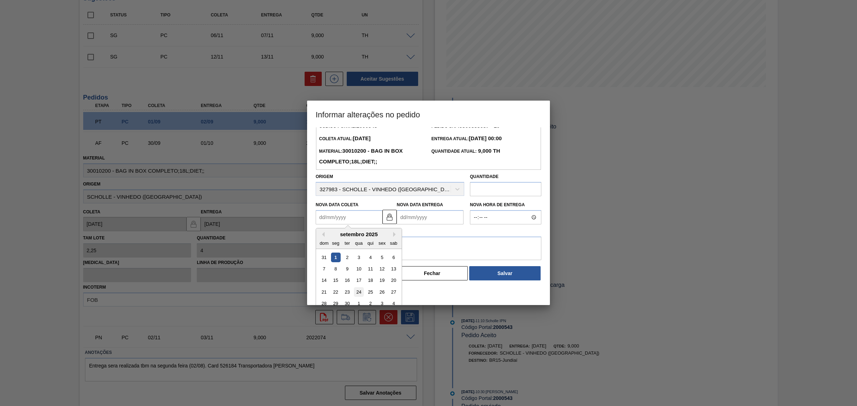
scroll to position [24, 0]
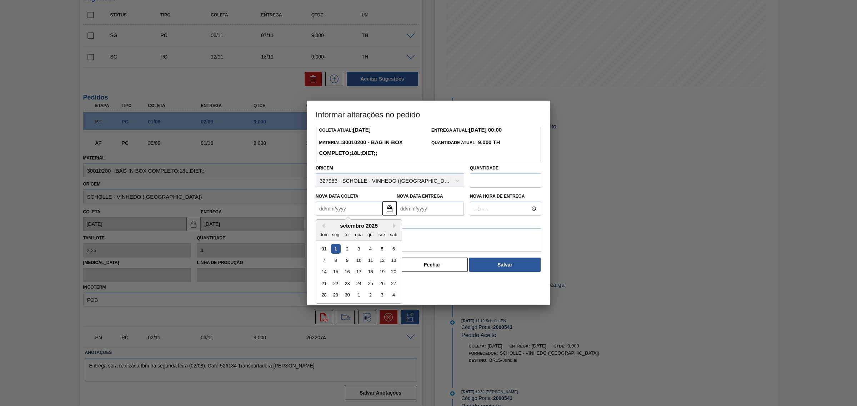
click at [393, 229] on div "setembro 2025" at bounding box center [359, 226] width 86 height 6
click at [397, 226] on button "Next Month" at bounding box center [395, 226] width 5 height 5
click at [337, 282] on div "20" at bounding box center [336, 284] width 10 height 10
type Coleta2000543 "20/10/2025"
type Entrega2000543 "21/10/2025"
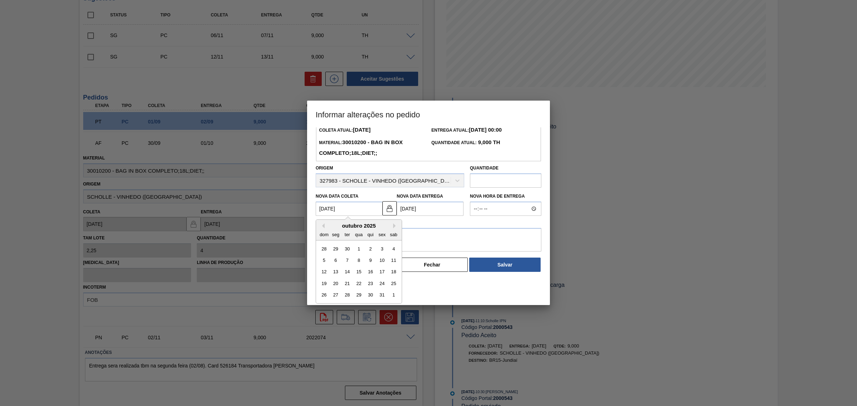
scroll to position [0, 0]
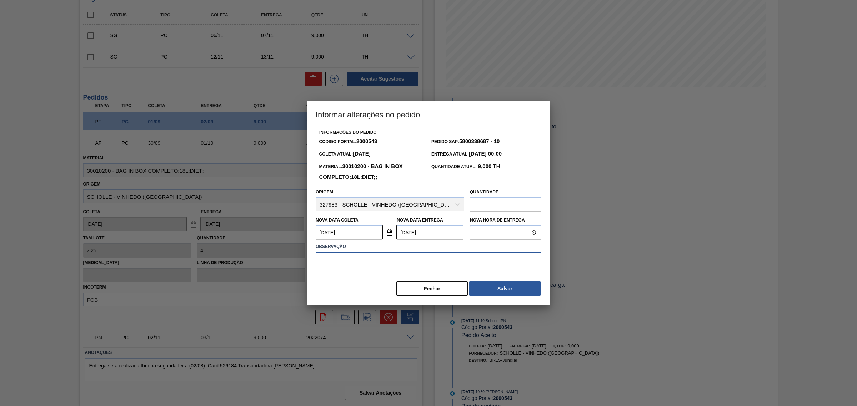
click at [387, 265] on textarea at bounding box center [429, 264] width 226 height 24
type textarea "AJUSTE DATA"
click at [512, 287] on button "Salvar" at bounding box center [504, 289] width 71 height 14
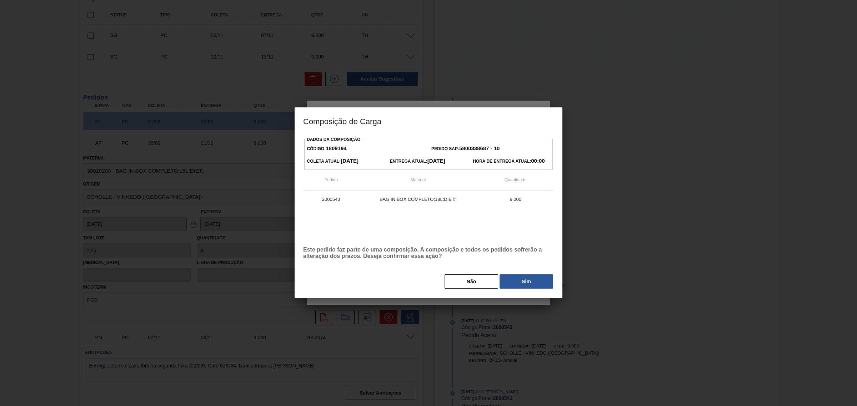
click at [520, 276] on button "Sim" at bounding box center [527, 282] width 54 height 14
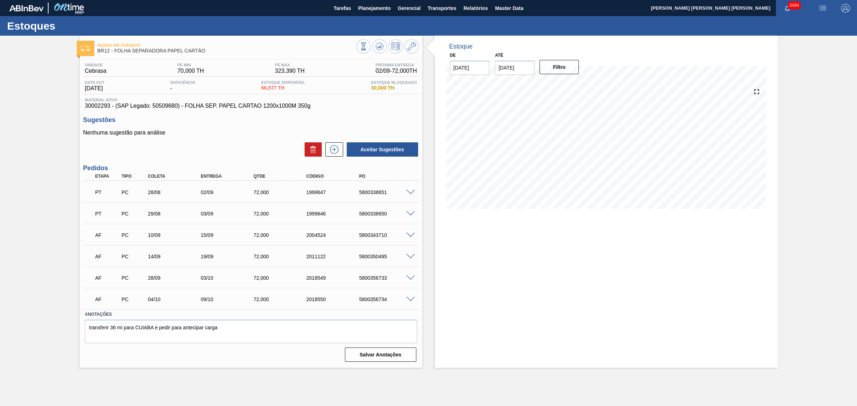
click at [536, 341] on div "Estoque De [DATE] Até [DATE] Filtro" at bounding box center [606, 202] width 343 height 332
click at [336, 148] on icon at bounding box center [334, 149] width 11 height 9
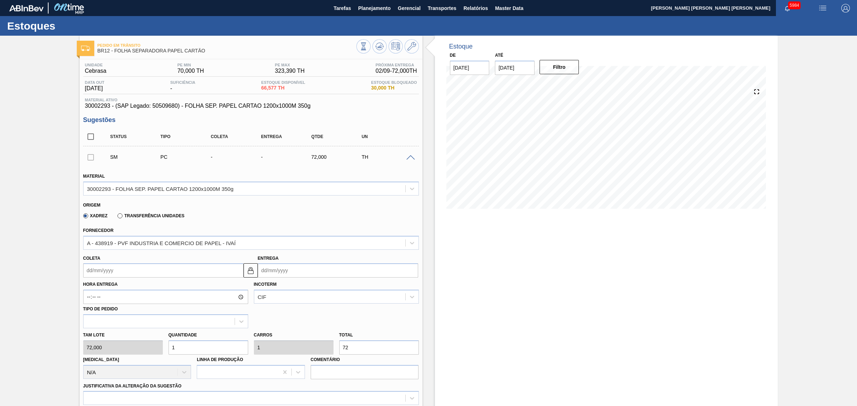
click at [134, 214] on label "Transferência Unidades" at bounding box center [150, 216] width 67 height 5
click at [116, 217] on input "Transferência Unidades" at bounding box center [116, 217] width 0 height 0
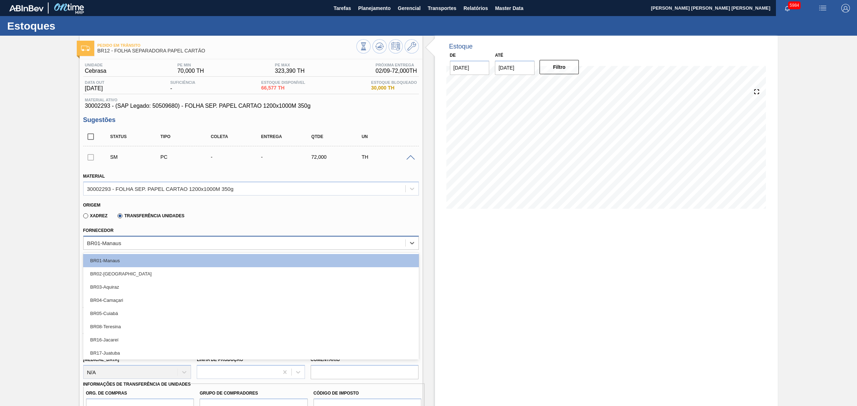
click at [130, 242] on div "BR01-Manaus" at bounding box center [245, 243] width 322 height 10
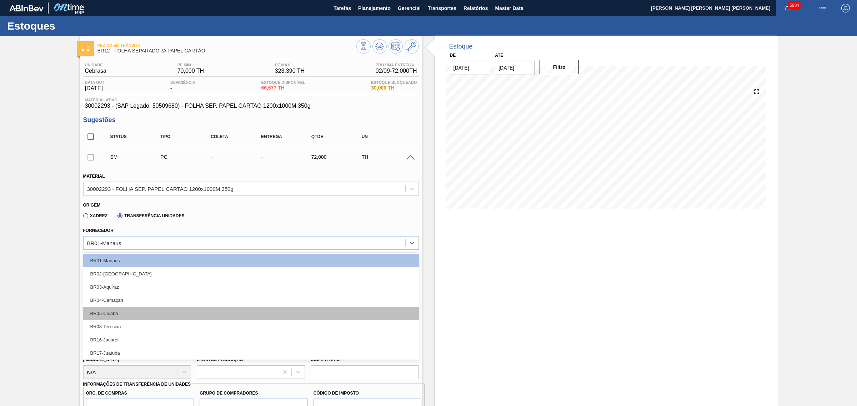
click at [133, 311] on div "BR05-Cuiabá" at bounding box center [251, 313] width 336 height 13
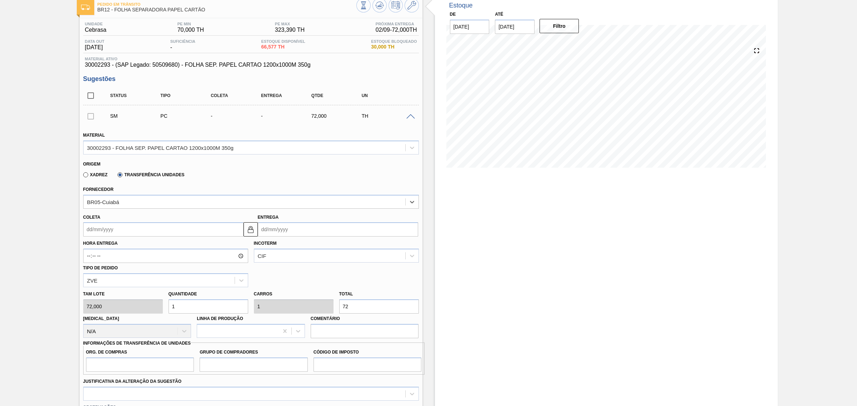
scroll to position [89, 0]
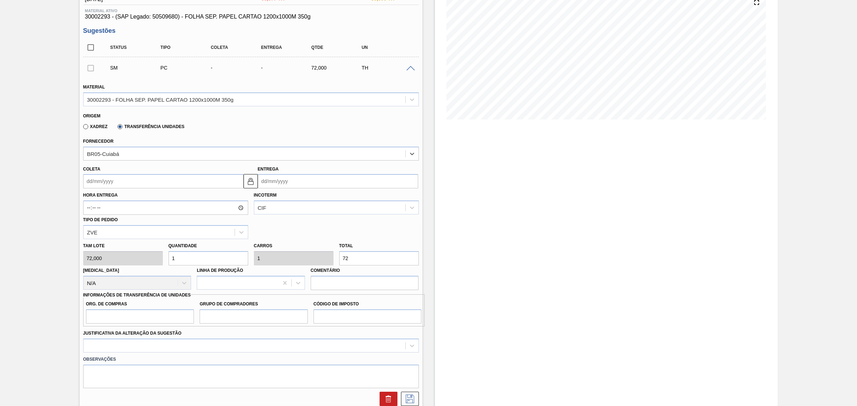
click at [355, 258] on input "72" at bounding box center [379, 258] width 80 height 14
type input "0,014"
type input "1"
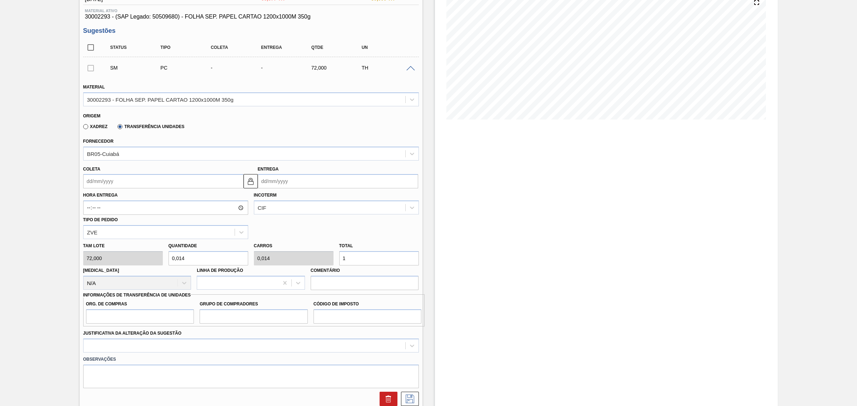
type input "0,167"
type input "12"
type input "1,667"
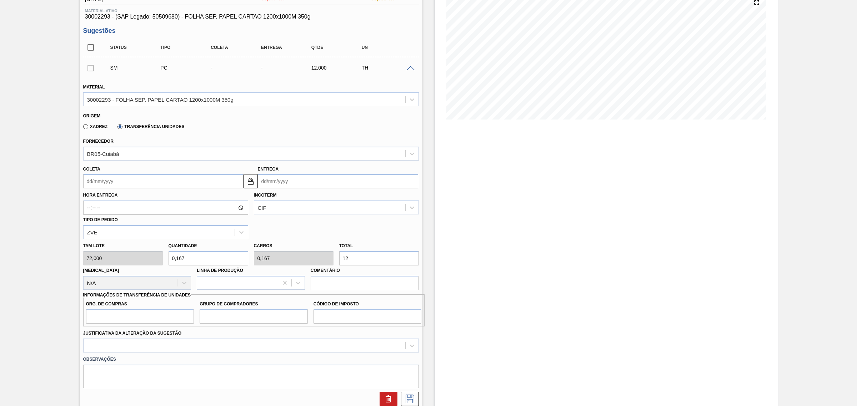
type input "120"
type input "16,667"
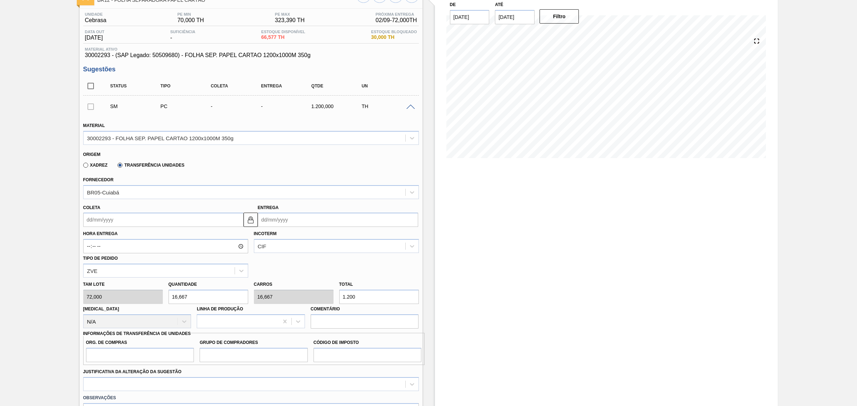
scroll to position [0, 0]
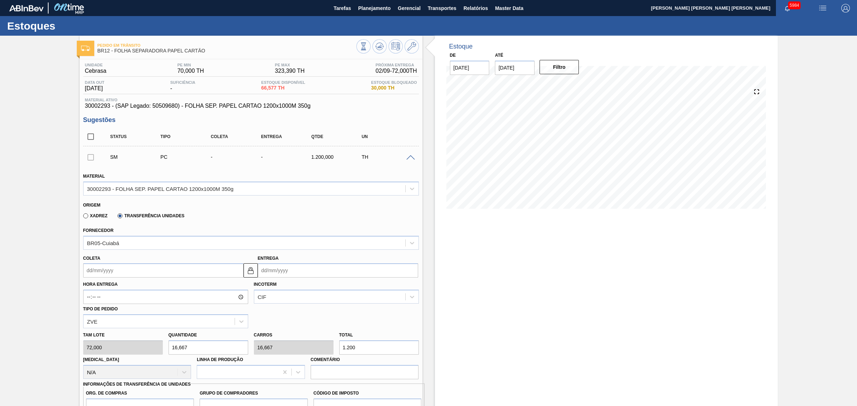
click at [378, 349] on input "1.200" at bounding box center [379, 348] width 80 height 14
type input "1"
type input "0,014"
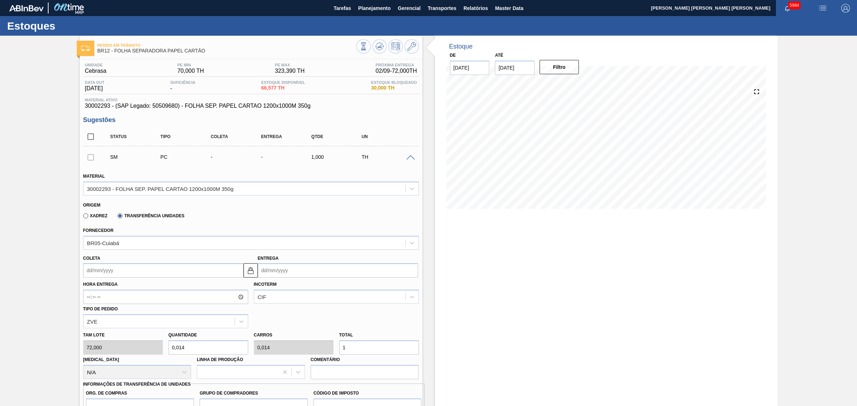
type input "0,167"
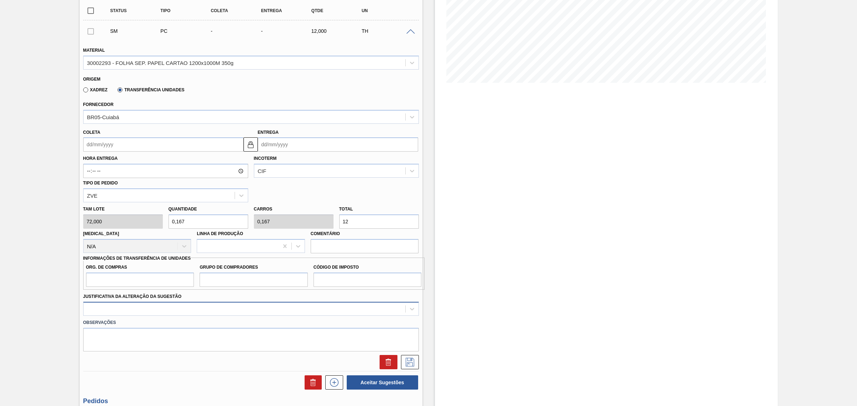
scroll to position [134, 0]
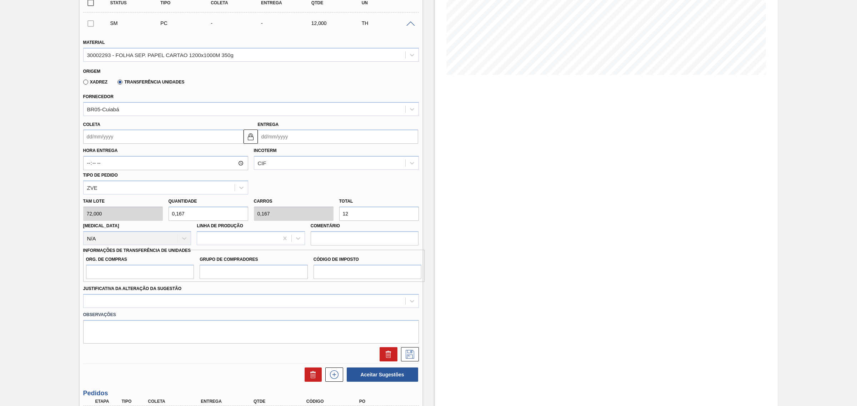
type input "12"
click at [164, 269] on input "Org. de Compras" at bounding box center [140, 272] width 108 height 14
type input "B"
type input "BR00"
type input "A01"
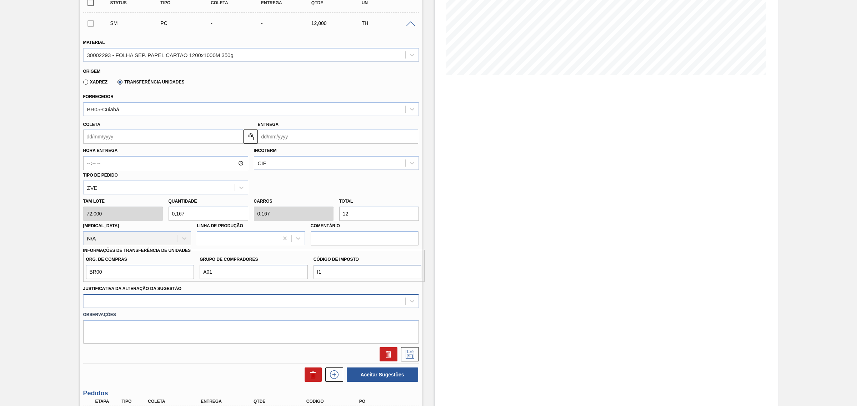
type input "I1"
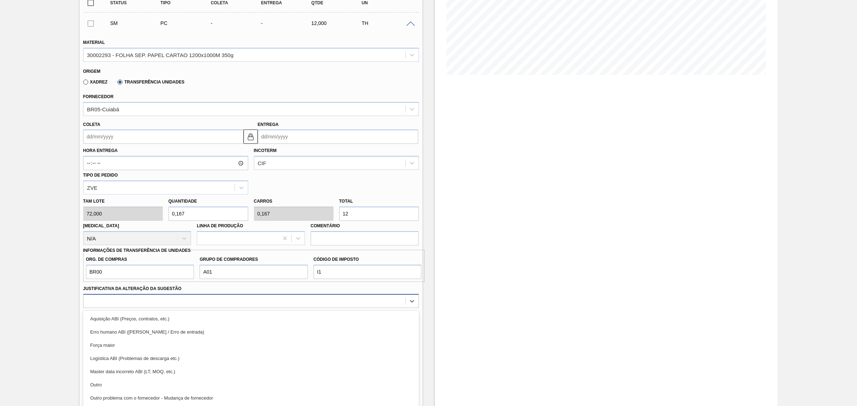
click at [188, 298] on div "option Aquisição ABI (Preços, contratos, etc.) focused, 1 of 18. 18 results ava…" at bounding box center [251, 301] width 336 height 14
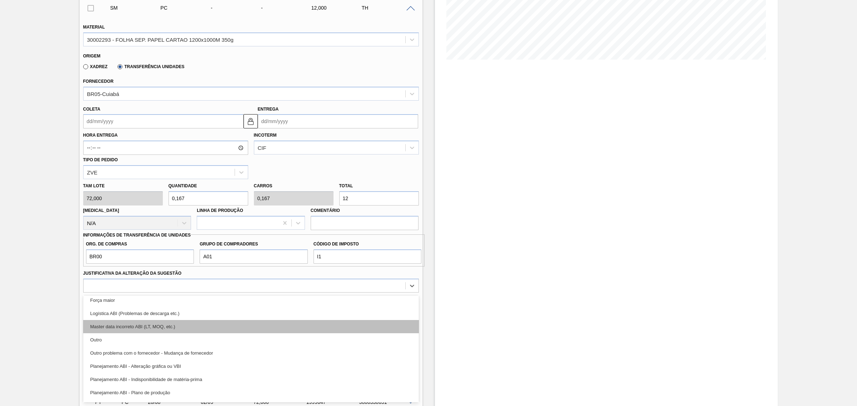
scroll to position [45, 0]
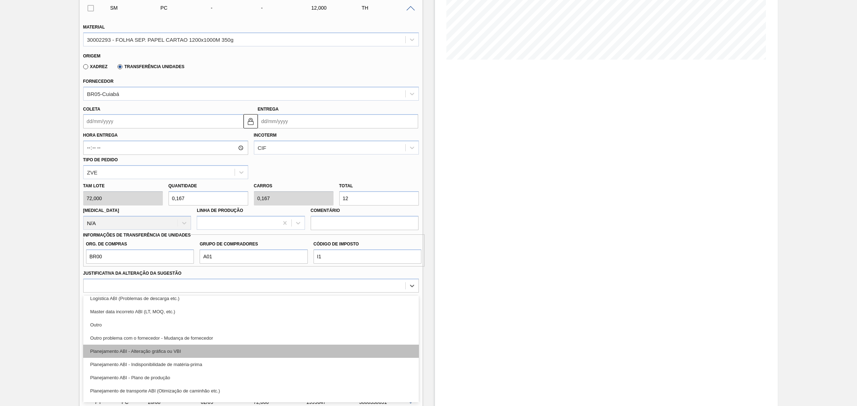
click at [187, 351] on div "Planejamento ABI - Alteração gráfica ou VBI" at bounding box center [251, 351] width 336 height 13
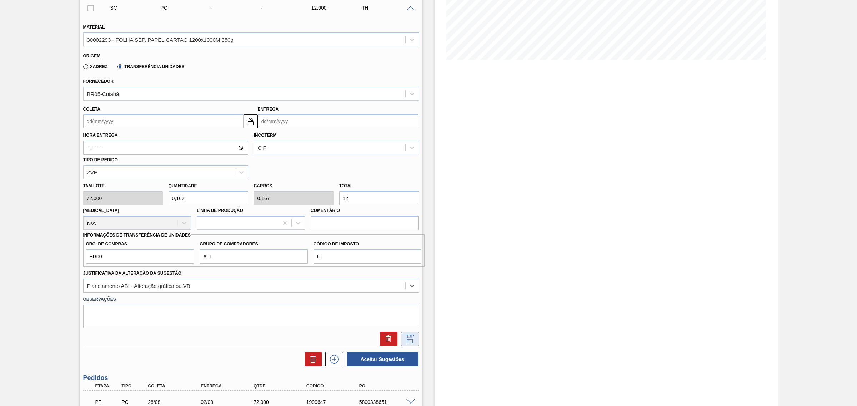
click at [411, 342] on icon at bounding box center [409, 339] width 11 height 9
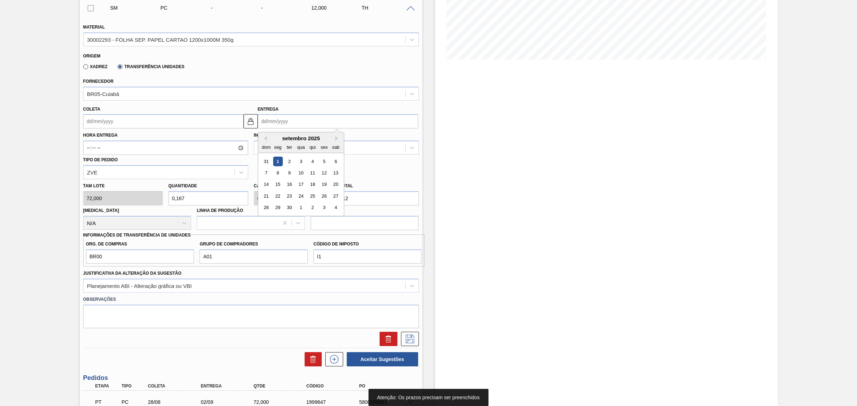
click at [286, 122] on input "Entrega" at bounding box center [338, 121] width 160 height 14
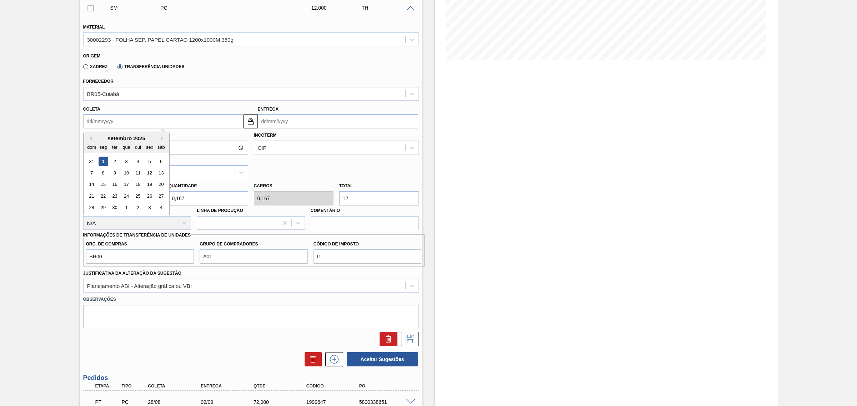
click at [212, 121] on input "Coleta" at bounding box center [163, 121] width 160 height 14
click at [104, 164] on div "1" at bounding box center [103, 162] width 10 height 10
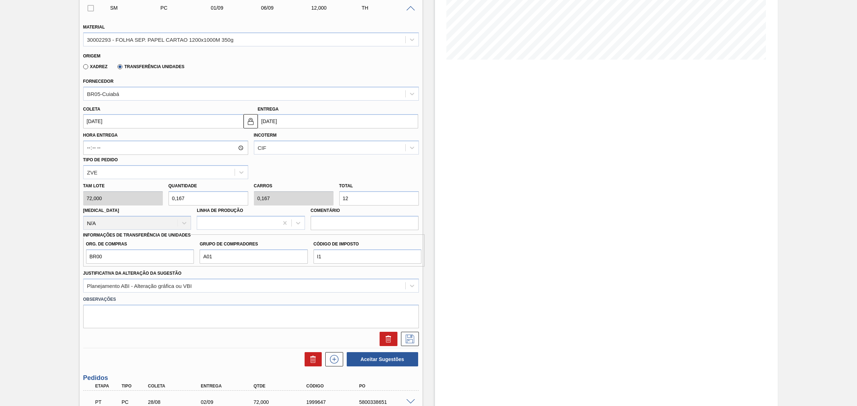
type input "[DATE]"
click at [412, 338] on icon at bounding box center [409, 339] width 11 height 9
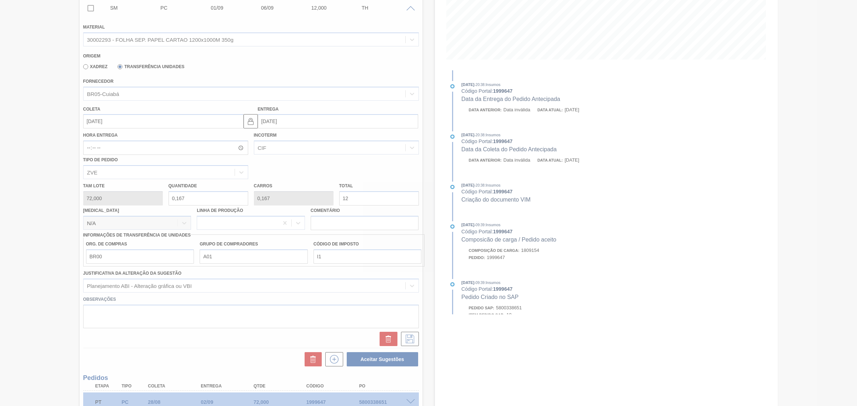
scroll to position [0, 0]
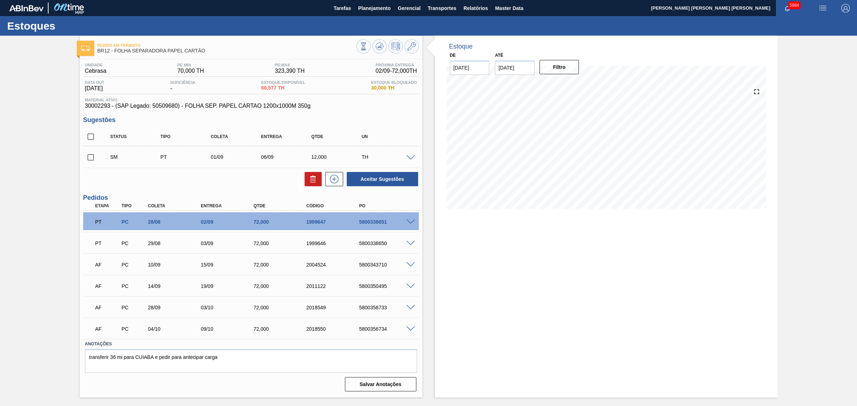
click at [89, 140] on input "checkbox" at bounding box center [90, 136] width 15 height 15
checkbox input "true"
click at [397, 179] on button "Aceitar Sugestões" at bounding box center [382, 179] width 71 height 14
checkbox input "false"
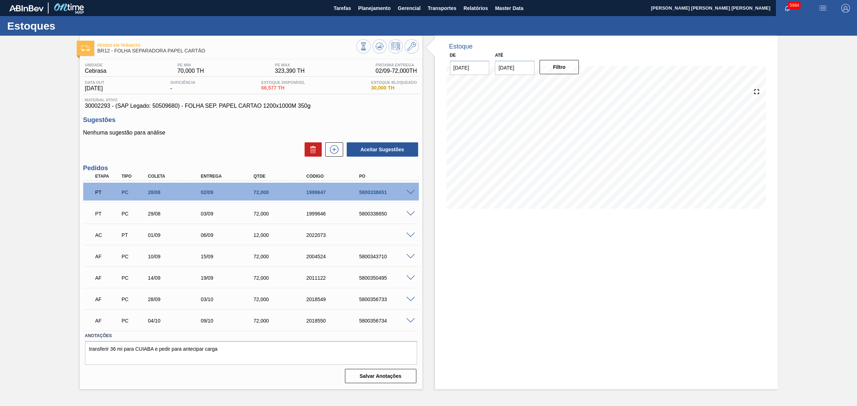
click at [410, 236] on span at bounding box center [410, 235] width 9 height 5
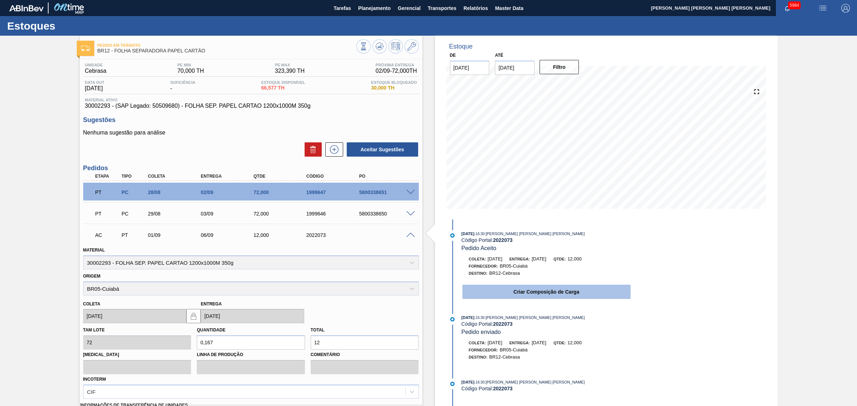
click at [534, 297] on button "Criar Composição de Carga" at bounding box center [546, 292] width 168 height 14
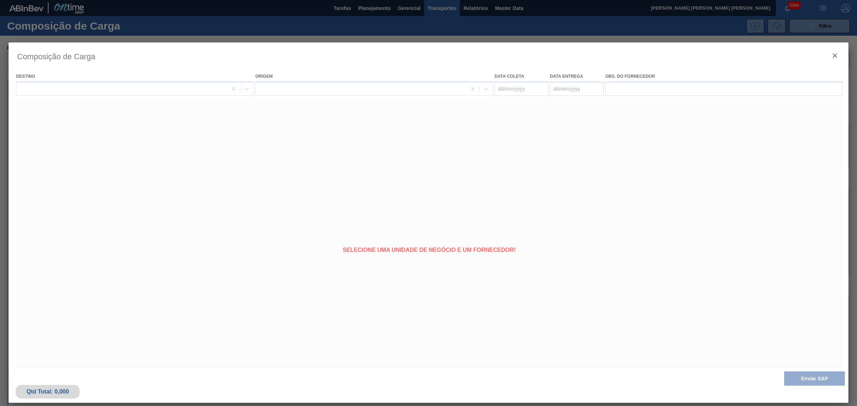
type coleta "[DATE]"
type entrega "[DATE]"
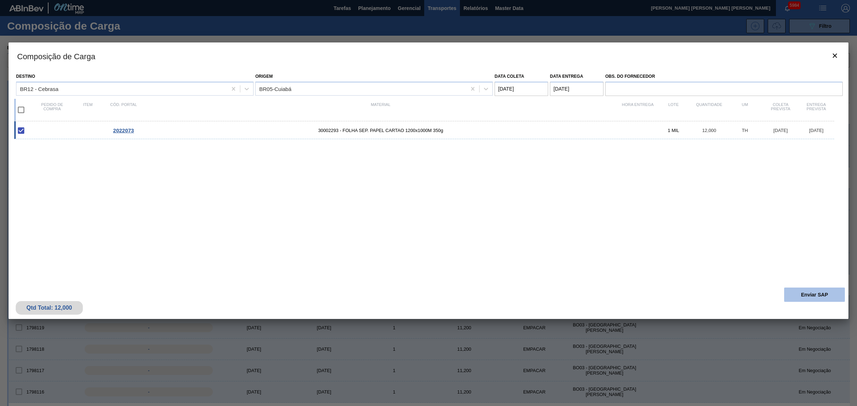
click at [804, 295] on button "Enviar SAP" at bounding box center [814, 295] width 61 height 14
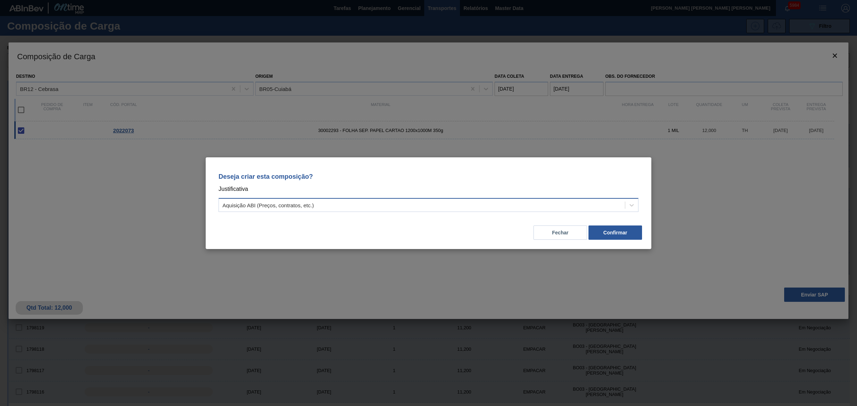
click at [477, 206] on div "Aquisição ABI (Preços, contratos, etc.)" at bounding box center [422, 205] width 406 height 10
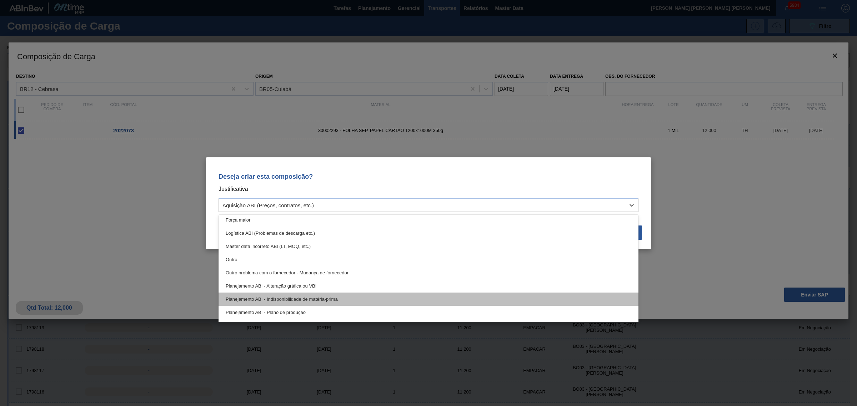
scroll to position [45, 0]
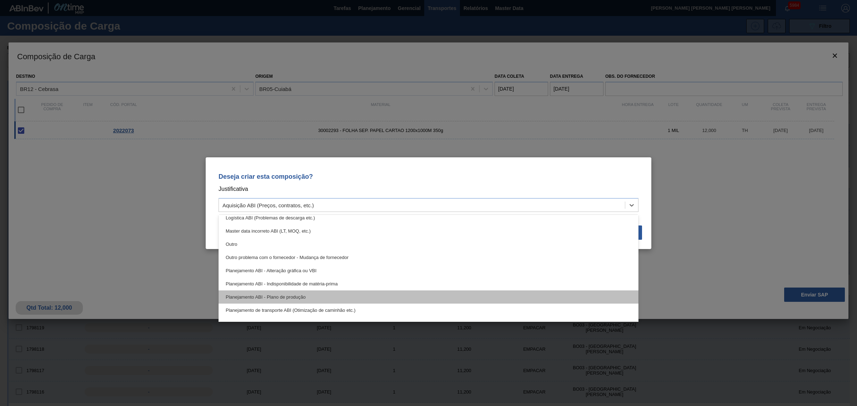
click at [358, 293] on div "Planejamento ABI - Plano de produção" at bounding box center [429, 297] width 420 height 13
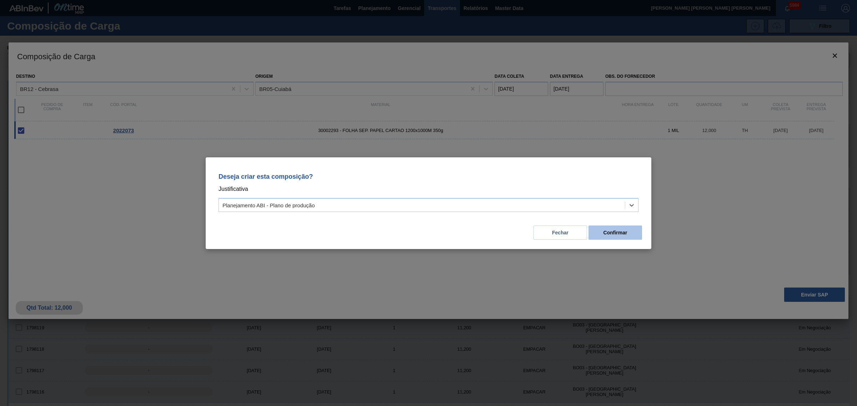
click at [618, 231] on button "Confirmar" at bounding box center [615, 233] width 54 height 14
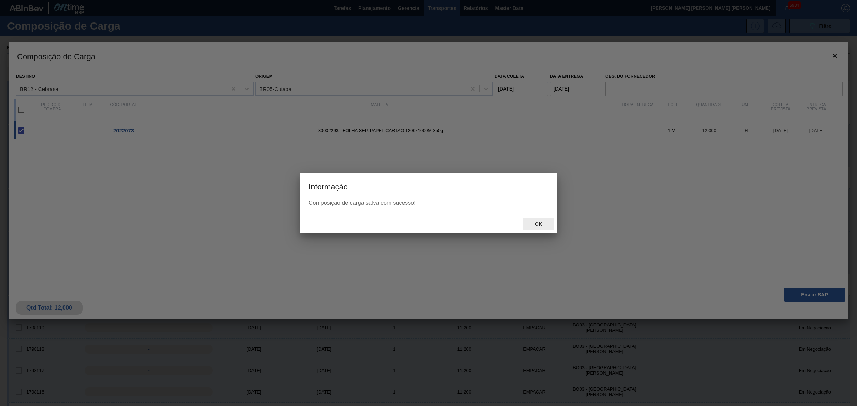
click at [535, 221] on span "Ok" at bounding box center [538, 224] width 19 height 6
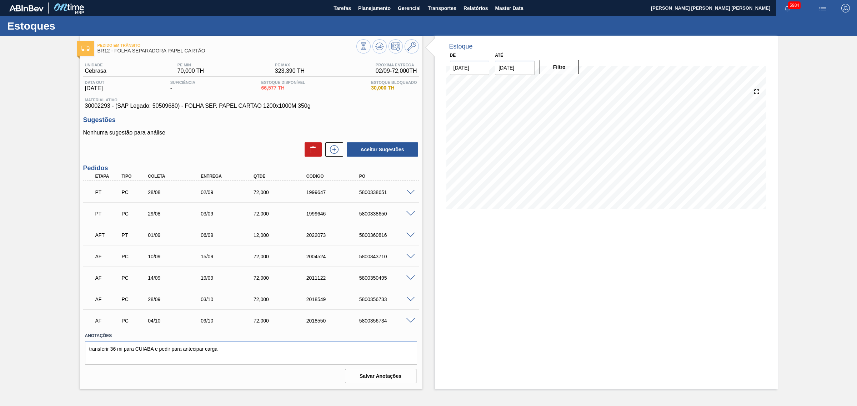
click at [382, 238] on div "5800360816" at bounding box center [387, 235] width 60 height 6
copy div "5800360816"
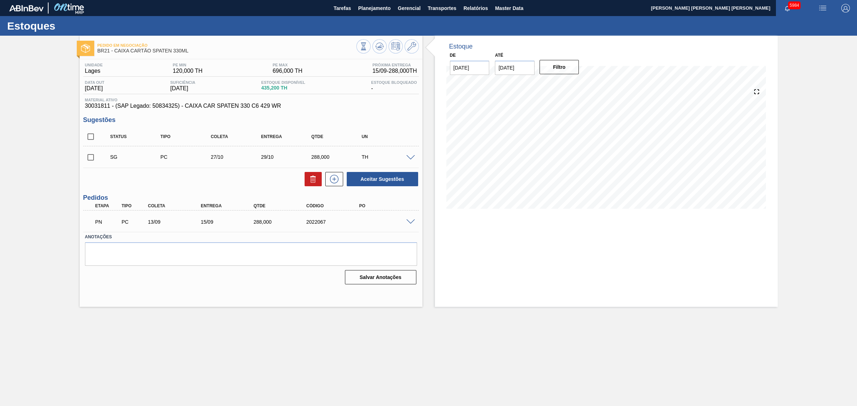
click at [97, 141] on input "checkbox" at bounding box center [90, 136] width 15 height 15
checkbox input "true"
click at [379, 181] on button "Aceitar Sugestões" at bounding box center [382, 179] width 71 height 14
checkbox input "false"
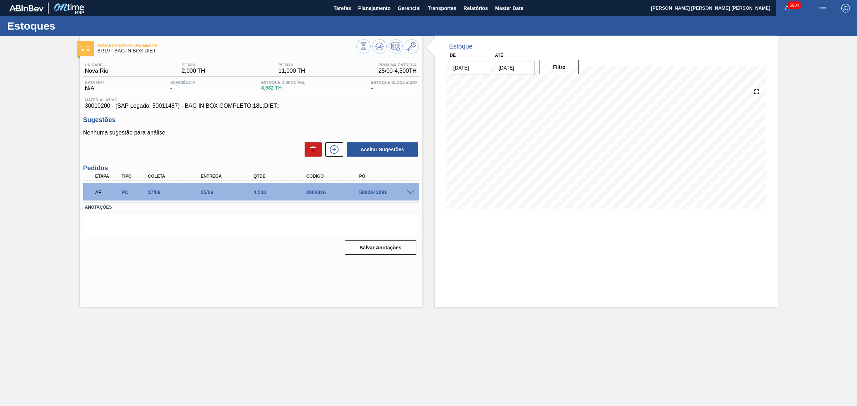
click at [408, 191] on span at bounding box center [410, 192] width 9 height 5
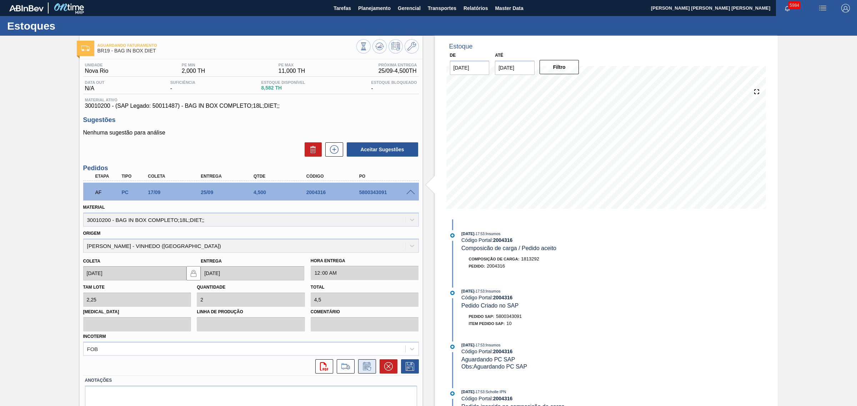
click at [362, 368] on icon at bounding box center [366, 366] width 11 height 9
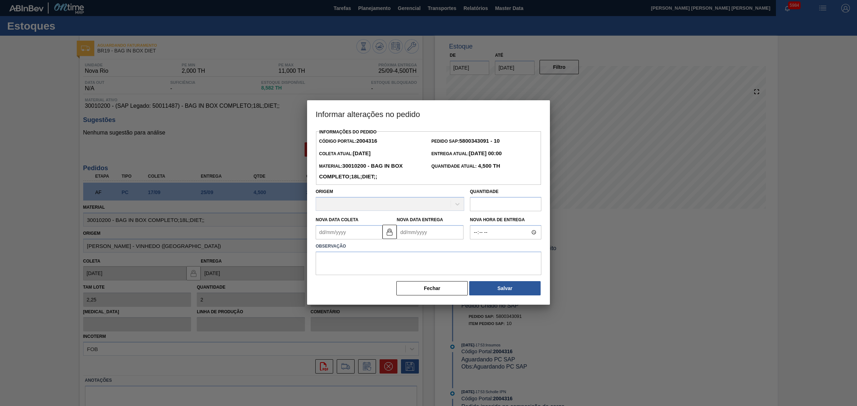
click at [370, 234] on Coleta2004316 "Nova Data Coleta" at bounding box center [349, 232] width 67 height 14
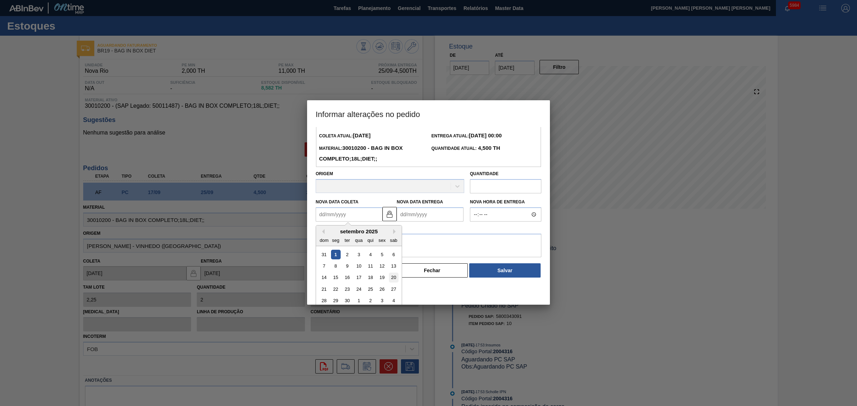
scroll to position [24, 0]
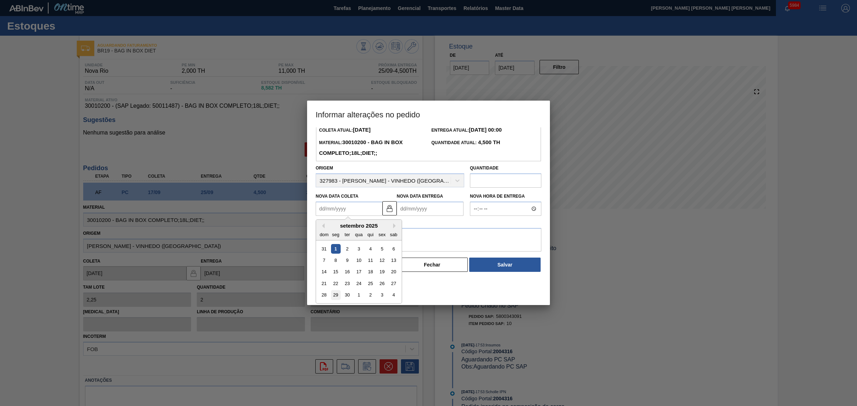
click at [335, 295] on div "29" at bounding box center [336, 296] width 10 height 10
type Coleta2004316 "[DATE]"
type Entrega2004316 "[DATE]"
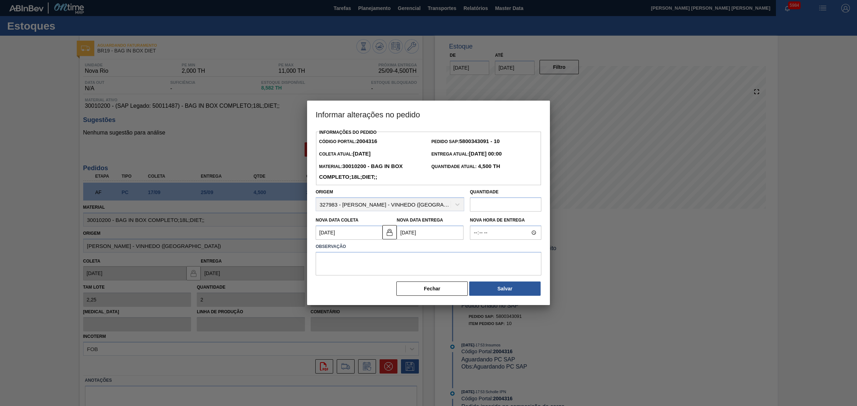
scroll to position [0, 0]
click at [352, 271] on textarea at bounding box center [429, 264] width 226 height 24
type textarea "AJUSTE DATA"
click at [518, 285] on button "Salvar" at bounding box center [504, 289] width 71 height 14
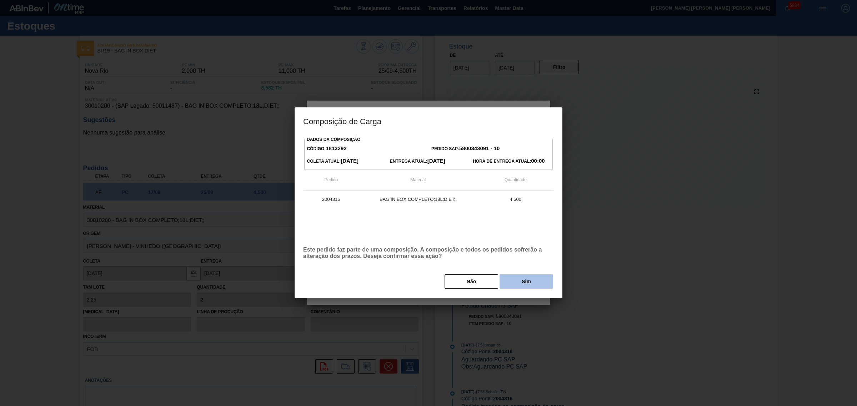
click at [517, 283] on button "Sim" at bounding box center [527, 282] width 54 height 14
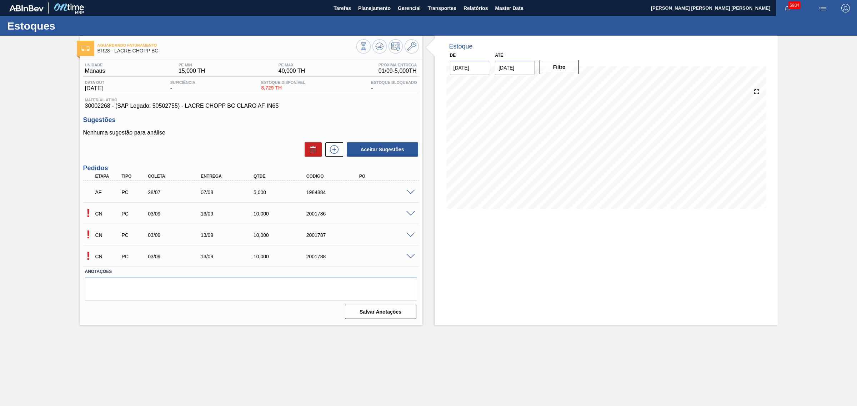
click at [409, 212] on span at bounding box center [410, 213] width 9 height 5
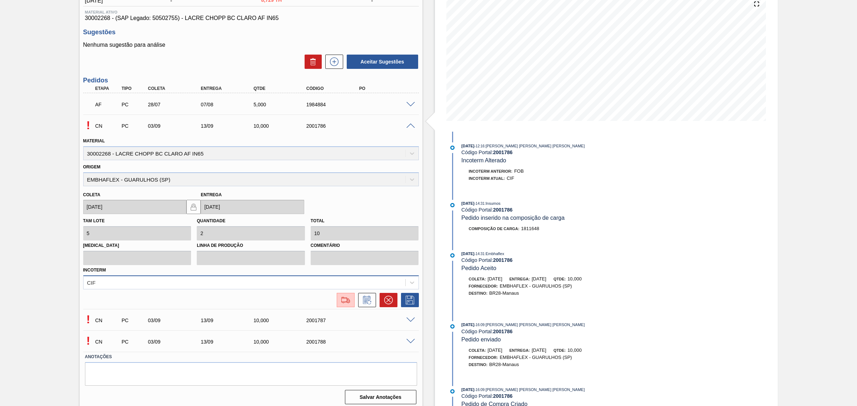
scroll to position [92, 0]
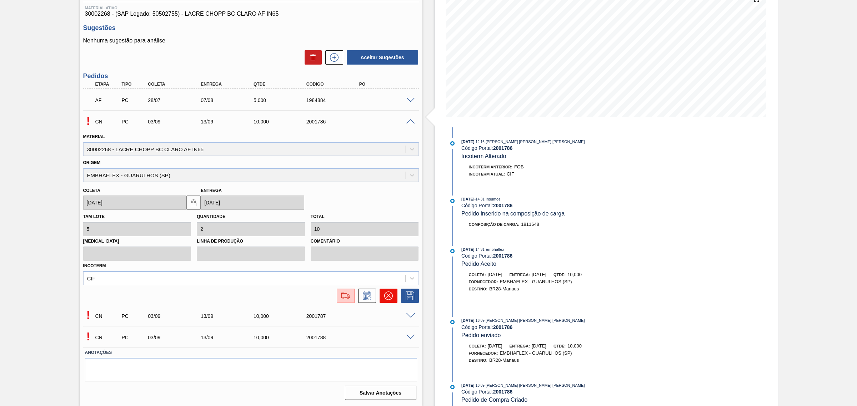
click at [390, 292] on icon at bounding box center [388, 296] width 9 height 9
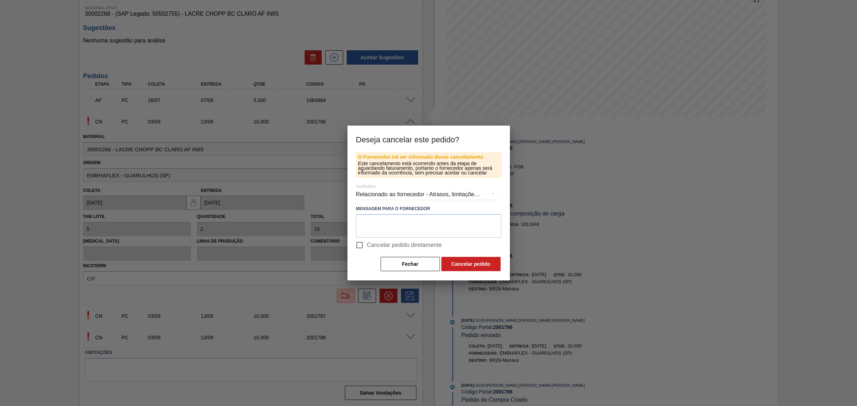
click at [376, 243] on span "Cancelar pedido diretamente" at bounding box center [404, 245] width 75 height 9
click at [367, 243] on input "Cancelar pedido diretamente" at bounding box center [359, 245] width 15 height 15
checkbox input "true"
click at [443, 261] on button "Cancelar pedido" at bounding box center [470, 264] width 59 height 14
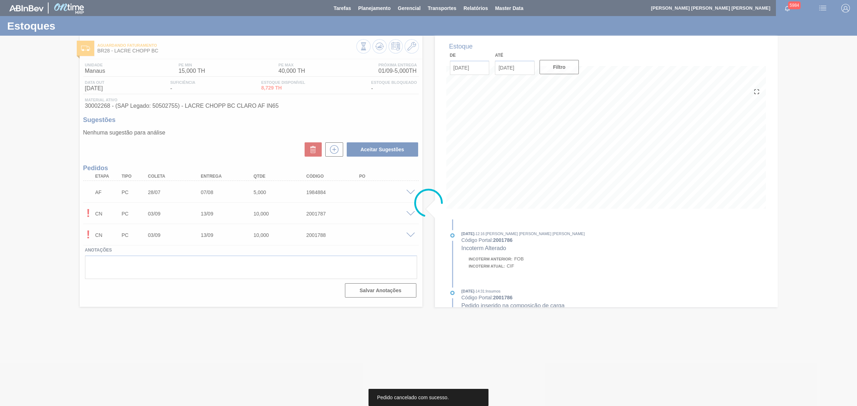
scroll to position [0, 0]
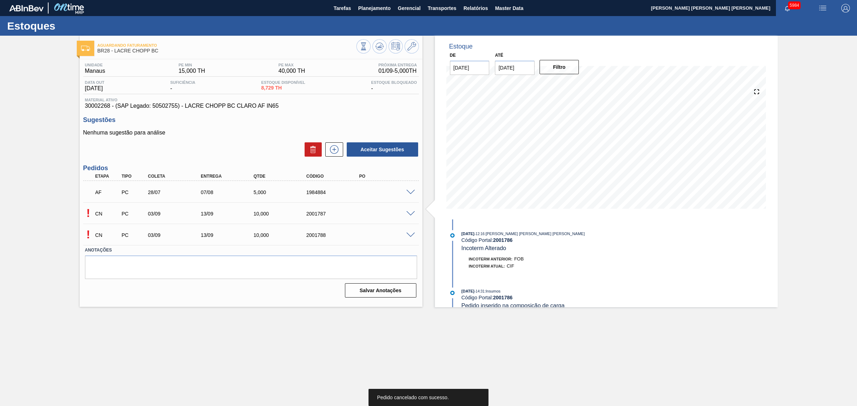
click at [409, 214] on span at bounding box center [410, 213] width 9 height 5
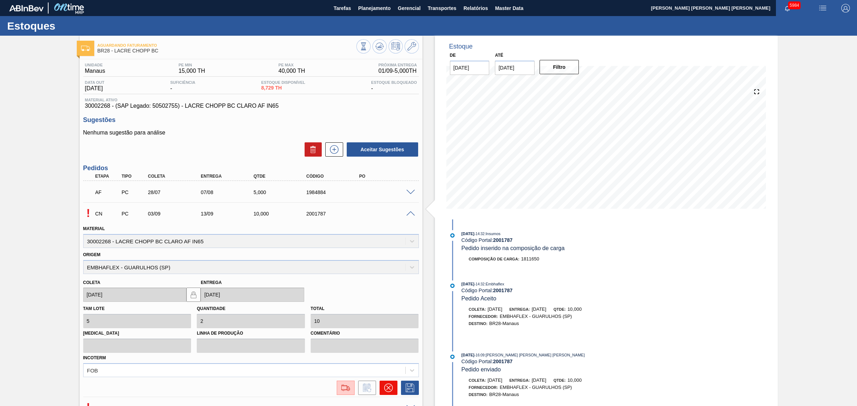
click at [386, 387] on icon at bounding box center [388, 388] width 4 height 4
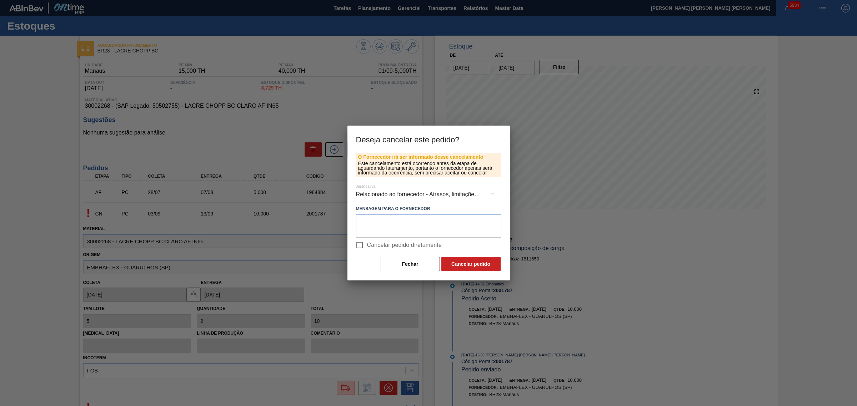
click at [390, 247] on span "Cancelar pedido diretamente" at bounding box center [404, 245] width 75 height 9
click at [391, 246] on span "Cancelar pedido diretamente" at bounding box center [404, 245] width 75 height 9
click at [367, 246] on input "Cancelar pedido diretamente" at bounding box center [359, 245] width 15 height 15
checkbox input "true"
click at [461, 264] on button "Cancelar pedido" at bounding box center [470, 264] width 59 height 14
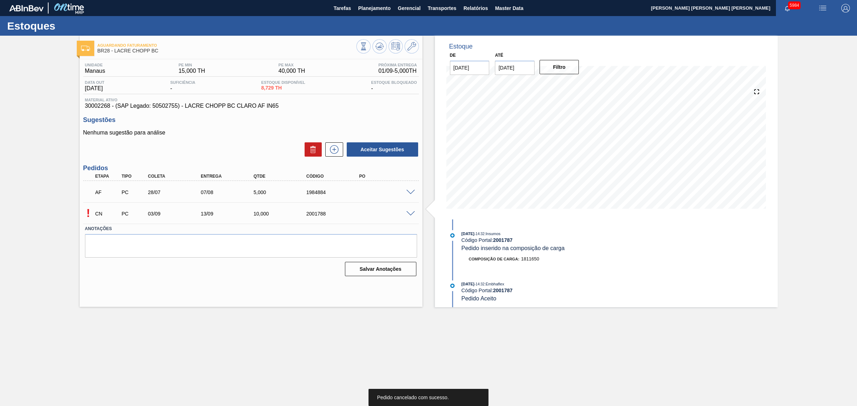
click at [409, 215] on span at bounding box center [410, 213] width 9 height 5
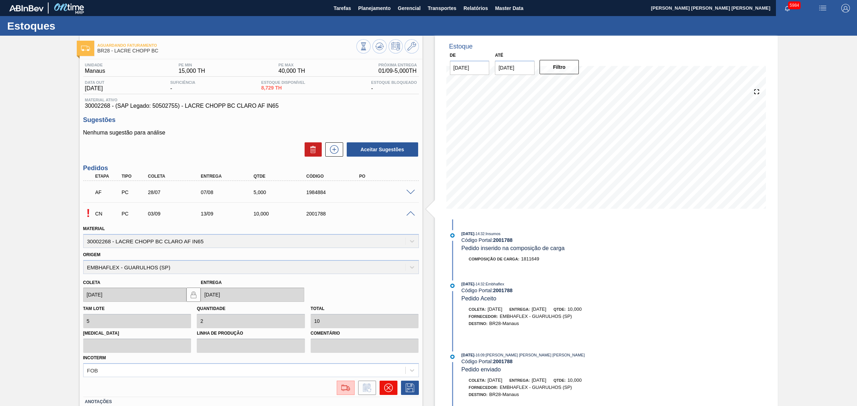
click at [391, 386] on icon at bounding box center [388, 388] width 9 height 9
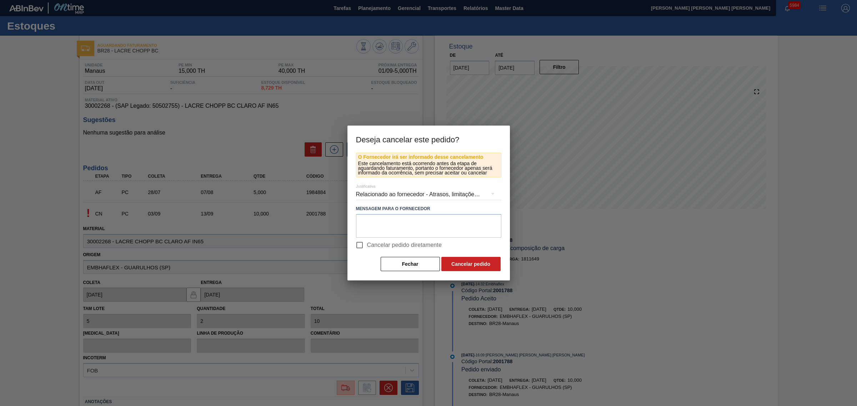
drag, startPoint x: 389, startPoint y: 244, endPoint x: 449, endPoint y: 256, distance: 60.9
click at [390, 244] on span "Cancelar pedido diretamente" at bounding box center [404, 245] width 75 height 9
click at [367, 244] on input "Cancelar pedido diretamente" at bounding box center [359, 245] width 15 height 15
checkbox input "true"
click at [470, 263] on button "Cancelar pedido" at bounding box center [470, 264] width 59 height 14
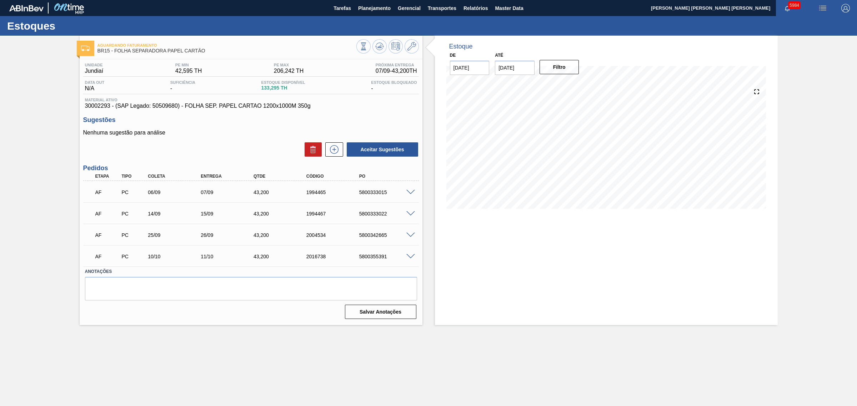
click at [410, 192] on span at bounding box center [410, 192] width 9 height 5
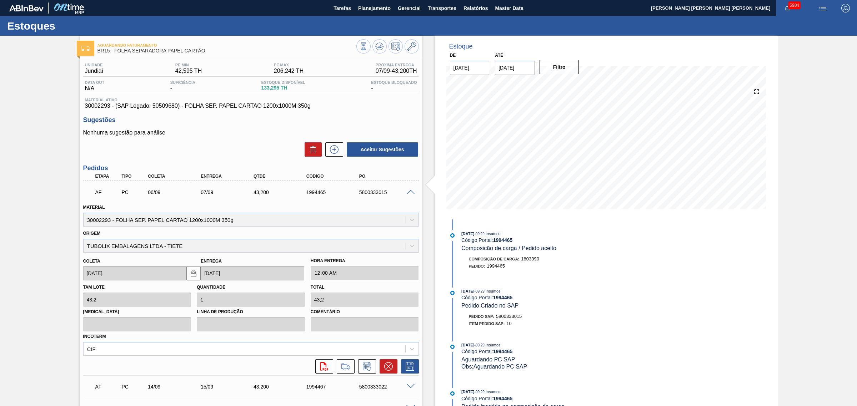
click at [366, 370] on icon at bounding box center [366, 366] width 11 height 9
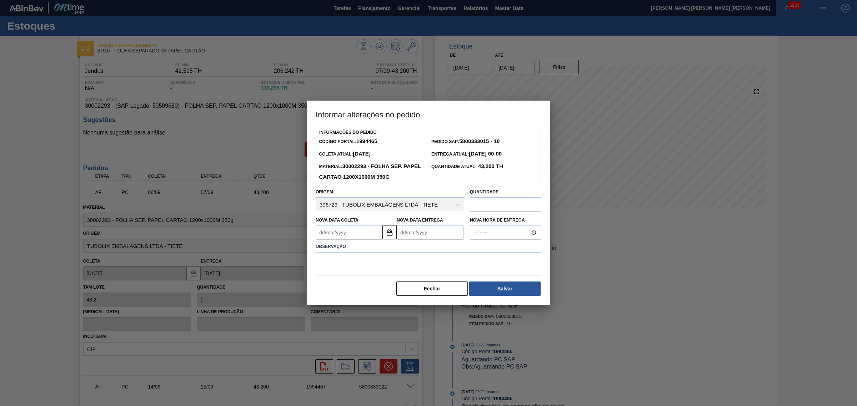
click at [417, 234] on Entrega1994465 "Nova Data Entrega" at bounding box center [430, 233] width 67 height 14
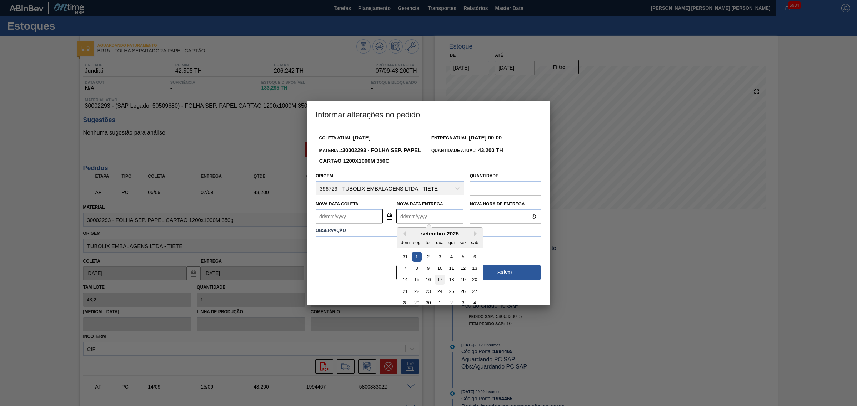
scroll to position [24, 0]
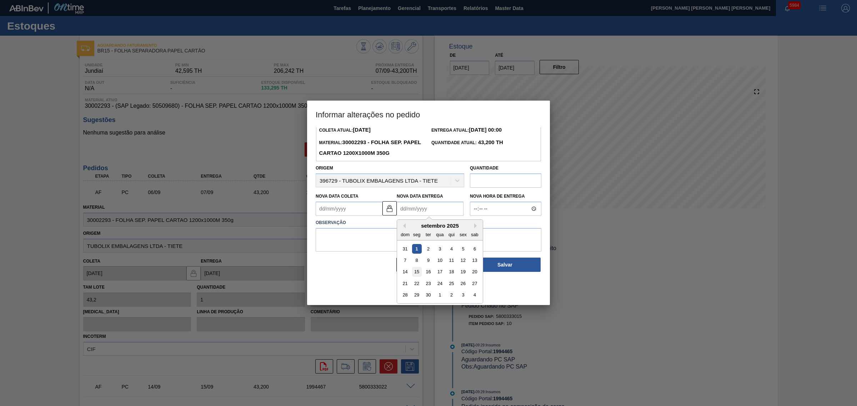
click at [418, 272] on div "15" at bounding box center [417, 272] width 10 height 10
type Coleta1994465 "[DATE]"
type Entrega1994465 "[DATE]"
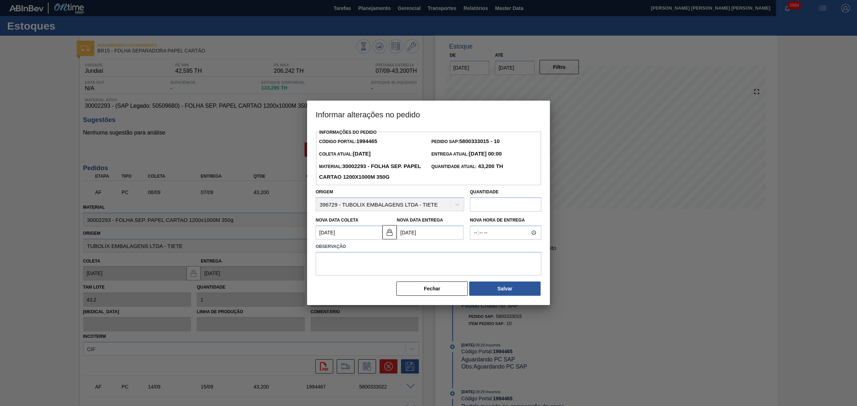
scroll to position [0, 0]
click at [441, 247] on label "Observação" at bounding box center [429, 247] width 226 height 10
click at [443, 260] on textarea at bounding box center [429, 264] width 226 height 24
type textarea "AJUSTE DATA"
click at [495, 289] on button "Salvar" at bounding box center [504, 289] width 71 height 14
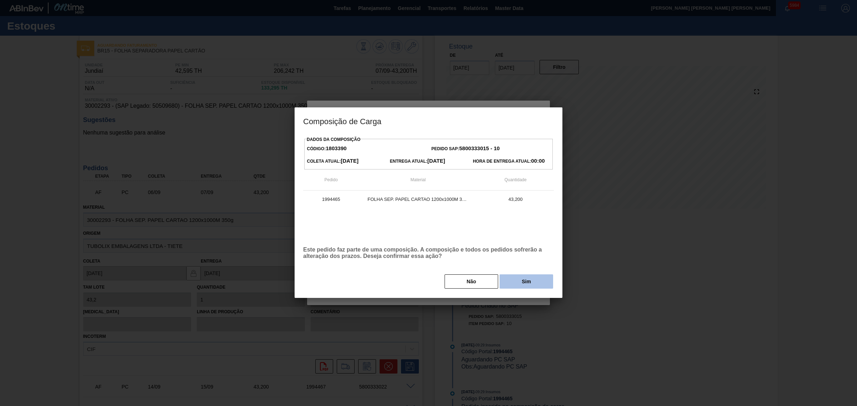
click at [529, 282] on button "Sim" at bounding box center [527, 282] width 54 height 14
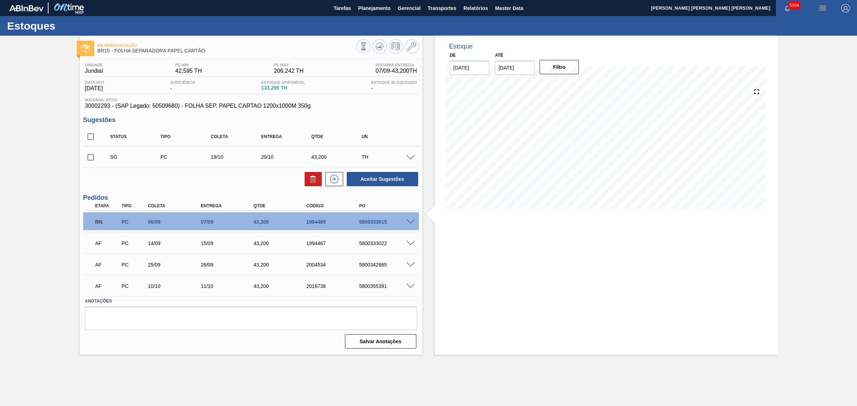
click at [411, 244] on span at bounding box center [410, 243] width 9 height 5
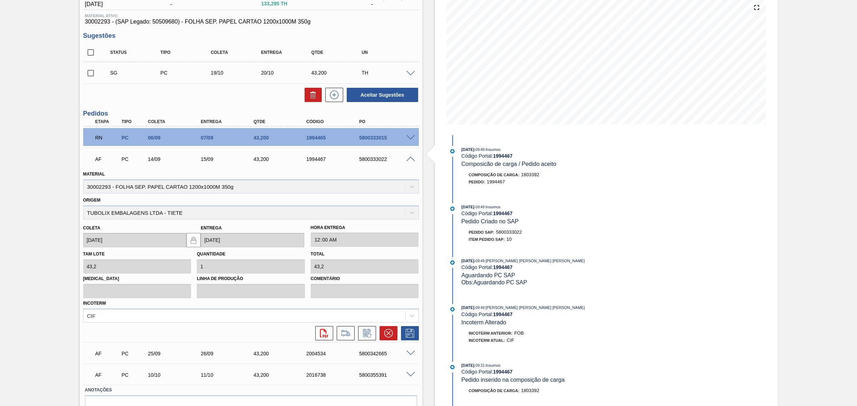
scroll to position [122, 0]
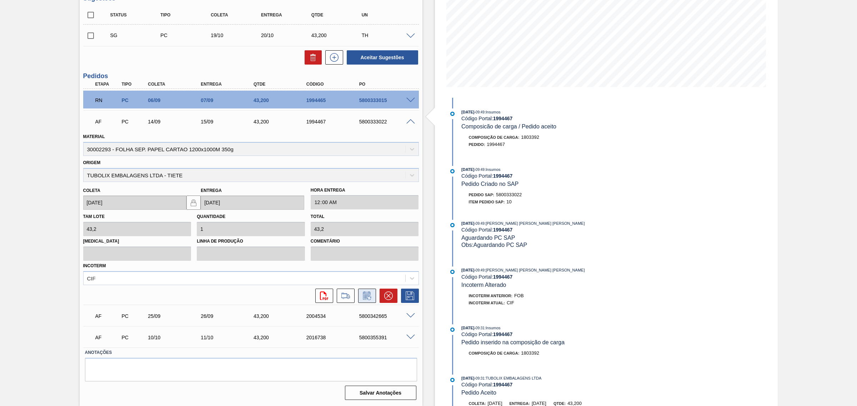
click at [369, 293] on icon at bounding box center [366, 296] width 11 height 9
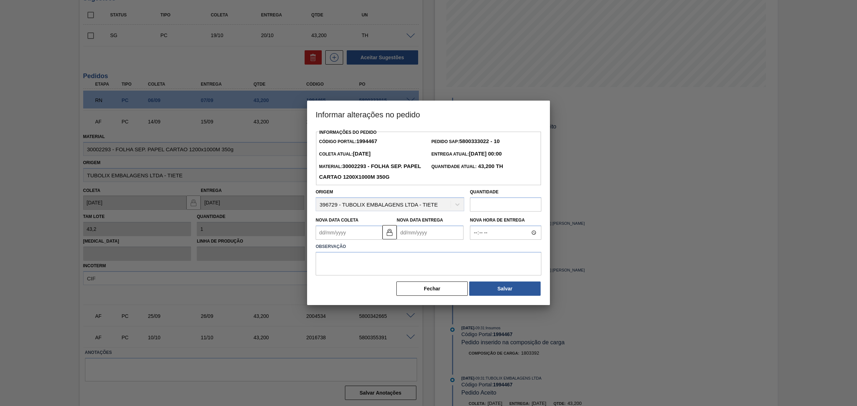
click at [425, 233] on Entrega1994467 "Nova Data Entrega" at bounding box center [430, 233] width 67 height 14
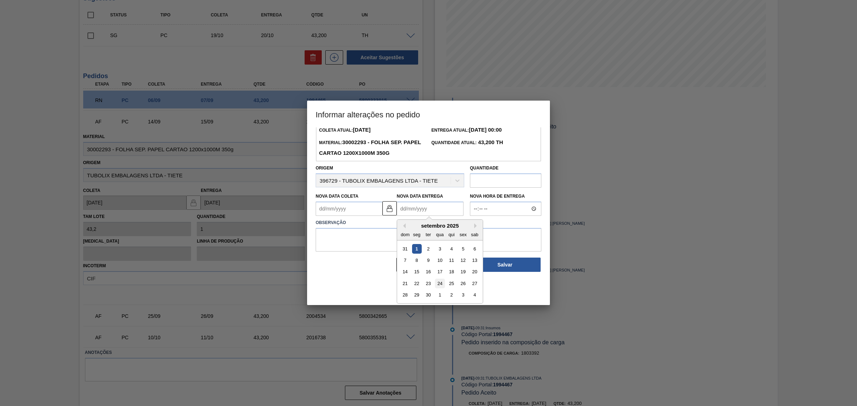
click at [443, 286] on div "24" at bounding box center [440, 284] width 10 height 10
type Coleta1994467 "[DATE]"
type Entrega1994467 "[DATE]"
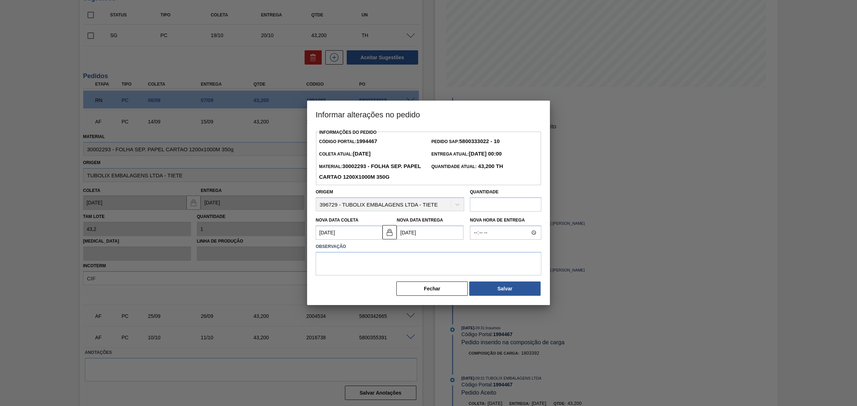
scroll to position [0, 0]
click at [429, 267] on textarea at bounding box center [429, 264] width 226 height 24
type textarea "AJUSTE DATA"
click at [490, 290] on button "Salvar" at bounding box center [504, 289] width 71 height 14
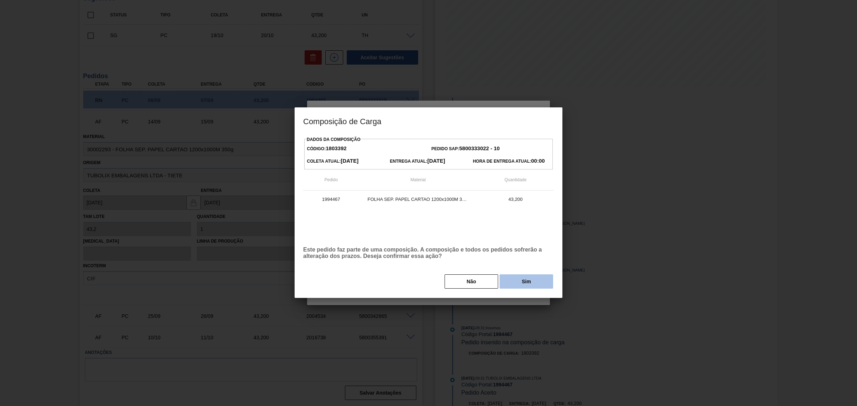
click at [513, 284] on button "Sim" at bounding box center [527, 282] width 54 height 14
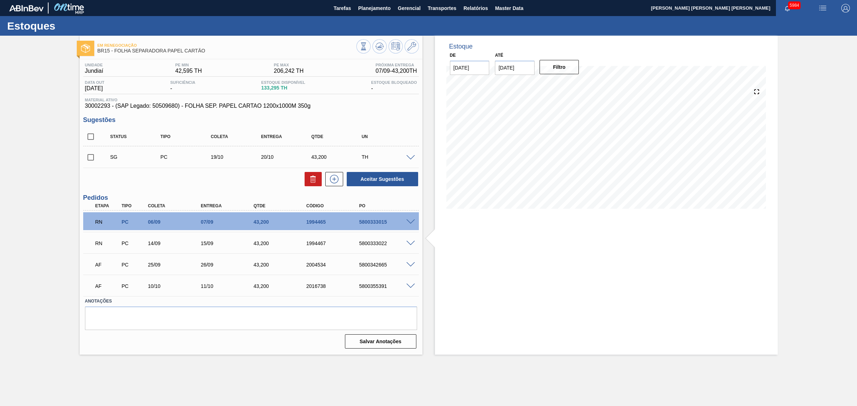
click at [411, 266] on span at bounding box center [410, 264] width 9 height 5
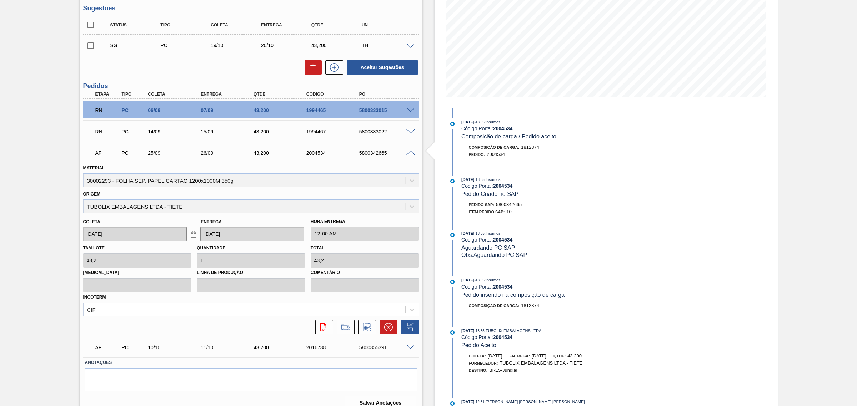
scroll to position [122, 0]
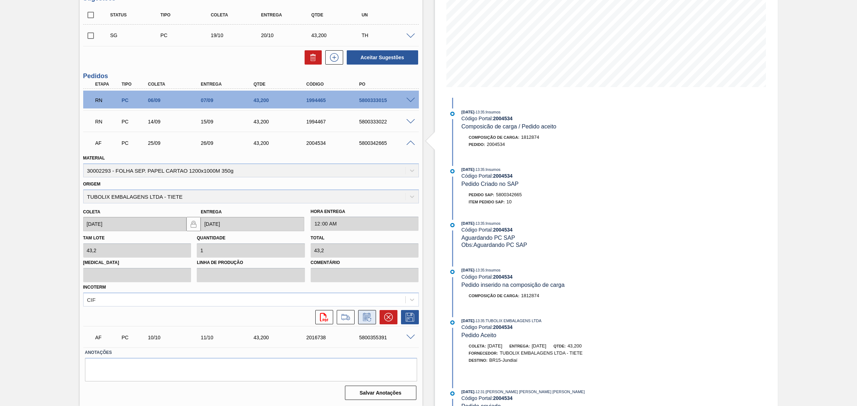
click at [365, 317] on icon at bounding box center [366, 317] width 11 height 9
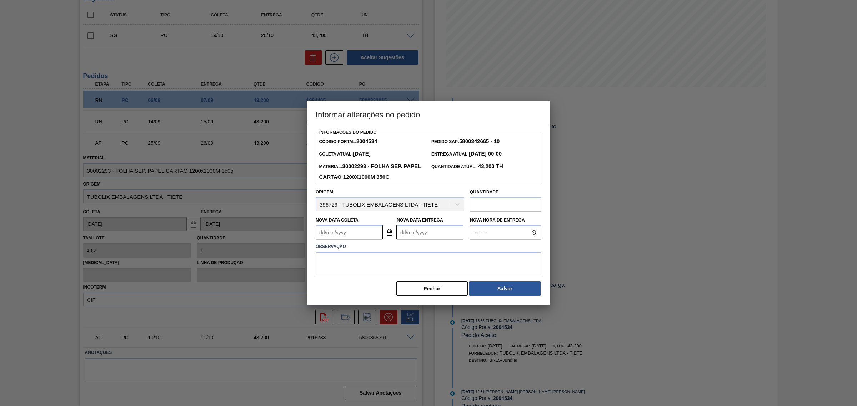
click at [411, 237] on Entrega2004534 "Nova Data Entrega" at bounding box center [430, 233] width 67 height 14
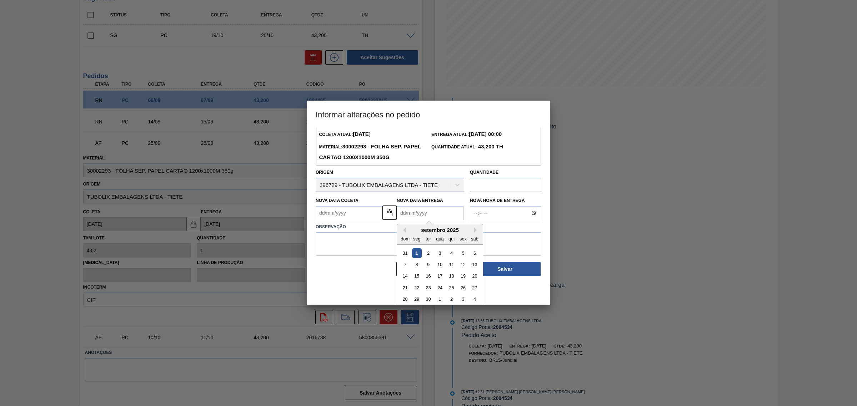
scroll to position [24, 0]
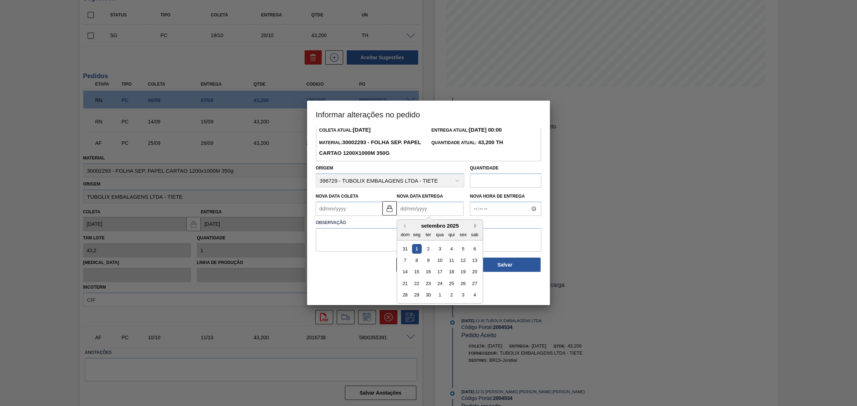
click at [475, 227] on button "Next Month" at bounding box center [476, 226] width 5 height 5
click at [461, 249] on div "3" at bounding box center [463, 249] width 10 height 10
type Coleta2004534 "[DATE]"
type Entrega2004534 "[DATE]"
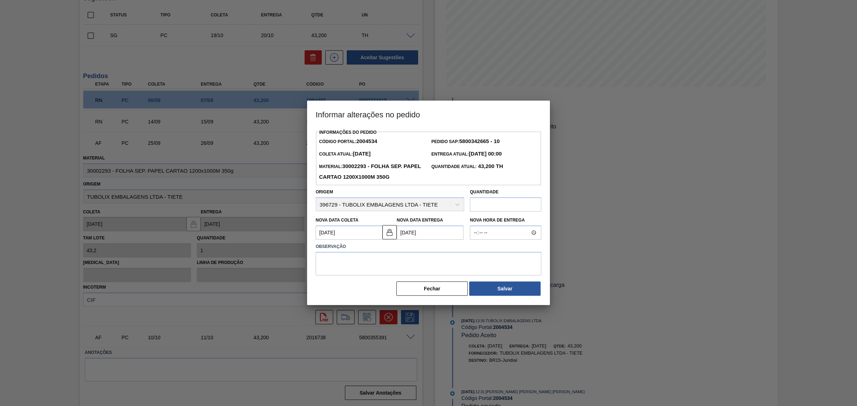
scroll to position [0, 0]
click at [447, 250] on label "Observação" at bounding box center [429, 247] width 226 height 10
click at [443, 264] on textarea at bounding box center [429, 264] width 226 height 24
paste textarea "AJUSTE DATA"
type textarea "AJUSTE DATA"
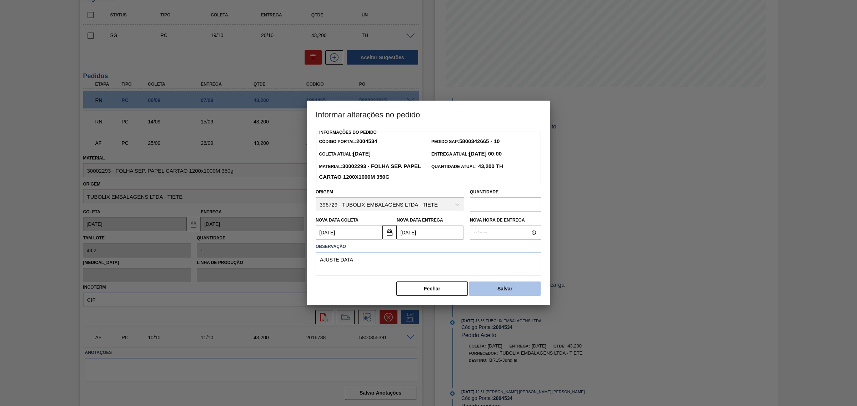
click at [485, 293] on button "Salvar" at bounding box center [504, 289] width 71 height 14
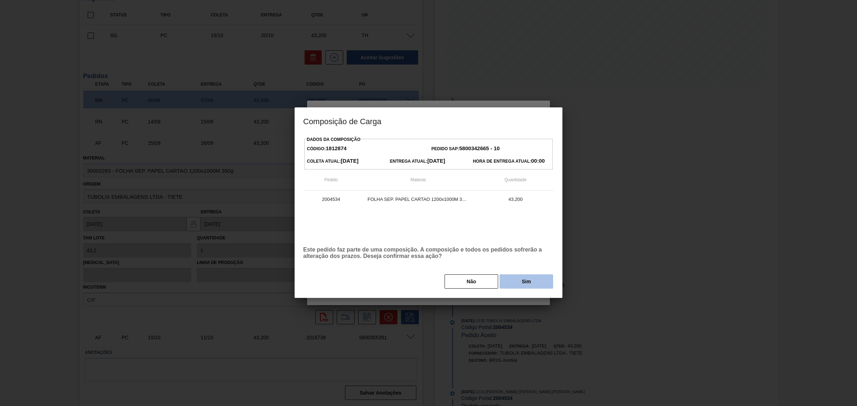
click at [511, 286] on button "Sim" at bounding box center [527, 282] width 54 height 14
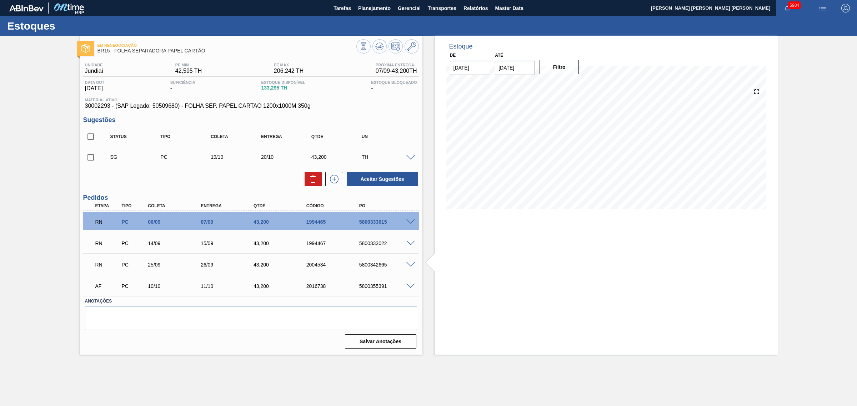
click at [406, 286] on span at bounding box center [410, 286] width 9 height 5
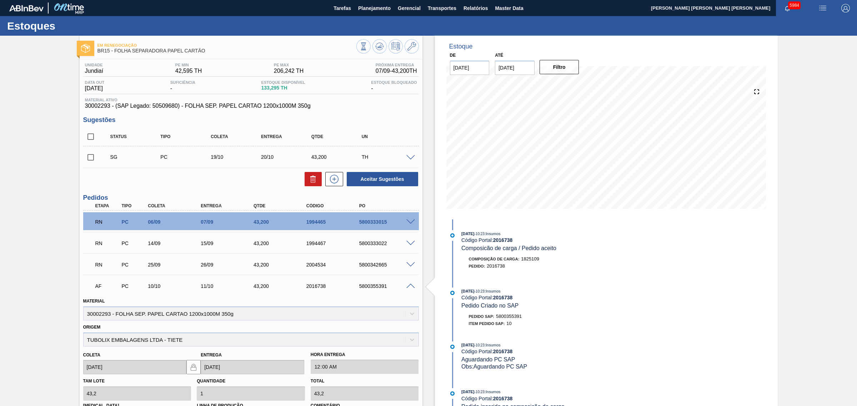
scroll to position [122, 0]
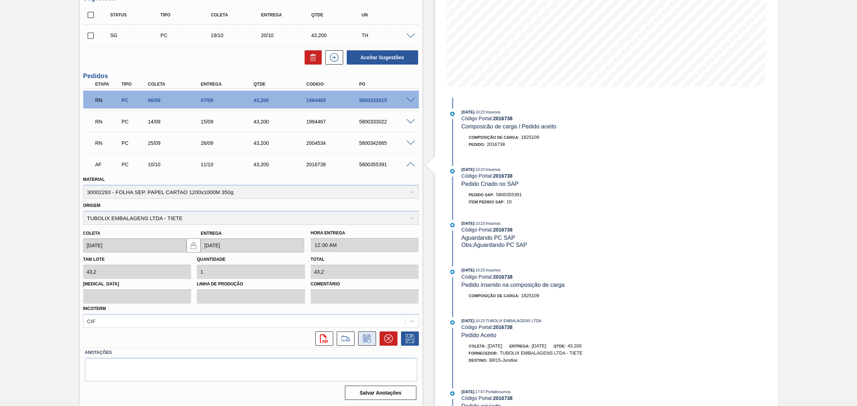
click at [365, 337] on icon at bounding box center [366, 339] width 11 height 9
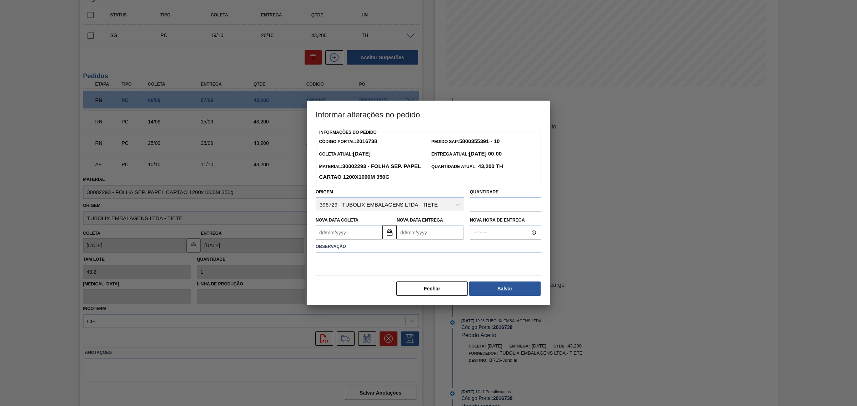
click at [424, 233] on Entrega2016738 "Nova Data Entrega" at bounding box center [430, 233] width 67 height 14
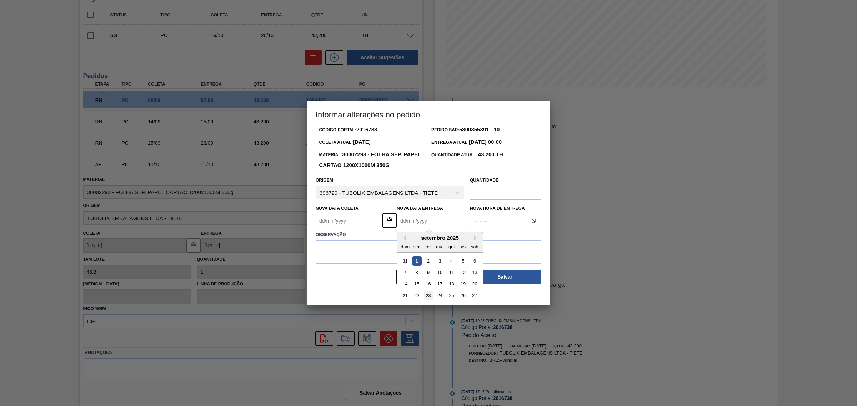
scroll to position [24, 0]
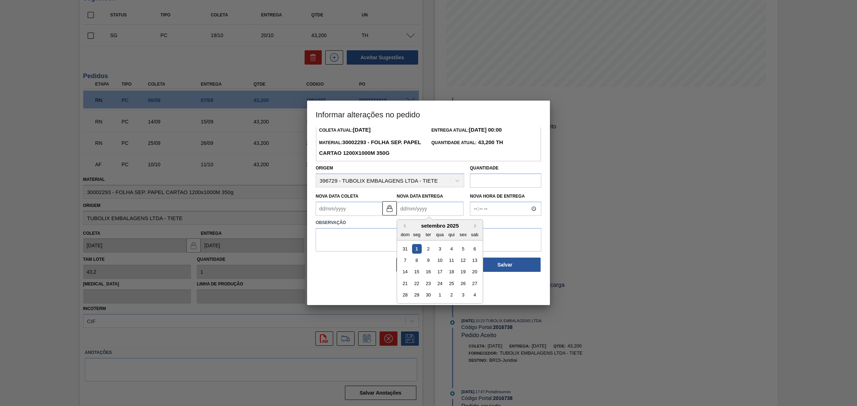
click at [473, 224] on div "setembro 2025" at bounding box center [440, 226] width 86 height 6
click at [476, 227] on button "Next Month" at bounding box center [476, 226] width 5 height 5
click at [417, 273] on div "13" at bounding box center [417, 272] width 10 height 10
type Coleta2016738 "[DATE]"
type Entrega2016738 "[DATE]"
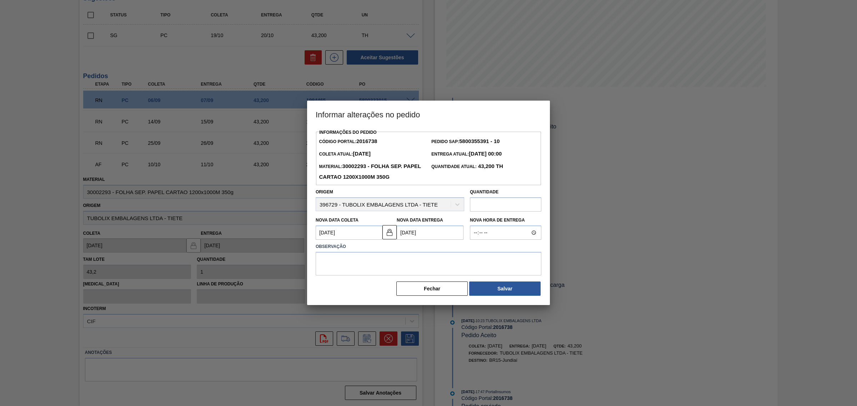
scroll to position [0, 0]
click at [436, 264] on textarea at bounding box center [429, 264] width 226 height 24
paste textarea "AJUSTE DATA"
type textarea "AJUSTE DATA"
click at [490, 289] on button "Salvar" at bounding box center [504, 289] width 71 height 14
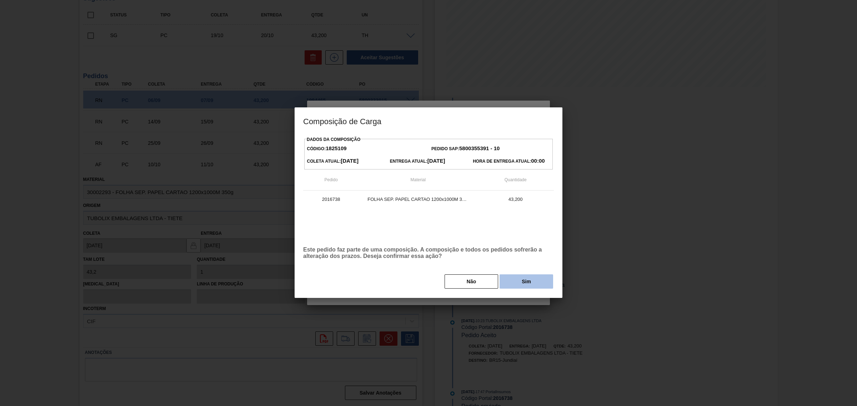
click at [527, 279] on button "Sim" at bounding box center [527, 282] width 54 height 14
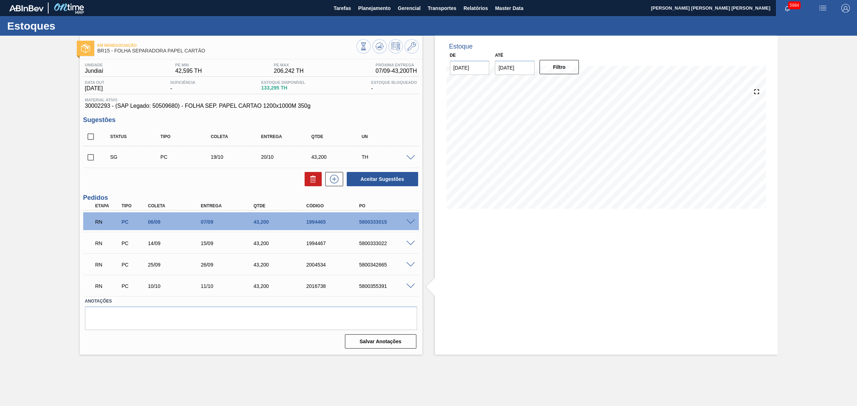
drag, startPoint x: 90, startPoint y: 136, endPoint x: 187, endPoint y: 136, distance: 97.5
click at [90, 136] on input "checkbox" at bounding box center [90, 136] width 15 height 15
checkbox input "true"
click at [385, 181] on button "Aceitar Sugestões" at bounding box center [382, 179] width 71 height 14
checkbox input "false"
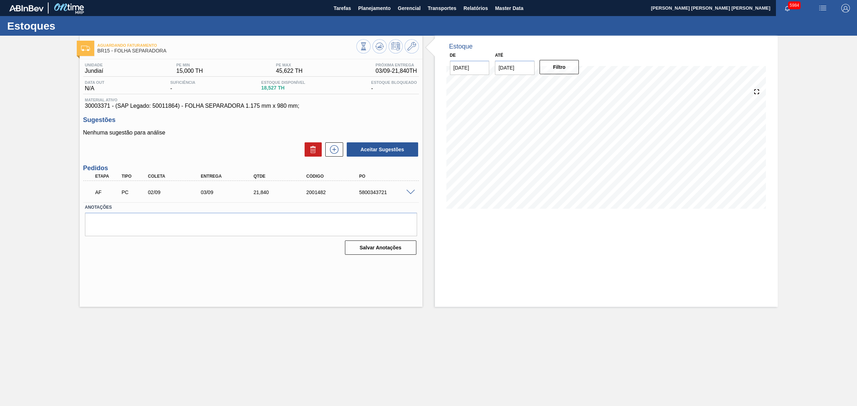
click at [412, 196] on div "AF PC 02/09 03/09 21,[PHONE_NUMBER] 5800343721" at bounding box center [251, 192] width 336 height 18
click at [411, 195] on span at bounding box center [410, 192] width 9 height 5
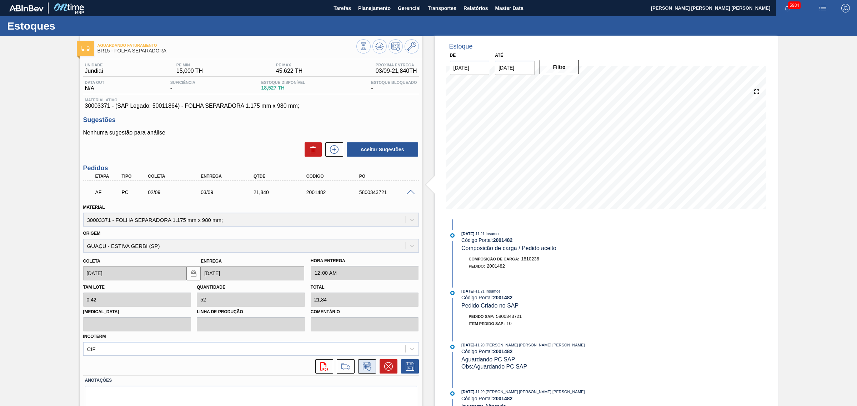
click at [365, 363] on icon at bounding box center [366, 366] width 11 height 9
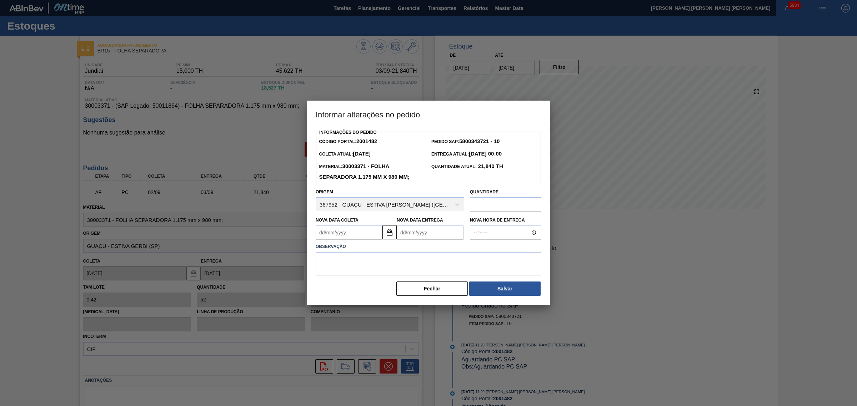
click at [421, 235] on Entrega2001482 "Nova Data Entrega" at bounding box center [430, 233] width 67 height 14
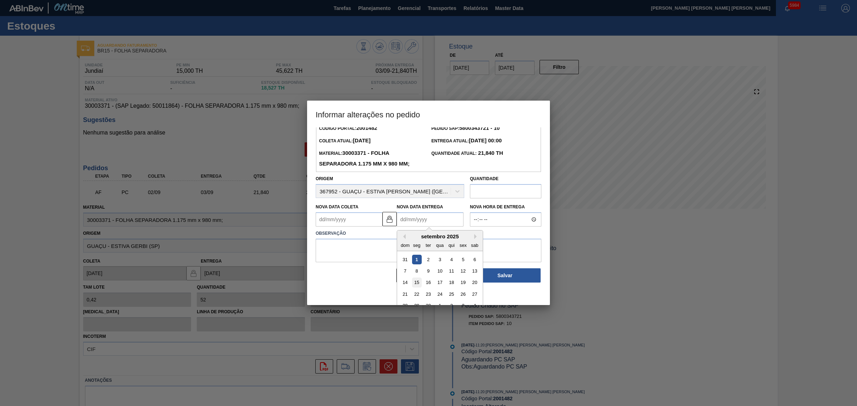
scroll to position [24, 0]
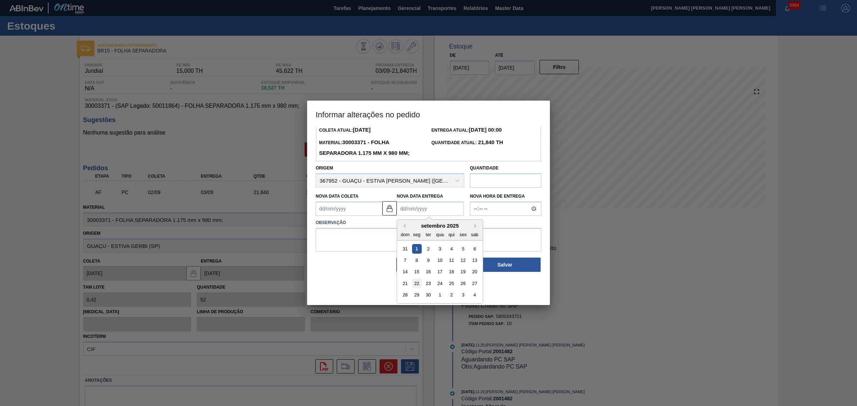
click at [416, 285] on div "22" at bounding box center [417, 284] width 10 height 10
type Coleta2001482 "[DATE]"
type Entrega2001482 "[DATE]"
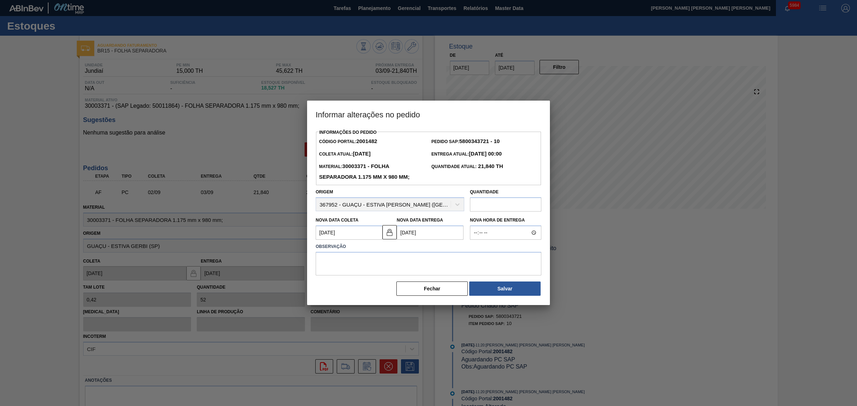
scroll to position [0, 0]
click at [406, 263] on textarea at bounding box center [429, 264] width 226 height 24
type textarea "AJUSTE DATA"
click at [496, 292] on button "Salvar" at bounding box center [504, 289] width 71 height 14
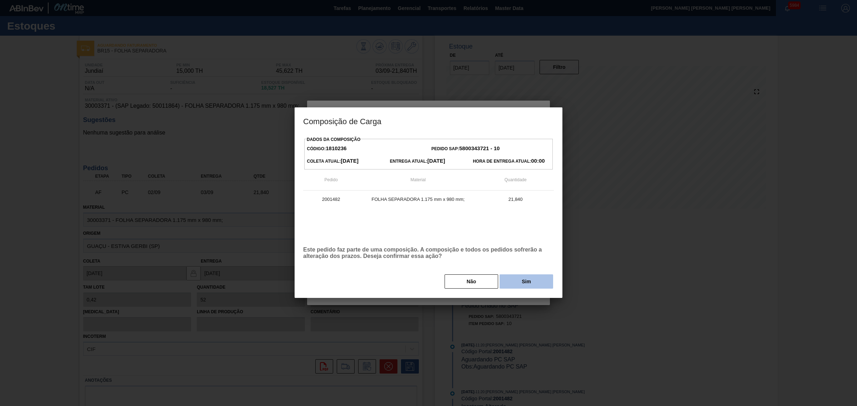
click at [519, 285] on button "Sim" at bounding box center [527, 282] width 54 height 14
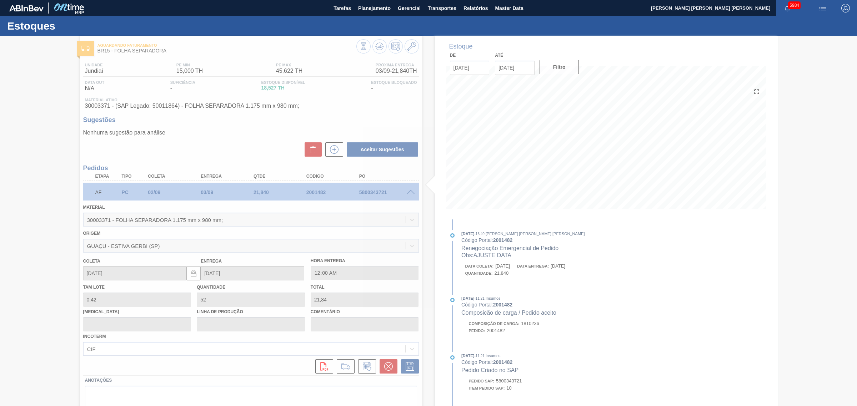
click at [94, 107] on div at bounding box center [428, 221] width 857 height 371
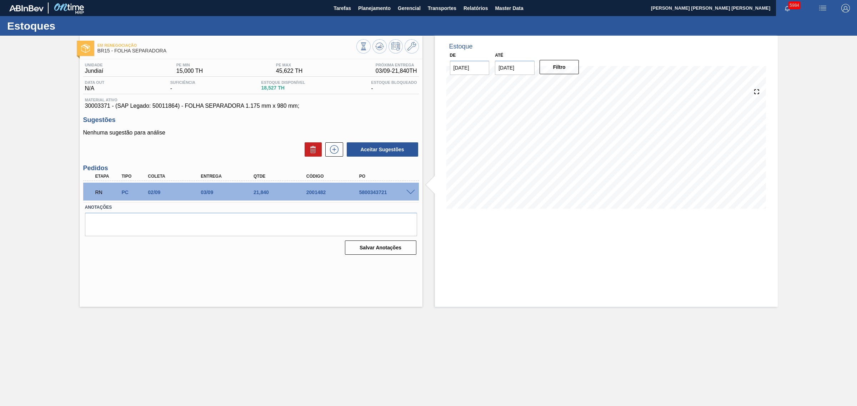
click at [94, 107] on span "30003371 - (SAP Legado: 50011864) - FOLHA SEPARADORA 1.175 mm x 980 mm;" at bounding box center [251, 106] width 332 height 6
copy span "30003371"
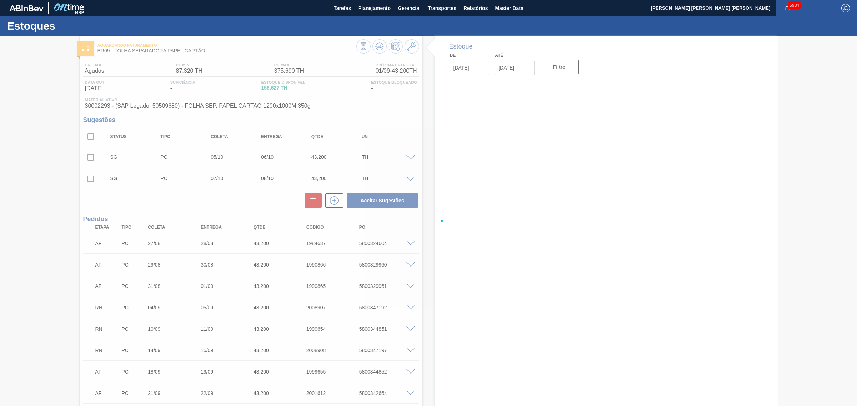
type input "[DATE]"
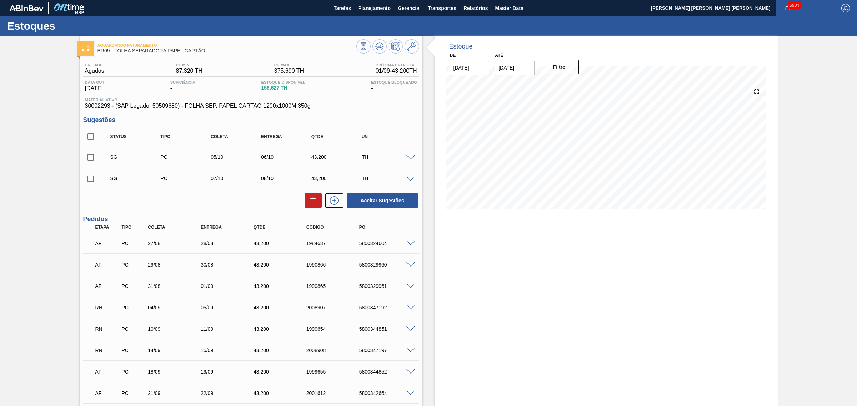
scroll to position [45, 0]
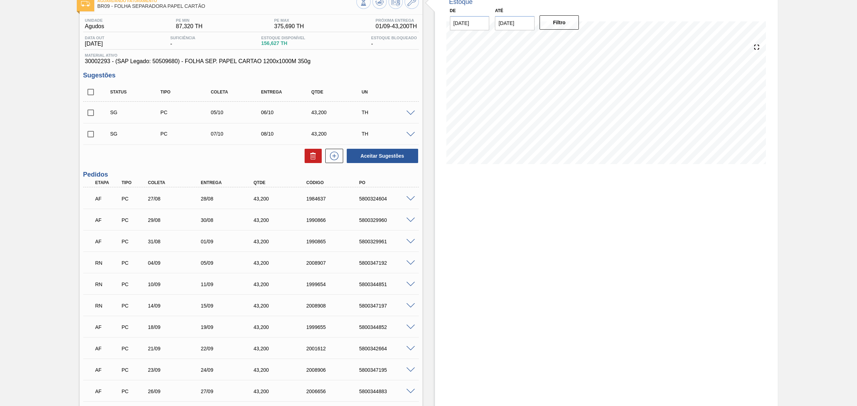
click at [410, 265] on span at bounding box center [410, 263] width 9 height 5
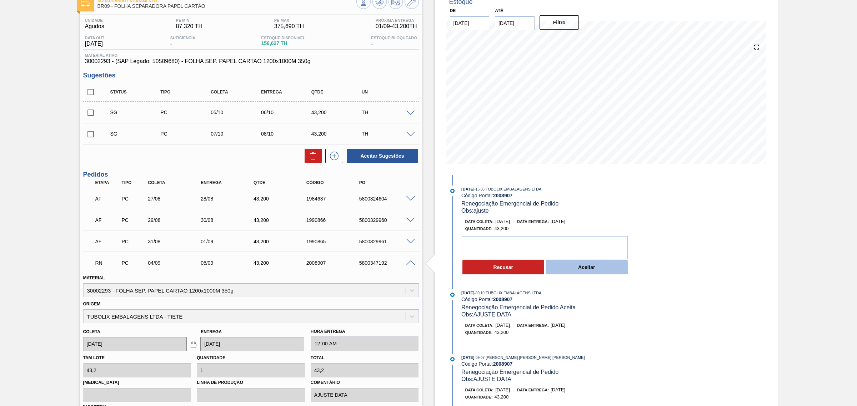
click at [571, 271] on button "Aceitar" at bounding box center [587, 267] width 82 height 14
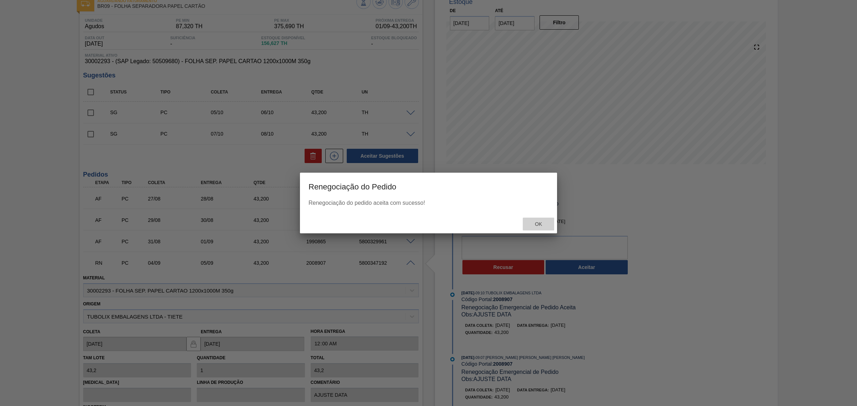
click at [538, 224] on span "Ok" at bounding box center [538, 224] width 19 height 6
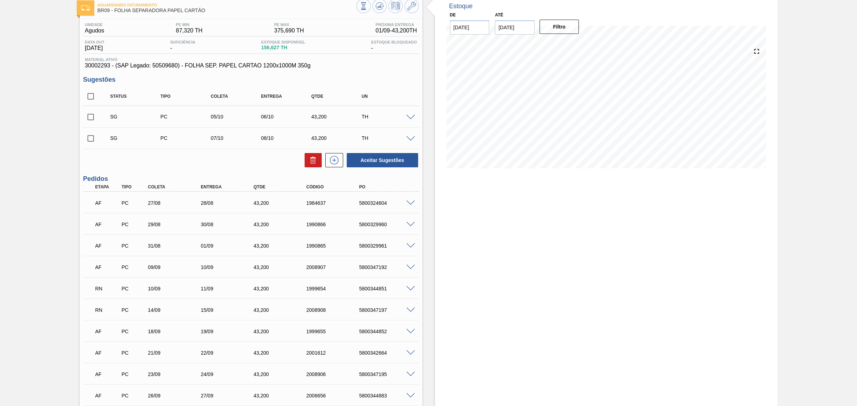
scroll to position [89, 0]
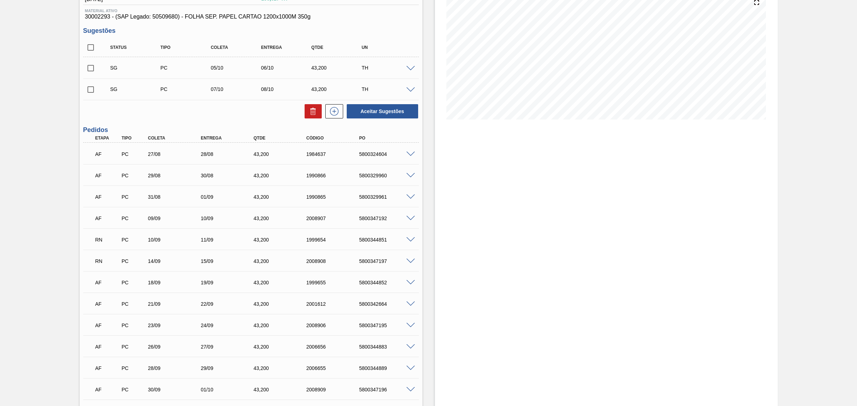
click at [411, 240] on span at bounding box center [410, 239] width 9 height 5
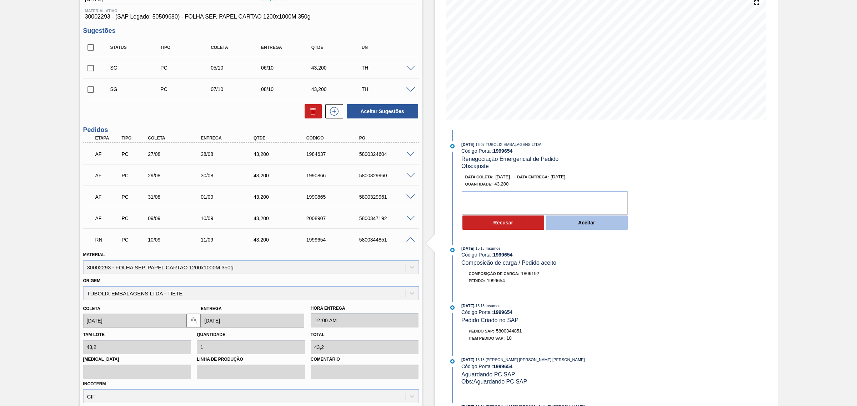
click at [570, 221] on button "Aceitar" at bounding box center [587, 223] width 82 height 14
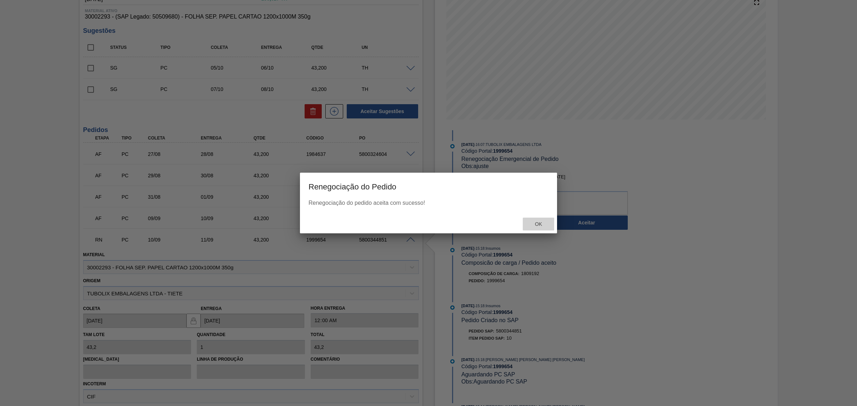
click at [531, 225] on span "Ok" at bounding box center [538, 224] width 19 height 6
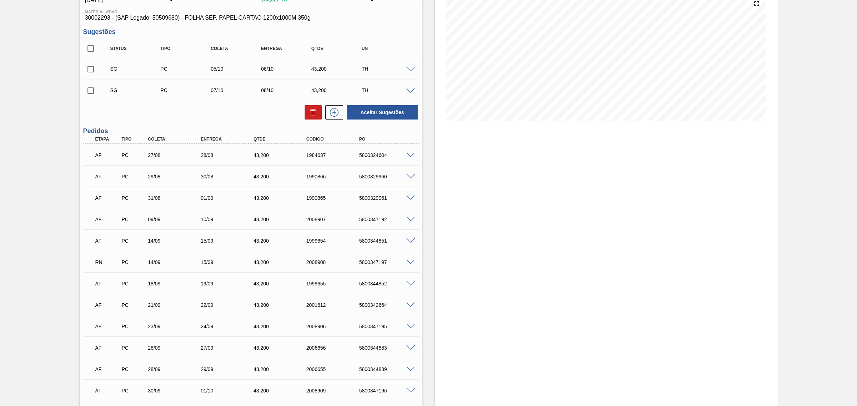
scroll to position [89, 0]
click at [409, 261] on span at bounding box center [410, 261] width 9 height 5
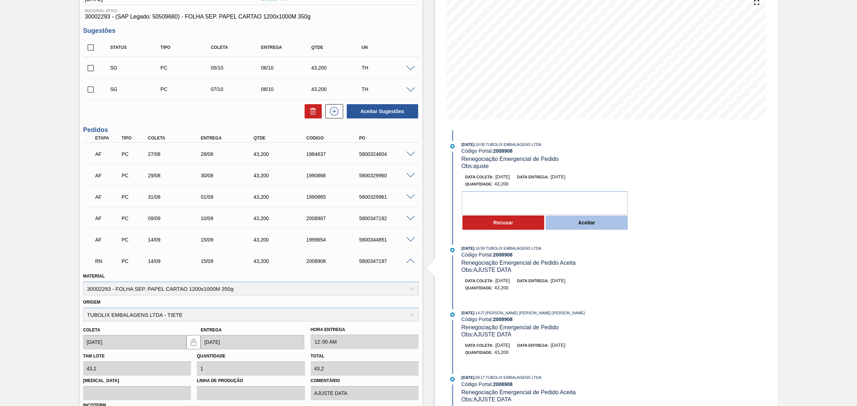
click at [599, 227] on button "Aceitar" at bounding box center [587, 223] width 82 height 14
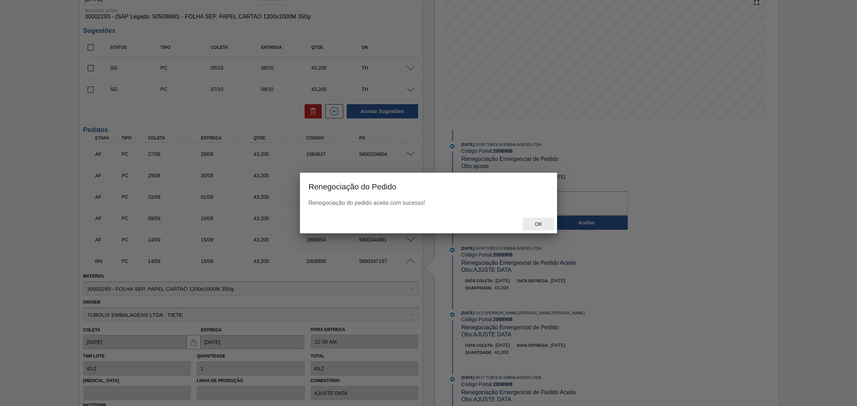
click at [531, 221] on span "Ok" at bounding box center [538, 224] width 19 height 6
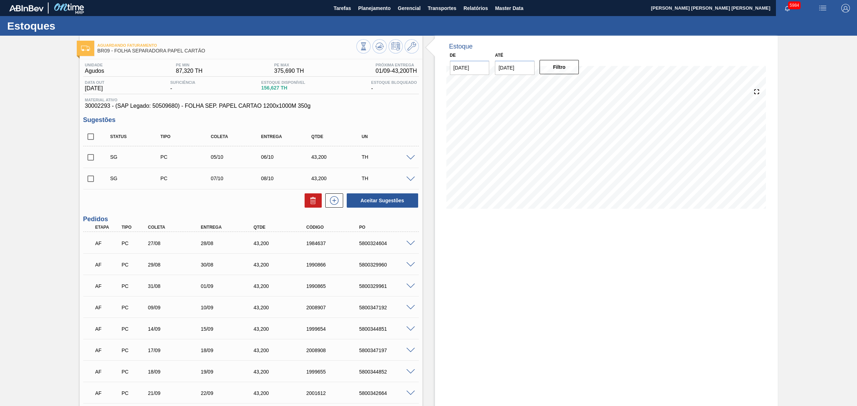
click at [520, 242] on div "Estoque De [DATE] Até [DATE] Filtro" at bounding box center [606, 313] width 343 height 555
